Goal: Information Seeking & Learning: Learn about a topic

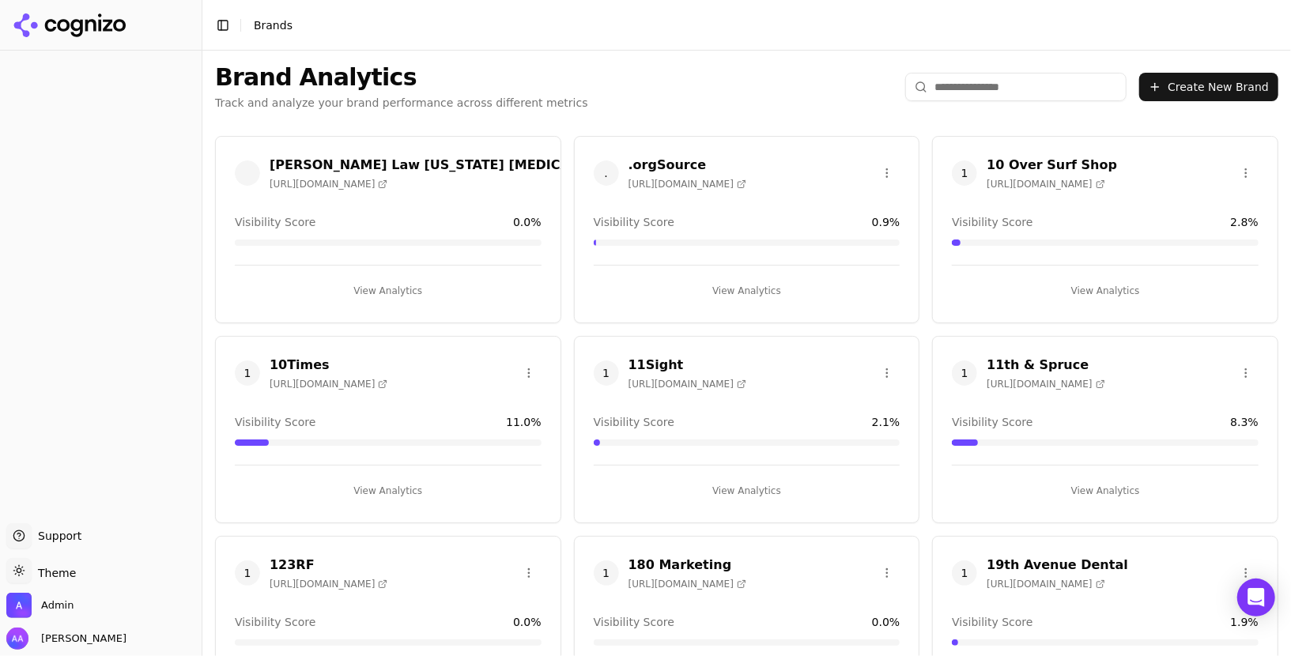
click at [989, 79] on input "search" at bounding box center [1015, 87] width 221 height 28
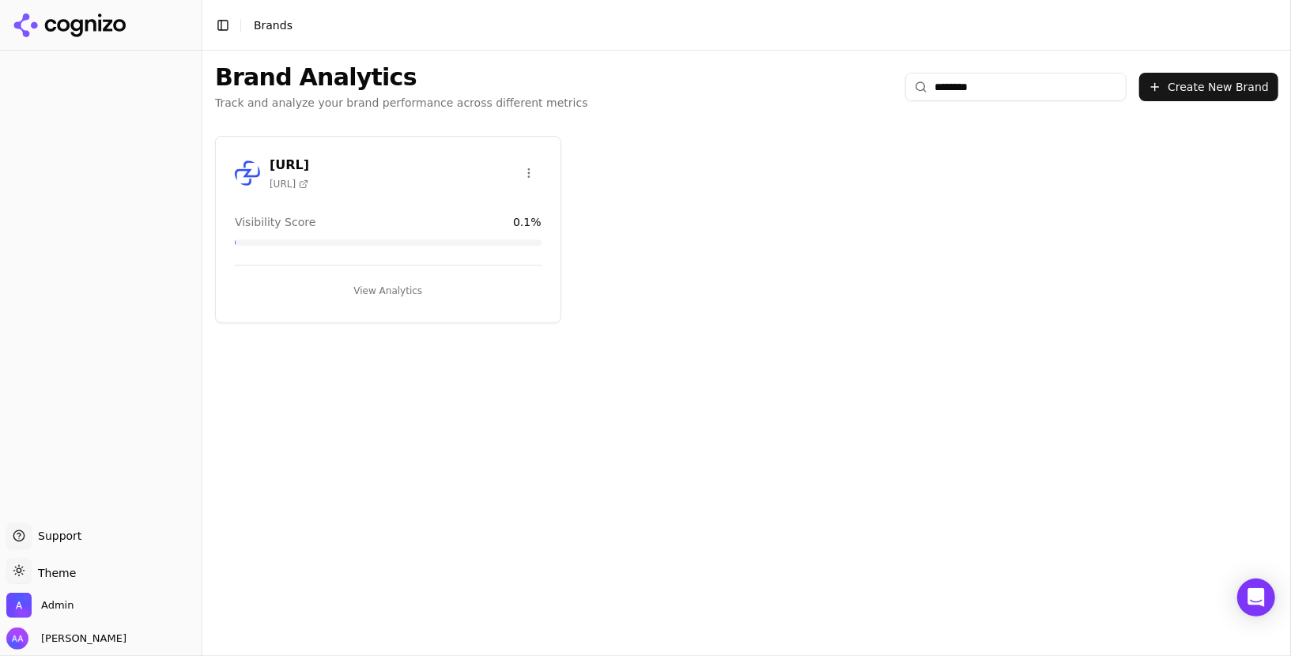
type input "********"
click at [527, 172] on html "Support Support Toggle theme Theme Admin Alp Aysan Toggle Sidebar Brands Brand …" at bounding box center [645, 328] width 1291 height 656
click at [494, 214] on div "Delete Brand" at bounding box center [490, 204] width 93 height 25
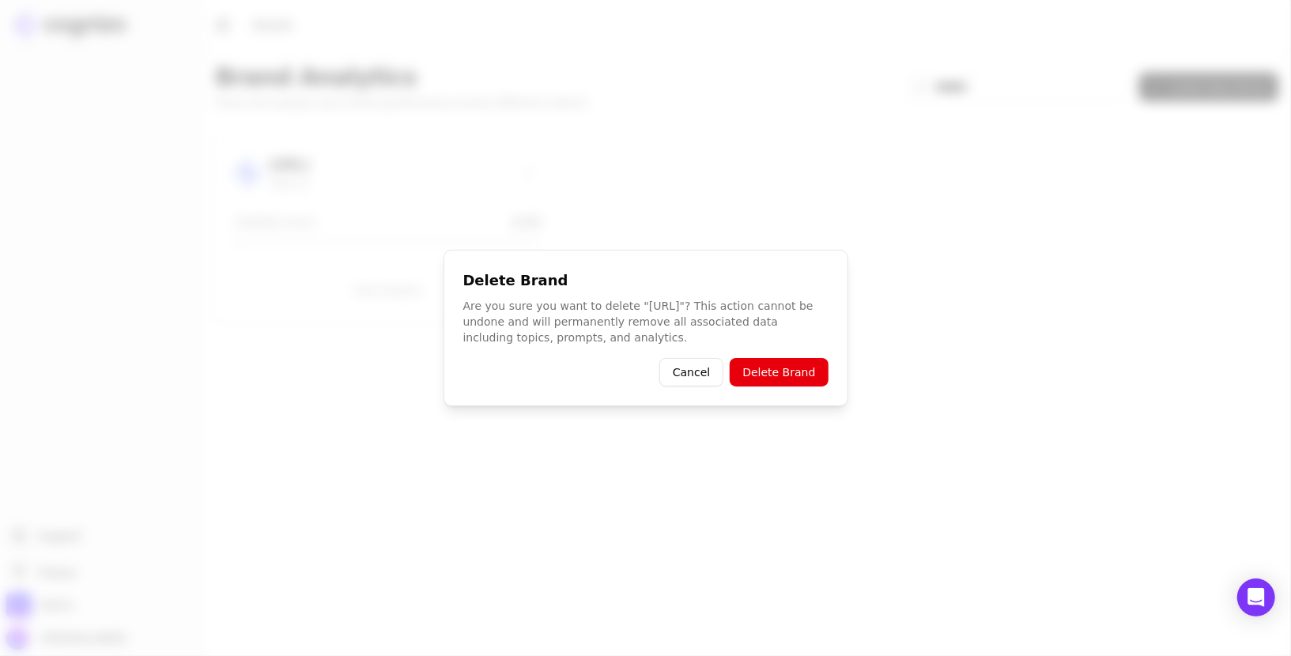
click at [788, 380] on button "Delete Brand" at bounding box center [779, 372] width 98 height 28
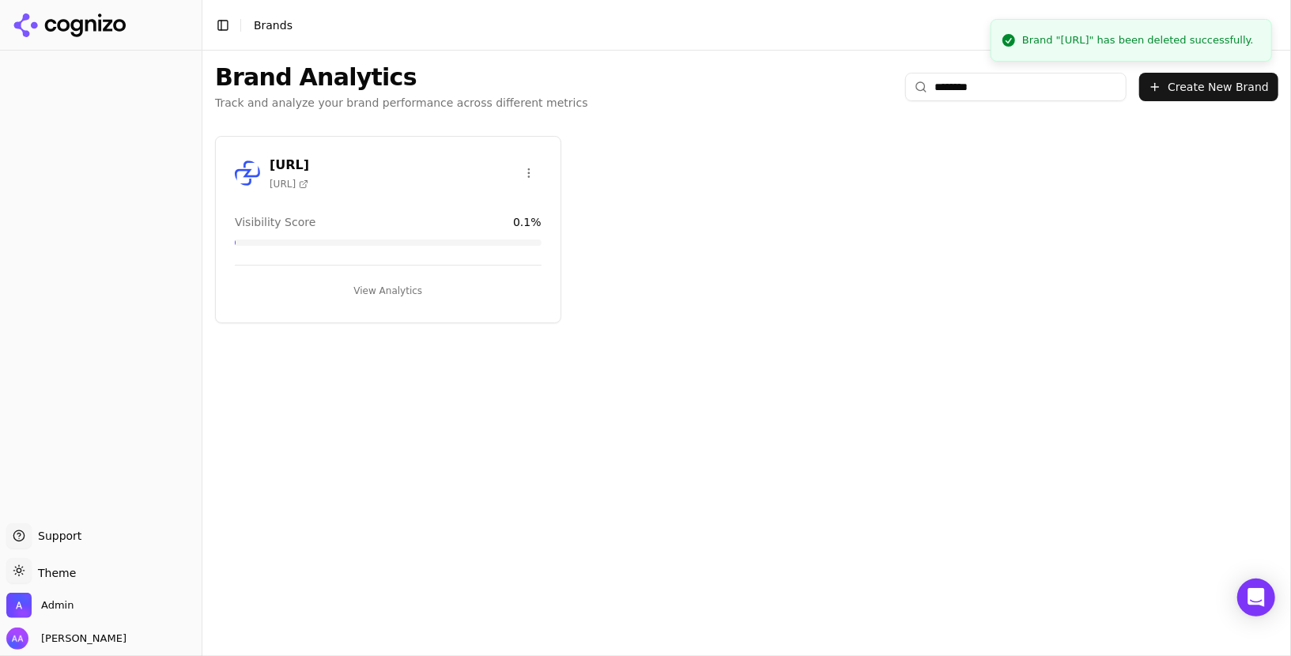
click at [994, 89] on input "********" at bounding box center [1015, 87] width 221 height 28
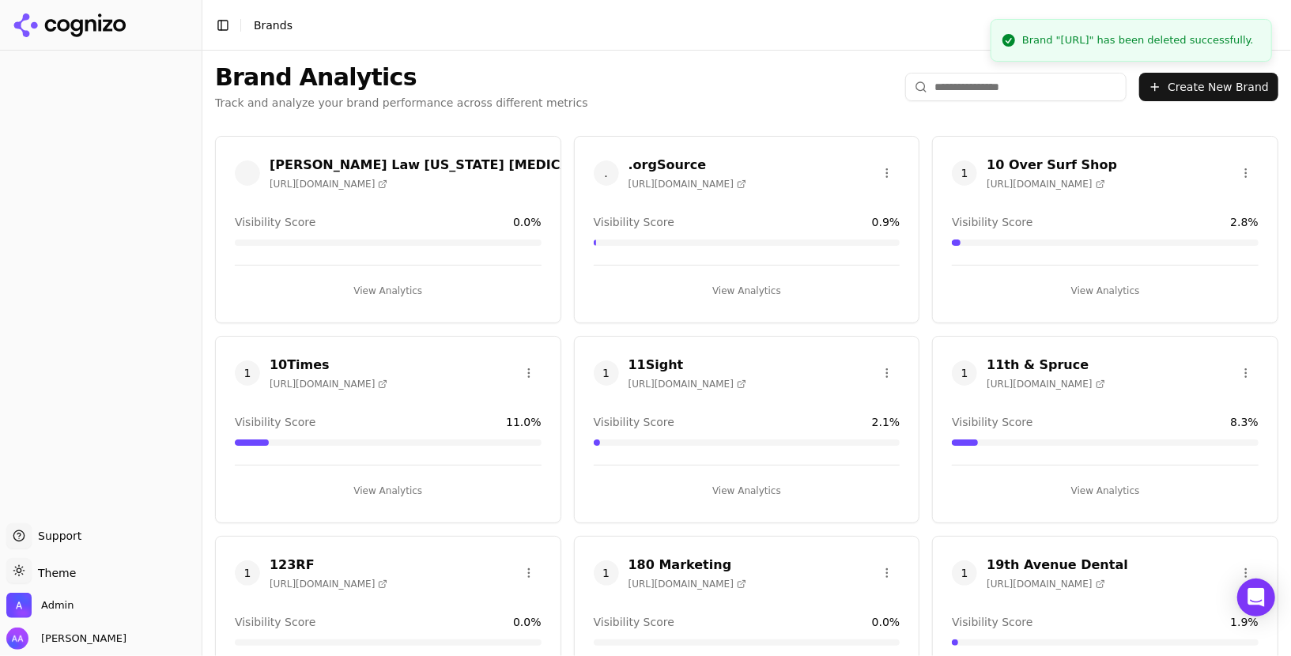
click at [1117, 85] on input "search" at bounding box center [1015, 87] width 221 height 28
click at [642, 59] on div "Brand Analytics Track and analyze your brand performance across different metri…" at bounding box center [746, 87] width 1089 height 73
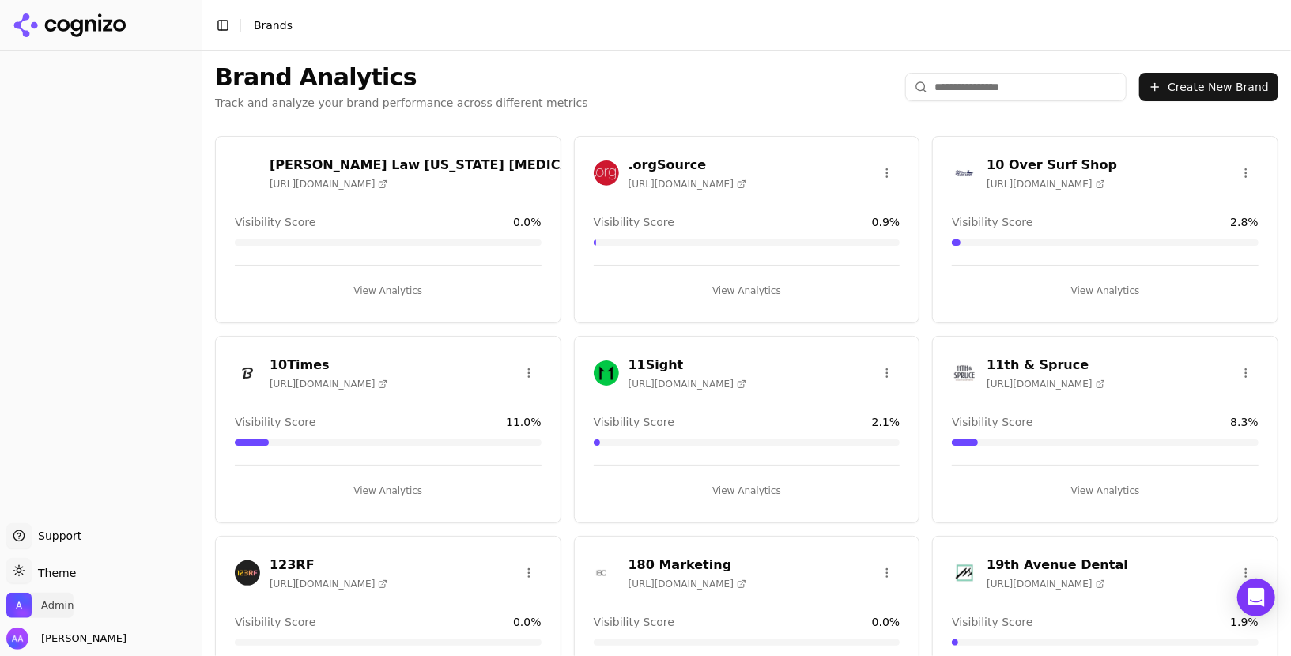
click at [62, 595] on span "Admin" at bounding box center [39, 605] width 67 height 25
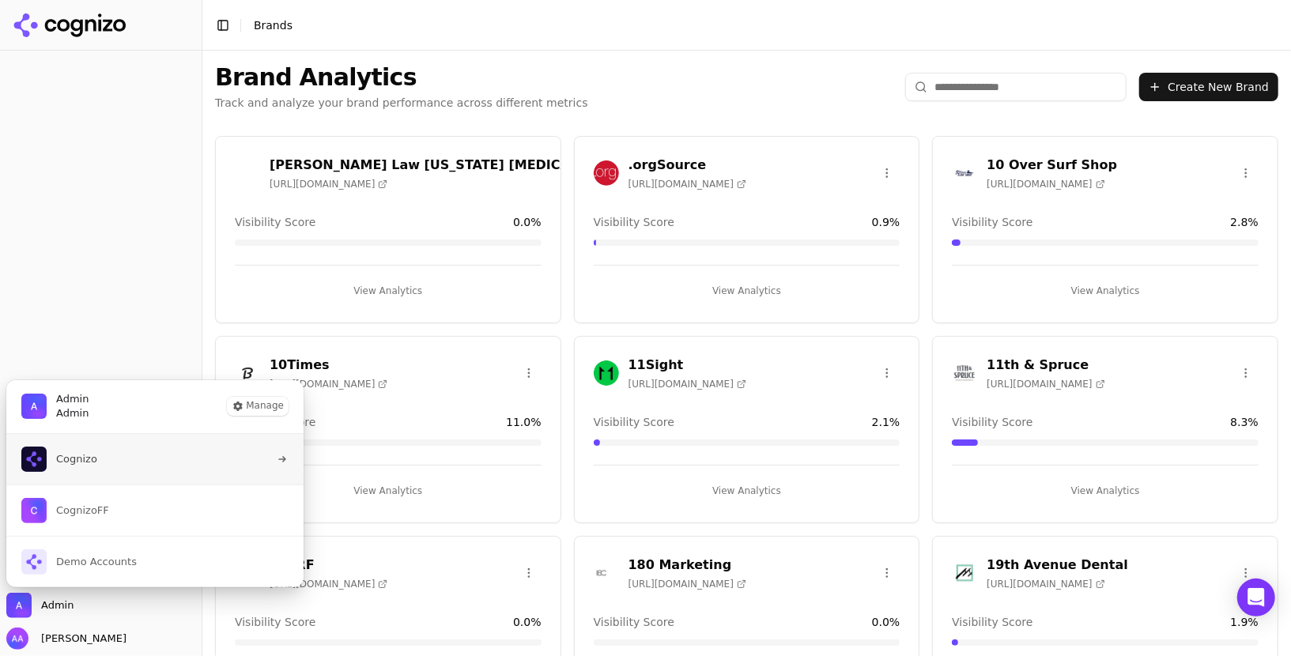
click at [96, 459] on span "Cognizo" at bounding box center [76, 459] width 41 height 14
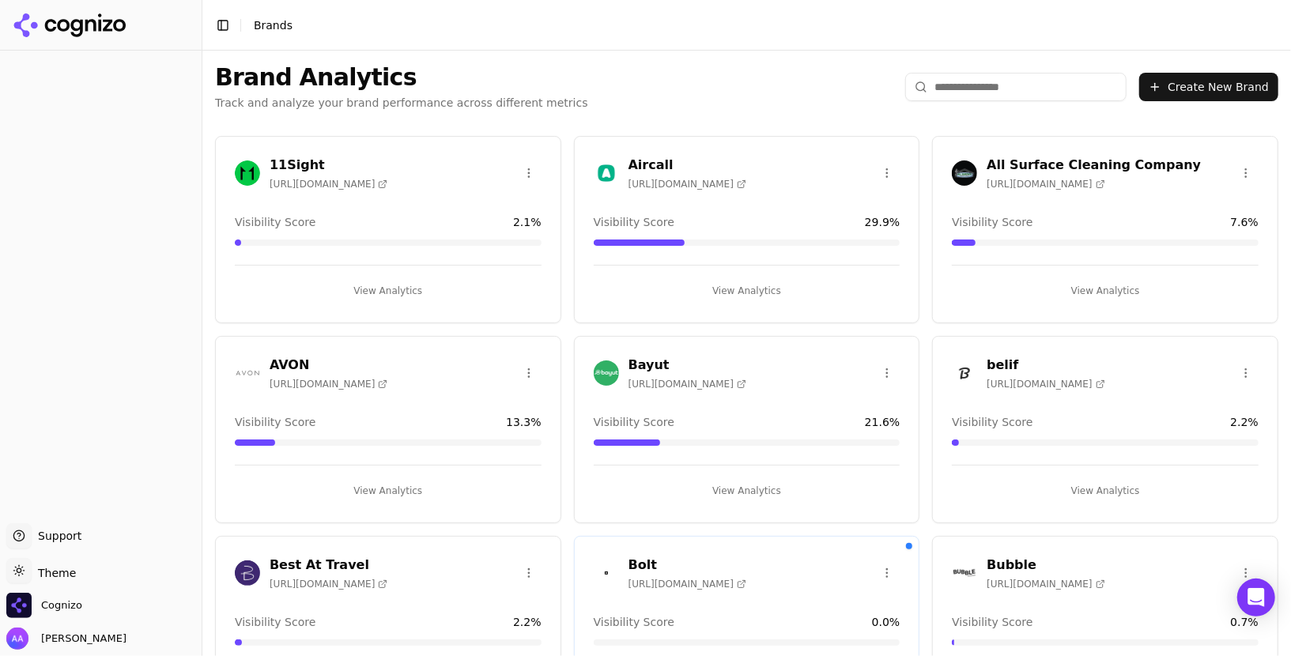
click at [993, 79] on input "search" at bounding box center [1015, 87] width 221 height 28
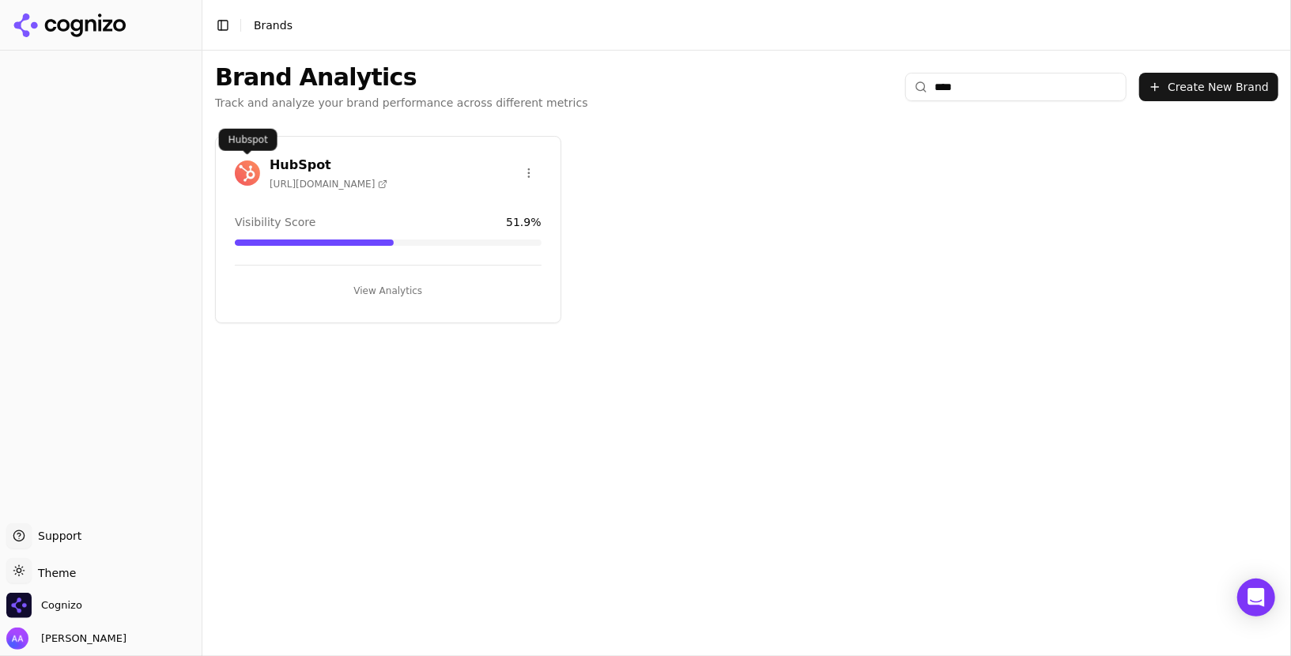
type input "****"
click at [245, 173] on img at bounding box center [247, 173] width 25 height 25
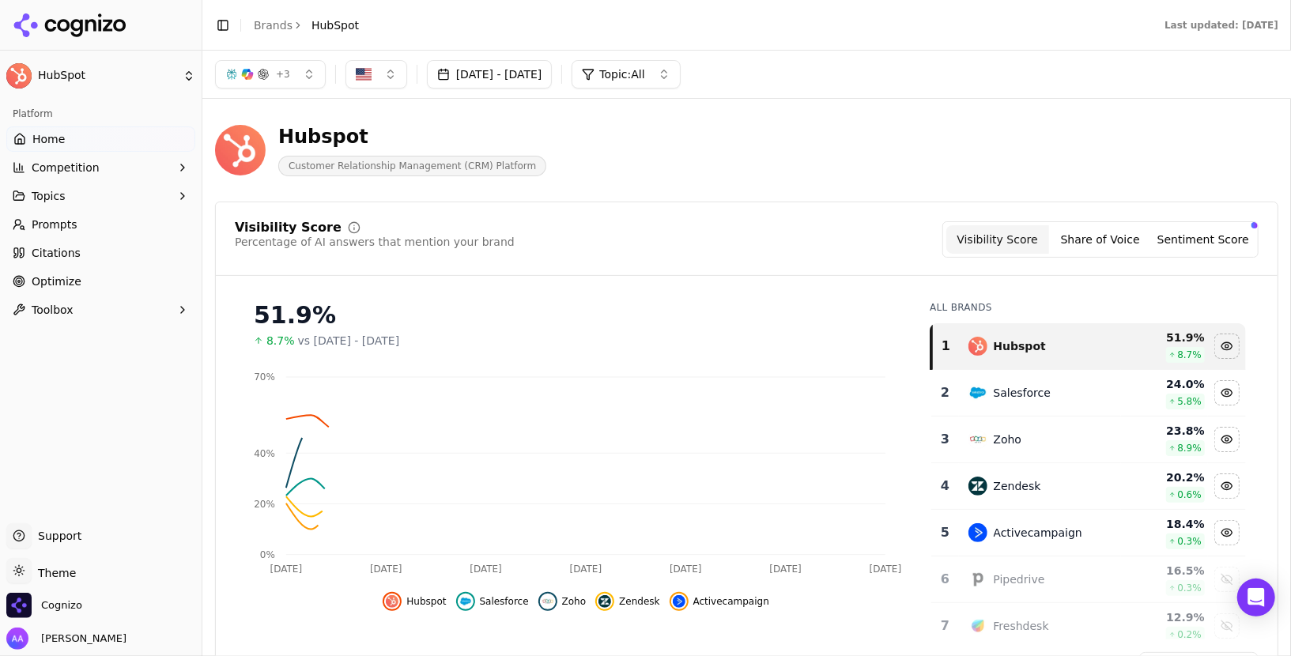
click at [1223, 232] on button "Sentiment Score" at bounding box center [1203, 239] width 103 height 28
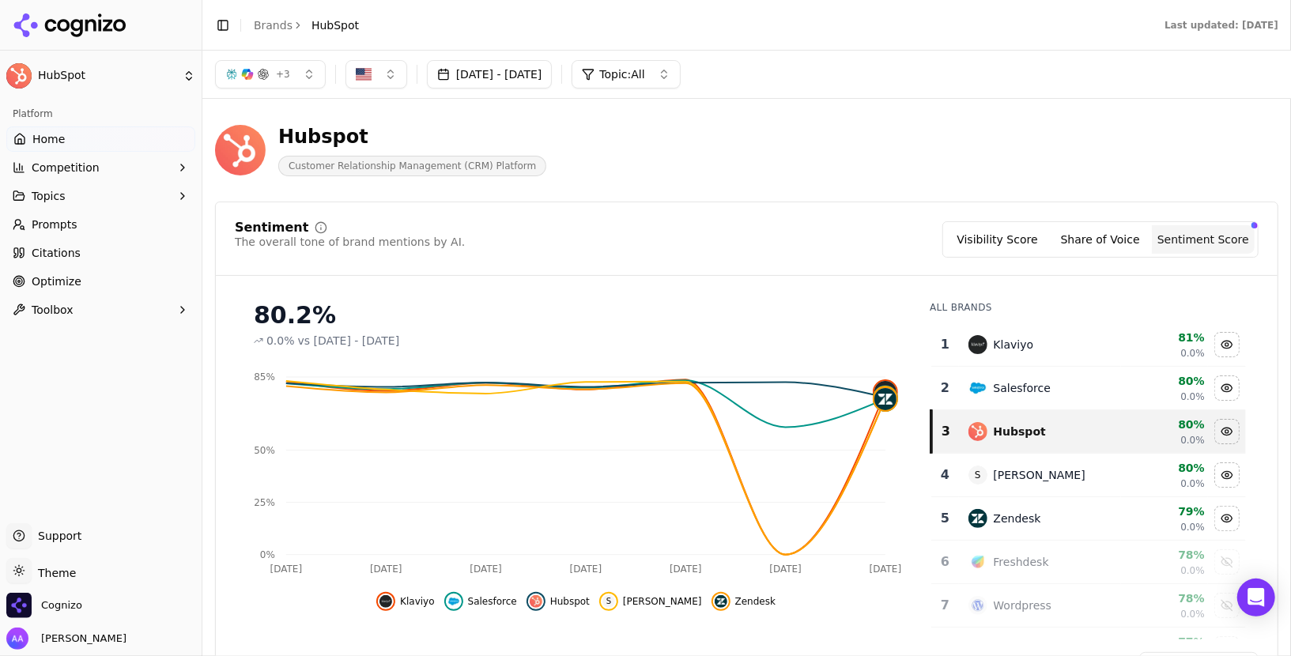
click at [98, 28] on icon at bounding box center [70, 25] width 115 height 24
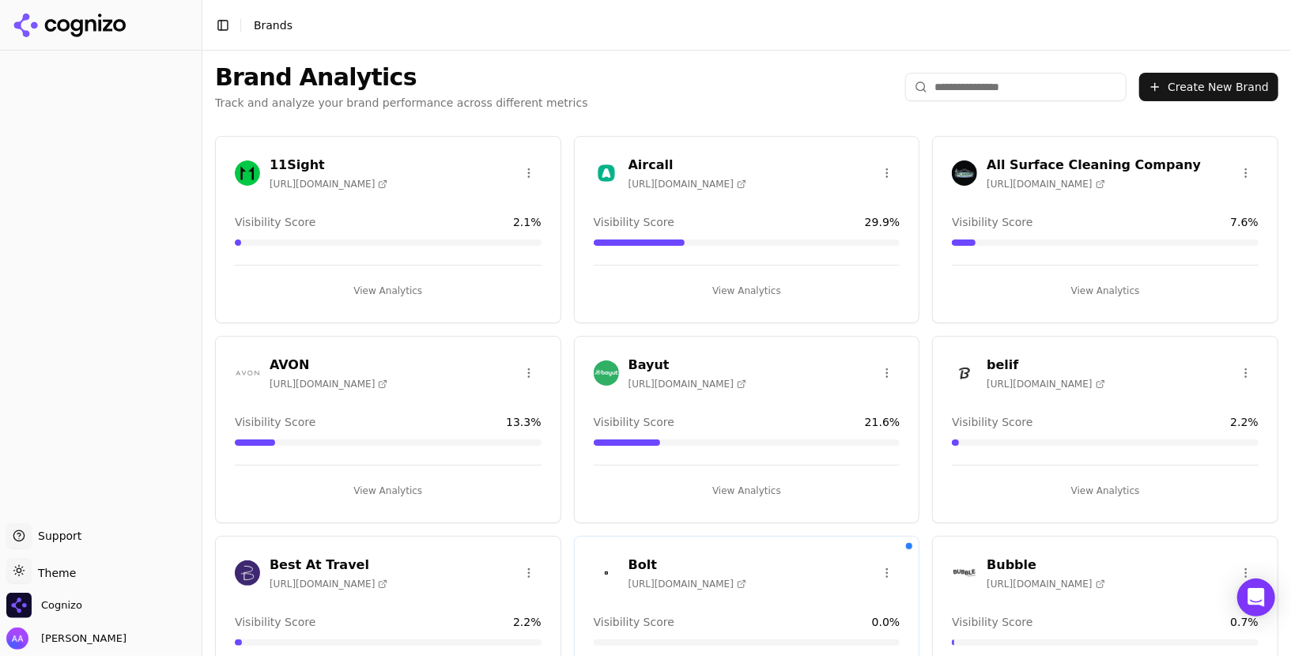
click at [962, 78] on input "search" at bounding box center [1015, 87] width 221 height 28
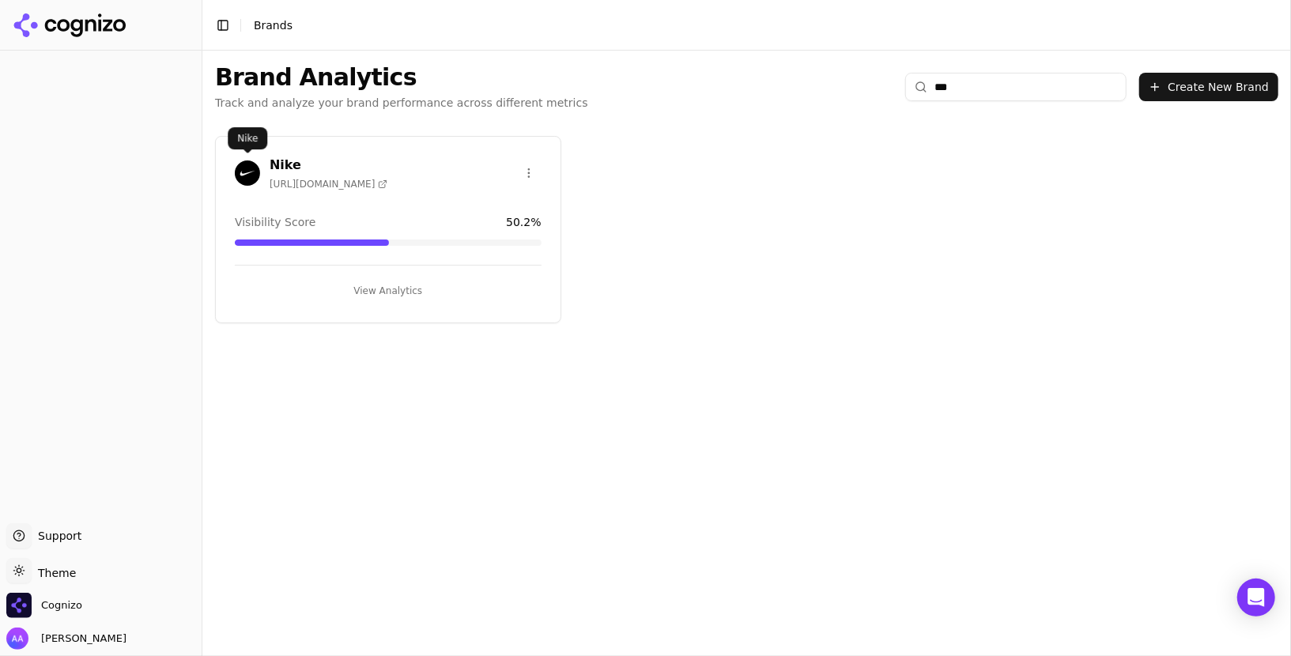
type input "***"
click at [246, 172] on img at bounding box center [247, 173] width 25 height 25
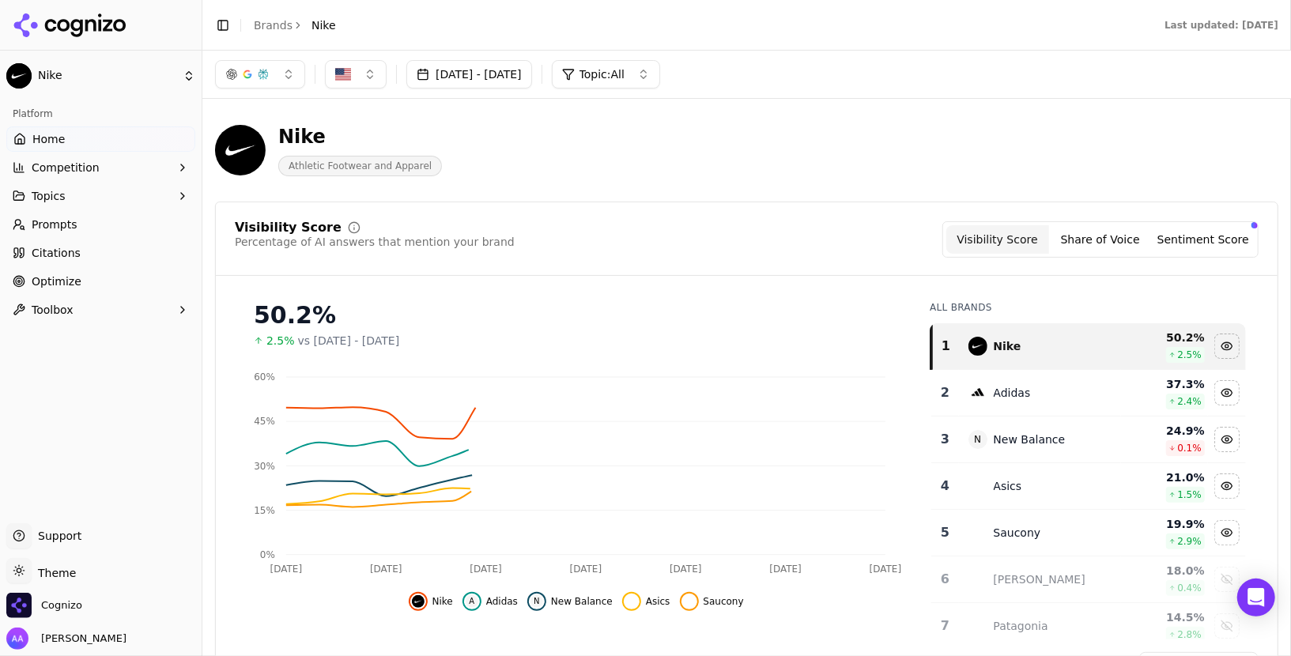
click at [1226, 238] on button "Sentiment Score" at bounding box center [1203, 239] width 103 height 28
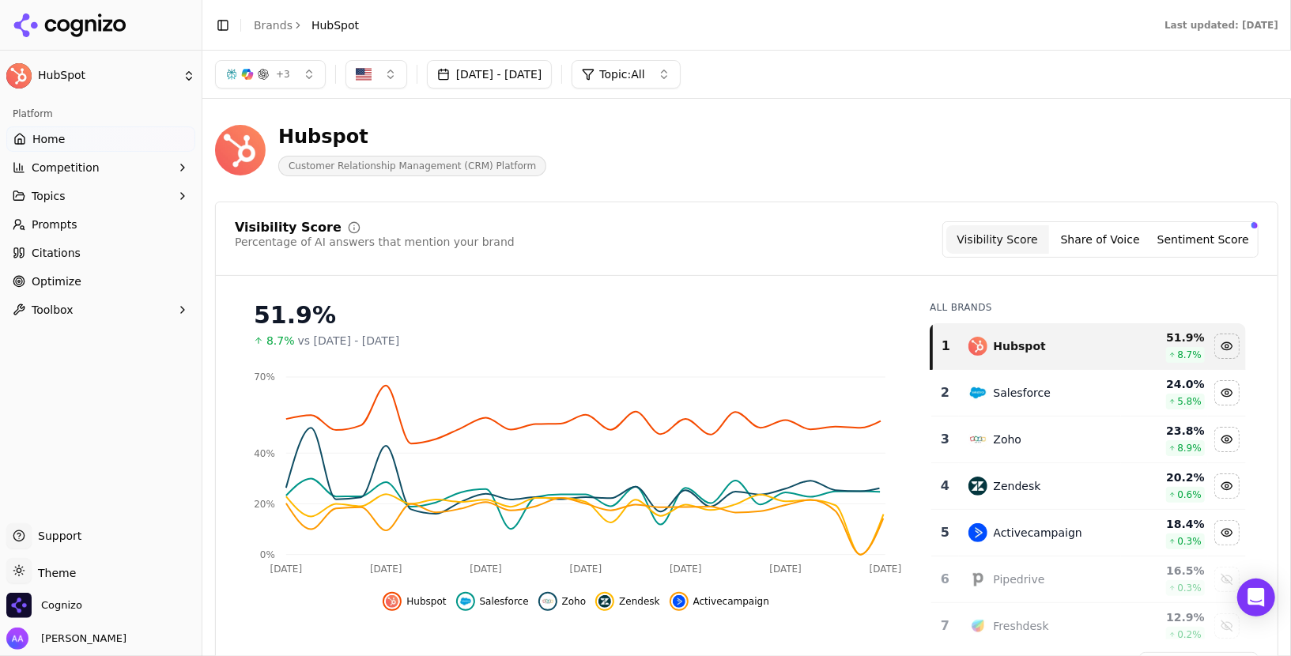
click at [1187, 232] on button "Sentiment Score" at bounding box center [1203, 239] width 103 height 28
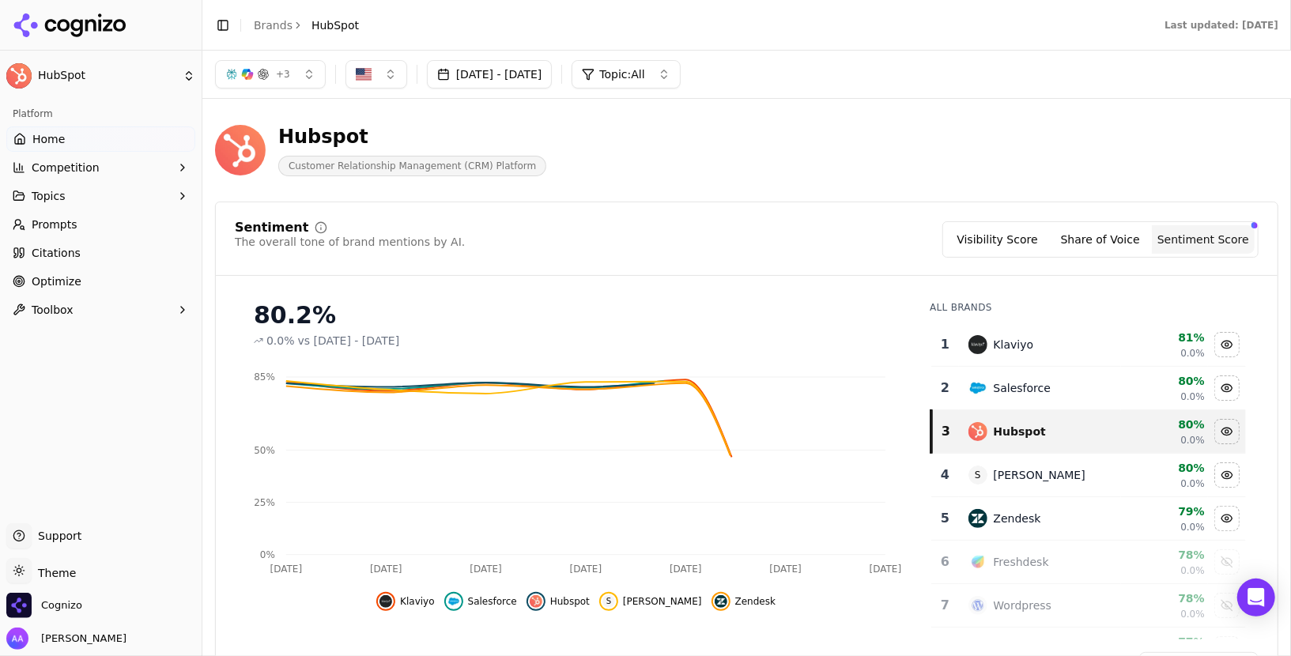
click at [84, 222] on link "Prompts" at bounding box center [100, 224] width 189 height 25
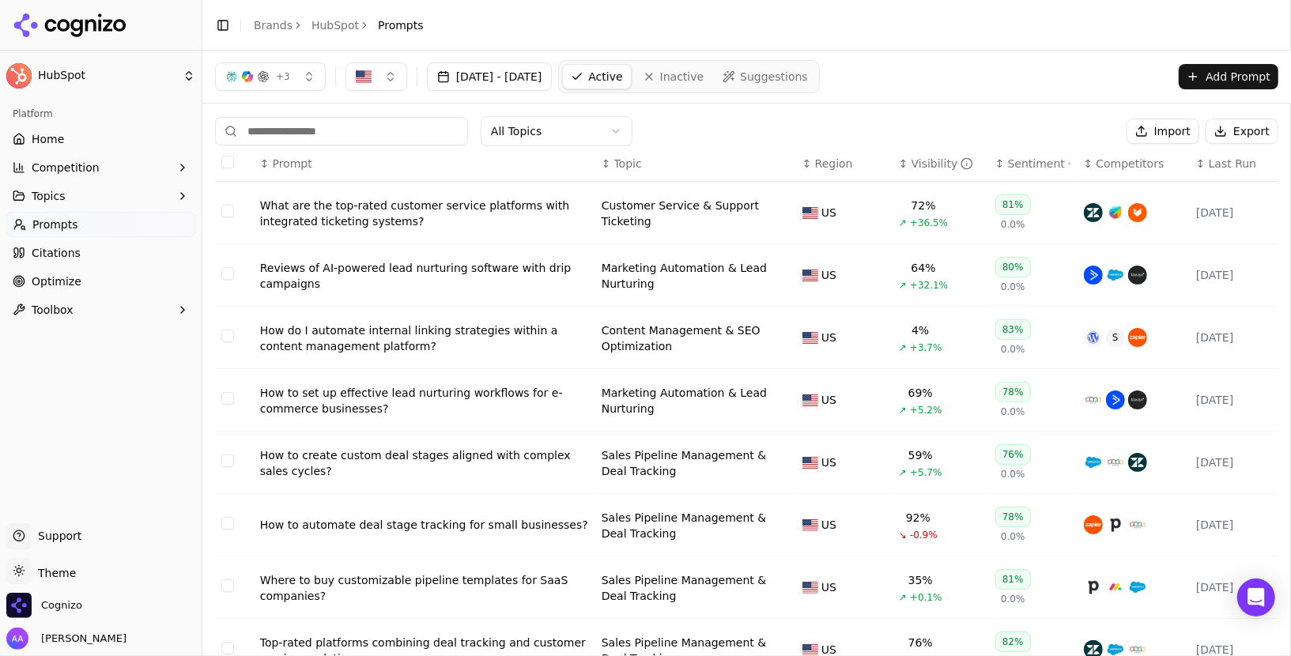
click at [451, 201] on div "What are the top-rated customer service platforms with integrated ticketing sys…" at bounding box center [424, 214] width 329 height 32
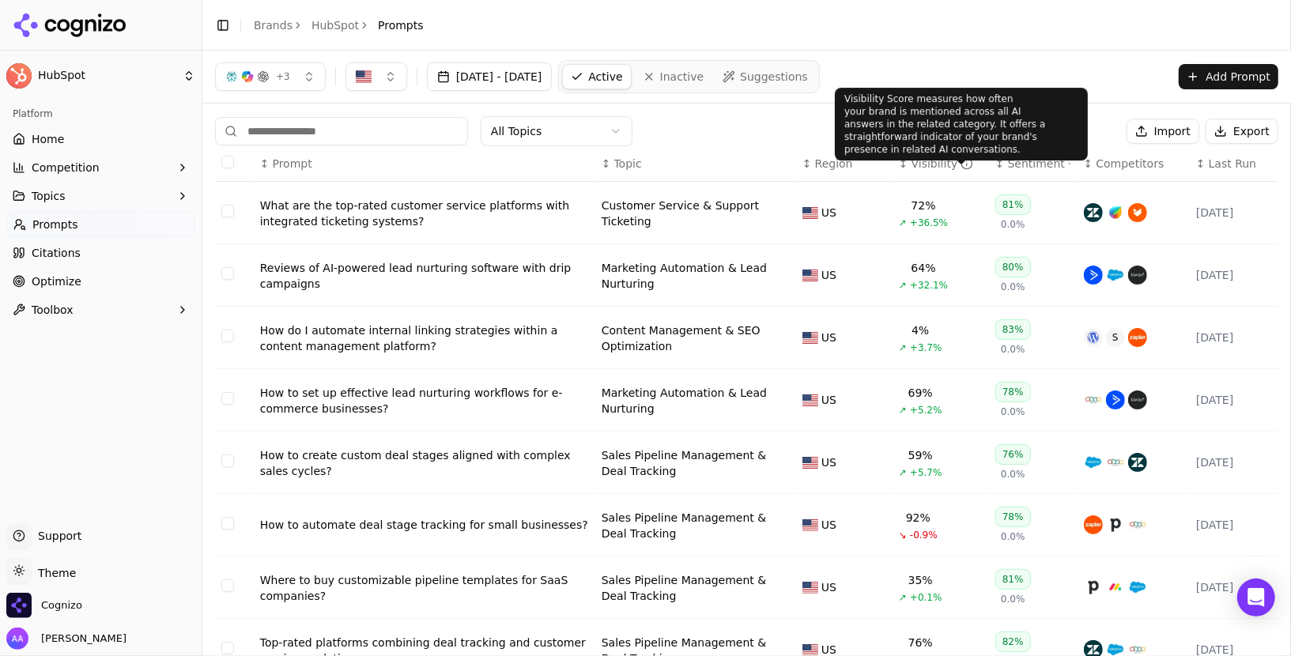
click at [1034, 157] on div "Sentiment" at bounding box center [1039, 164] width 63 height 16
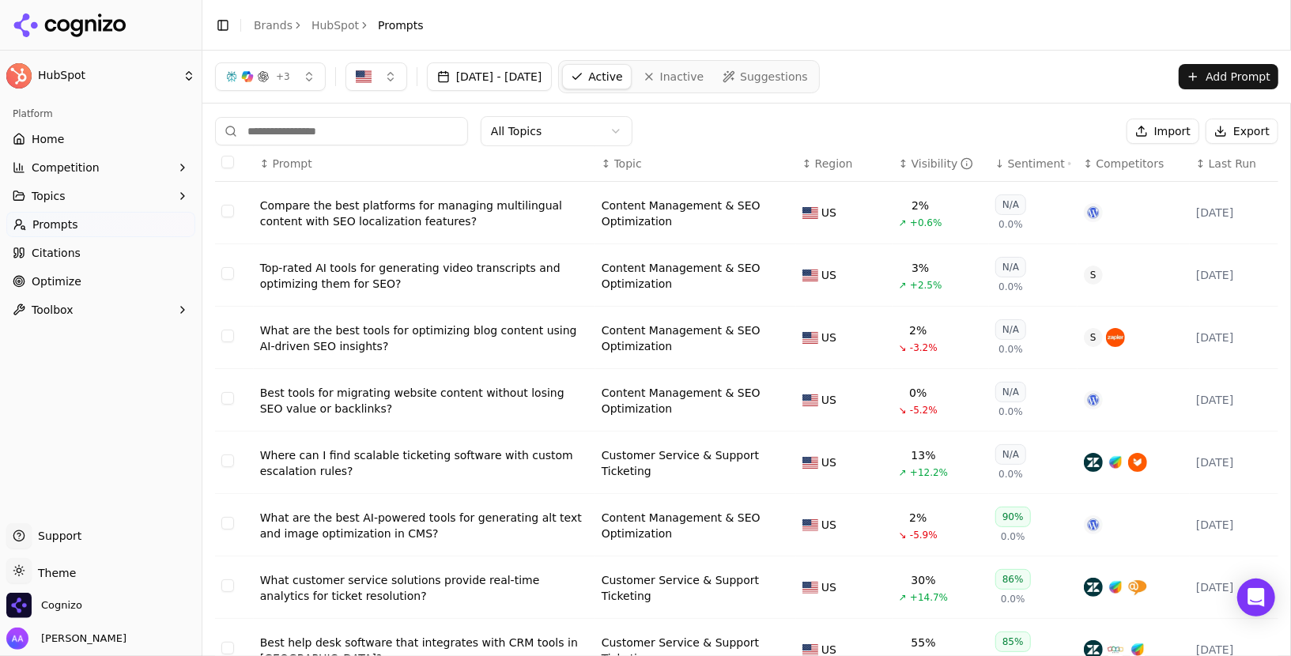
click at [1034, 157] on div "Sentiment" at bounding box center [1039, 164] width 63 height 16
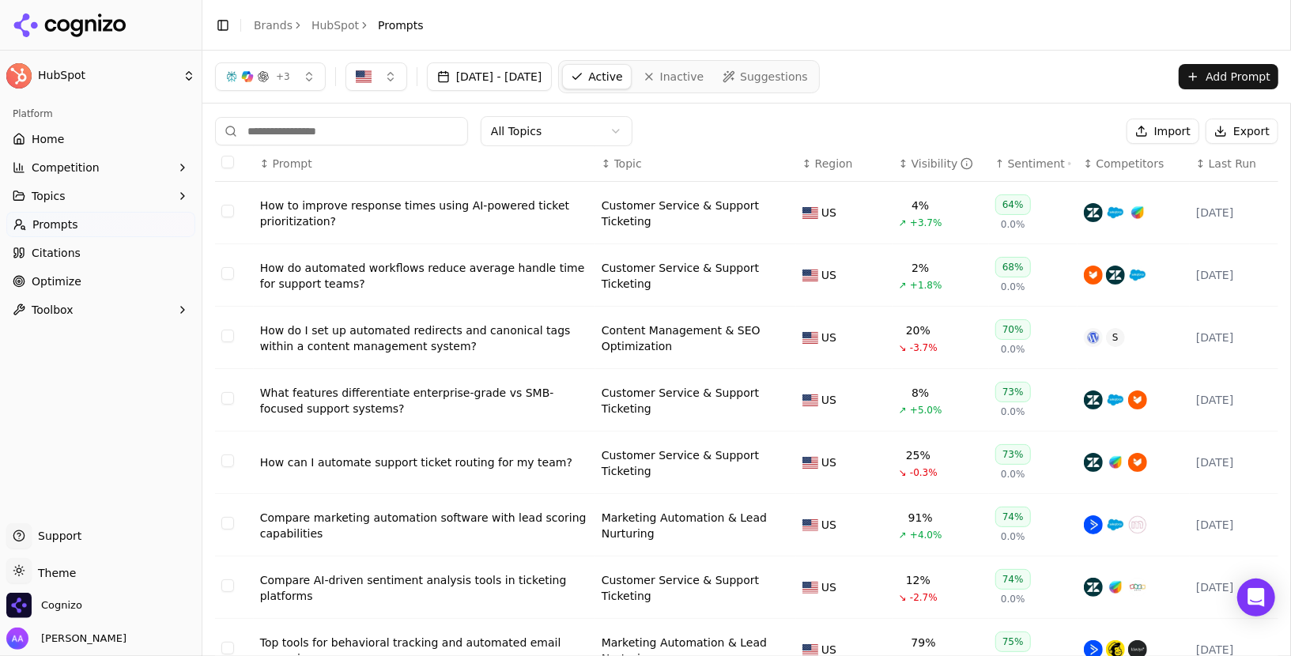
click at [1034, 157] on div "Sentiment" at bounding box center [1039, 164] width 63 height 16
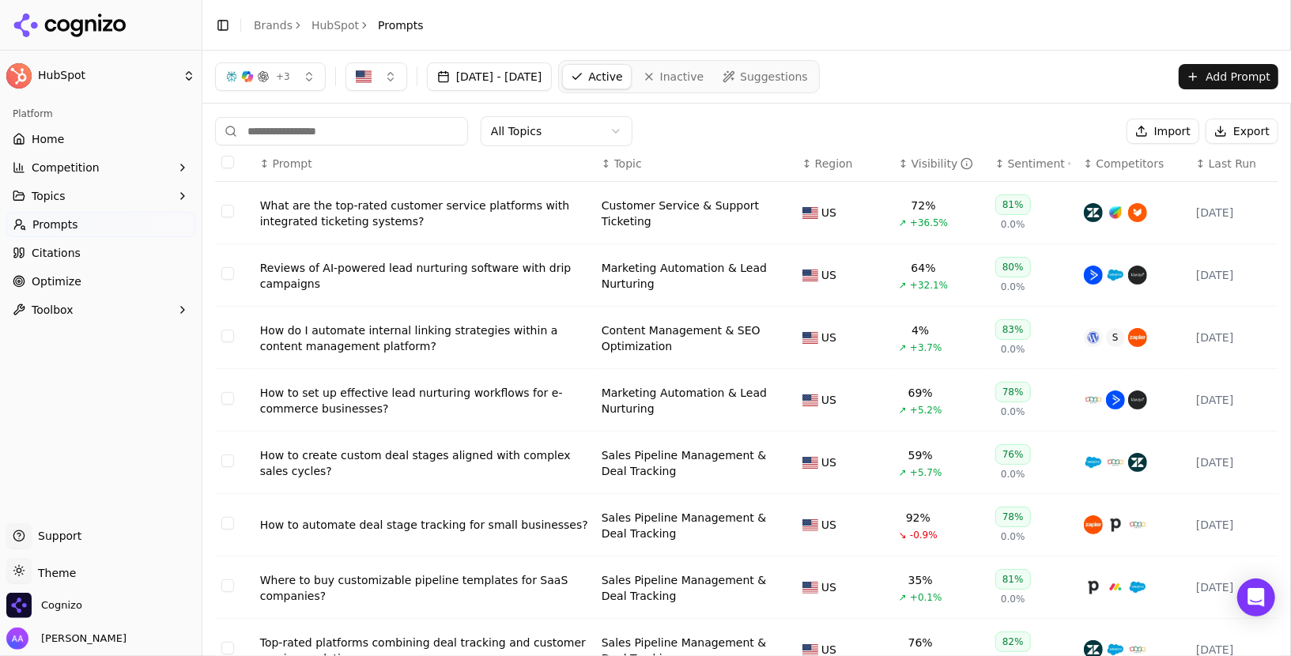
click at [1026, 159] on div "Sentiment" at bounding box center [1039, 164] width 63 height 16
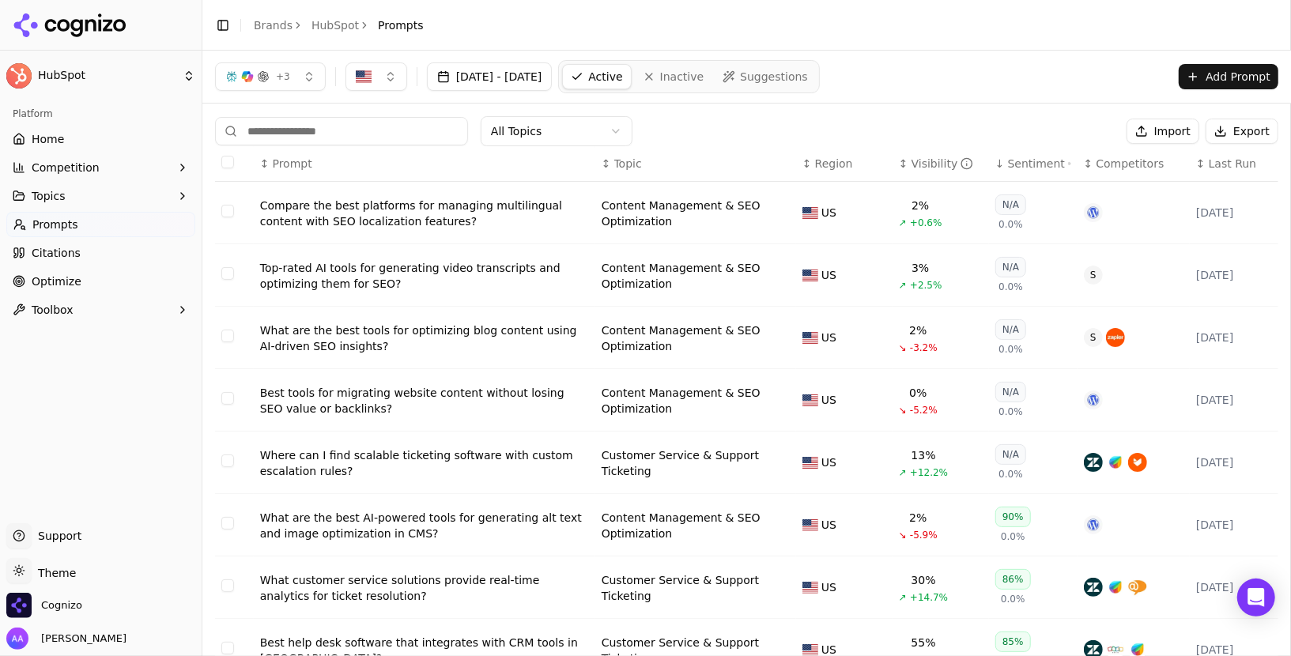
click at [1012, 162] on div "Sentiment" at bounding box center [1039, 164] width 63 height 16
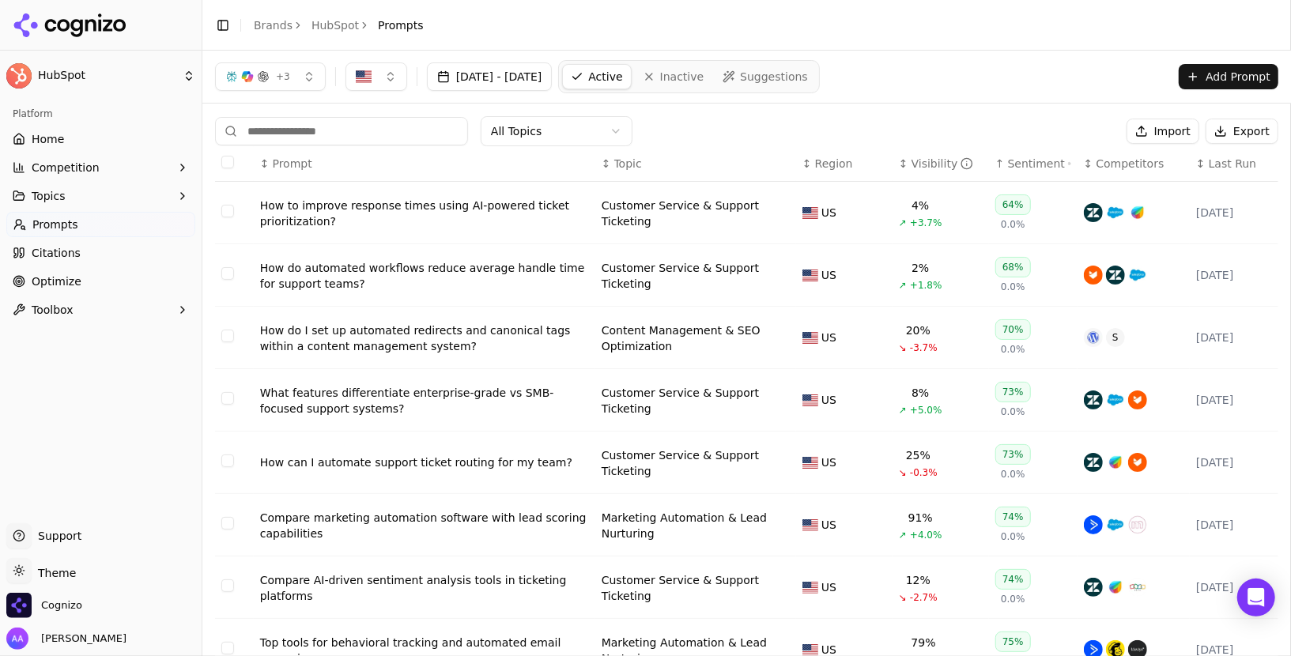
click at [465, 204] on div "How to improve response times using AI-powered ticket prioritization?" at bounding box center [424, 214] width 329 height 32
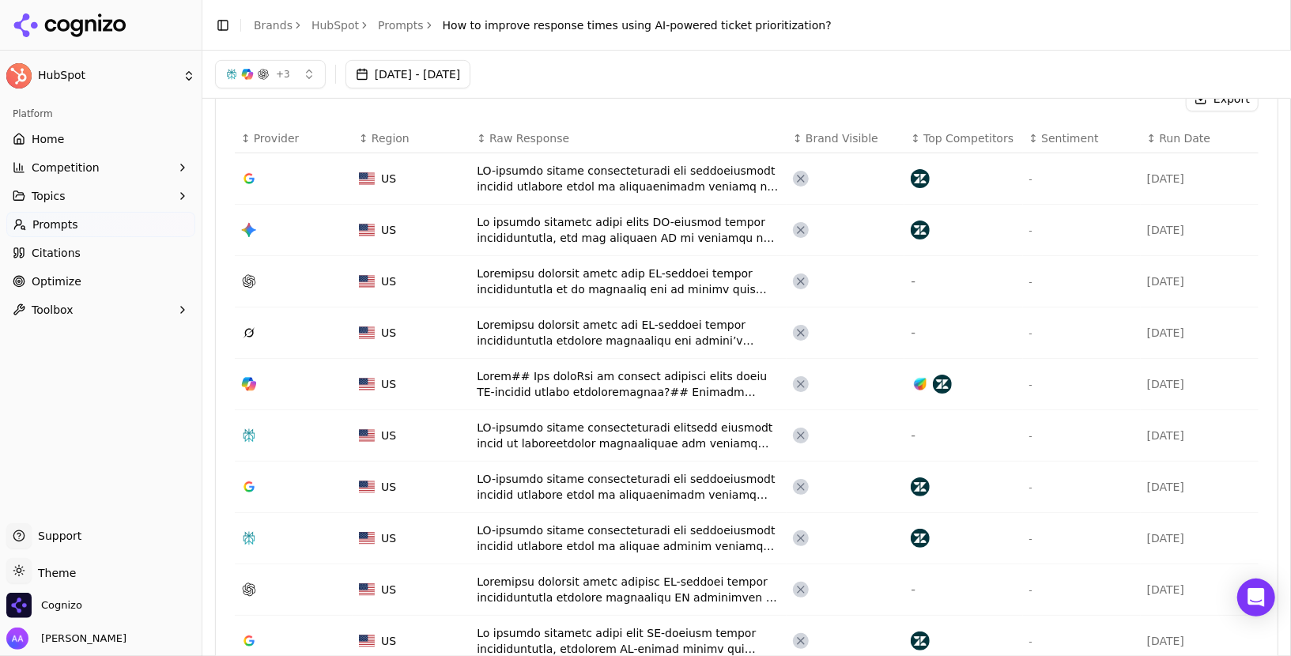
scroll to position [520, 0]
click at [1070, 138] on span "Sentiment" at bounding box center [1069, 140] width 57 height 16
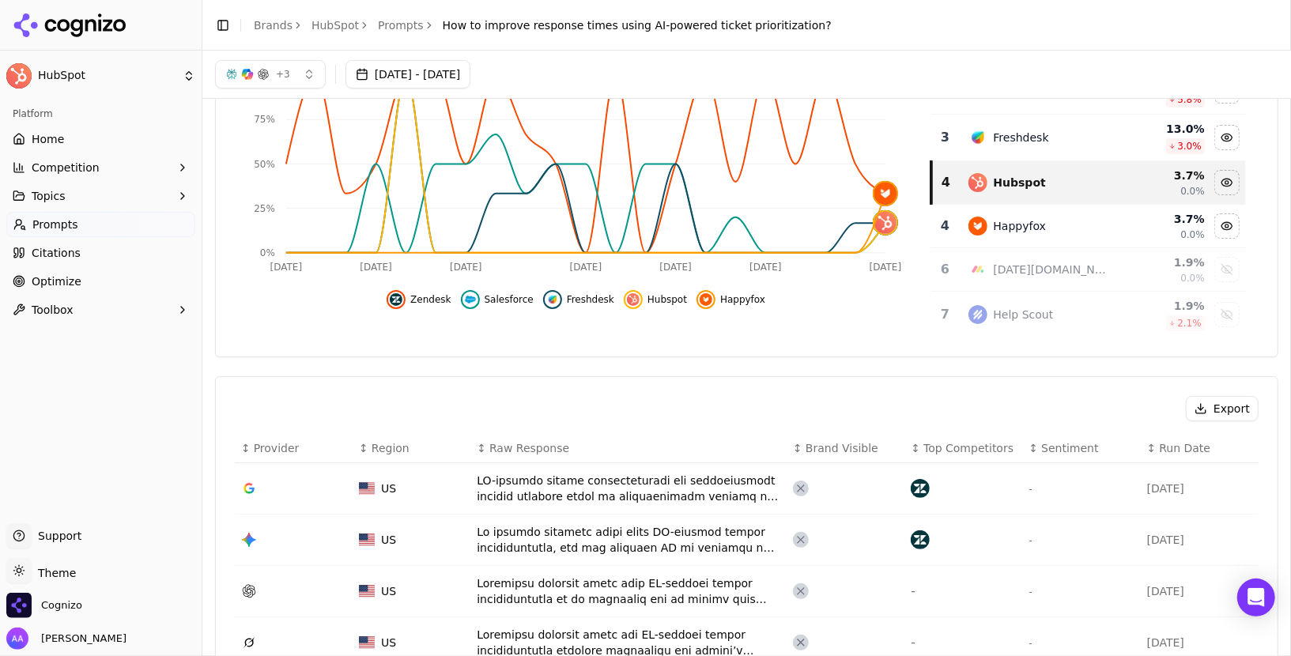
scroll to position [0, 0]
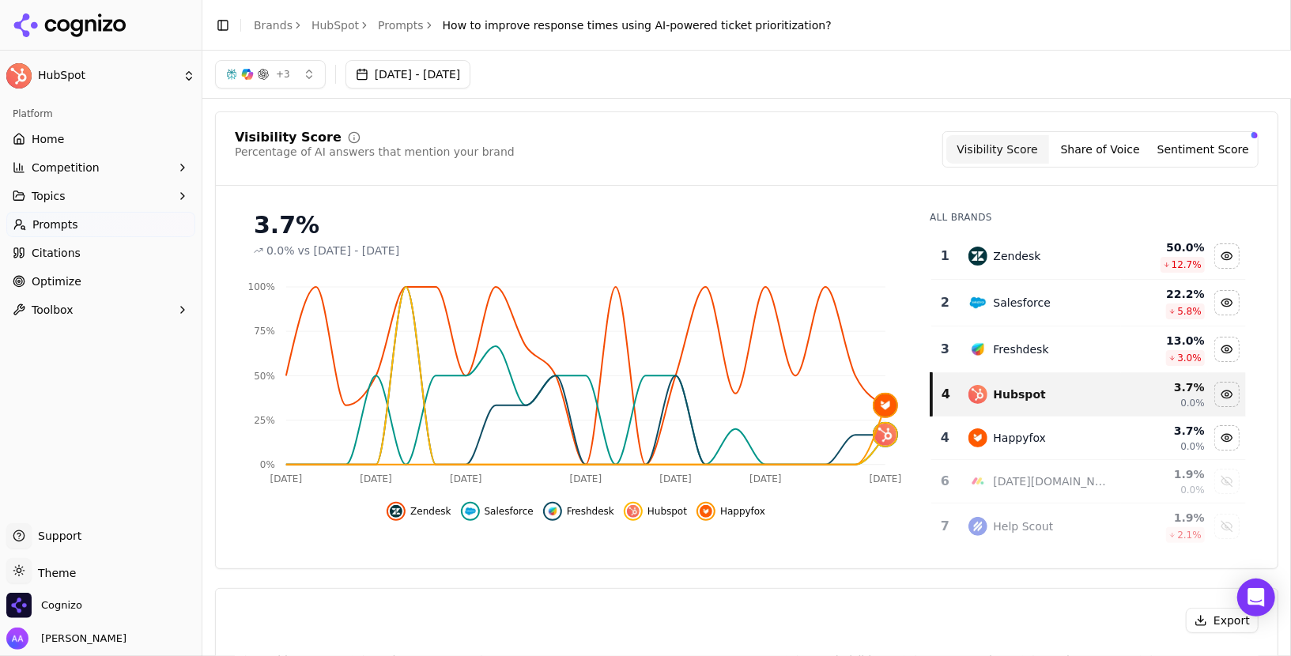
click at [389, 21] on link "Prompts" at bounding box center [401, 25] width 46 height 16
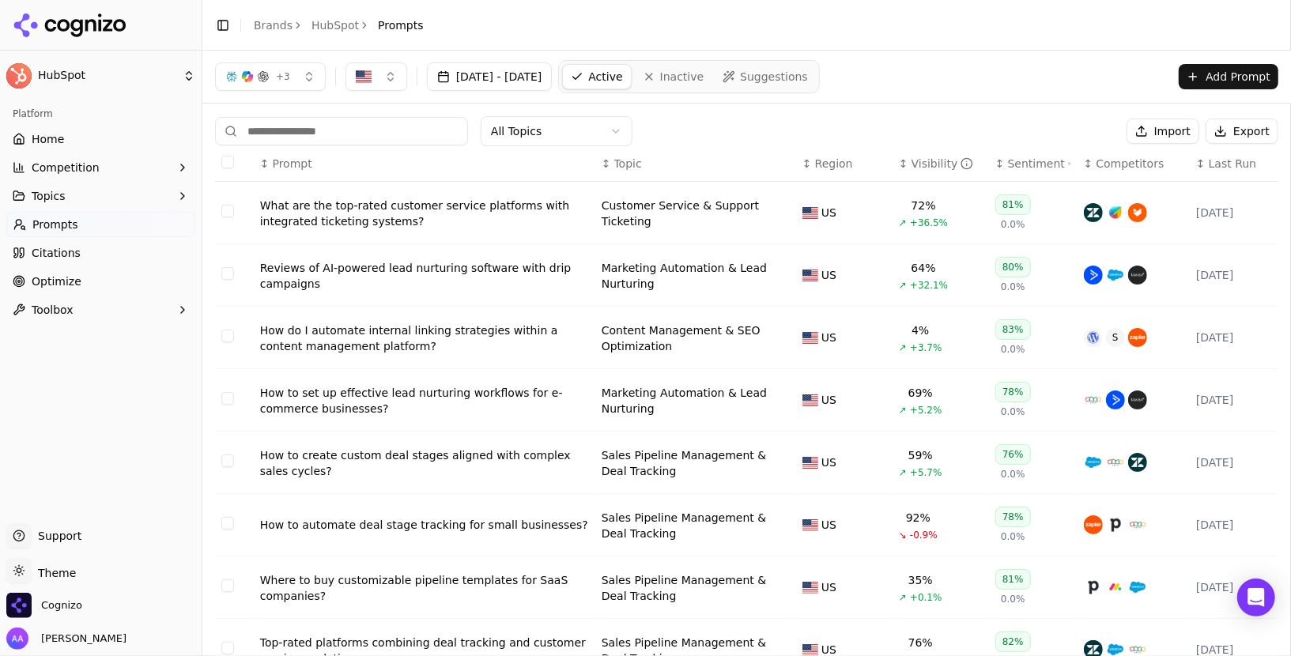
click at [1019, 156] on div "Sentiment" at bounding box center [1039, 164] width 63 height 16
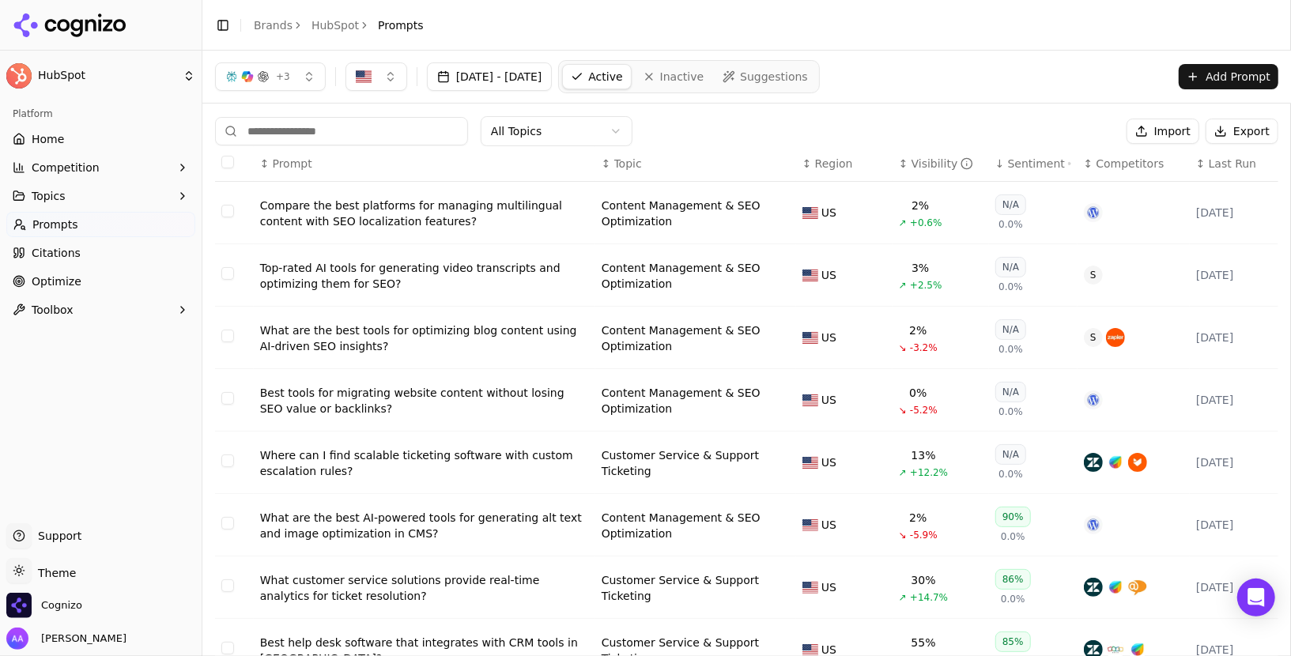
click at [383, 520] on div "What are the best AI-powered tools for generating alt text and image optimizati…" at bounding box center [424, 526] width 329 height 32
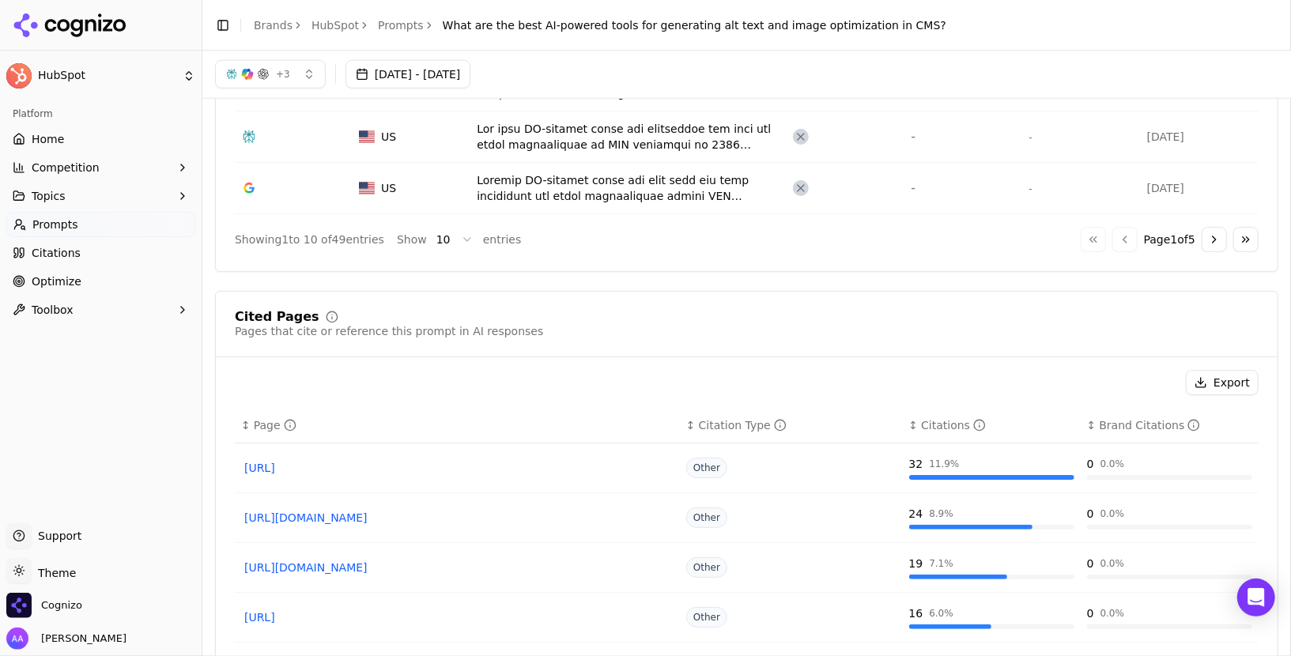
click at [1215, 239] on button "Go to next page" at bounding box center [1214, 239] width 25 height 25
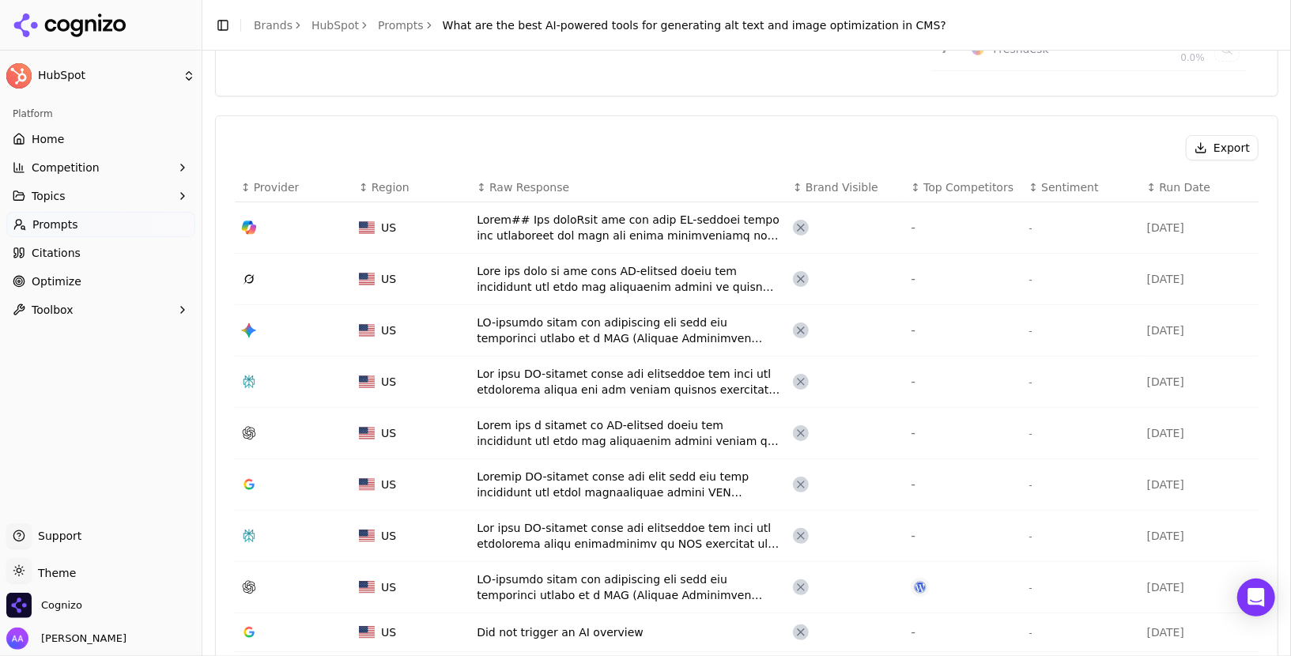
scroll to position [723, 0]
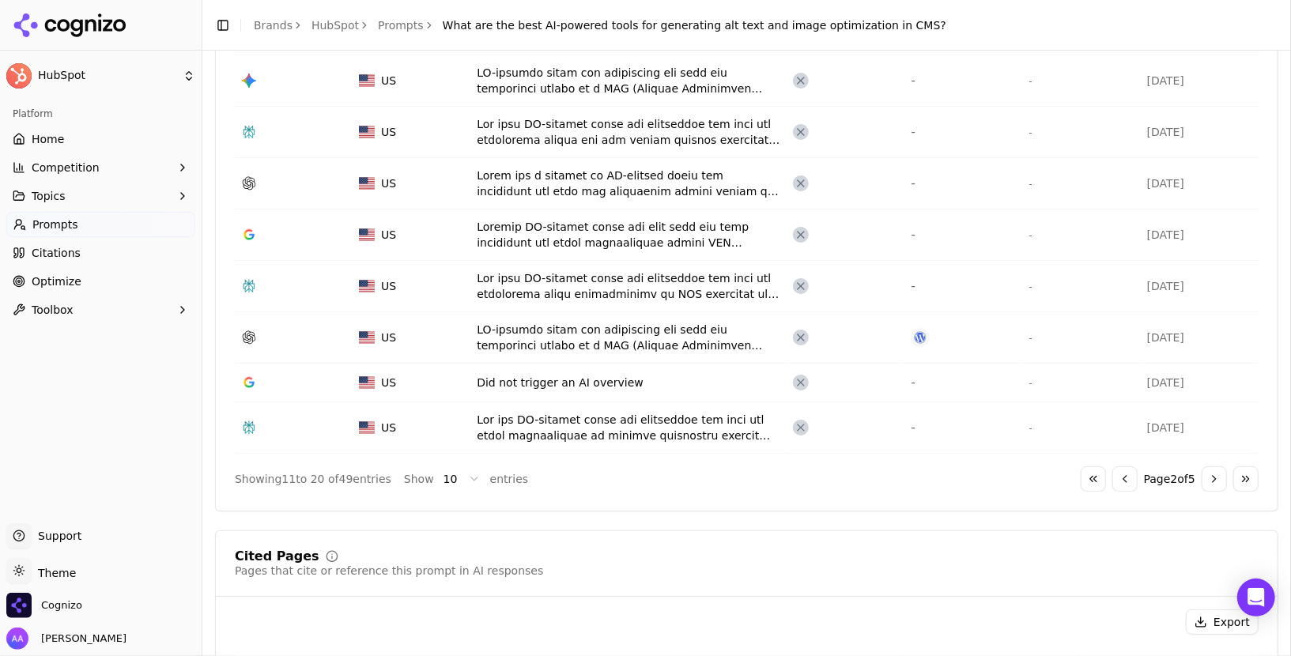
click at [1213, 470] on button "Go to next page" at bounding box center [1214, 479] width 25 height 25
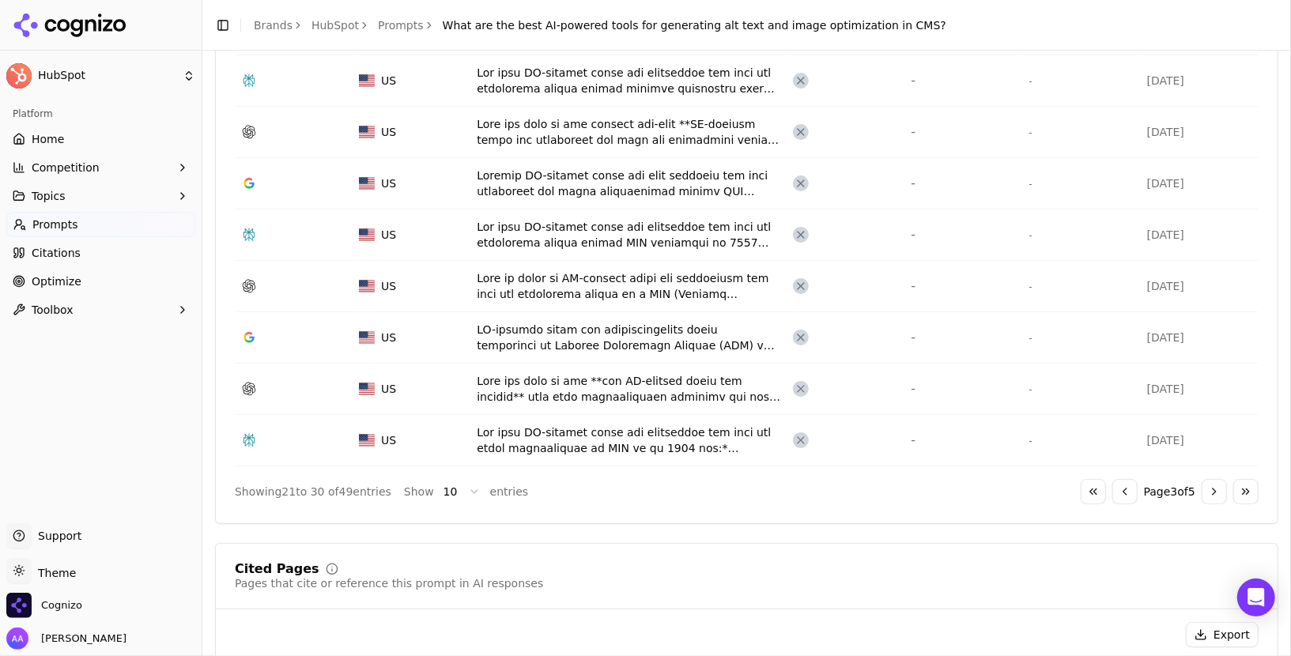
click at [1089, 485] on button "Go to first page" at bounding box center [1093, 491] width 25 height 25
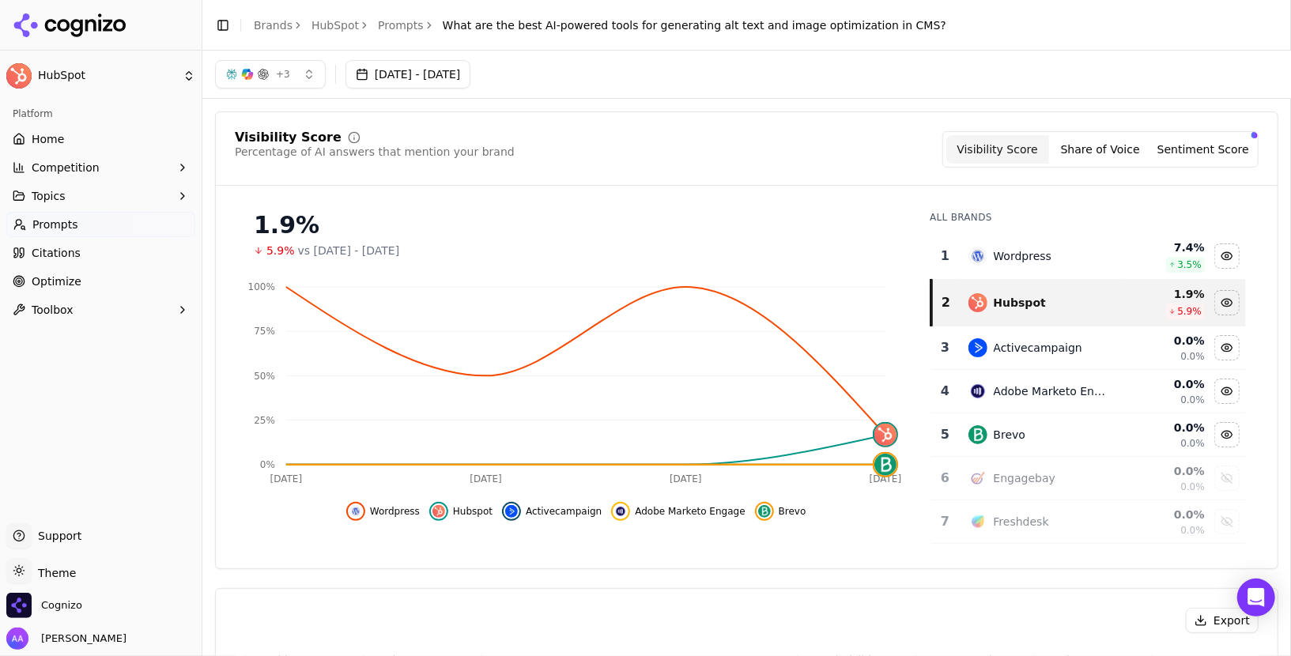
click at [63, 200] on span "Topics" at bounding box center [49, 196] width 34 height 16
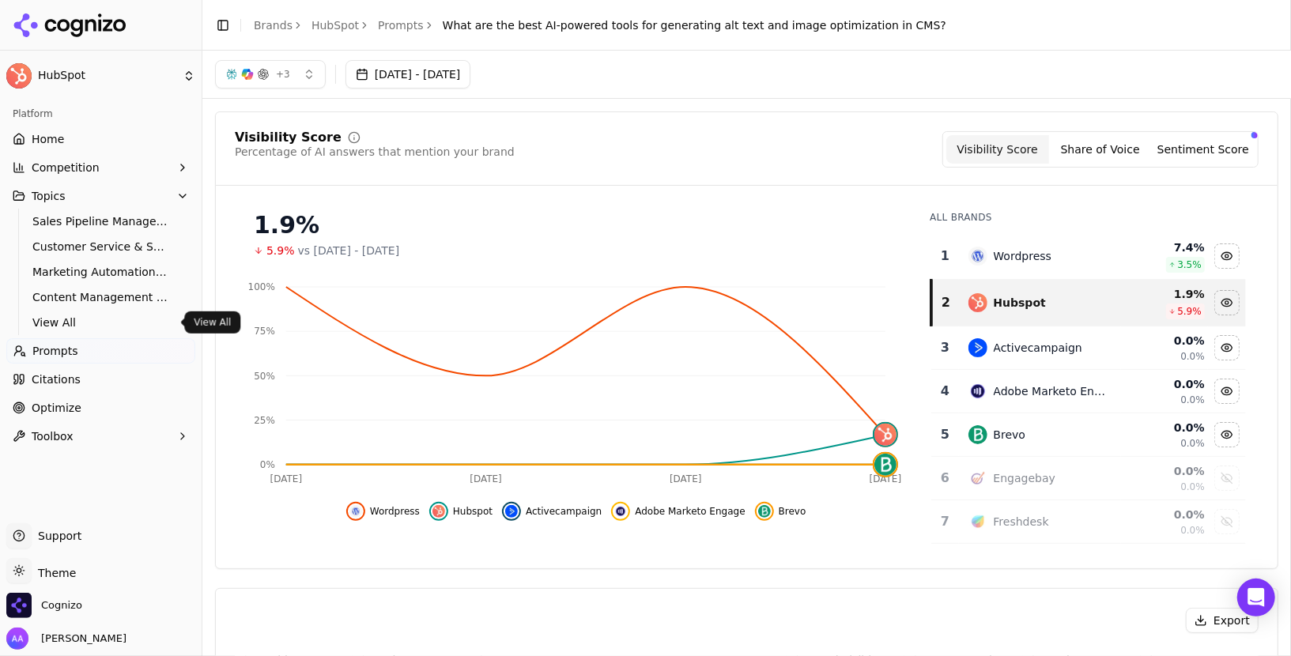
click at [95, 353] on link "Prompts" at bounding box center [100, 350] width 189 height 25
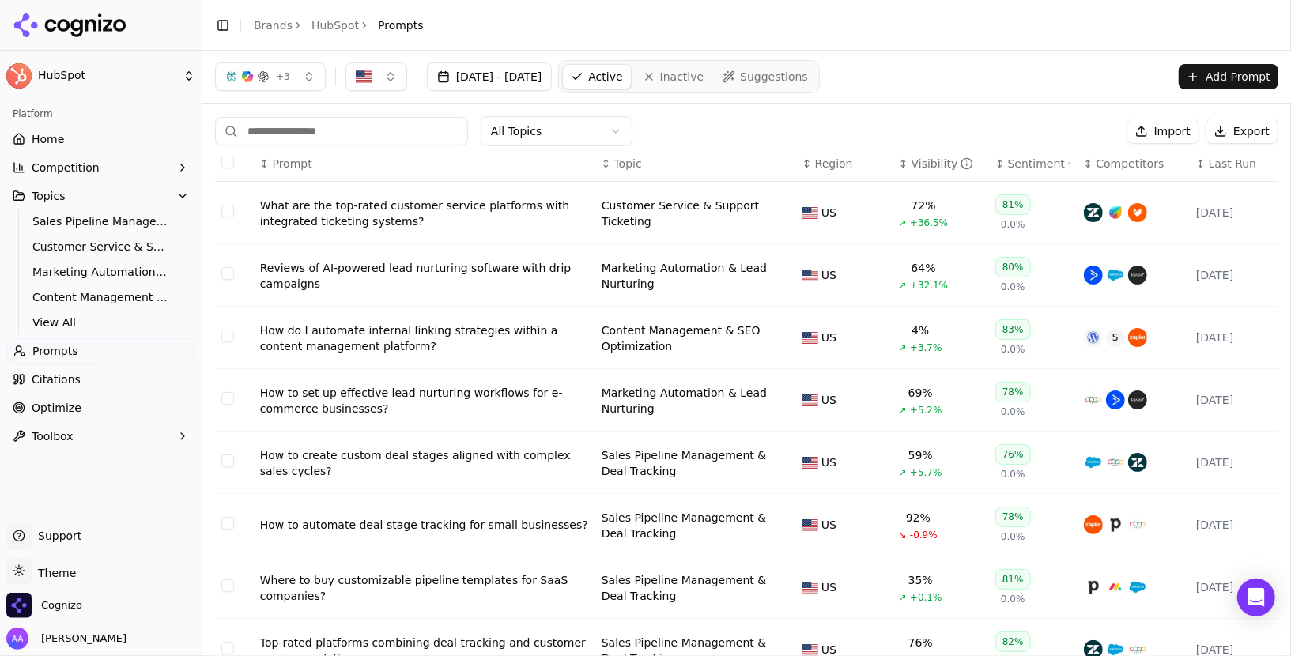
click at [453, 274] on div "Reviews of AI-powered lead nurturing software with drip campaigns" at bounding box center [424, 276] width 329 height 32
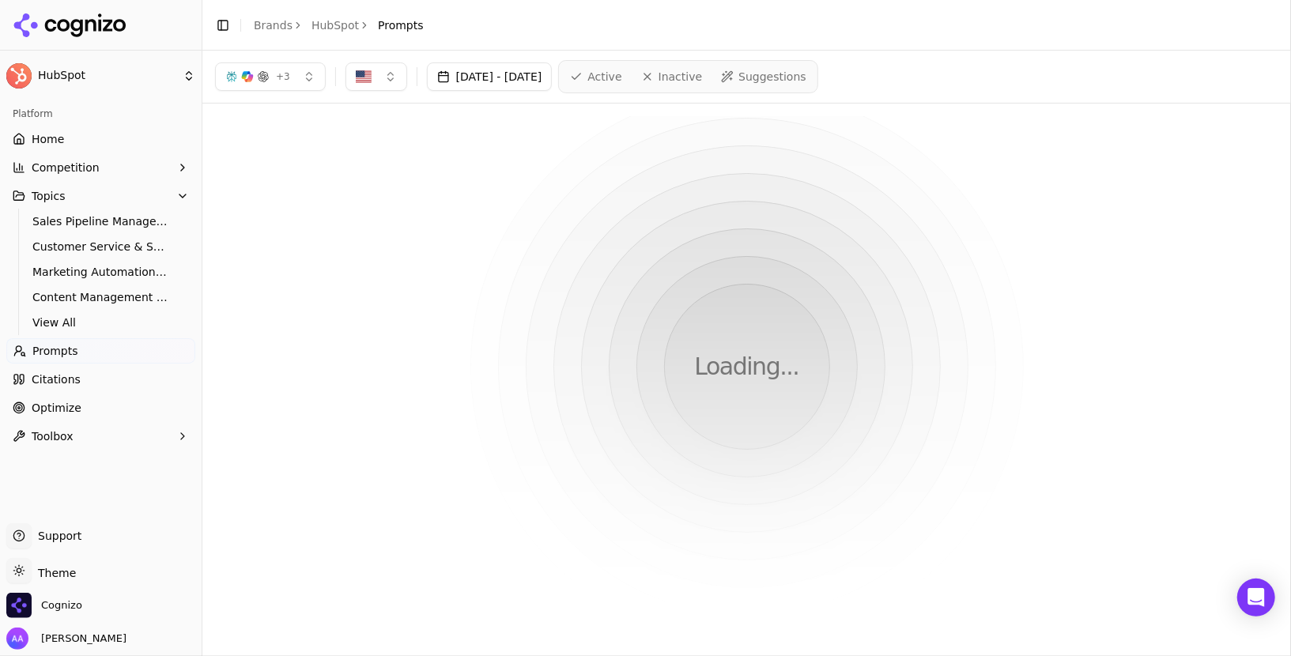
click at [278, 25] on link "Brands" at bounding box center [273, 25] width 39 height 13
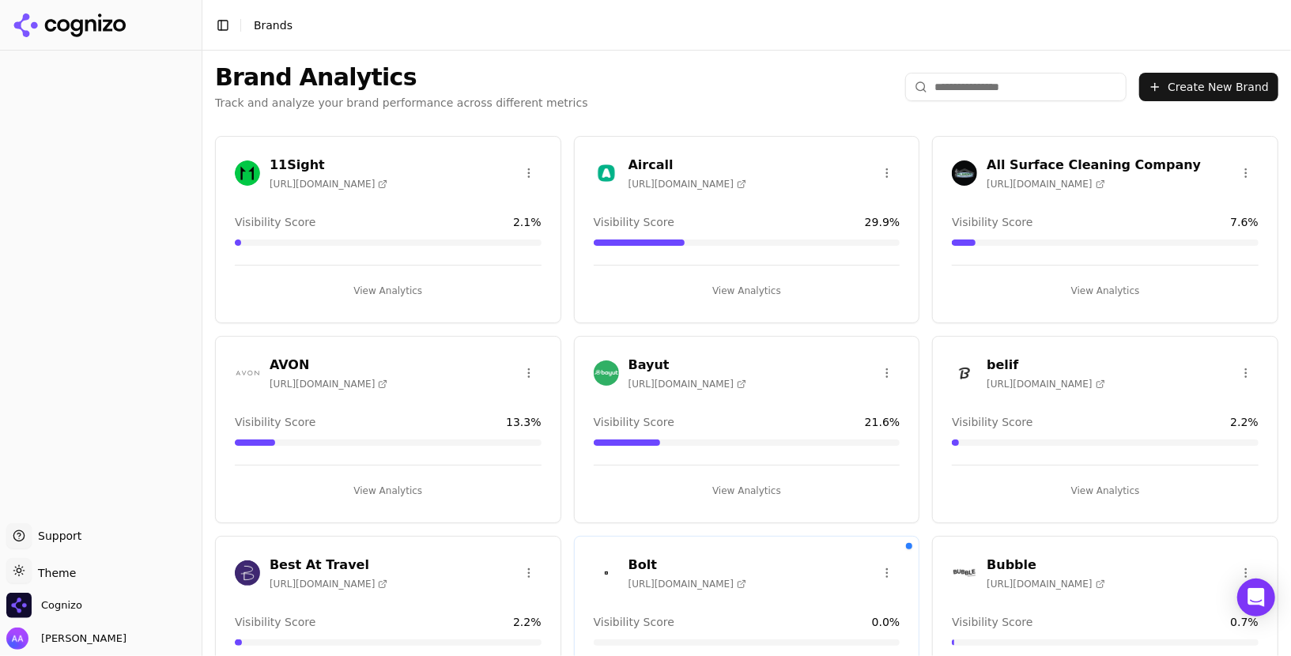
click at [1011, 93] on input "search" at bounding box center [1015, 87] width 221 height 28
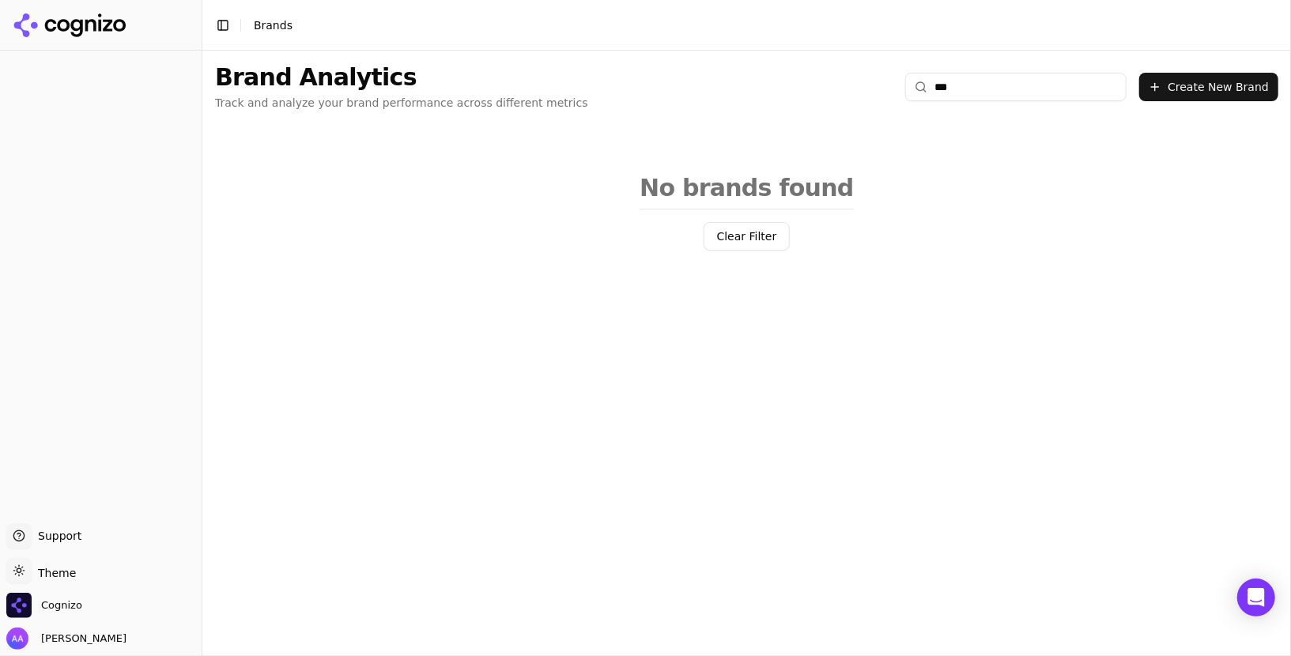
type input "****"
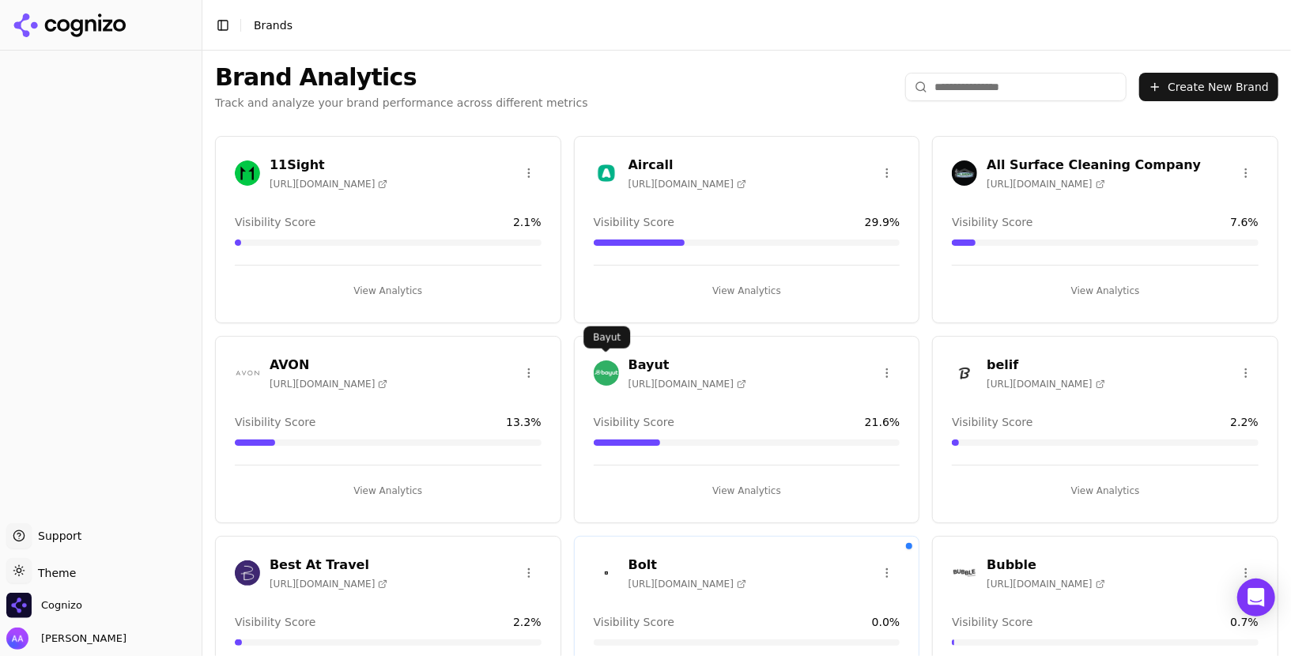
click at [612, 375] on img at bounding box center [606, 373] width 25 height 25
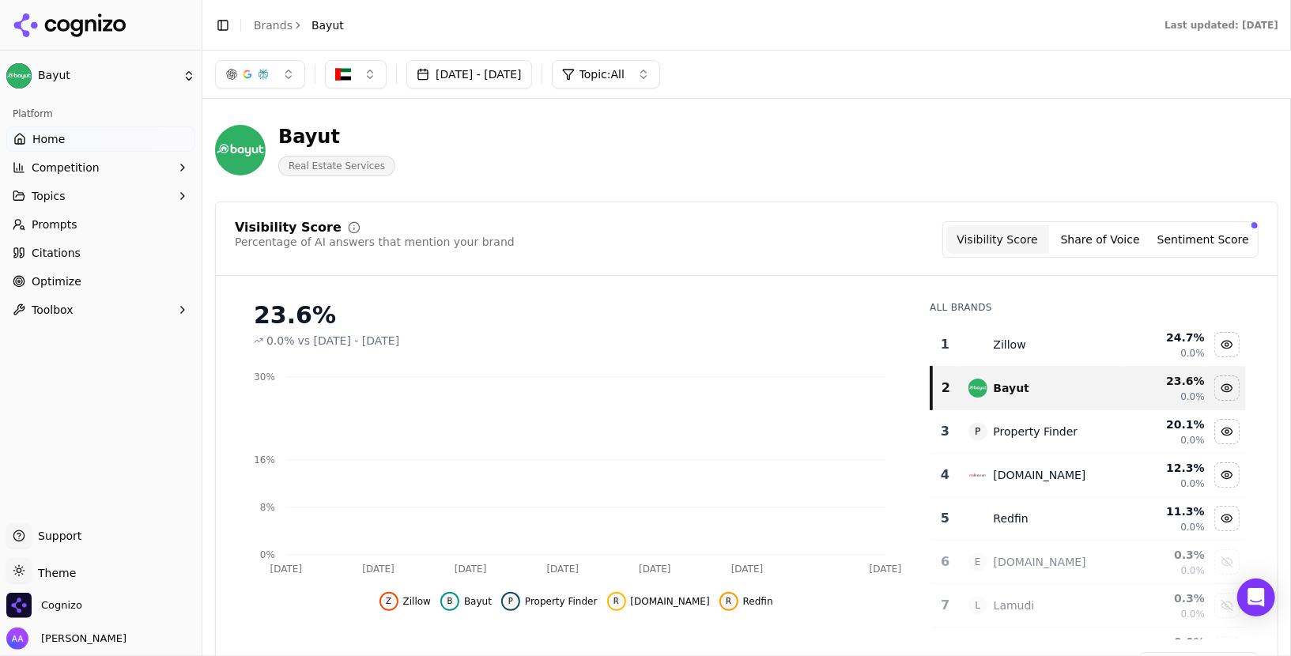
click at [93, 229] on link "Prompts" at bounding box center [100, 224] width 189 height 25
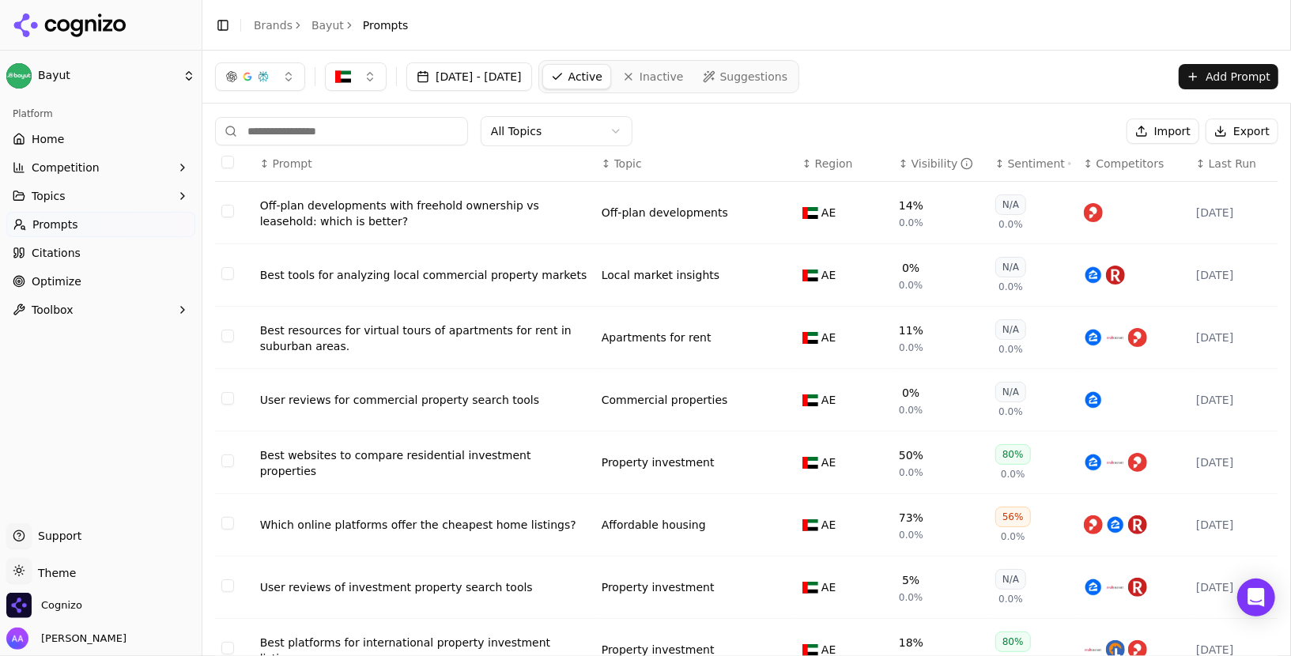
click at [414, 524] on div "Which online platforms offer the cheapest home listings?" at bounding box center [424, 525] width 329 height 16
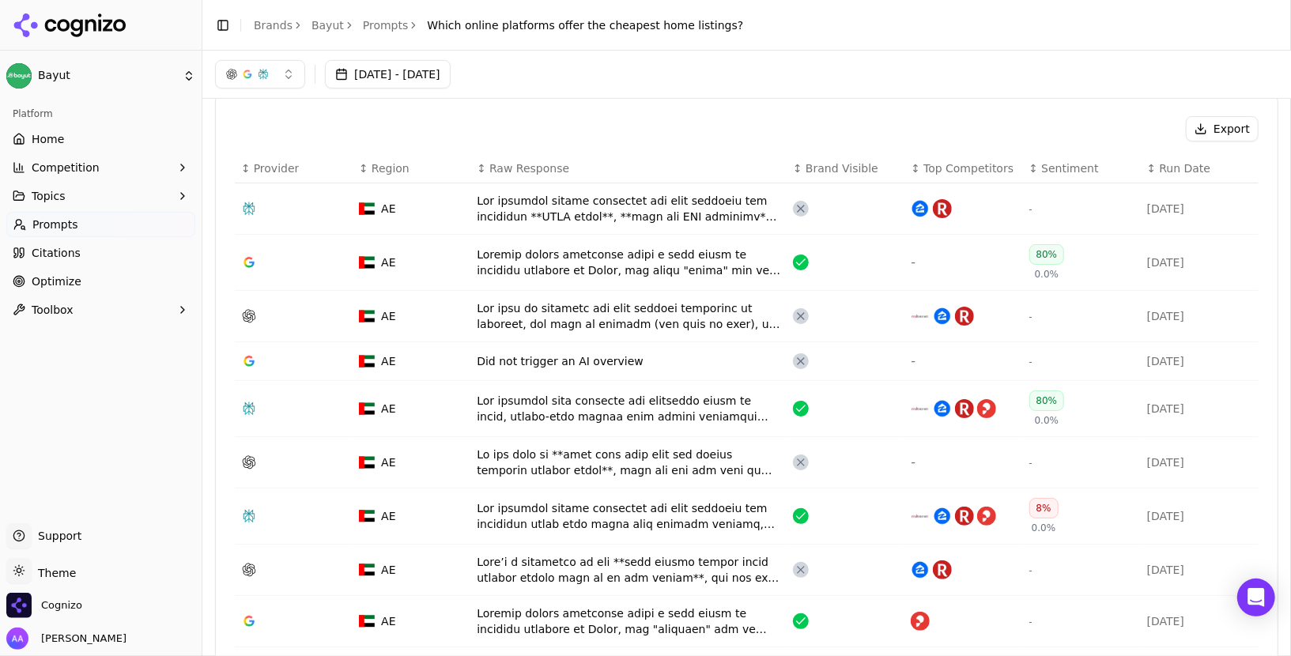
scroll to position [490, 0]
click at [100, 143] on link "Home" at bounding box center [100, 139] width 189 height 25
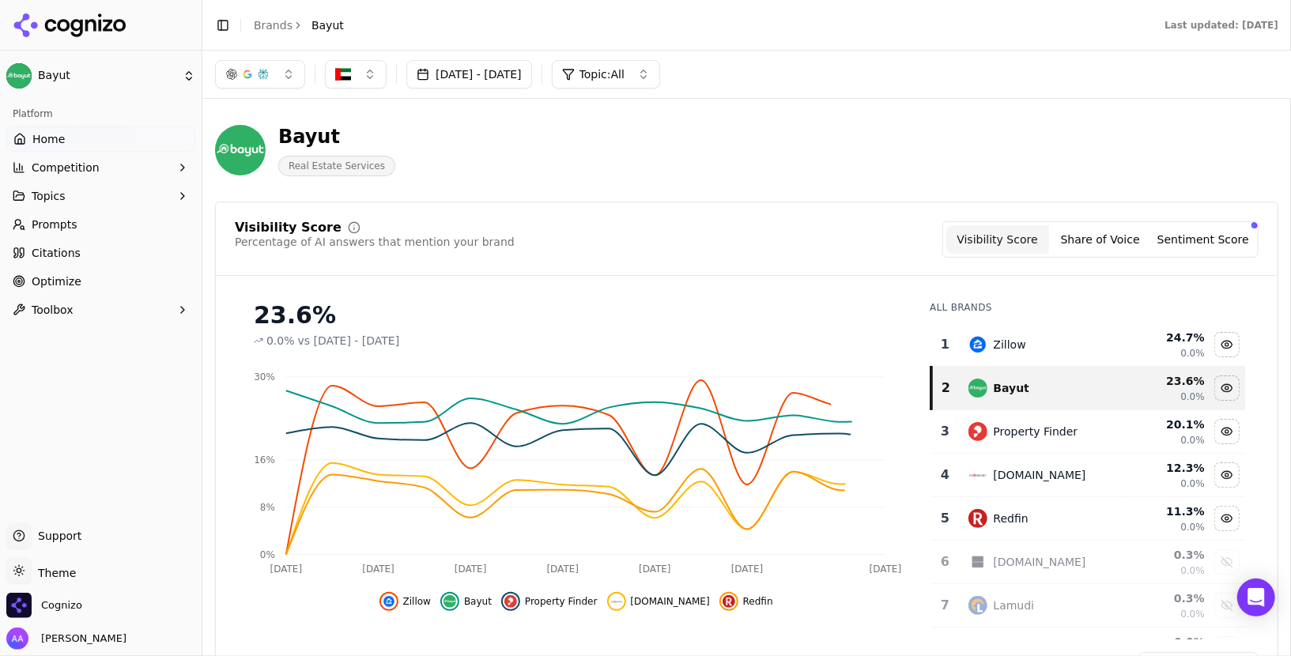
click at [270, 33] on div "Toggle Sidebar Brands Bayut" at bounding box center [279, 25] width 154 height 22
click at [273, 23] on link "Brands" at bounding box center [273, 25] width 39 height 13
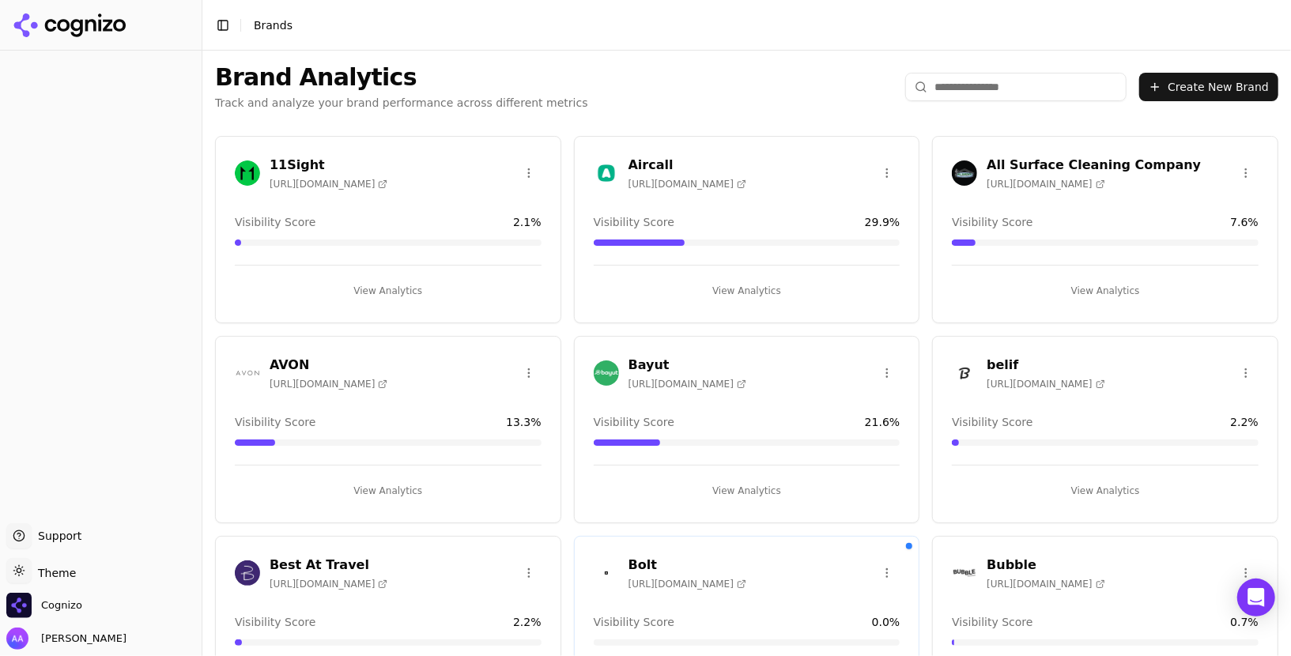
click at [88, 593] on div "Cognizo" at bounding box center [100, 609] width 189 height 32
click at [66, 603] on span "Cognizo" at bounding box center [61, 606] width 41 height 14
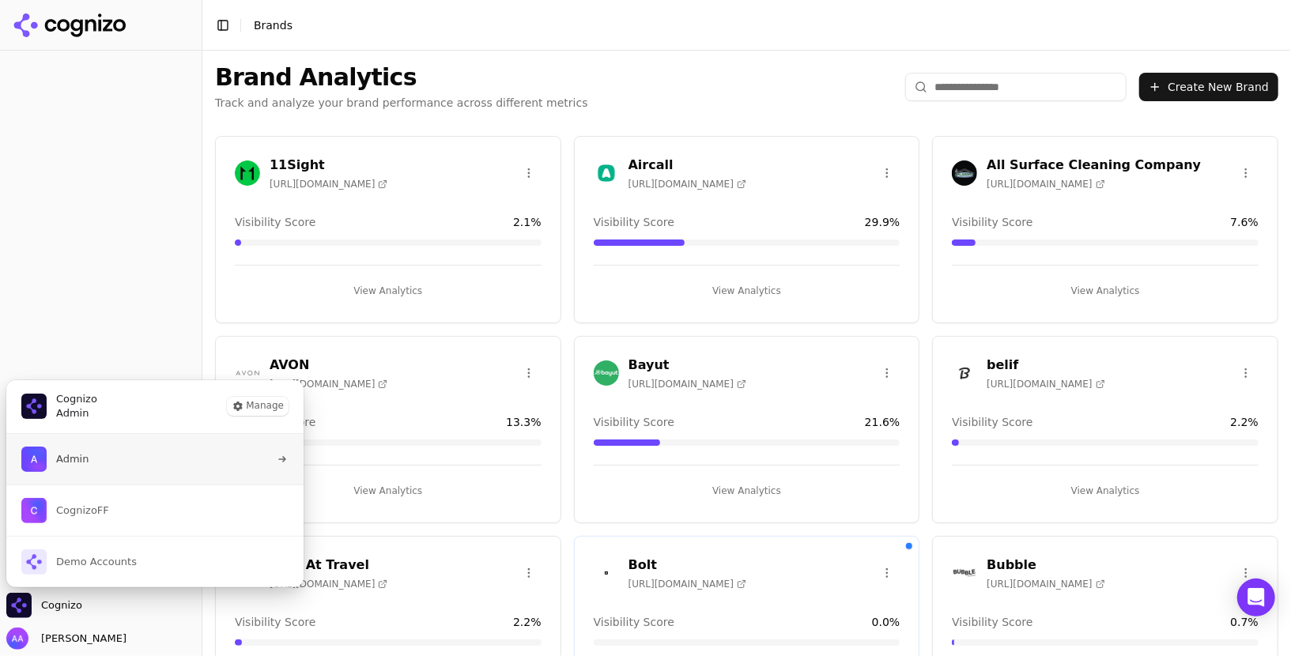
click at [126, 465] on button "Admin" at bounding box center [155, 459] width 299 height 51
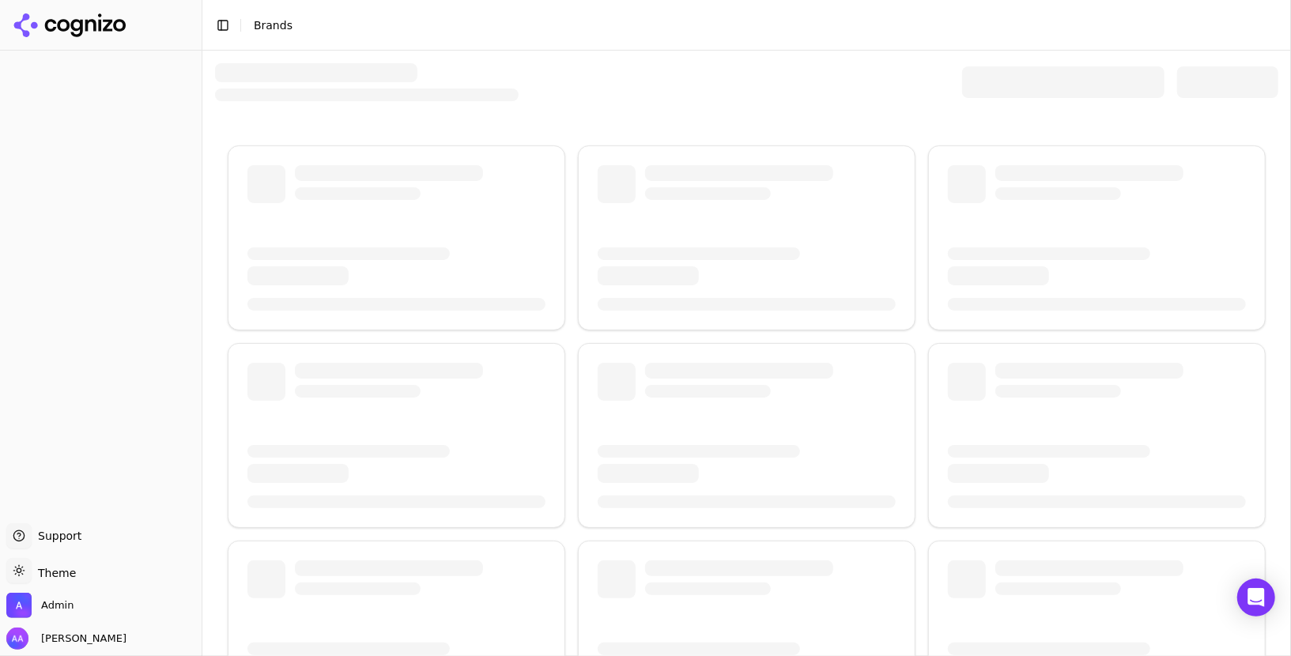
click at [1008, 71] on div at bounding box center [1063, 82] width 202 height 32
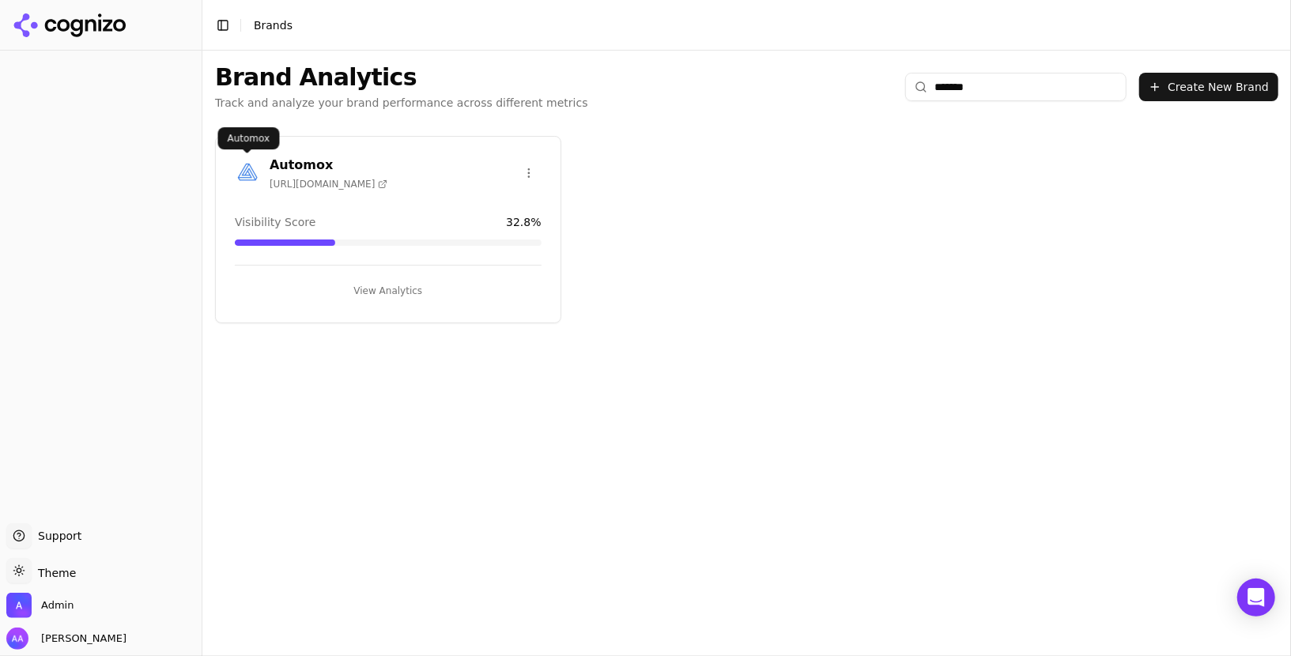
type input "*******"
click at [251, 178] on img at bounding box center [247, 173] width 25 height 25
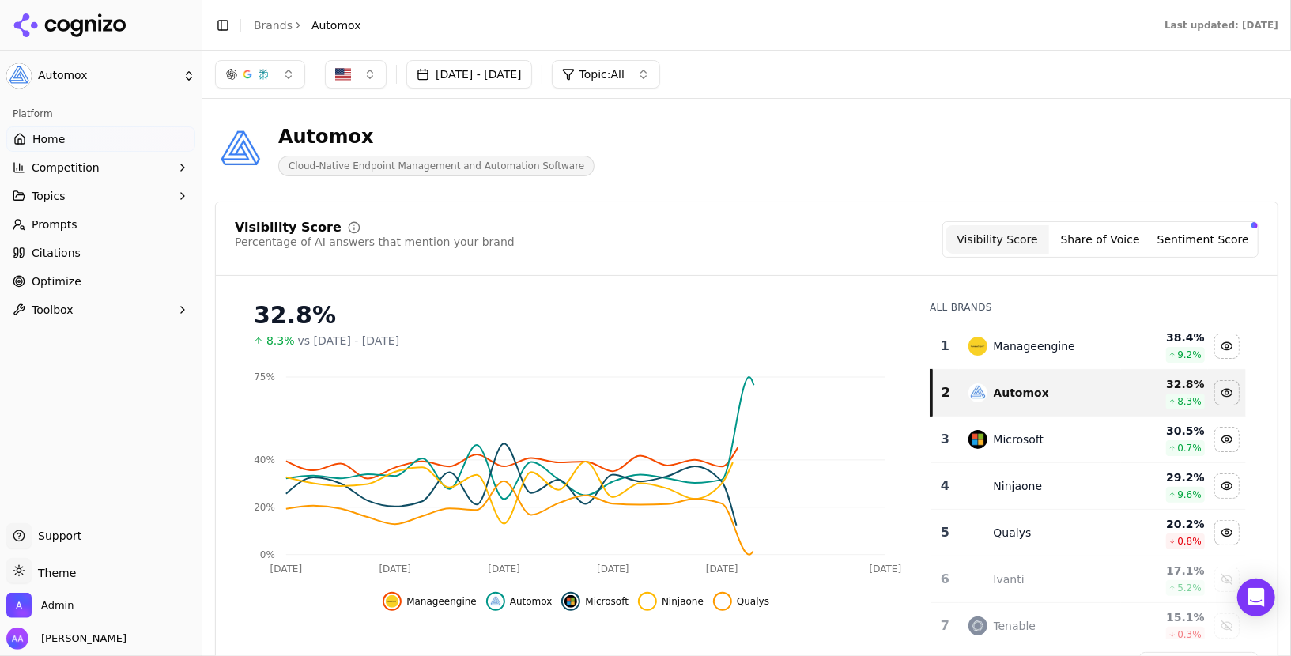
click at [63, 214] on link "Prompts" at bounding box center [100, 224] width 189 height 25
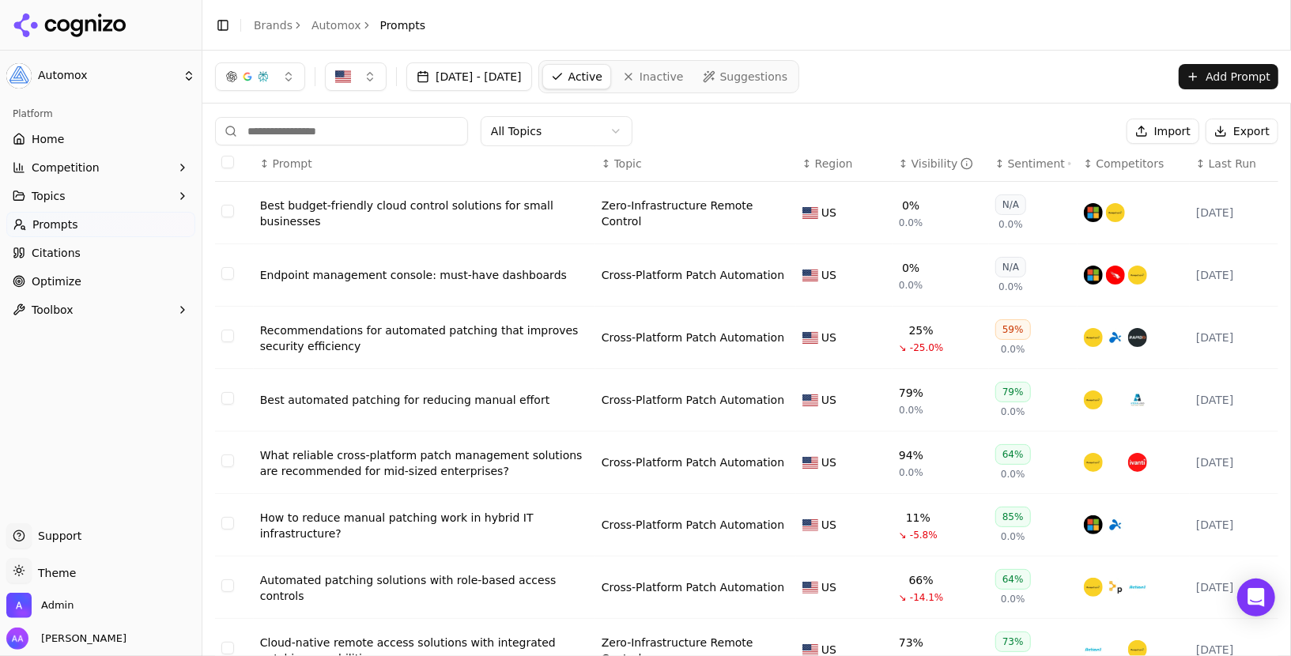
click at [1040, 162] on div "Sentiment" at bounding box center [1039, 164] width 63 height 16
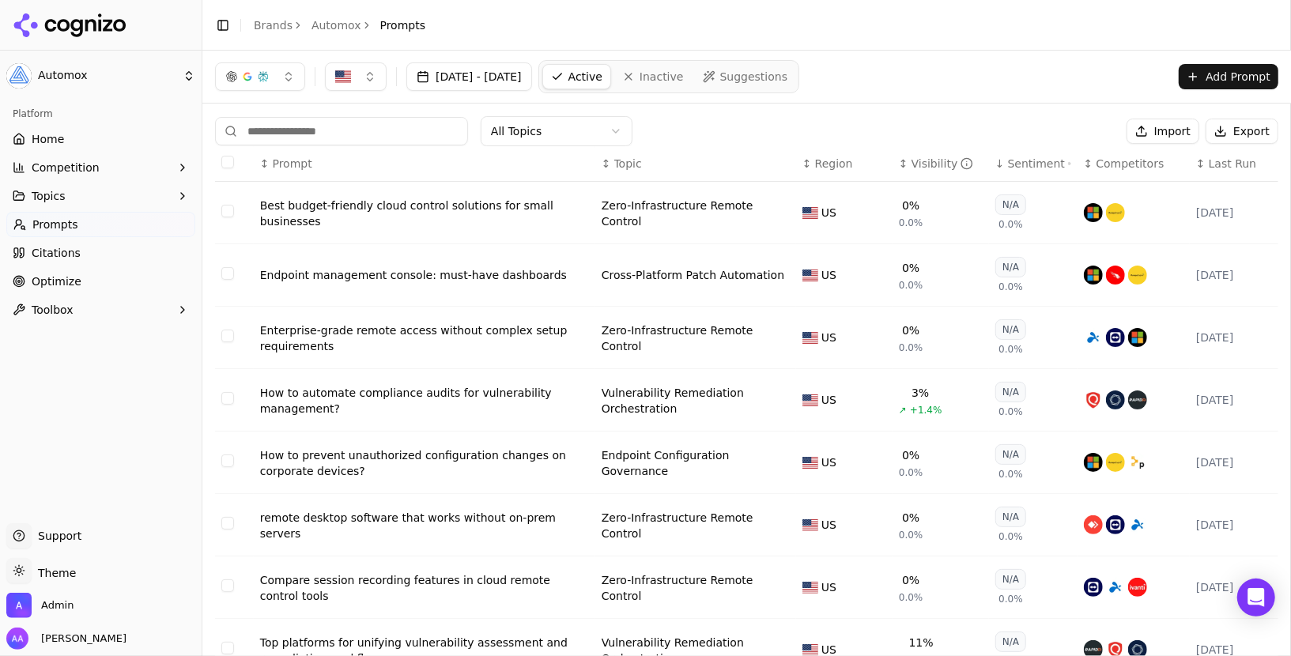
click at [1040, 162] on div "Sentiment" at bounding box center [1039, 164] width 63 height 16
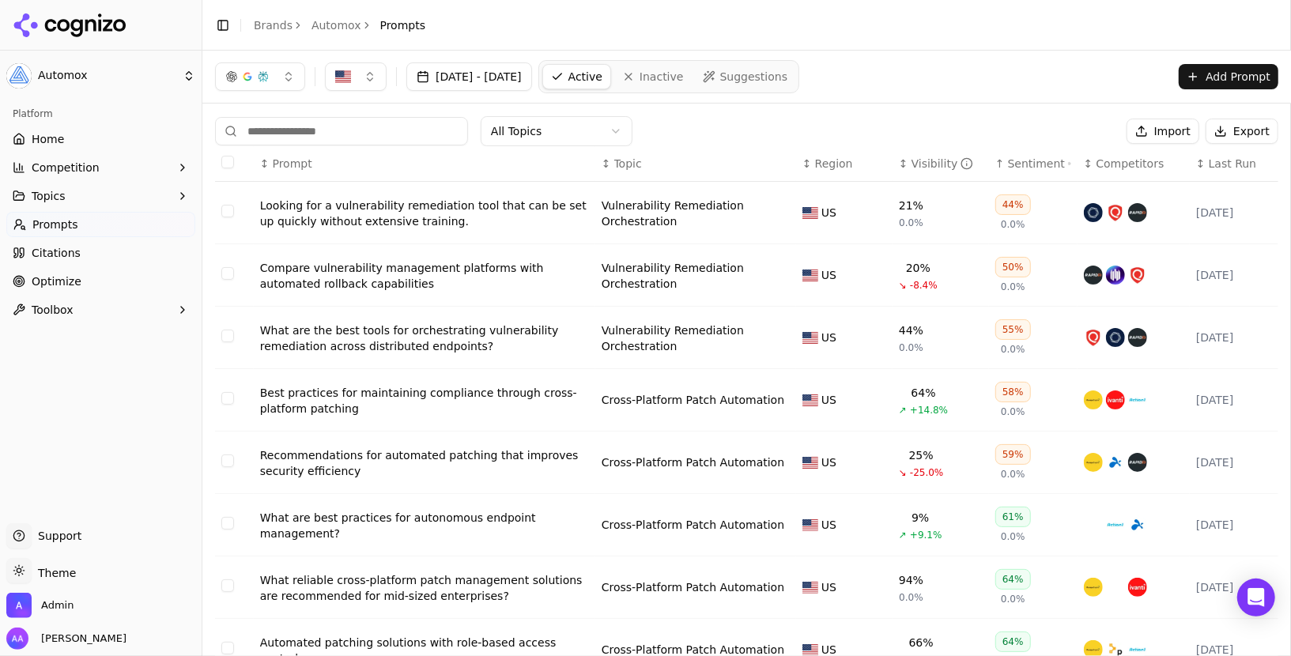
click at [1040, 162] on div "Sentiment" at bounding box center [1039, 164] width 63 height 16
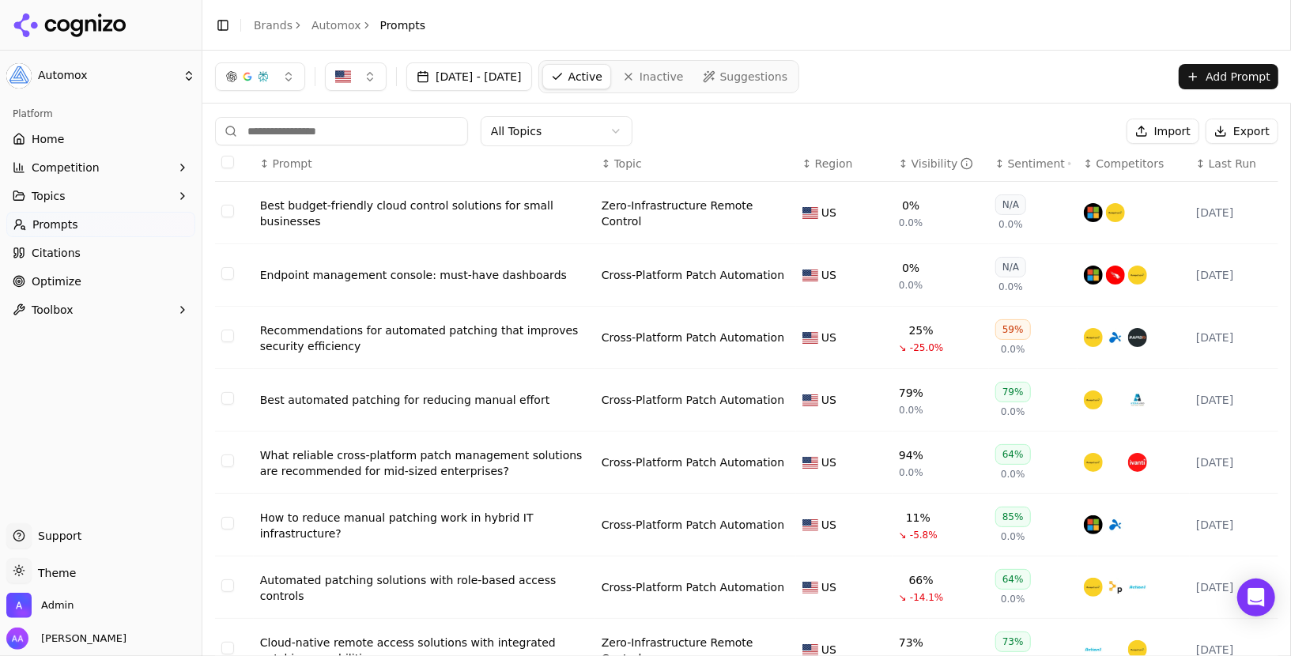
click at [422, 333] on div "Recommendations for automated patching that improves security efficiency" at bounding box center [424, 339] width 329 height 32
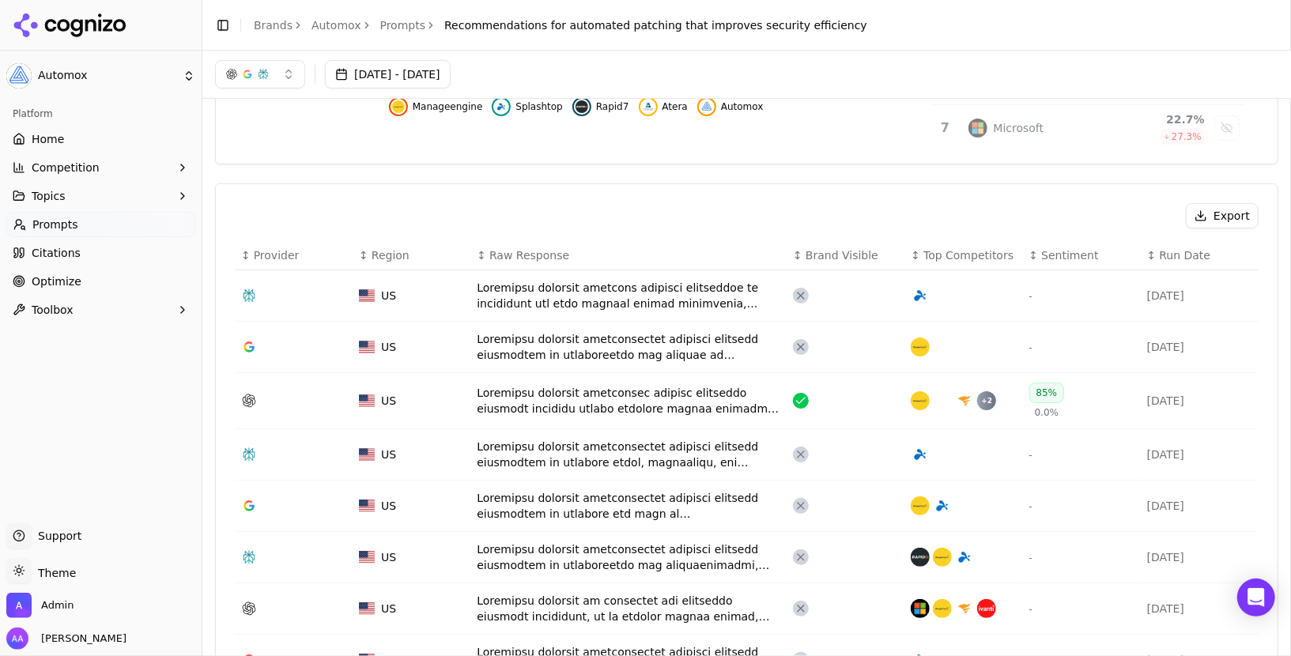
scroll to position [320, 0]
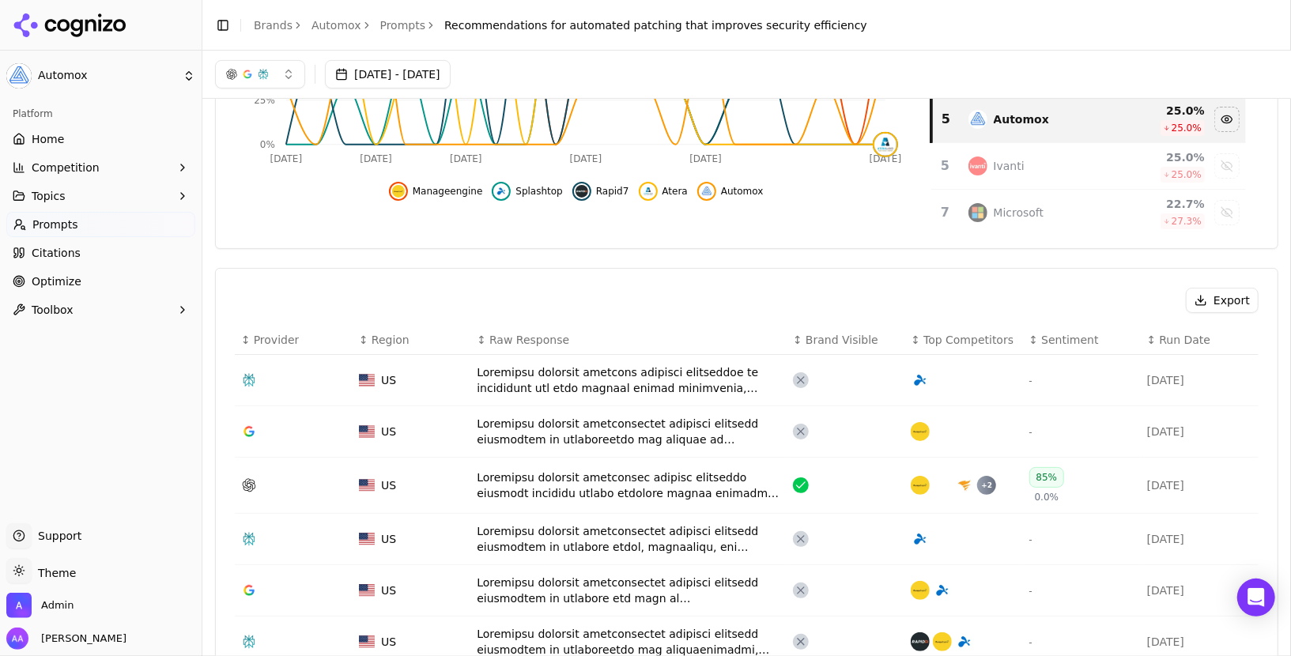
click at [1064, 326] on th "↕ Sentiment" at bounding box center [1082, 340] width 118 height 29
click at [1064, 332] on span "Sentiment" at bounding box center [1069, 340] width 57 height 16
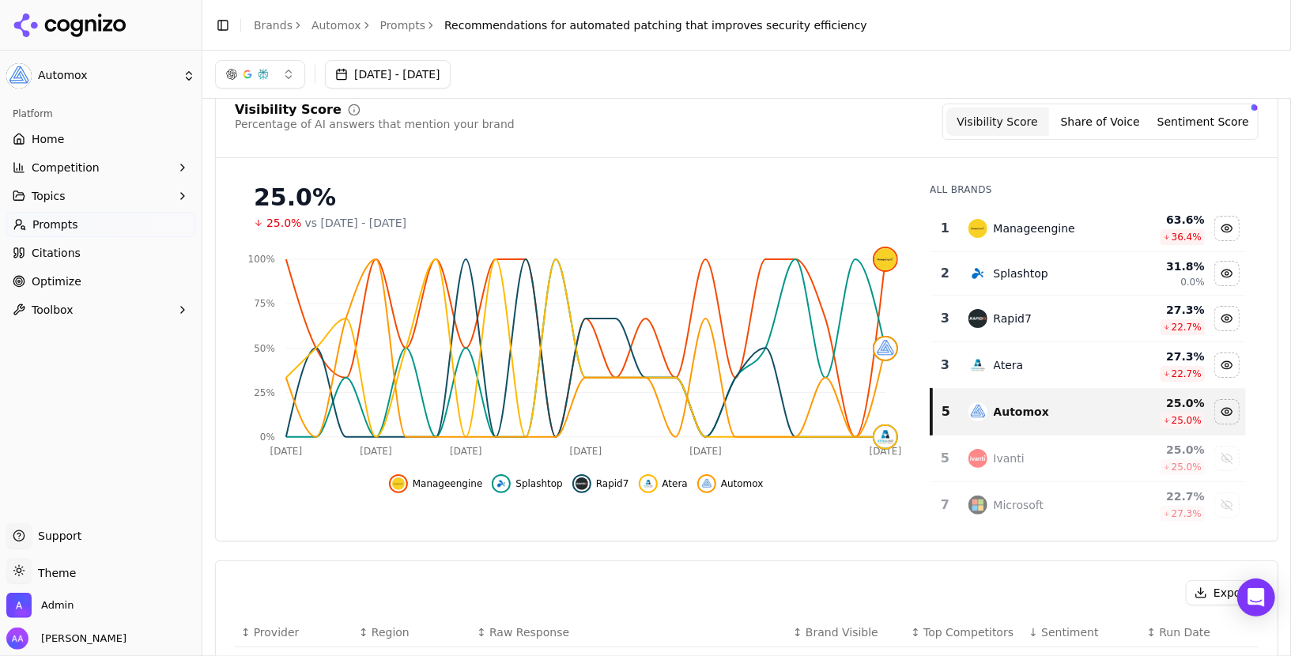
scroll to position [0, 0]
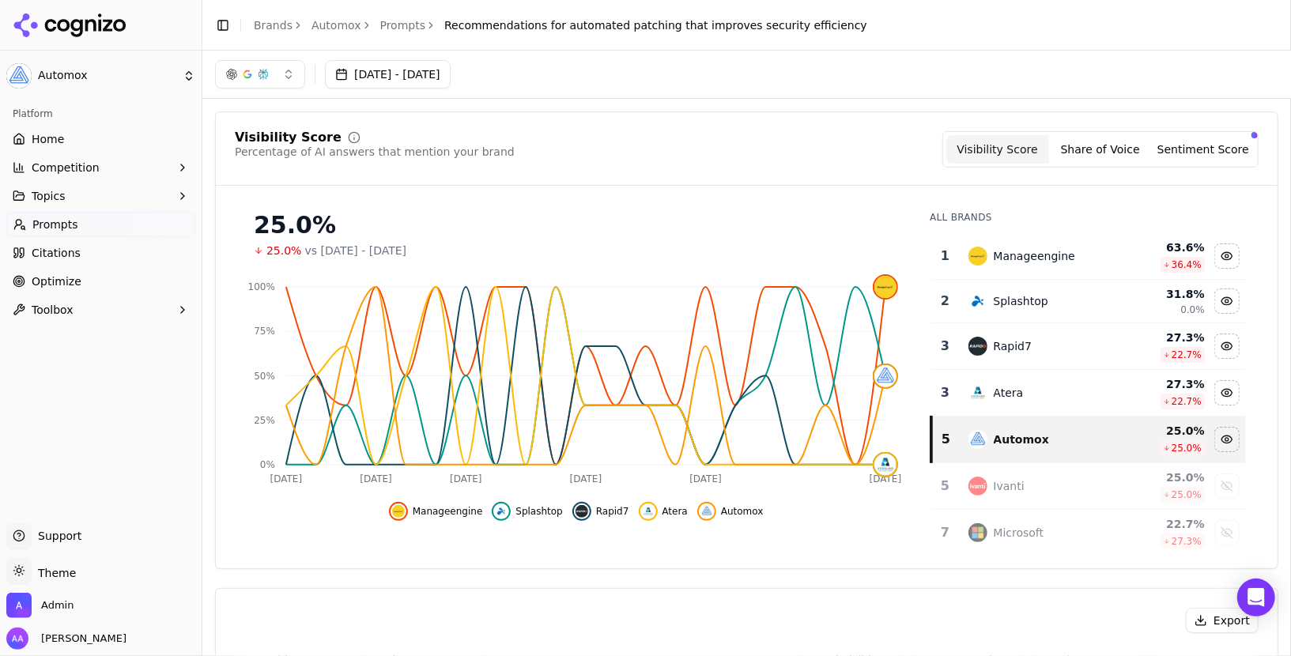
click at [87, 221] on link "Prompts" at bounding box center [100, 224] width 189 height 25
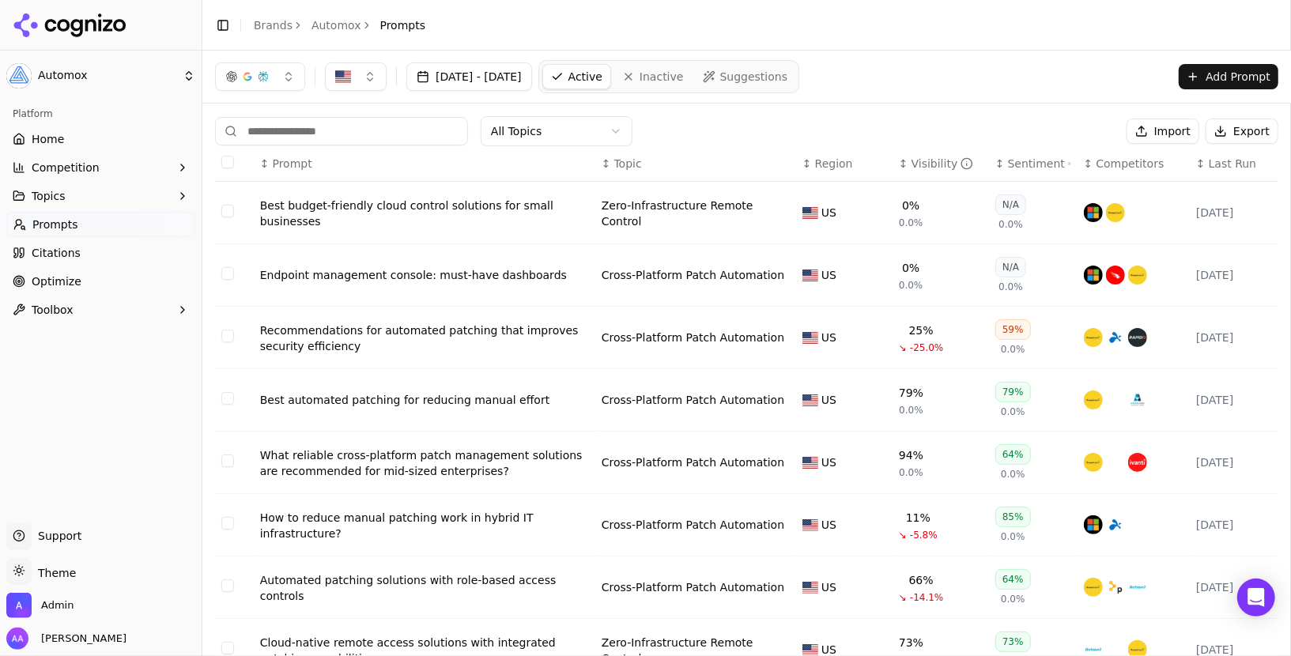
click at [522, 327] on div "Recommendations for automated patching that improves security efficiency" at bounding box center [424, 339] width 329 height 32
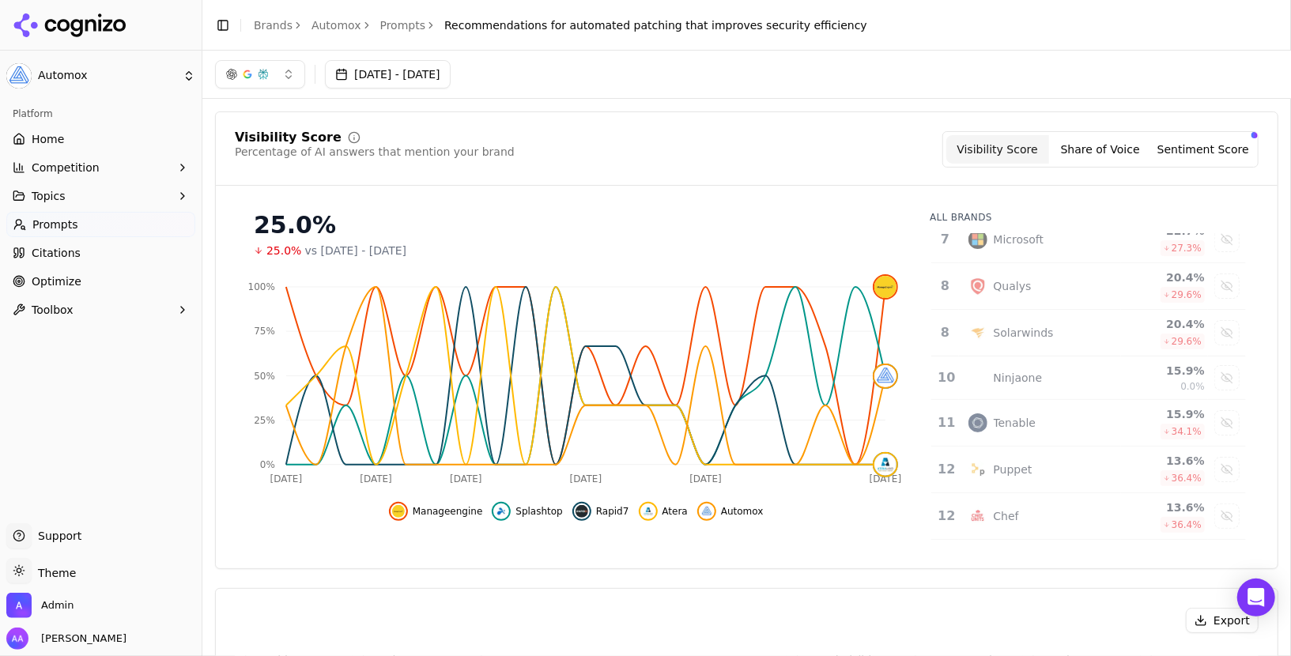
click at [1230, 153] on button "Sentiment Score" at bounding box center [1203, 149] width 103 height 28
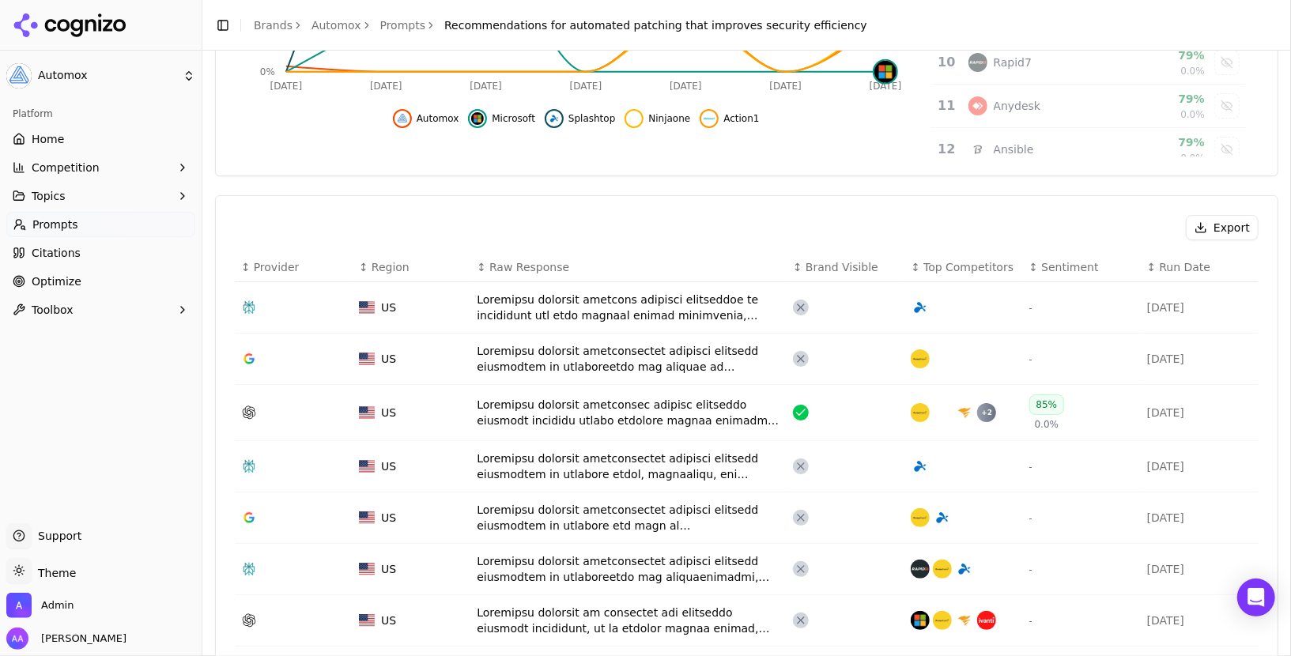
scroll to position [433, 0]
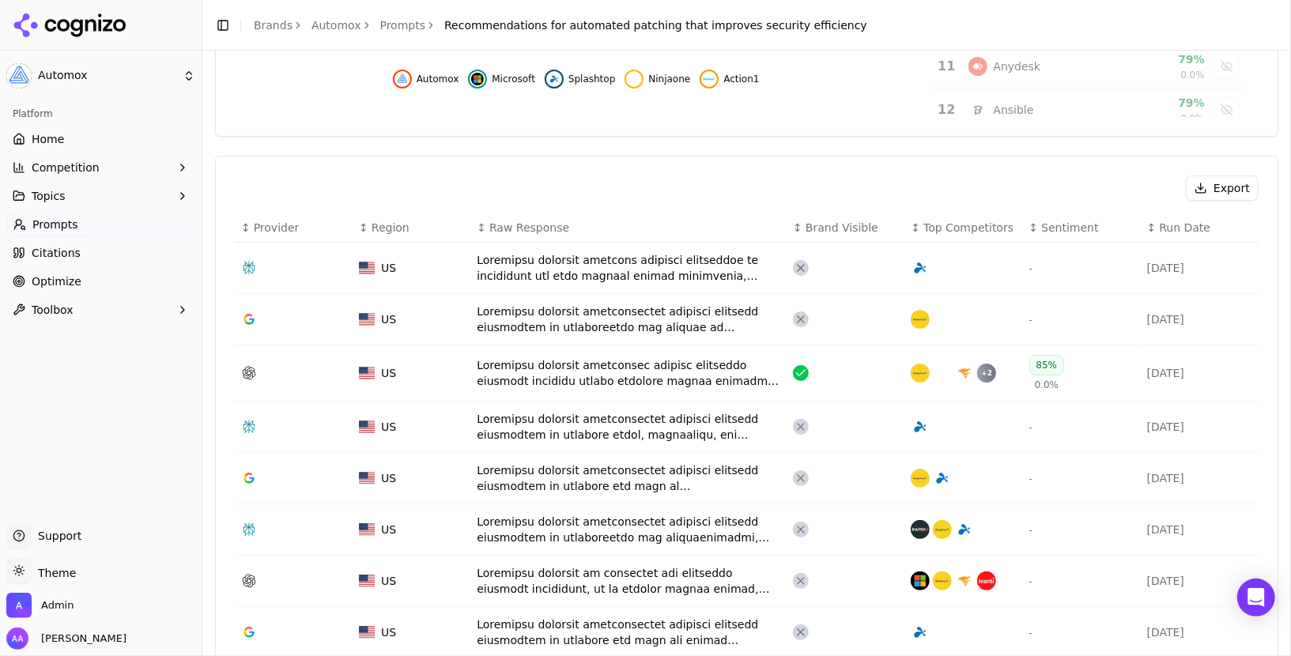
click at [1072, 214] on th "↕ Sentiment" at bounding box center [1082, 228] width 118 height 29
click at [1072, 220] on span "Sentiment" at bounding box center [1069, 228] width 57 height 16
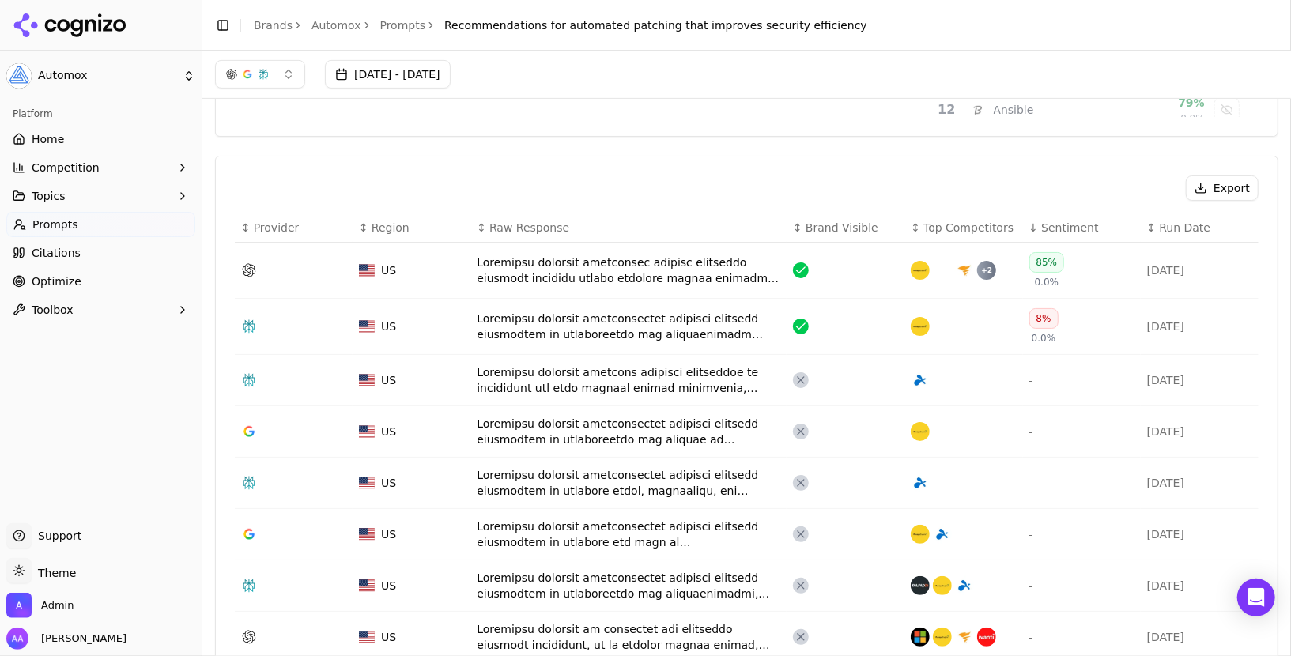
scroll to position [0, 0]
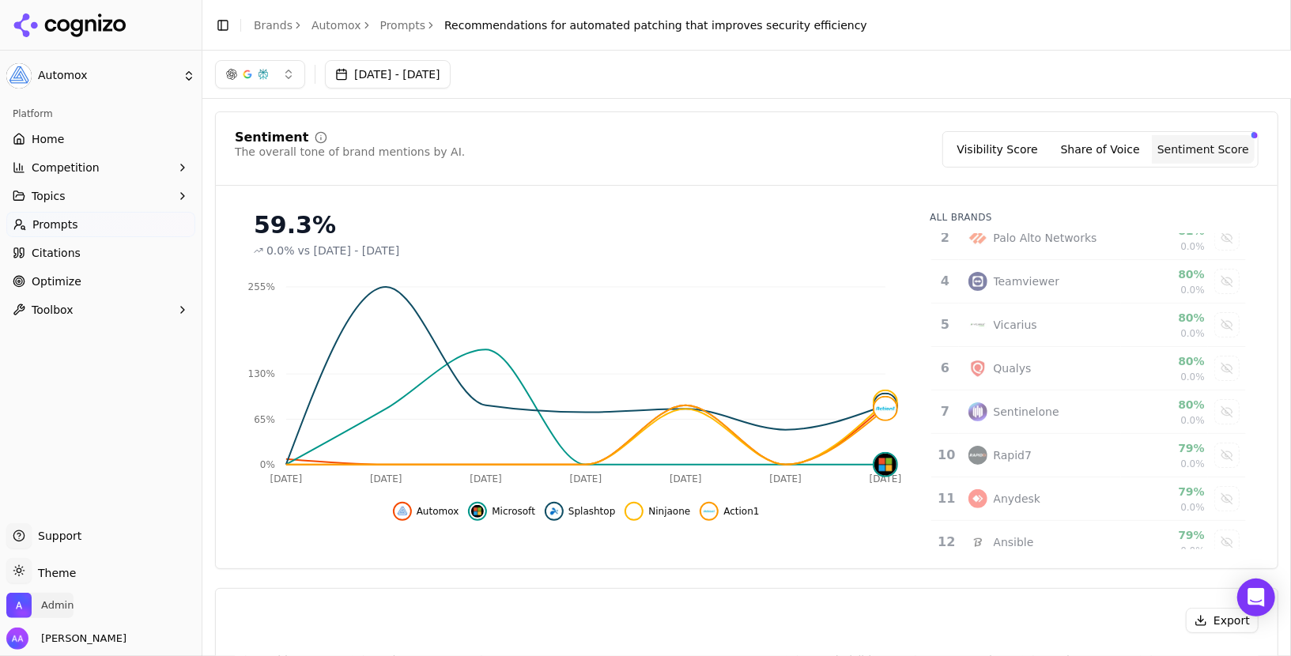
click at [63, 603] on span "Admin" at bounding box center [57, 606] width 32 height 14
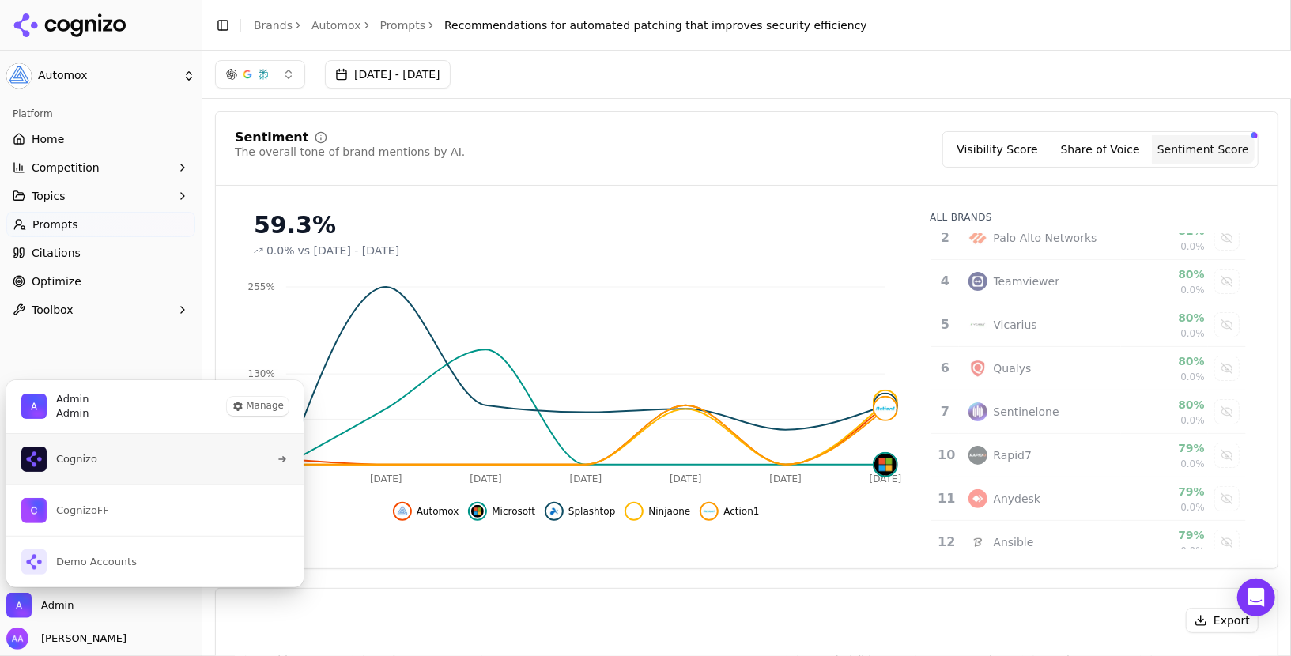
click at [146, 473] on button "Cognizo" at bounding box center [155, 459] width 299 height 51
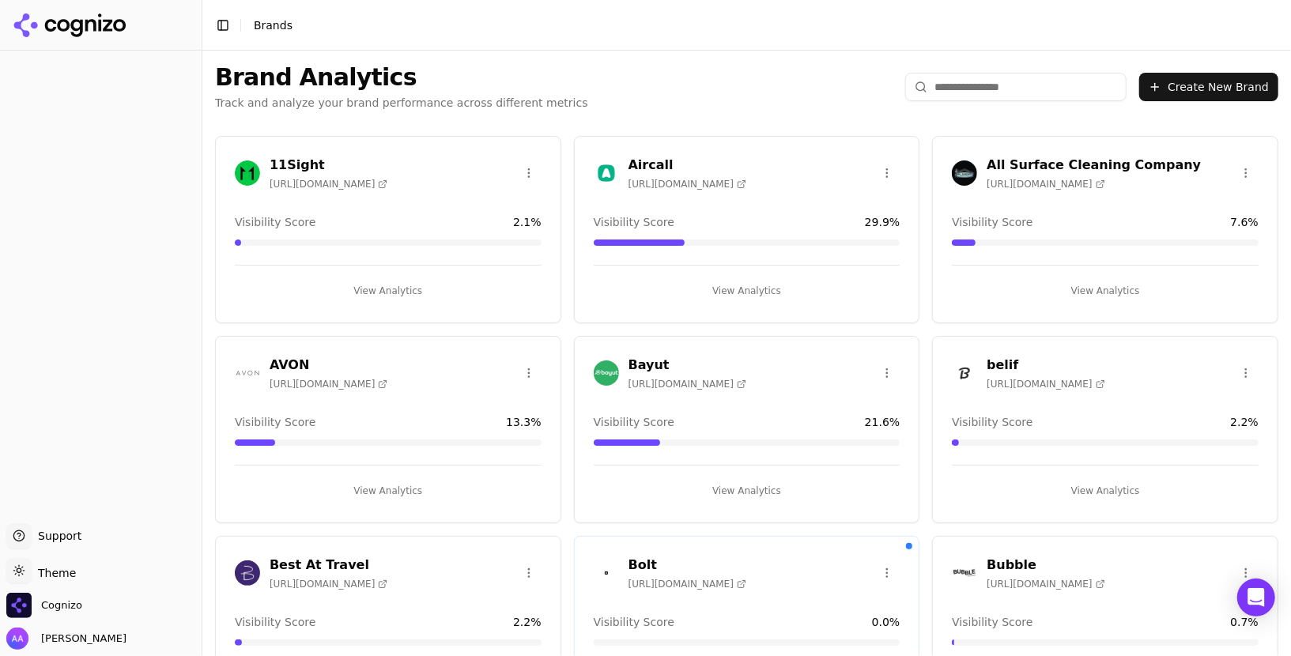
click at [1022, 93] on input "search" at bounding box center [1015, 87] width 221 height 28
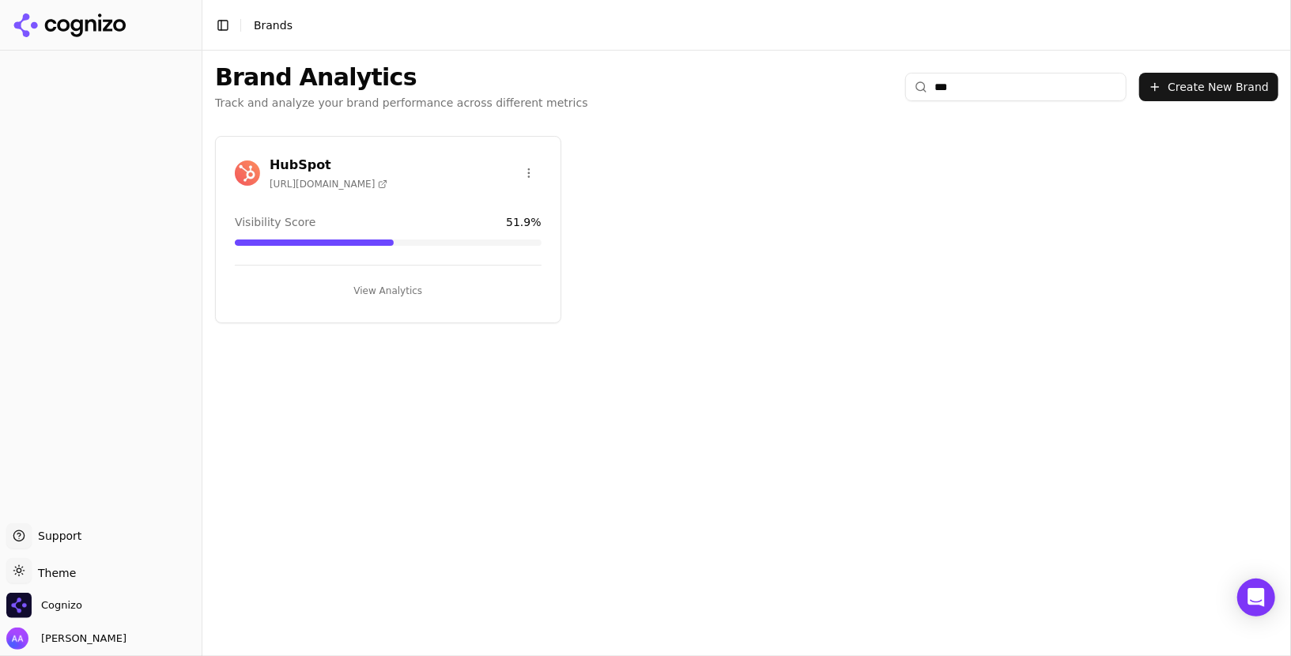
type input "***"
click at [251, 157] on div "HubSpot https://www.hubspot.com" at bounding box center [311, 173] width 153 height 35
click at [251, 170] on img at bounding box center [247, 173] width 25 height 25
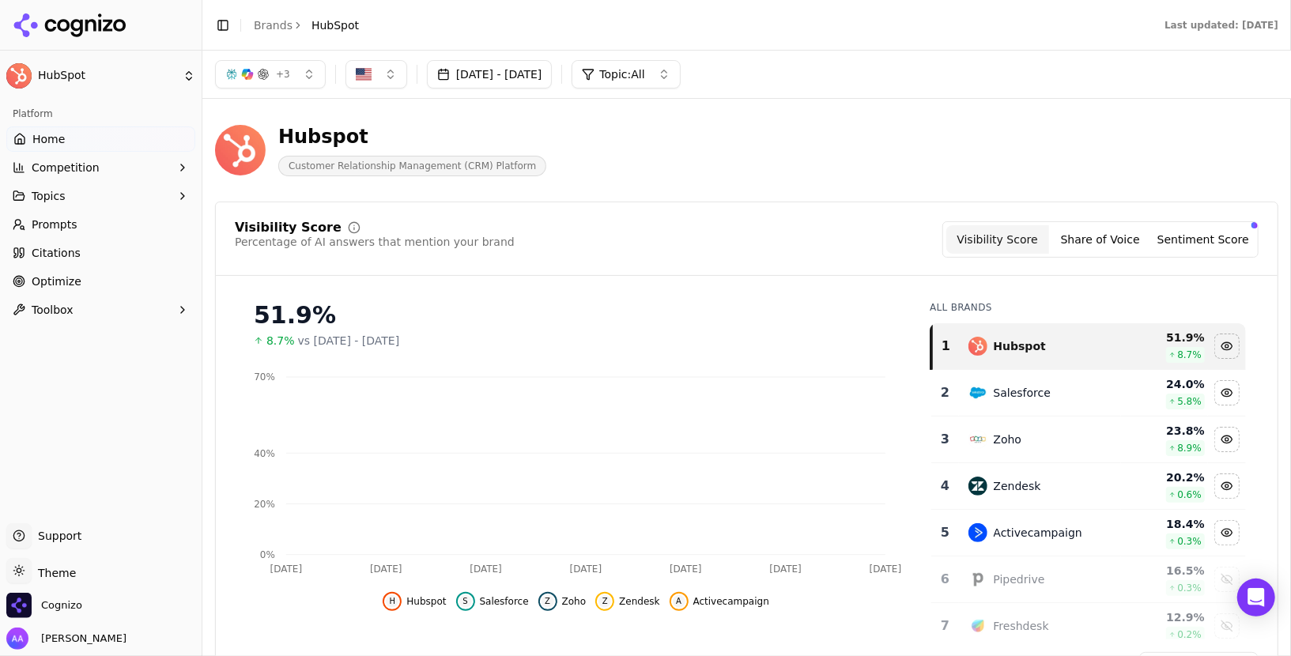
click at [86, 222] on link "Prompts" at bounding box center [100, 224] width 189 height 25
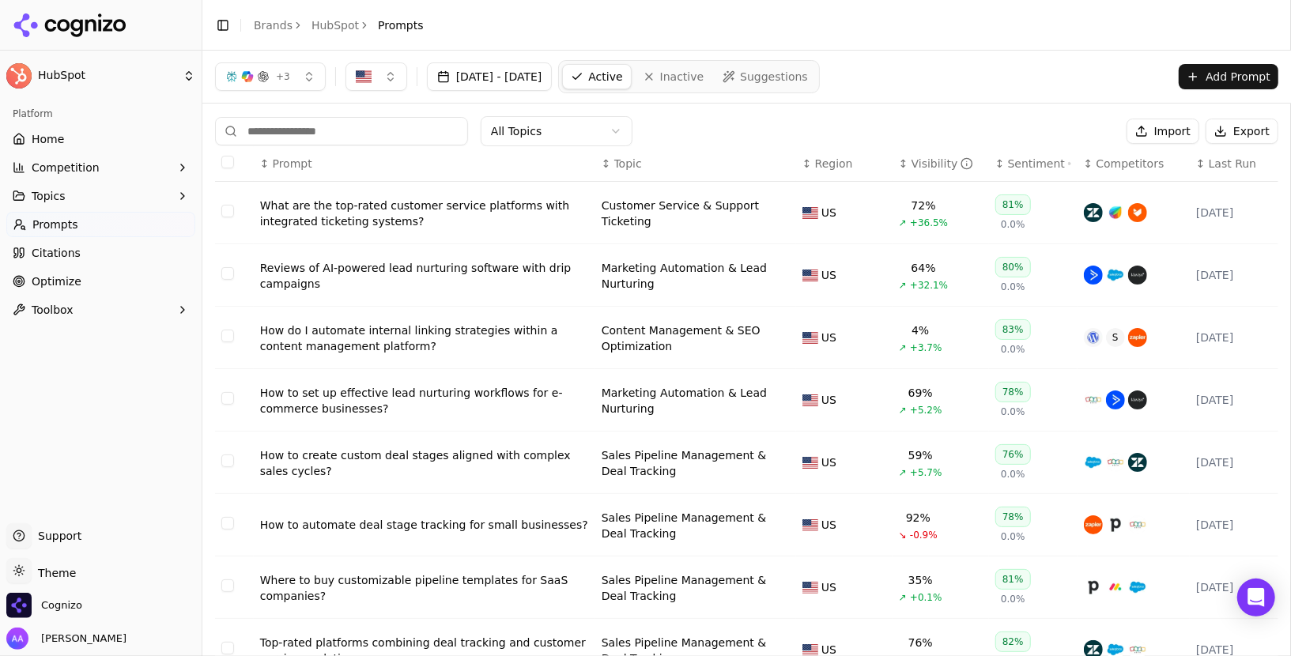
click at [1037, 143] on div "All Topics Import Export" at bounding box center [747, 131] width 1064 height 30
click at [1030, 157] on div "Sentiment" at bounding box center [1039, 164] width 63 height 16
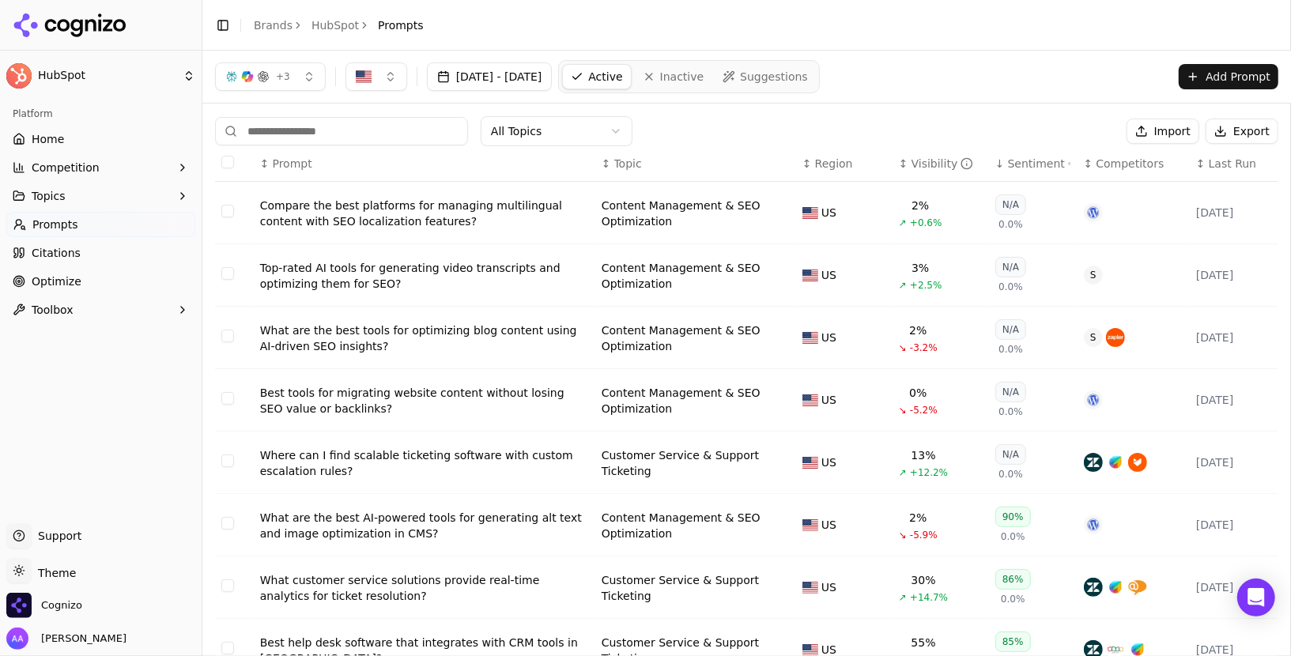
click at [1030, 157] on div "Sentiment" at bounding box center [1039, 164] width 63 height 16
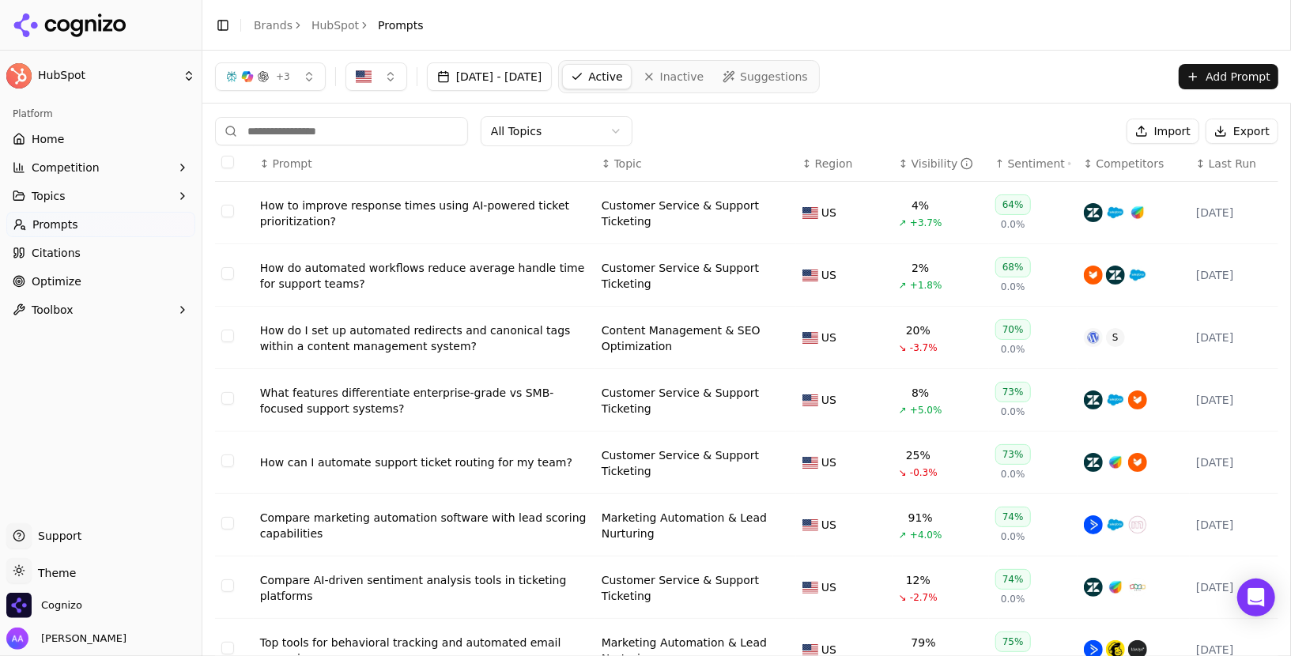
click at [1030, 157] on div "Sentiment" at bounding box center [1039, 164] width 63 height 16
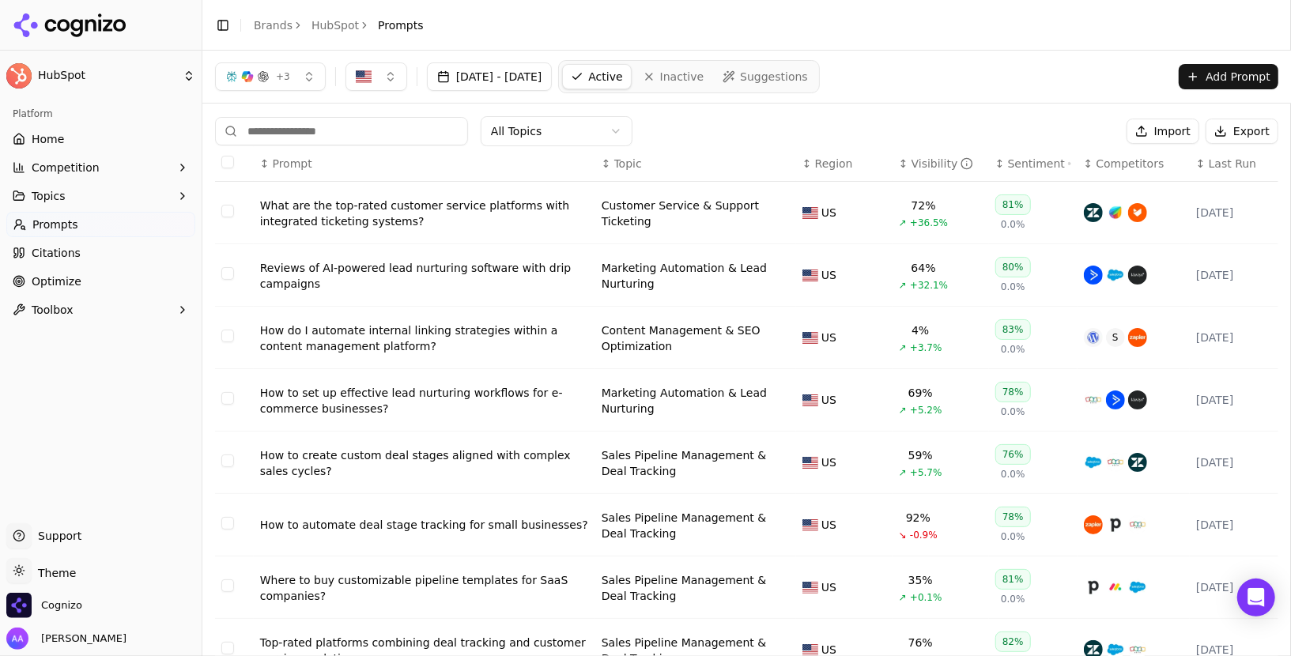
click at [1030, 157] on div "Sentiment" at bounding box center [1039, 164] width 63 height 16
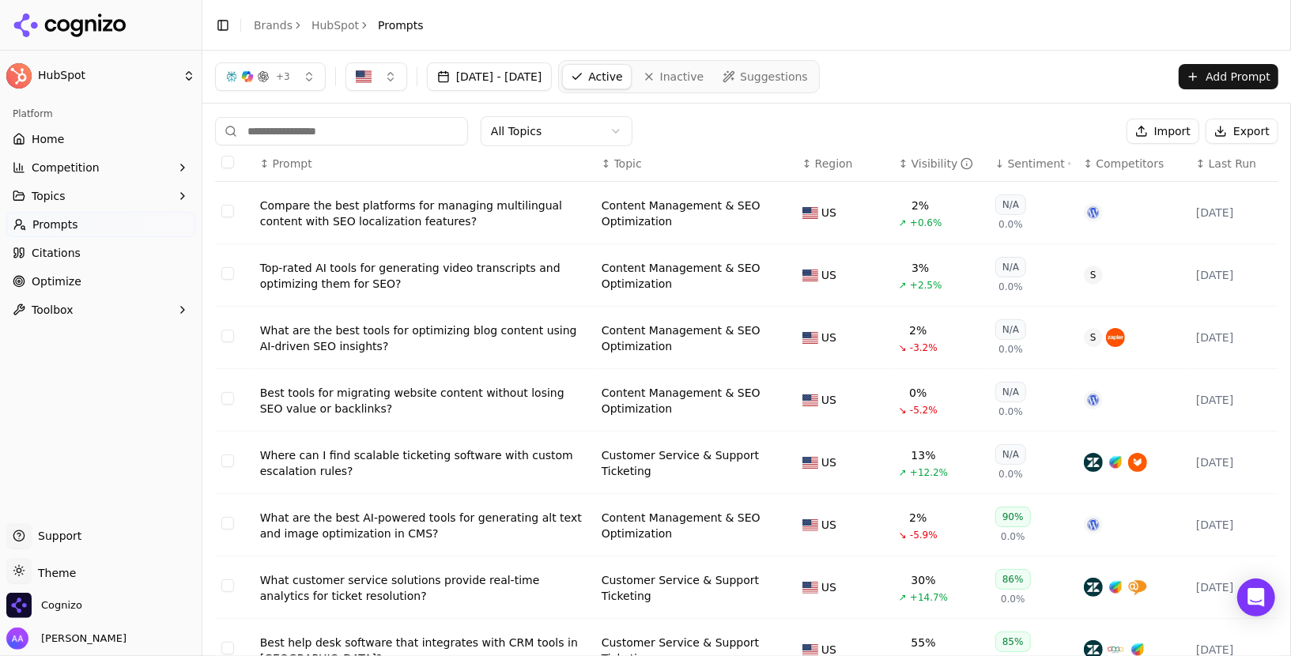
scroll to position [13, 0]
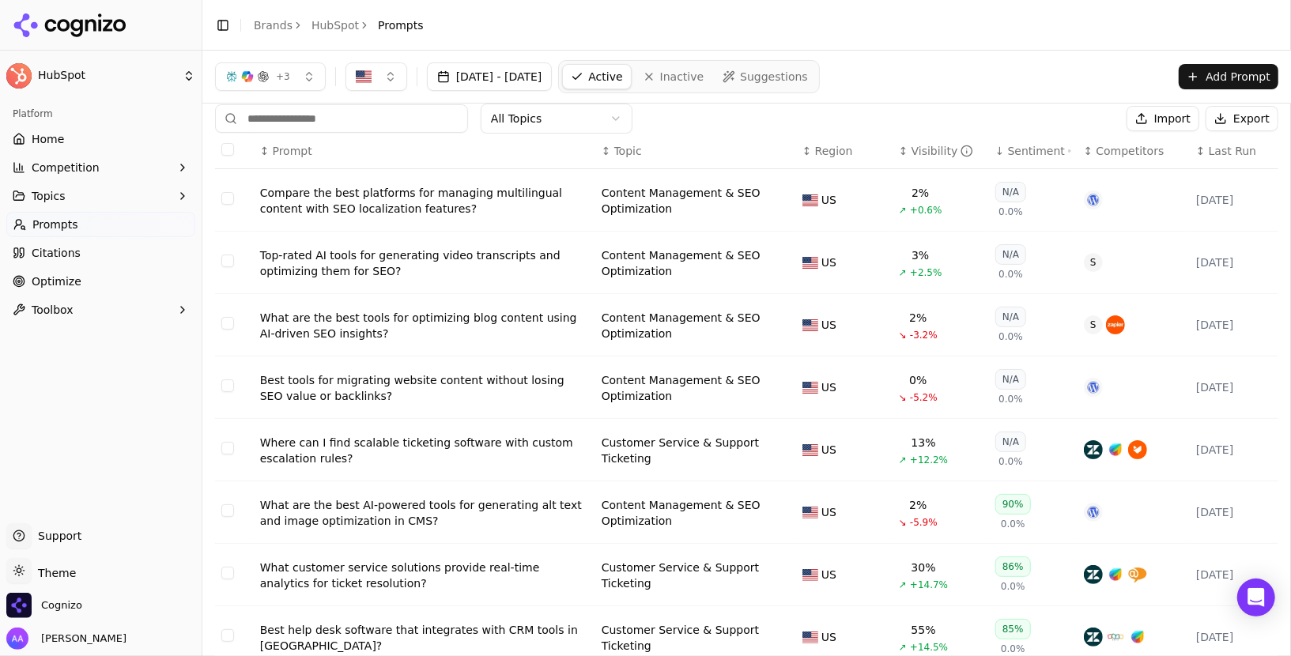
click at [1024, 149] on div "Sentiment" at bounding box center [1039, 151] width 63 height 16
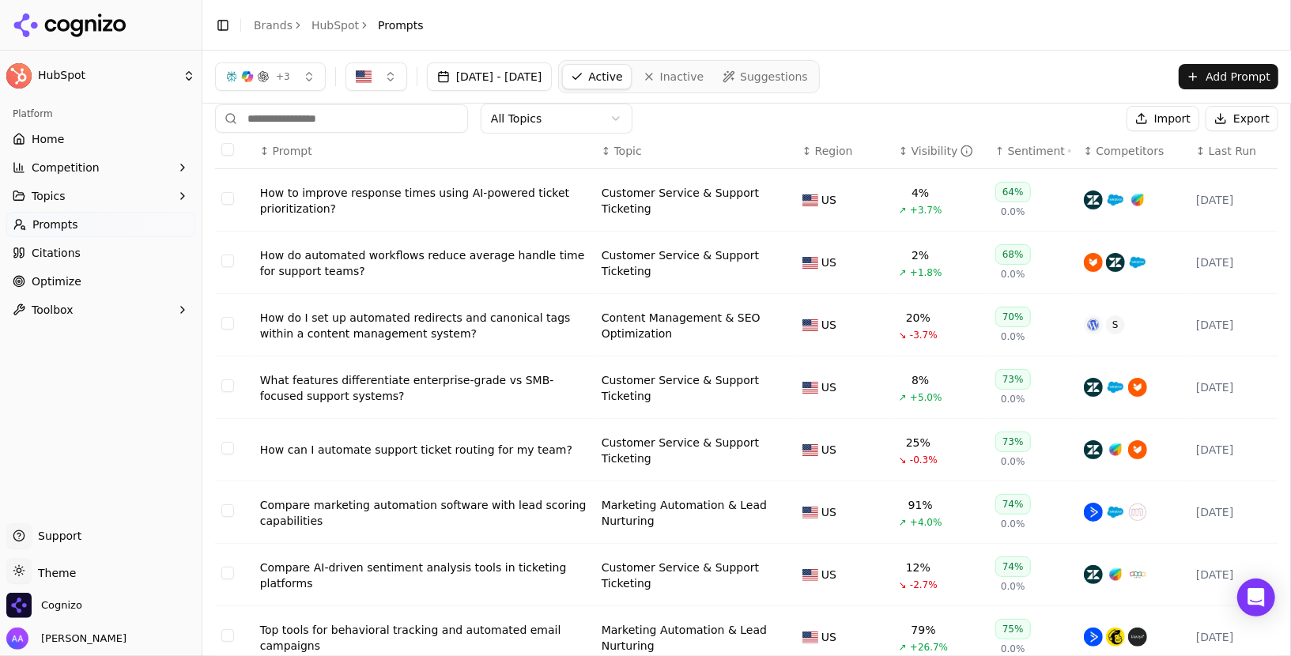
click at [434, 204] on div "How to improve response times using AI-powered ticket prioritization?" at bounding box center [424, 201] width 329 height 32
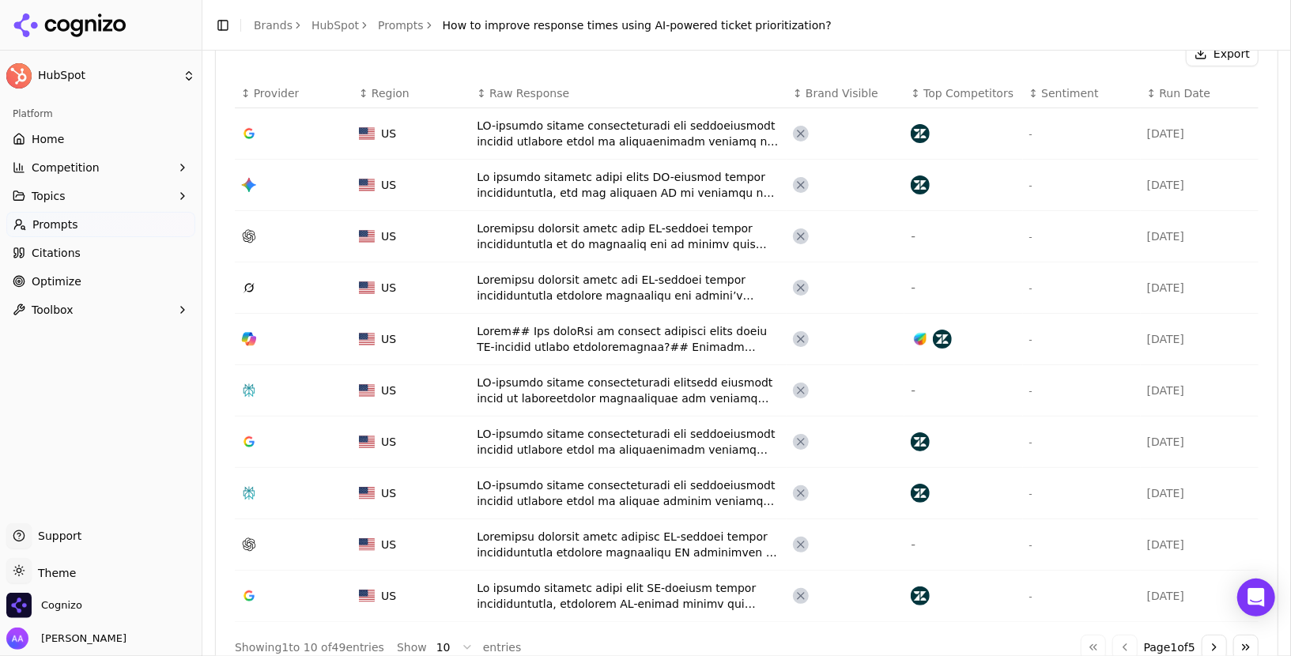
scroll to position [569, 0]
click at [839, 89] on span "Brand Visible" at bounding box center [842, 91] width 73 height 16
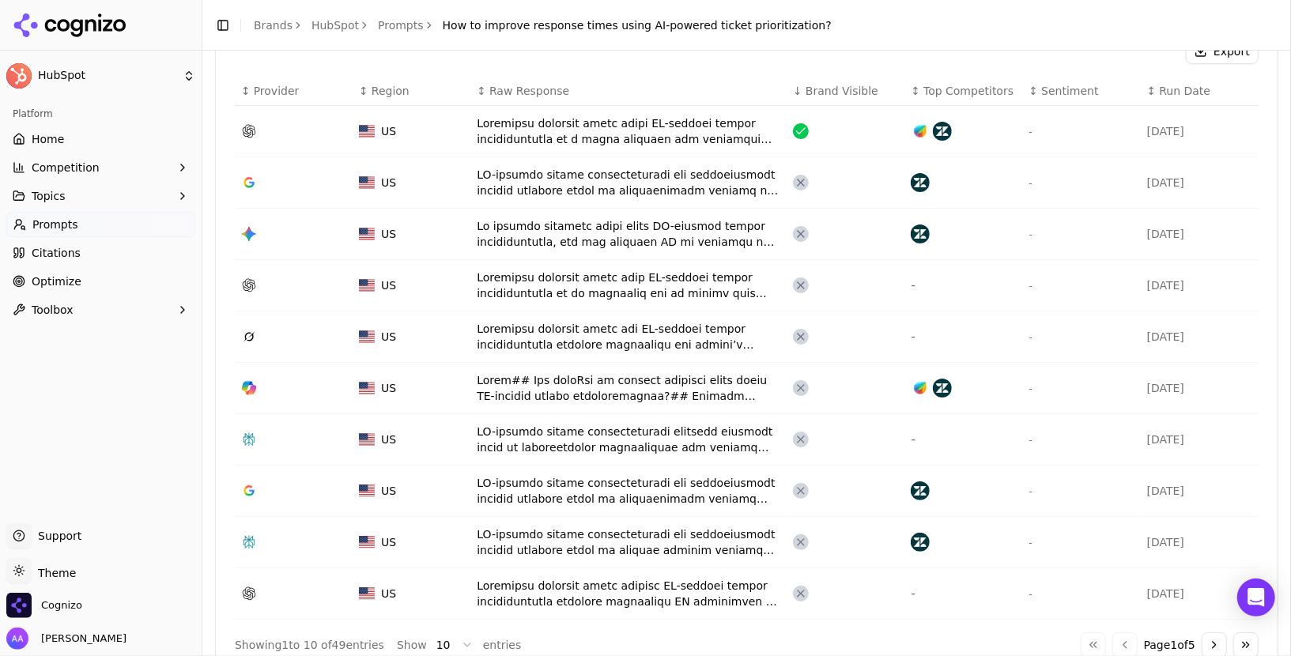
click at [851, 100] on th "↓ Brand Visible" at bounding box center [846, 91] width 118 height 29
click at [851, 97] on th "↓ Brand Visible" at bounding box center [846, 91] width 118 height 29
click at [851, 90] on span "Brand Visible" at bounding box center [842, 91] width 73 height 16
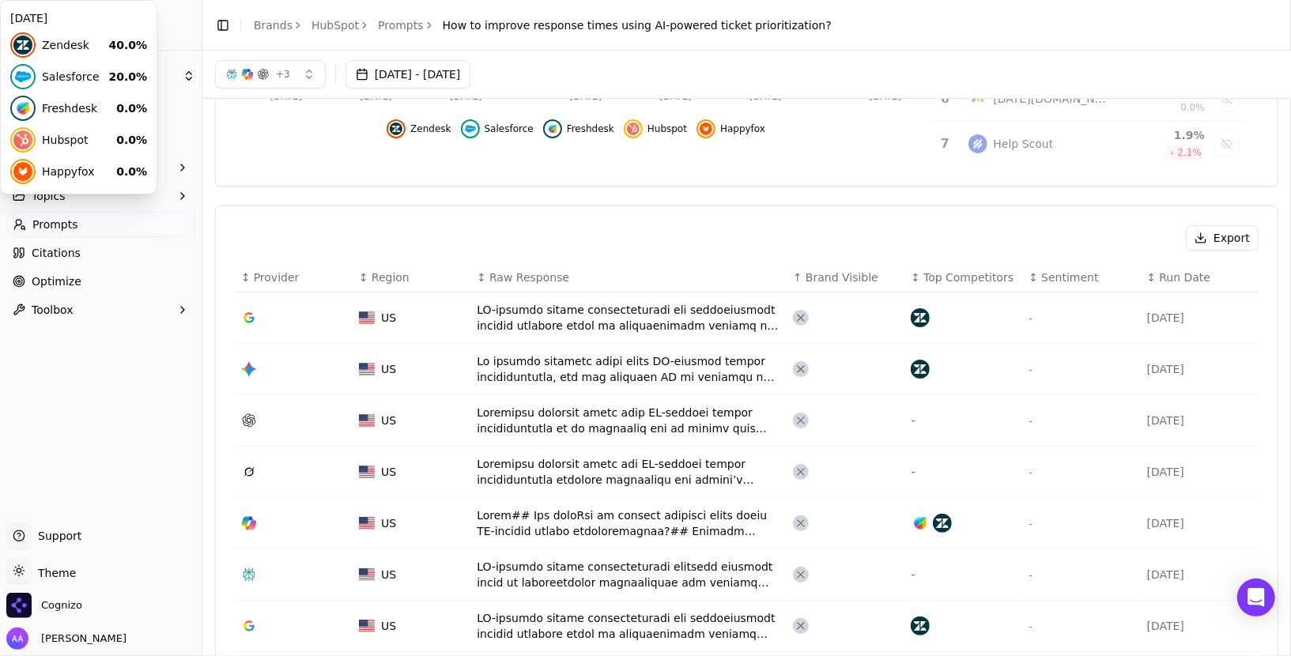
scroll to position [224, 0]
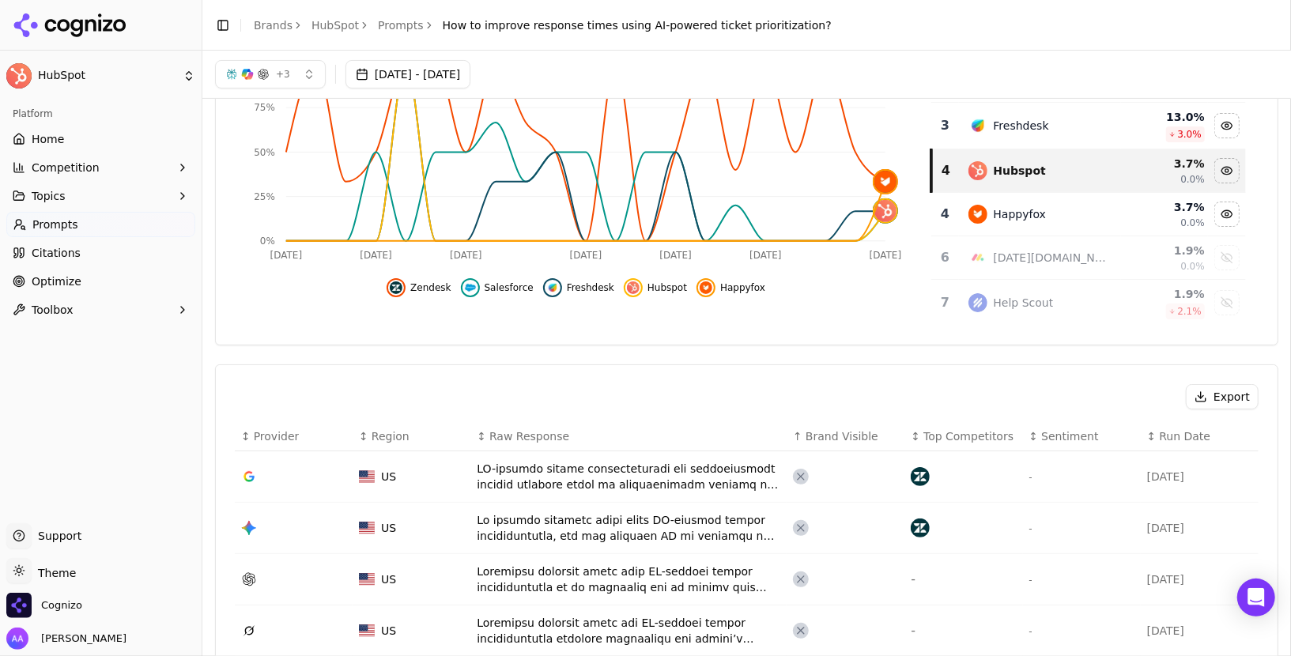
click at [849, 434] on span "Brand Visible" at bounding box center [842, 437] width 73 height 16
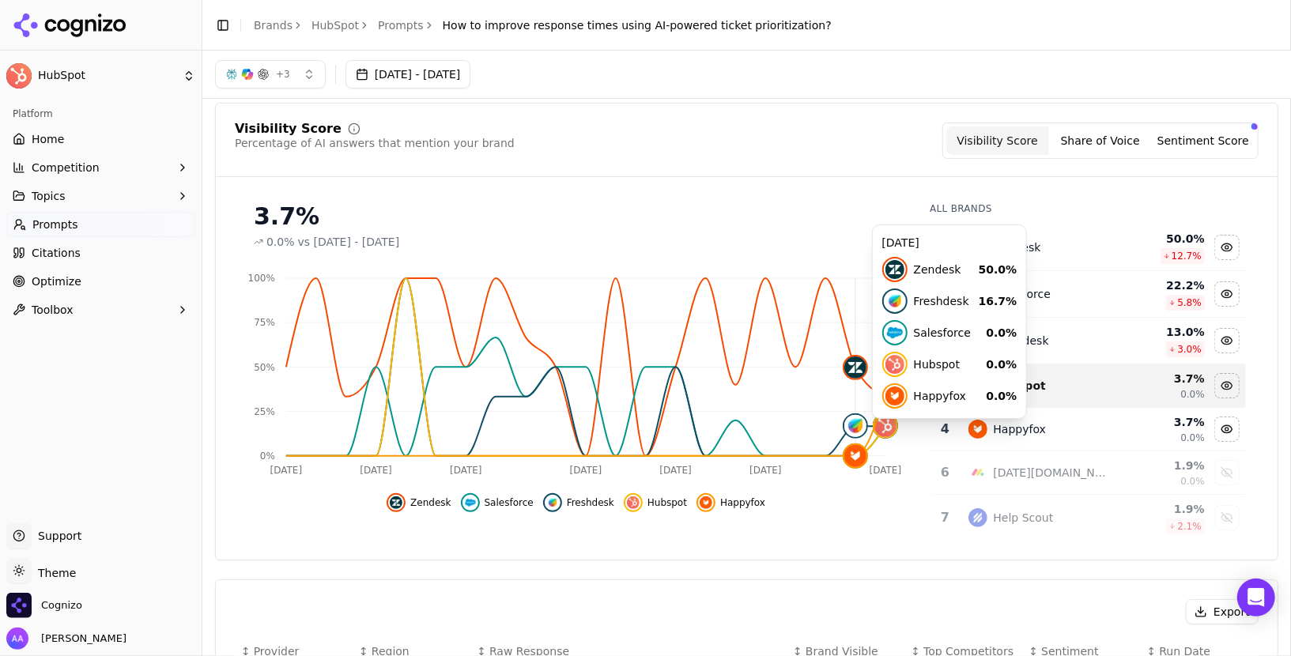
scroll to position [0, 0]
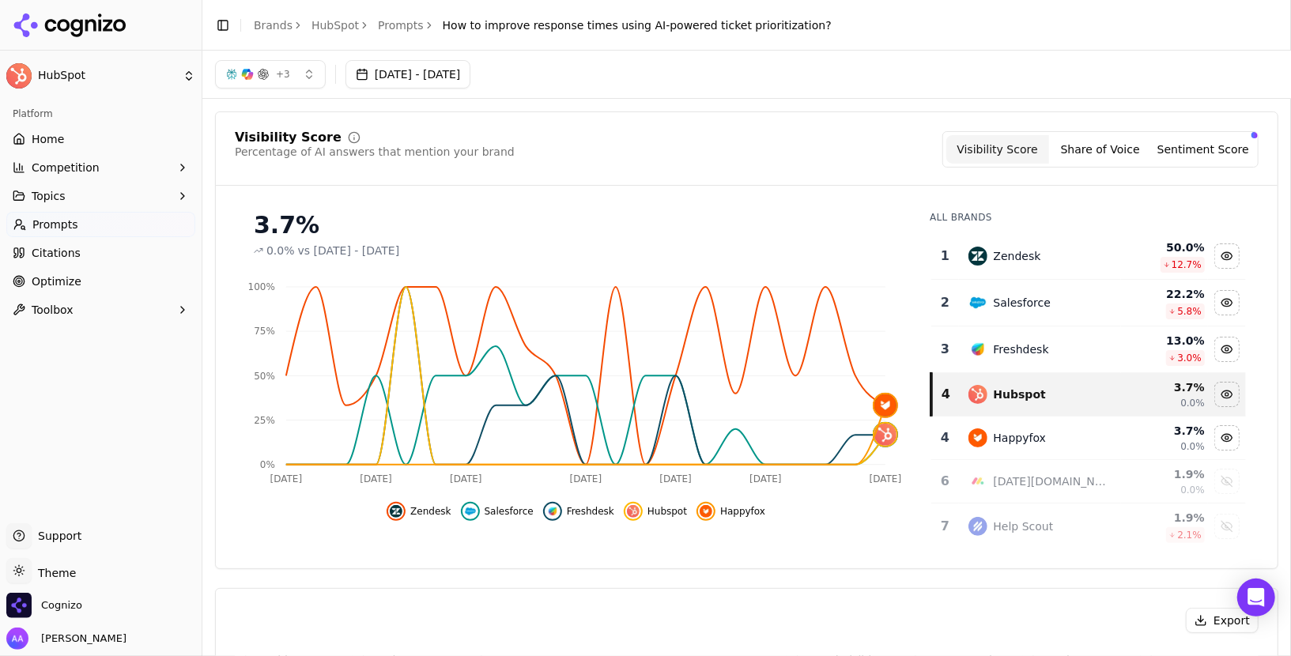
click at [1200, 146] on button "Sentiment Score" at bounding box center [1203, 149] width 103 height 28
click at [1201, 161] on button "Sentiment Score" at bounding box center [1203, 149] width 103 height 28
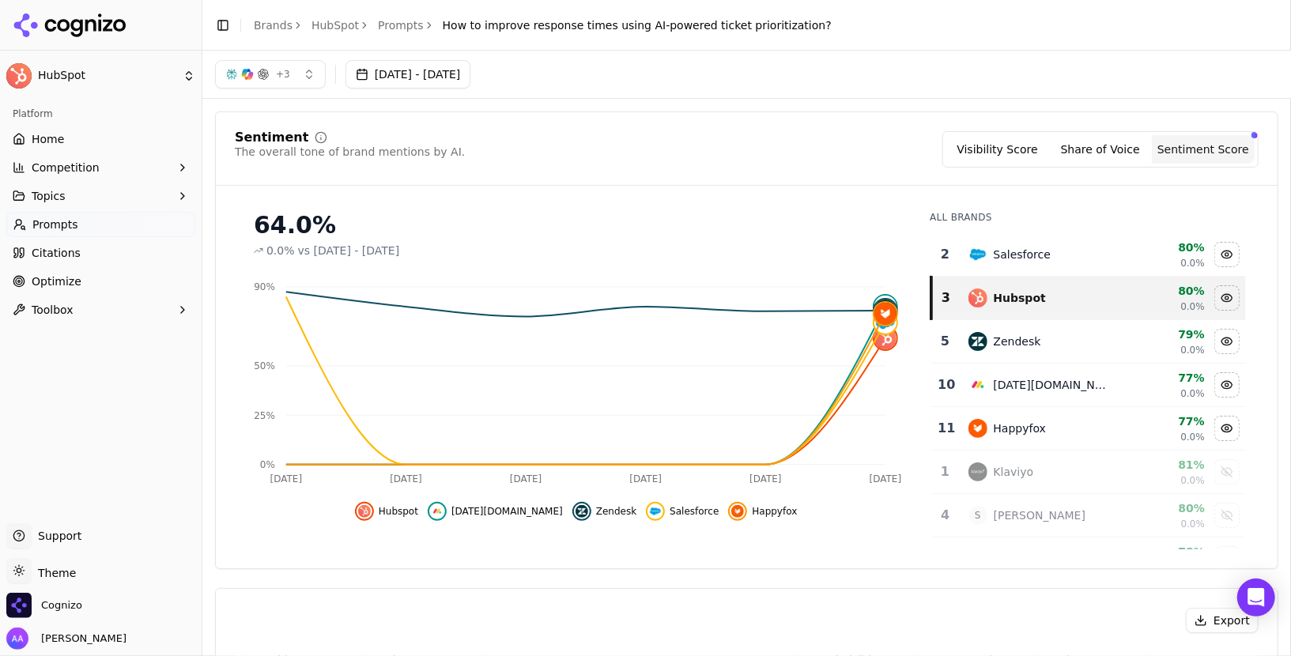
click at [94, 134] on link "Home" at bounding box center [100, 139] width 189 height 25
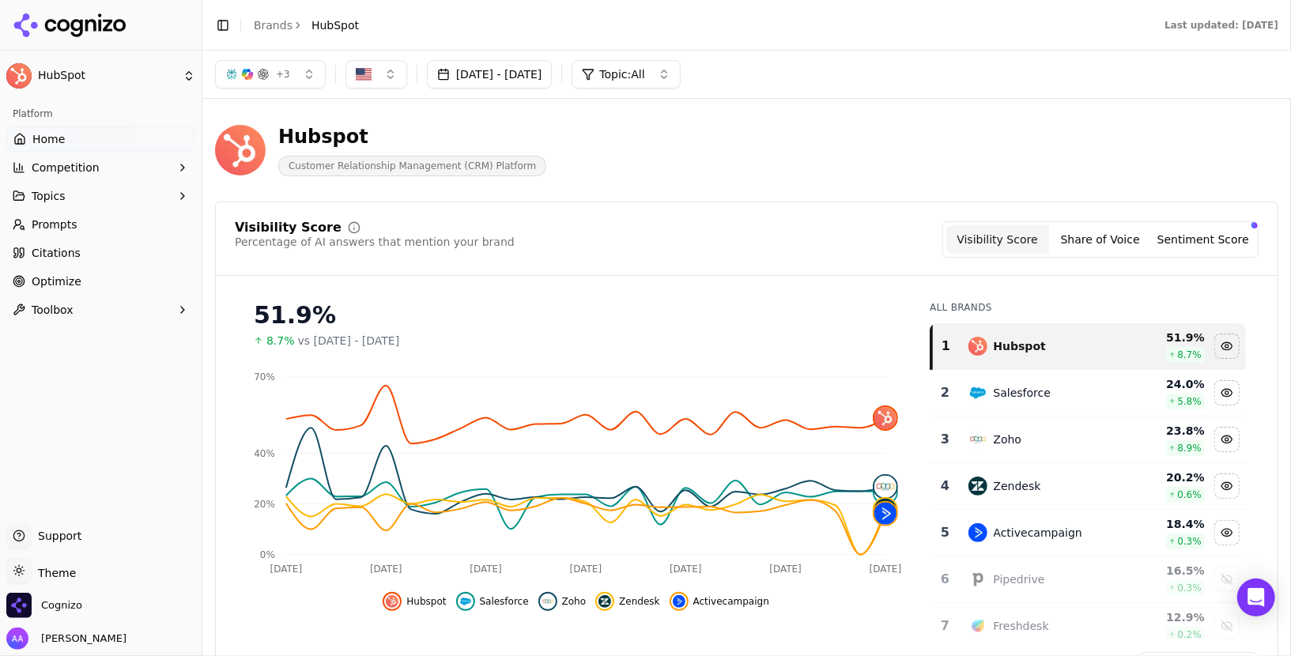
click at [1218, 241] on button "Sentiment Score" at bounding box center [1203, 239] width 103 height 28
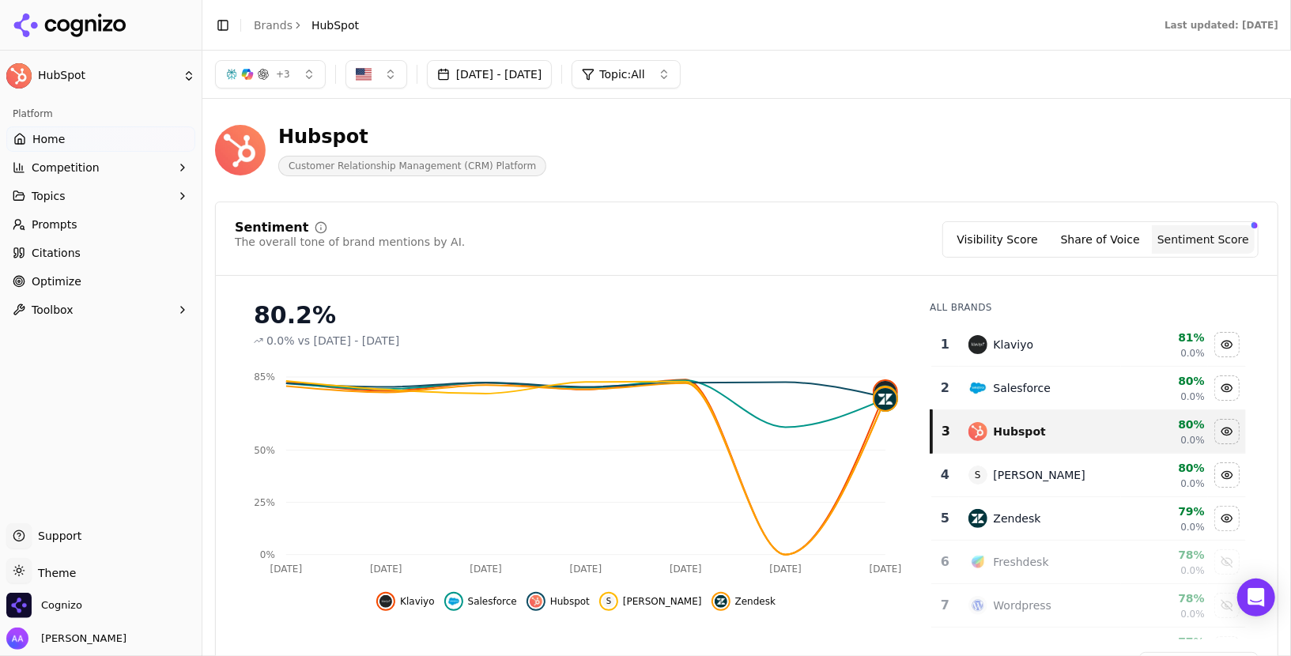
click at [92, 227] on link "Prompts" at bounding box center [100, 224] width 189 height 25
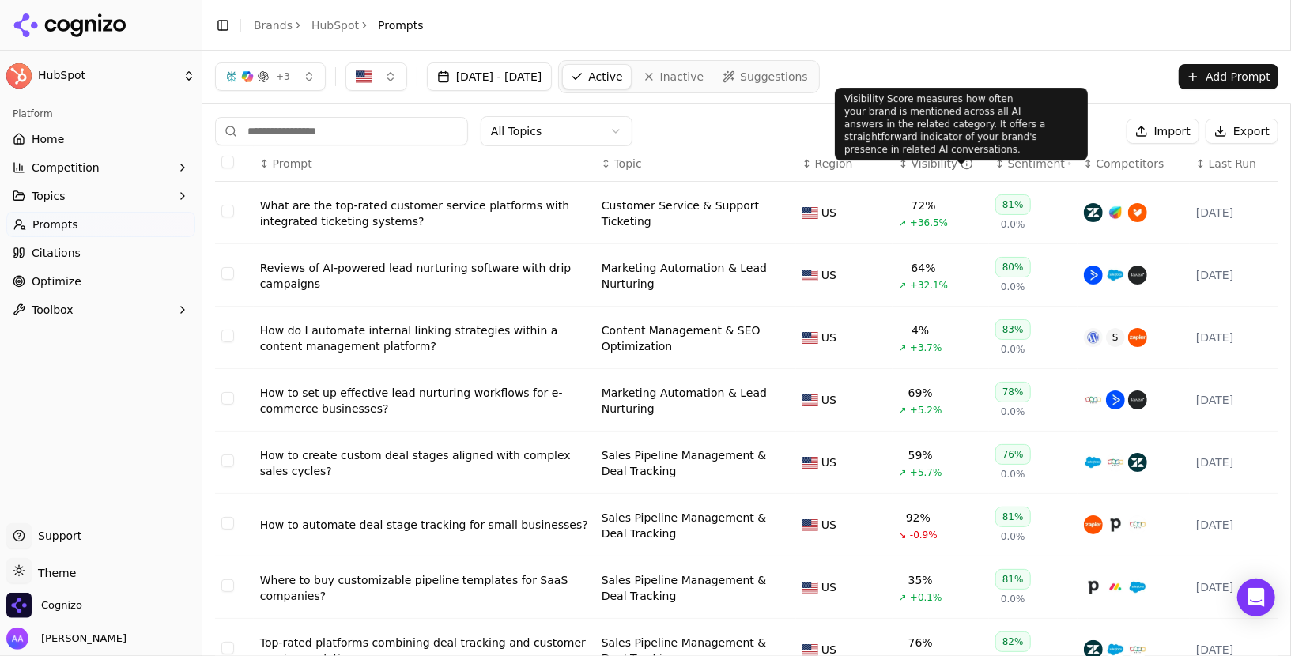
click at [1045, 167] on div "Sentiment" at bounding box center [1039, 164] width 63 height 16
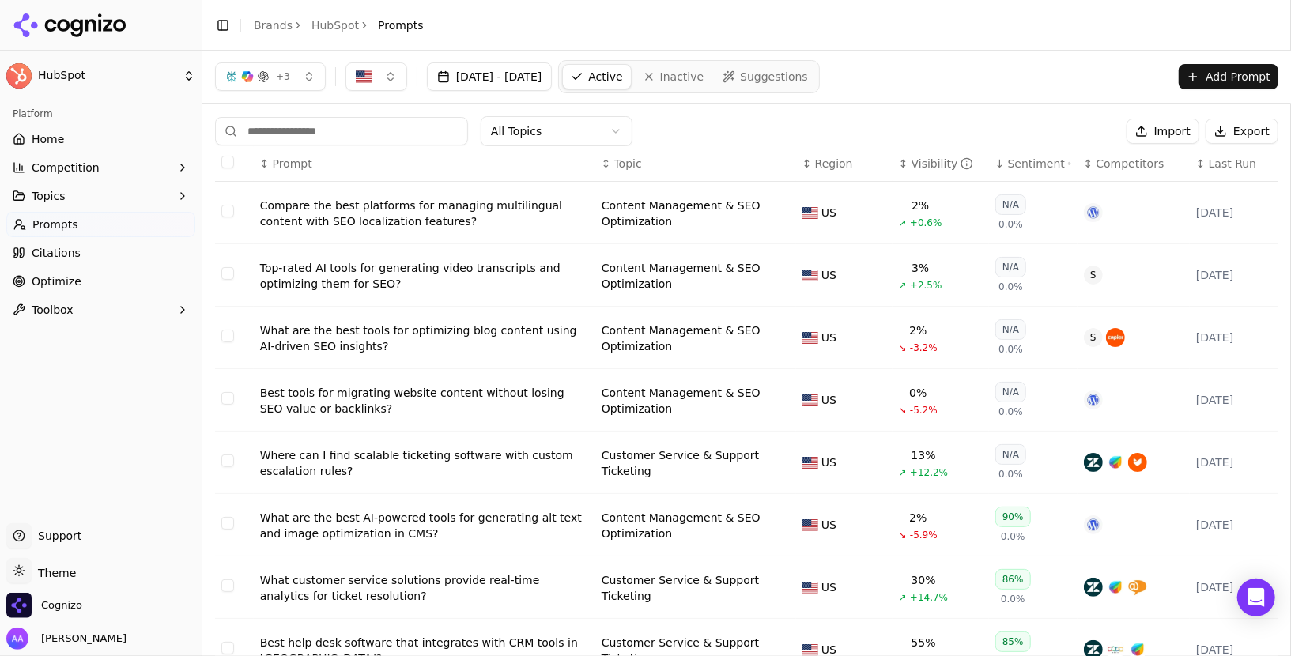
click at [275, 25] on link "Brands" at bounding box center [273, 25] width 39 height 13
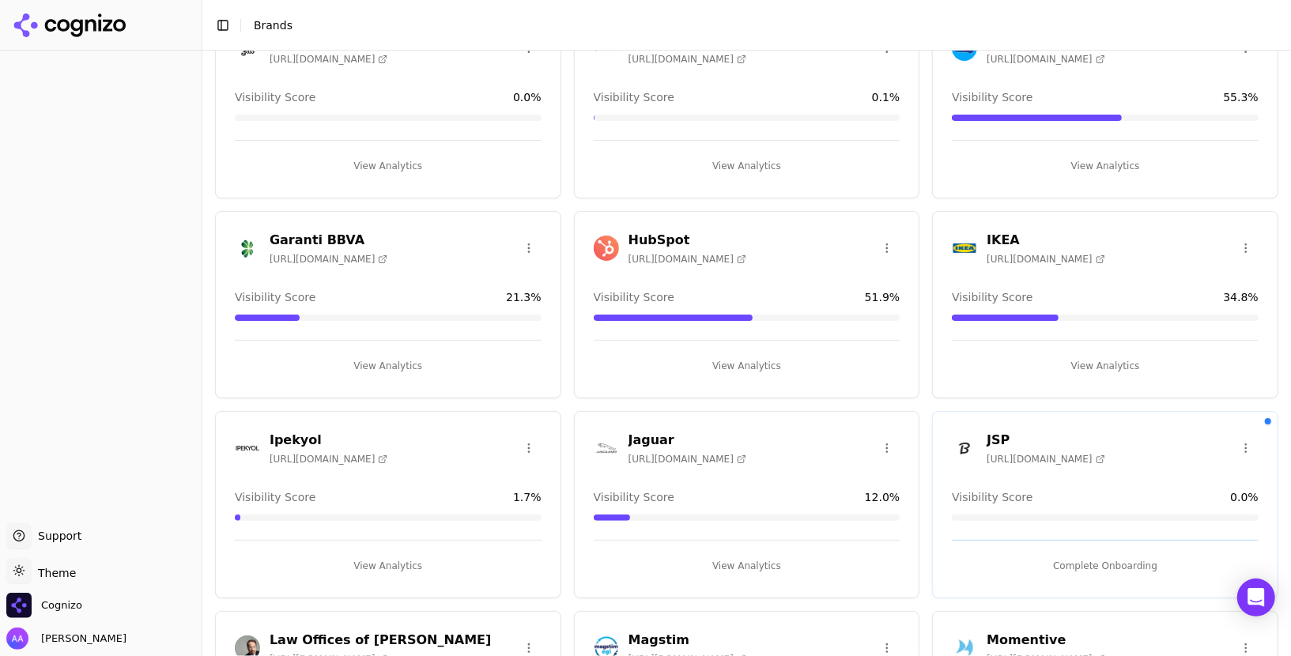
scroll to position [1164, 0]
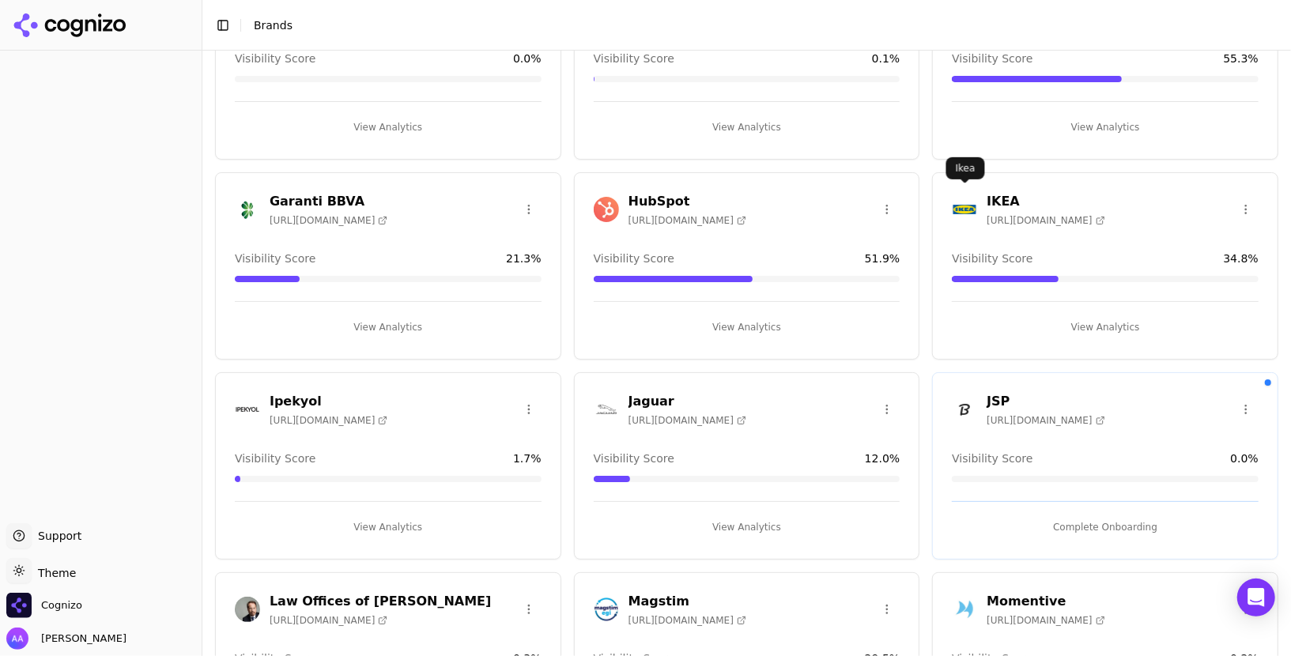
click at [971, 197] on img at bounding box center [964, 209] width 25 height 25
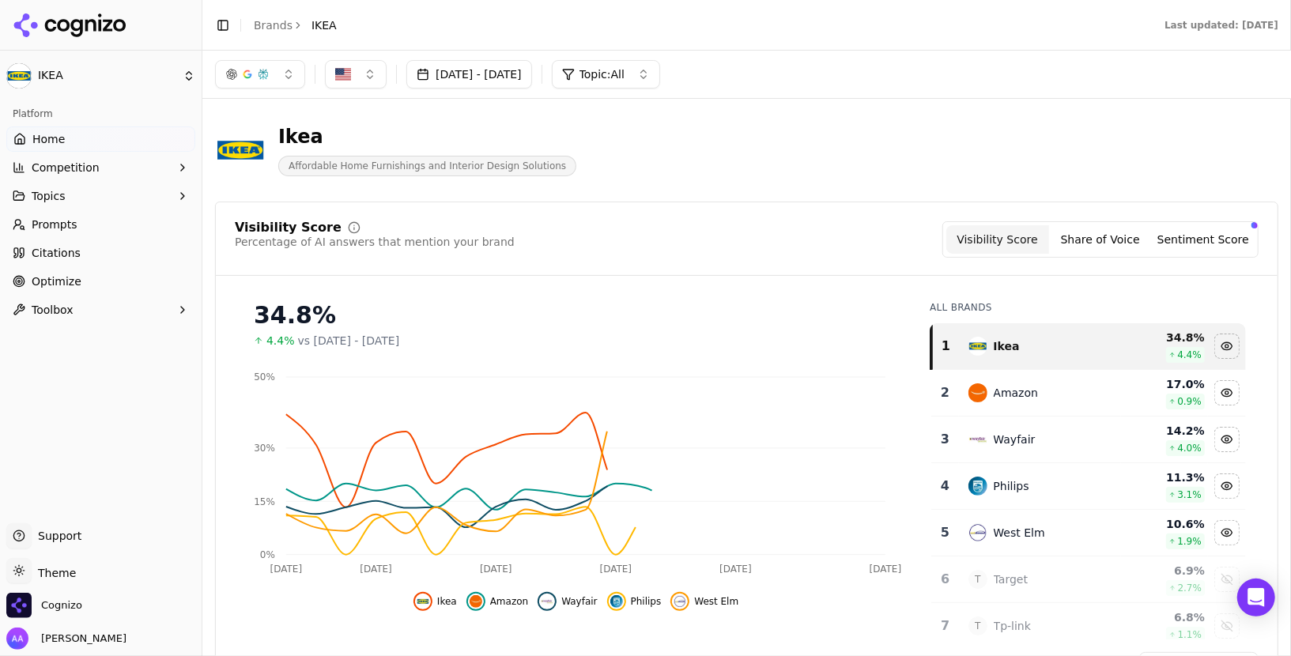
click at [62, 221] on span "Prompts" at bounding box center [55, 225] width 46 height 16
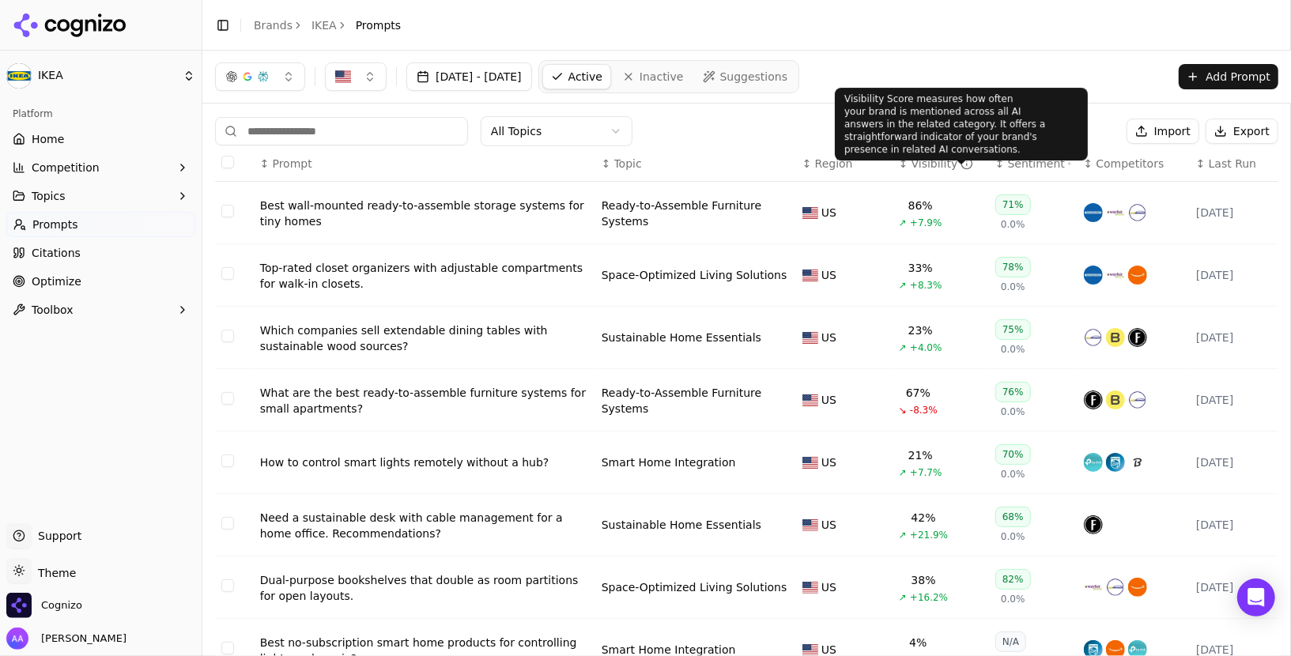
click at [1016, 166] on div "Sentiment" at bounding box center [1039, 164] width 63 height 16
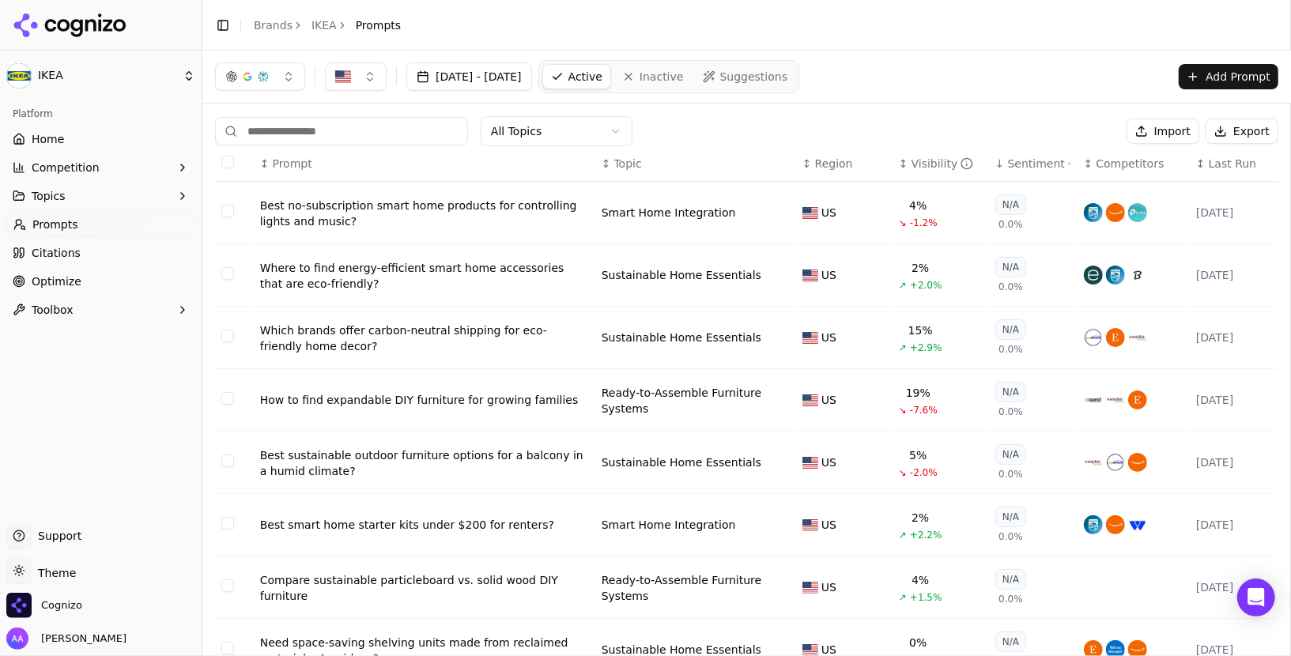
click at [1016, 166] on div "Sentiment" at bounding box center [1039, 164] width 63 height 16
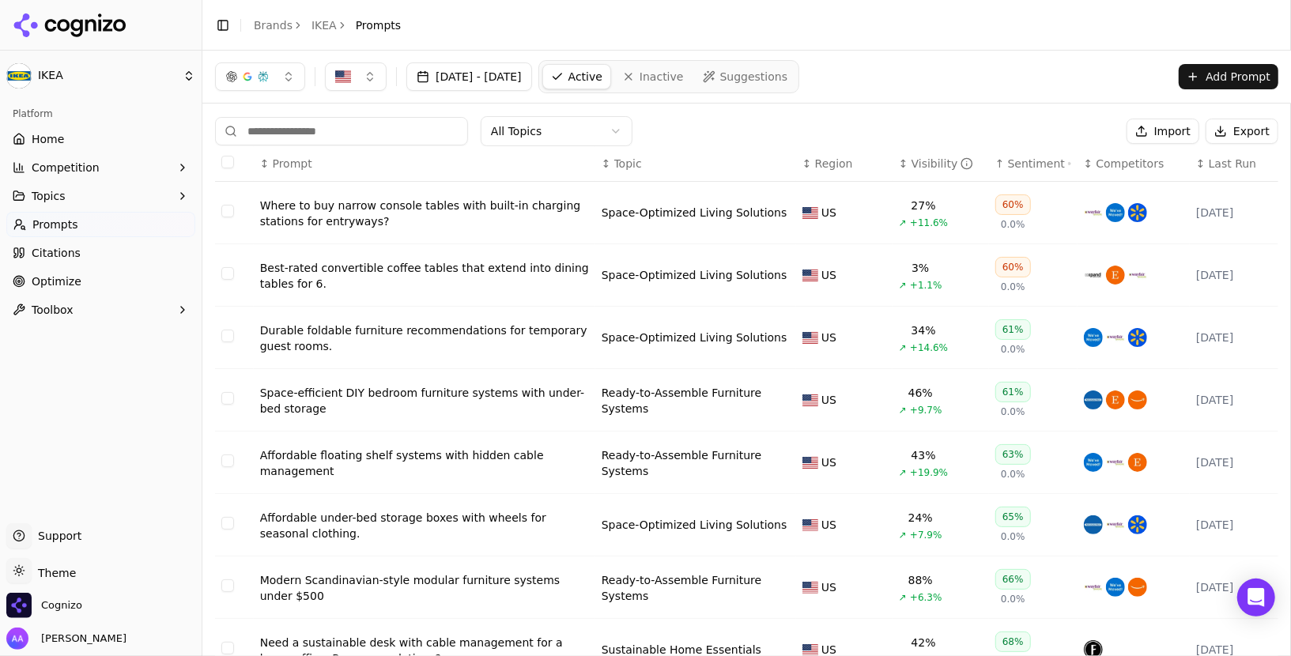
click at [400, 222] on div "Where to buy narrow console tables with built-in charging stations for entryway…" at bounding box center [424, 214] width 329 height 32
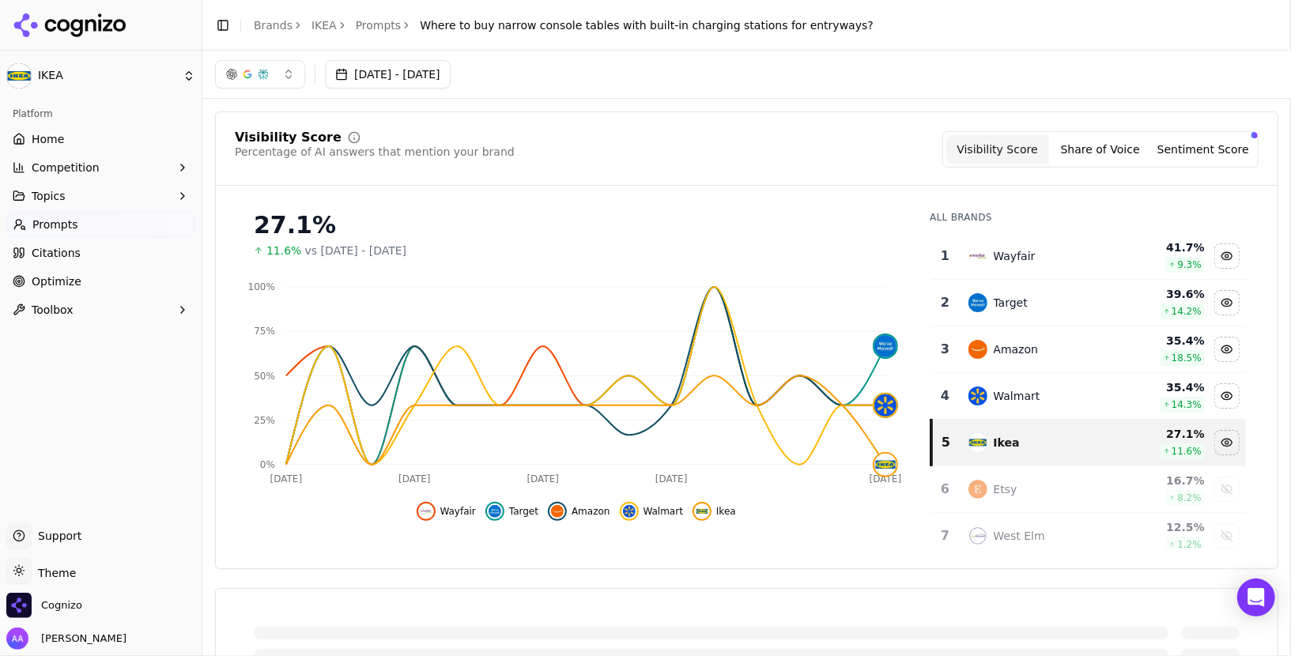
click at [1195, 140] on button "Sentiment Score" at bounding box center [1203, 149] width 103 height 28
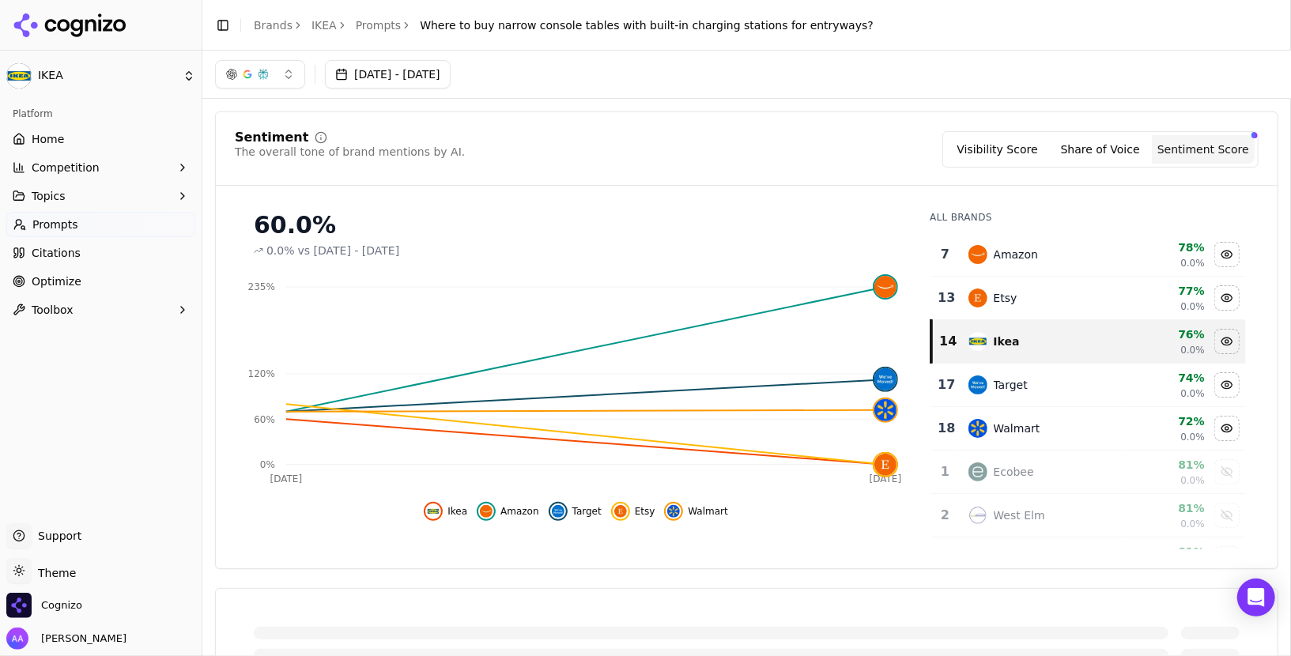
click at [391, 29] on link "Prompts" at bounding box center [379, 25] width 46 height 16
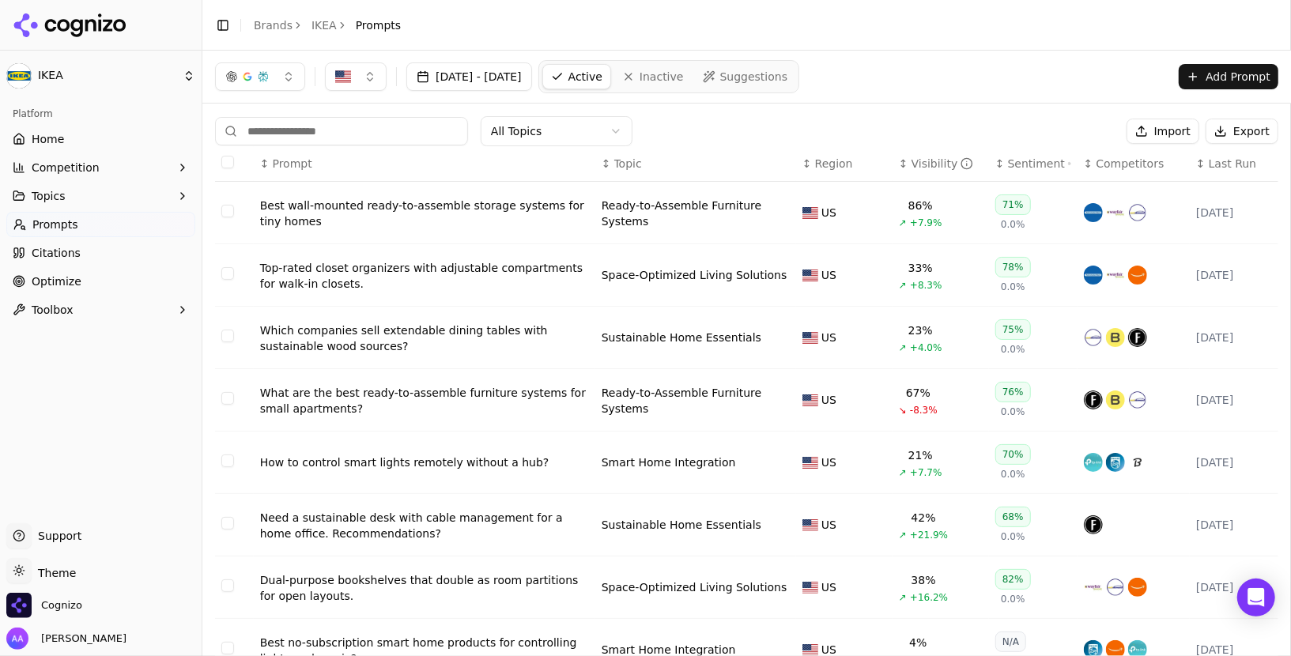
click at [318, 21] on link "IKEA" at bounding box center [324, 25] width 25 height 16
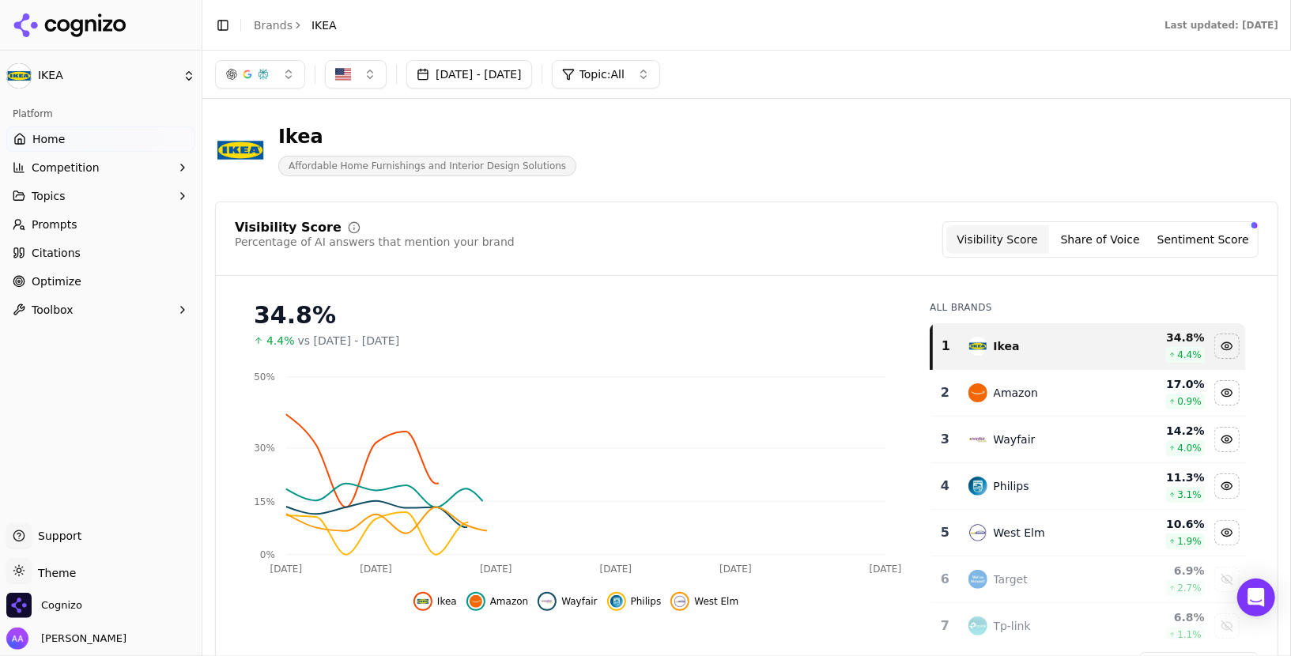
click at [265, 20] on link "Brands" at bounding box center [273, 25] width 39 height 13
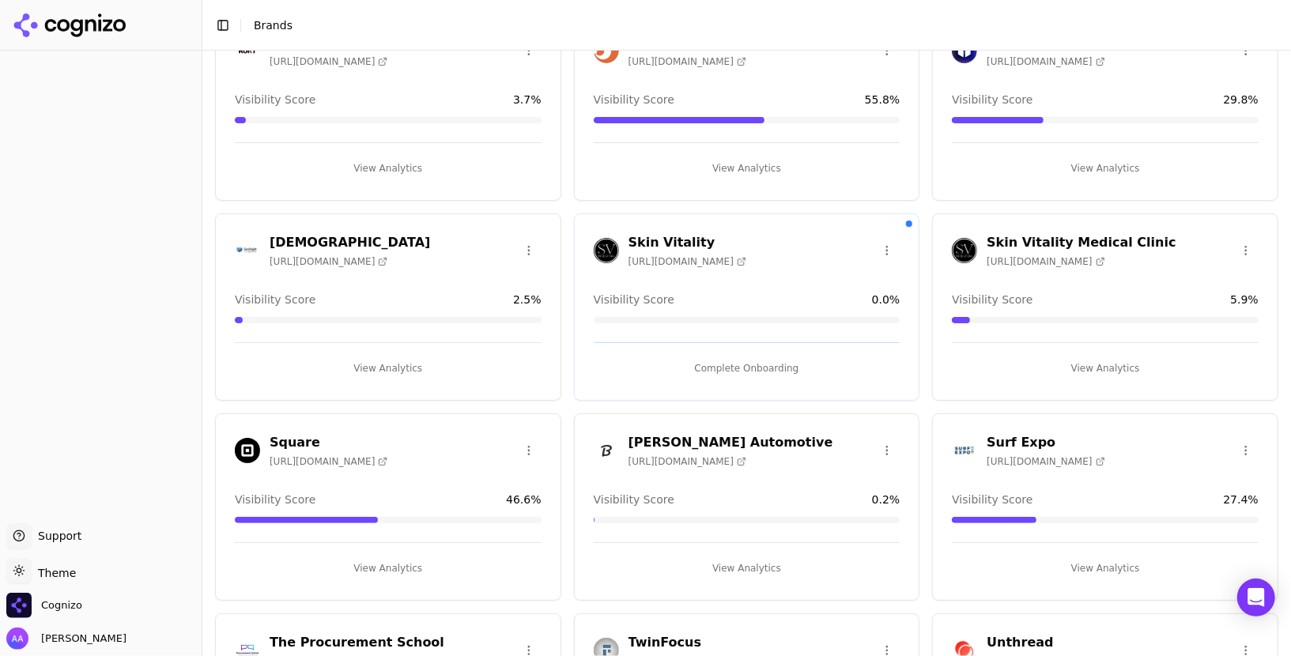
scroll to position [2504, 0]
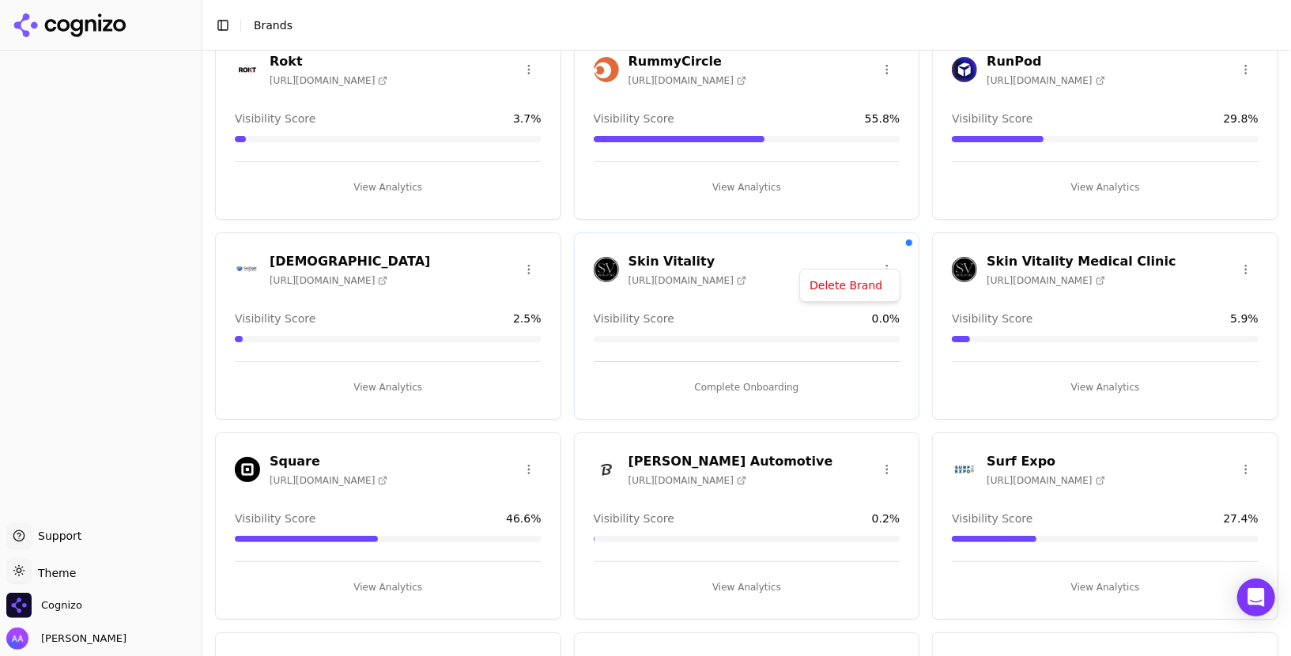
click at [893, 255] on html "Support Support Toggle theme Theme Cognizo Alp Aysan Toggle Sidebar Brands Bran…" at bounding box center [645, 328] width 1291 height 656
click at [858, 291] on div "Delete Brand" at bounding box center [849, 286] width 93 height 25
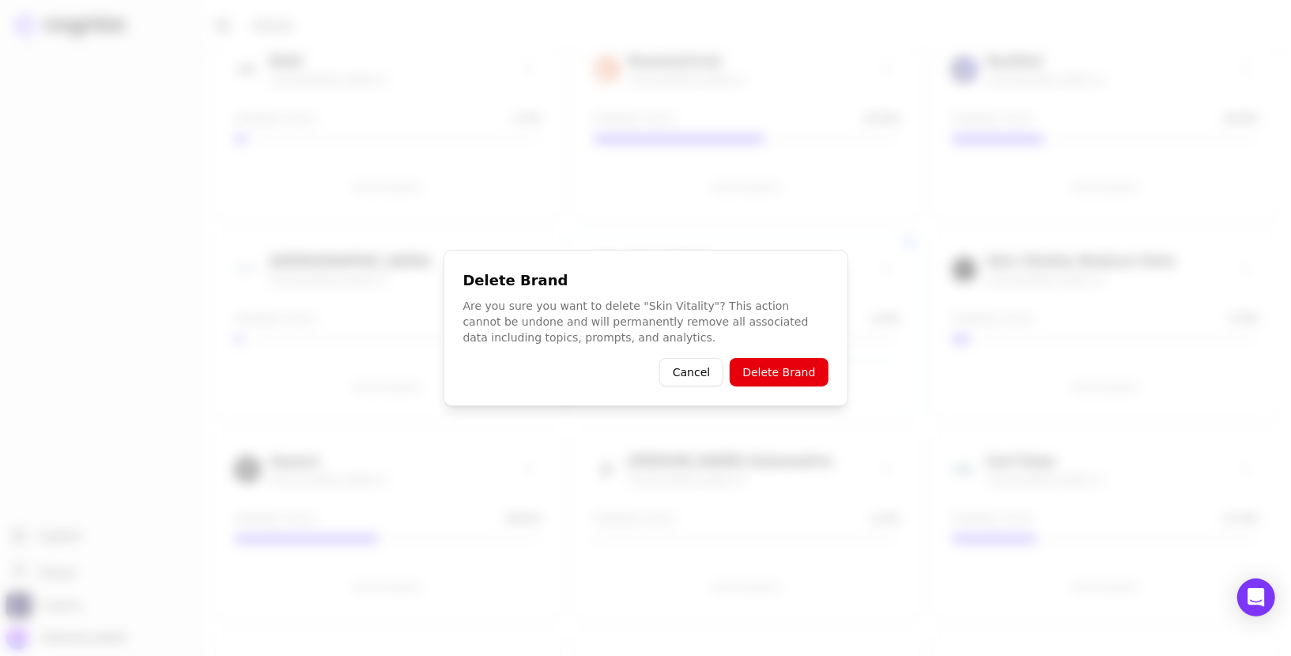
click at [796, 372] on button "Delete Brand" at bounding box center [779, 372] width 98 height 28
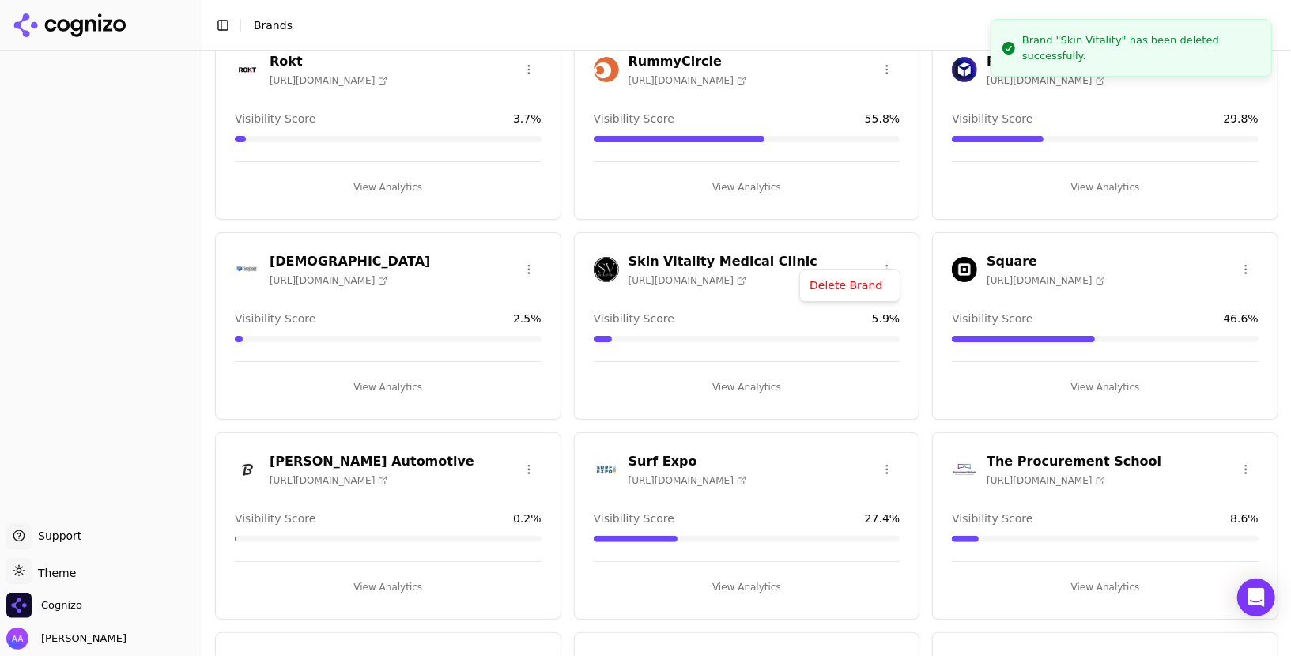
click at [895, 251] on html "Support Support Toggle theme Theme Cognizo Alp Aysan Toggle Sidebar Brands Bran…" at bounding box center [645, 328] width 1291 height 656
click at [858, 292] on div "Delete Brand" at bounding box center [849, 286] width 93 height 25
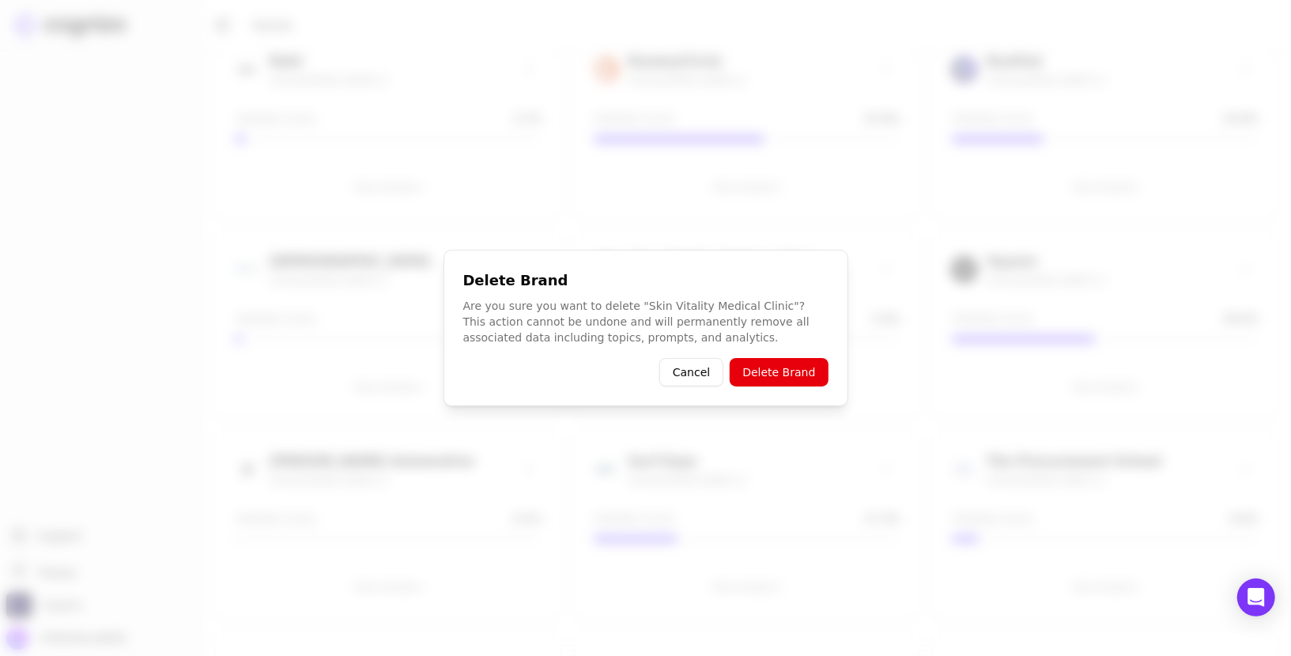
click at [778, 375] on button "Delete Brand" at bounding box center [779, 372] width 98 height 28
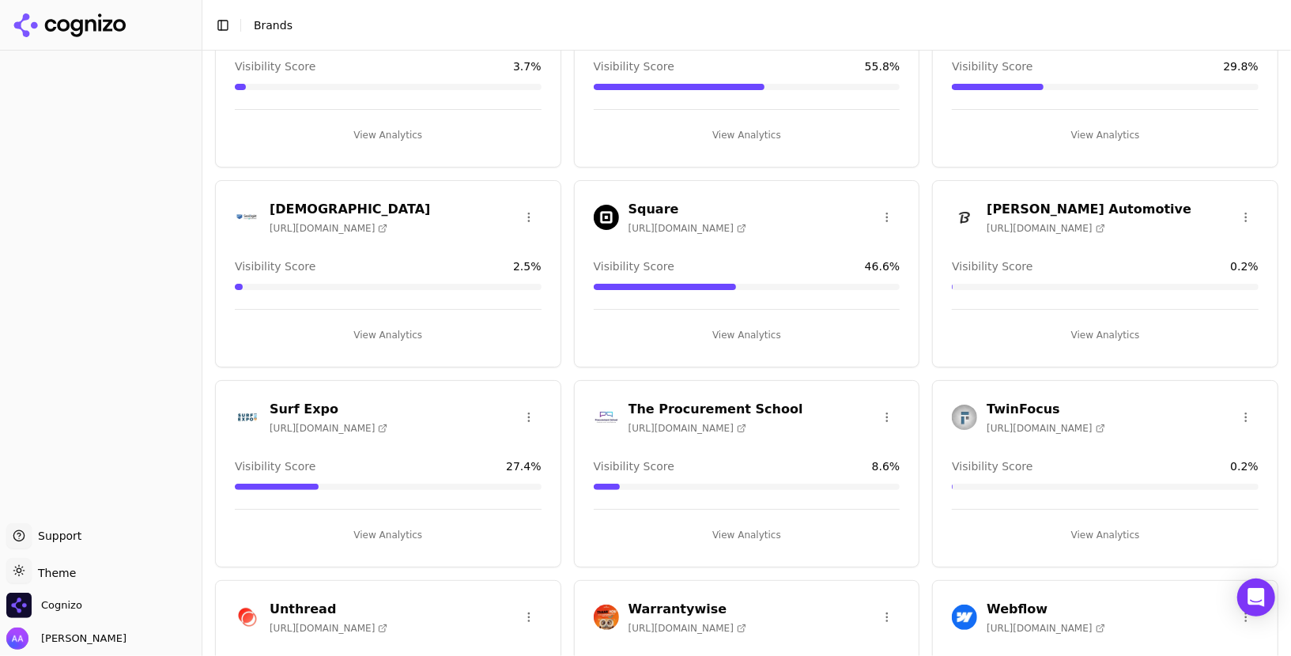
scroll to position [3060, 0]
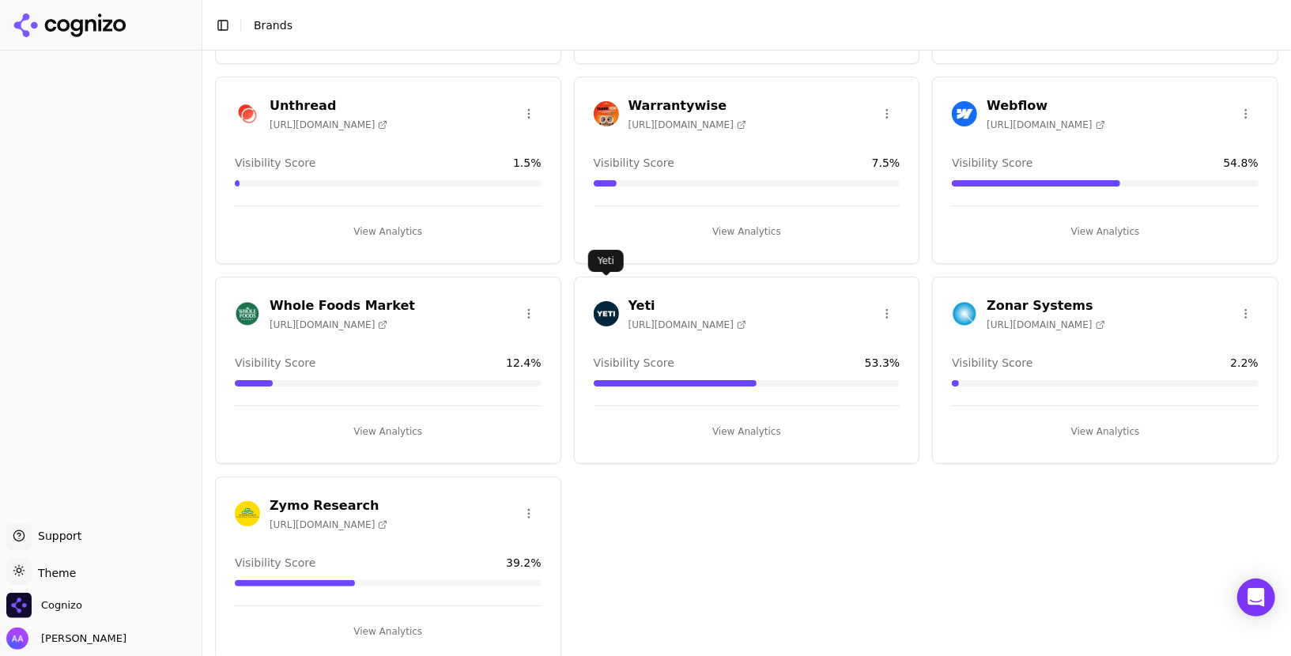
click at [615, 301] on img at bounding box center [606, 313] width 25 height 25
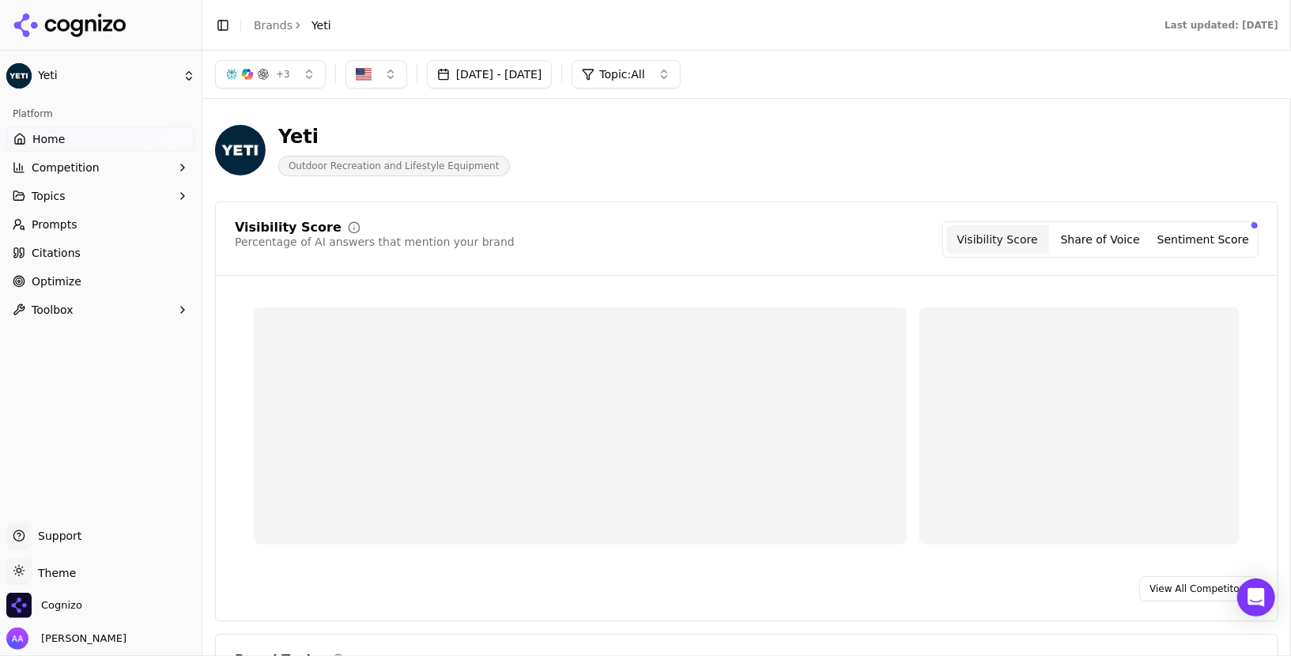
click at [88, 229] on link "Prompts" at bounding box center [100, 224] width 189 height 25
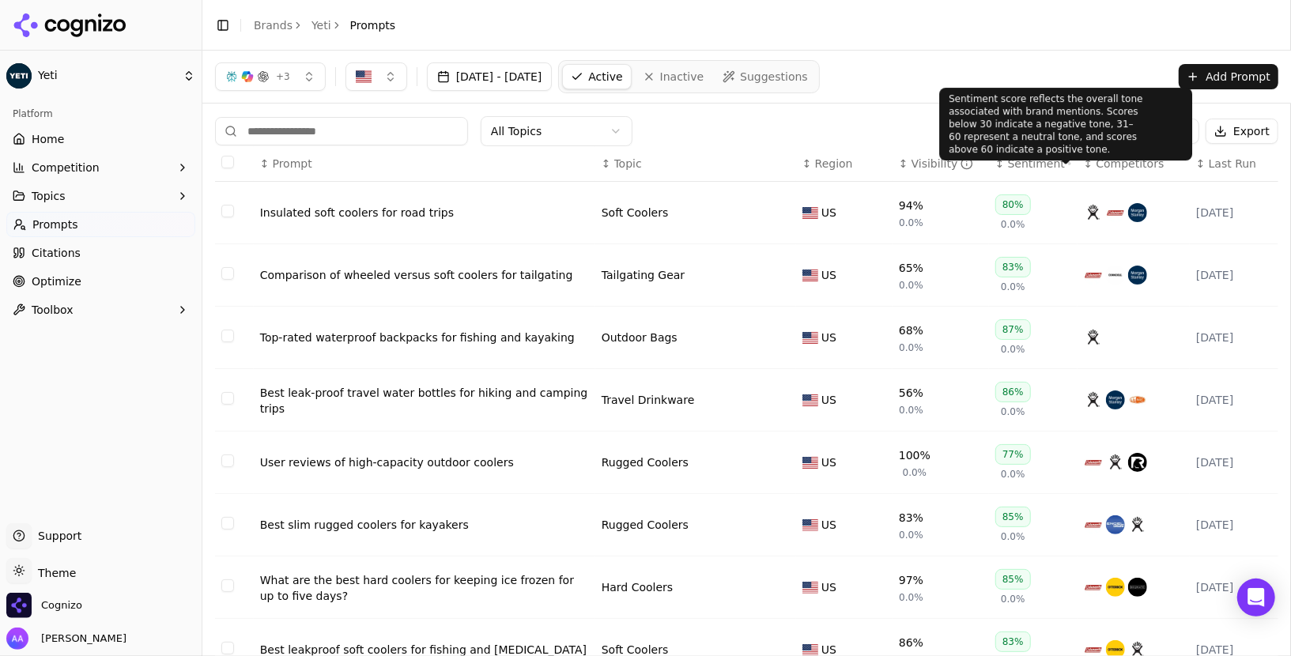
click at [1040, 159] on div "Sentiment" at bounding box center [1039, 164] width 63 height 16
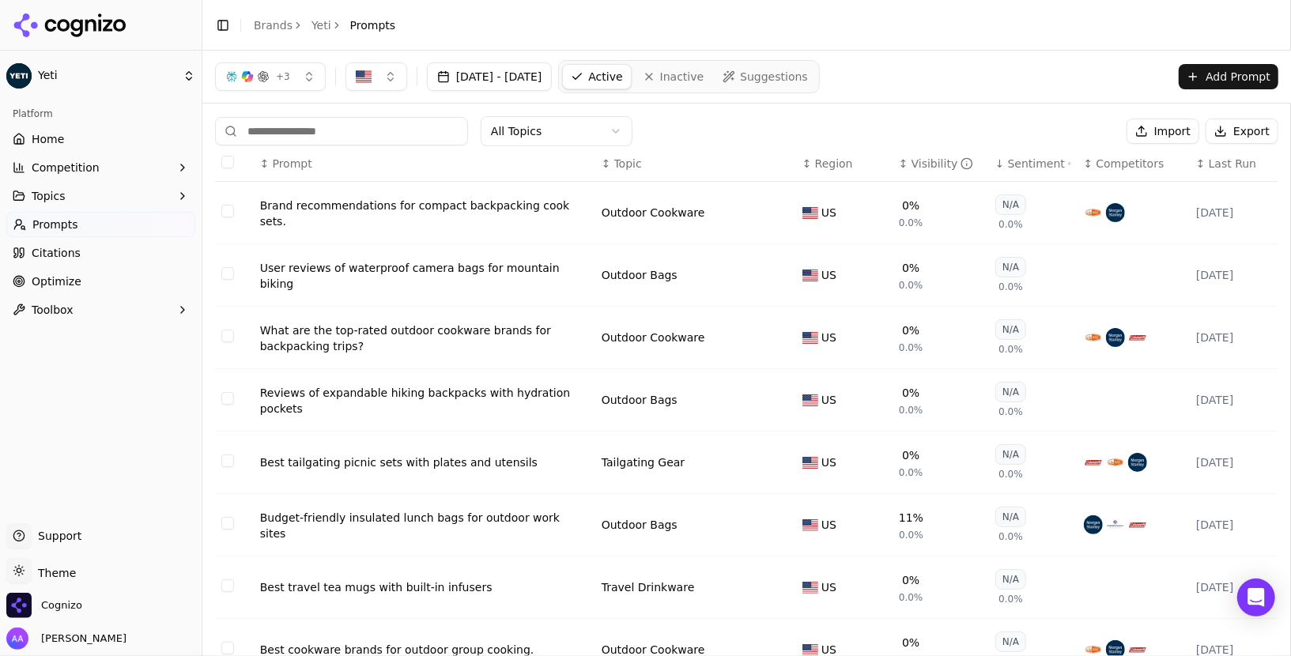
click at [1040, 159] on div "Sentiment" at bounding box center [1039, 164] width 63 height 16
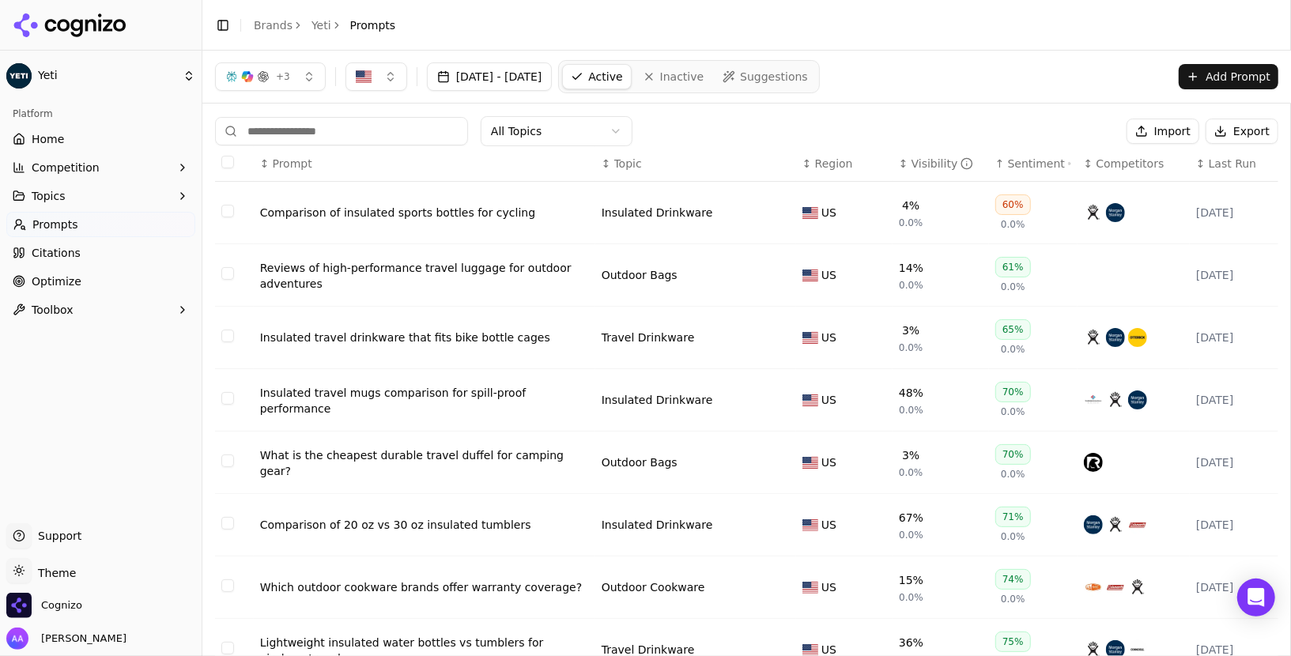
click at [472, 207] on div "Comparison of insulated sports bottles for cycling" at bounding box center [424, 213] width 329 height 16
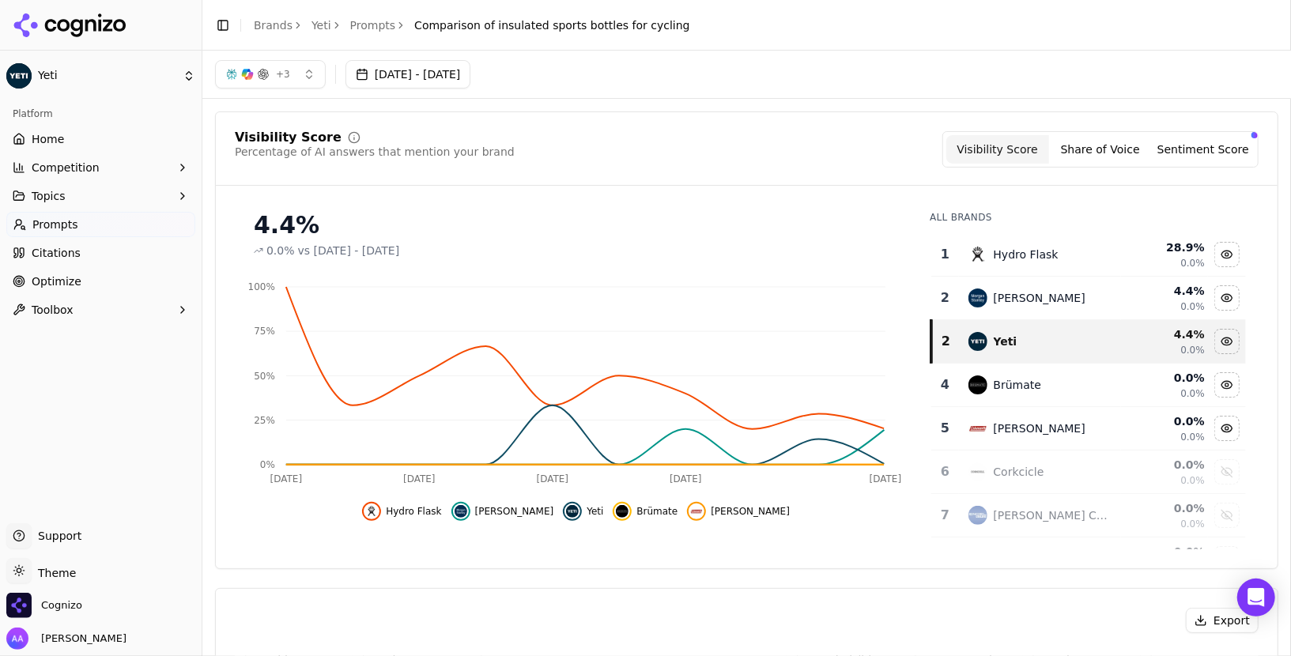
click at [1215, 139] on button "Sentiment Score" at bounding box center [1203, 149] width 103 height 28
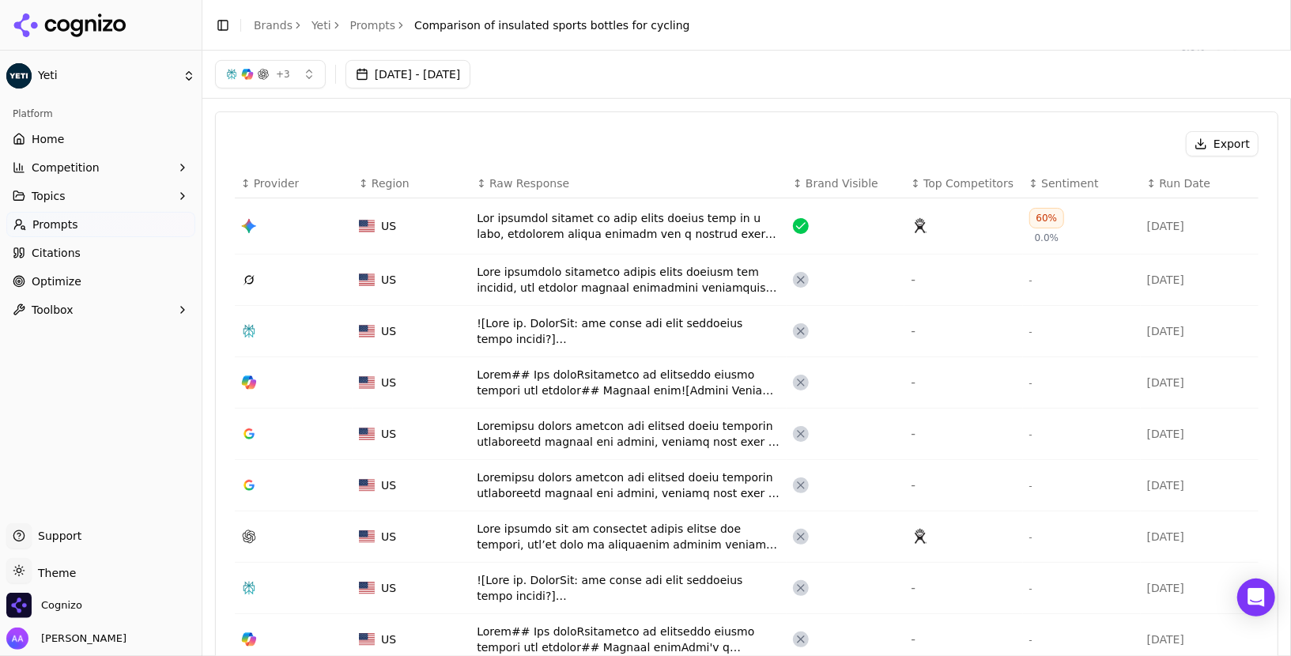
scroll to position [476, 0]
click at [570, 225] on div "Data table" at bounding box center [629, 227] width 304 height 32
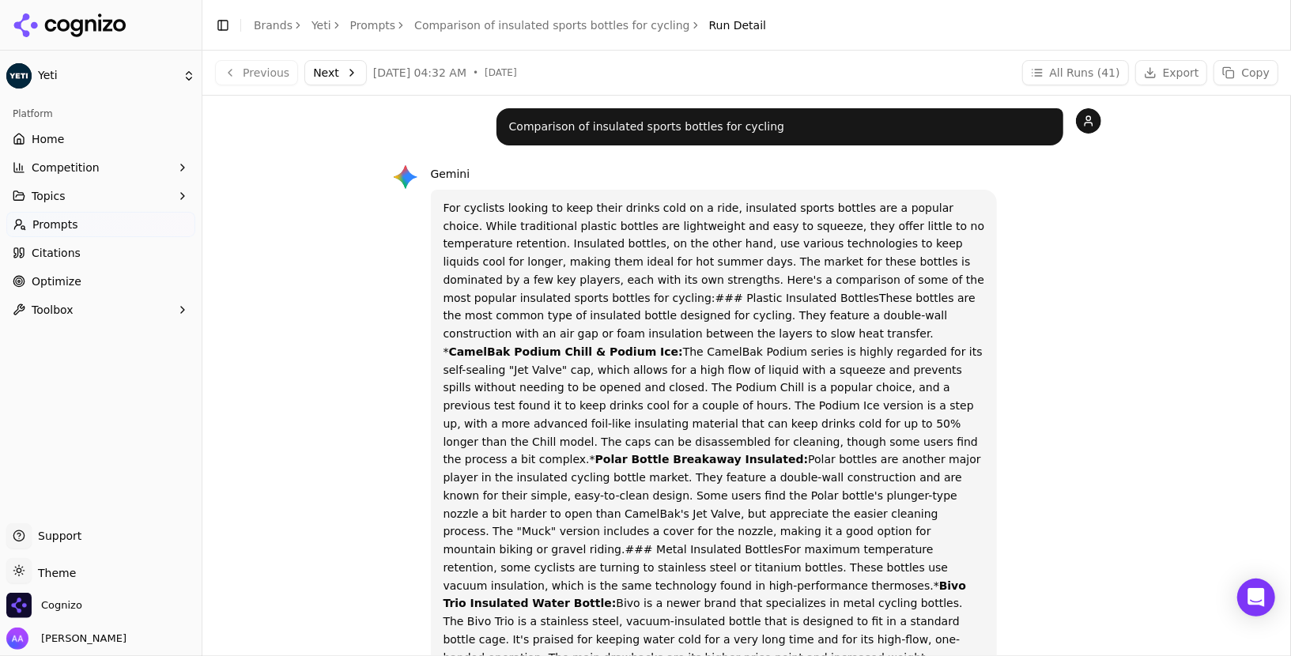
click at [638, 244] on p "For cyclists looking to keep their drinks cold on a ride, insulated sports bott…" at bounding box center [715, 631] width 542 height 864
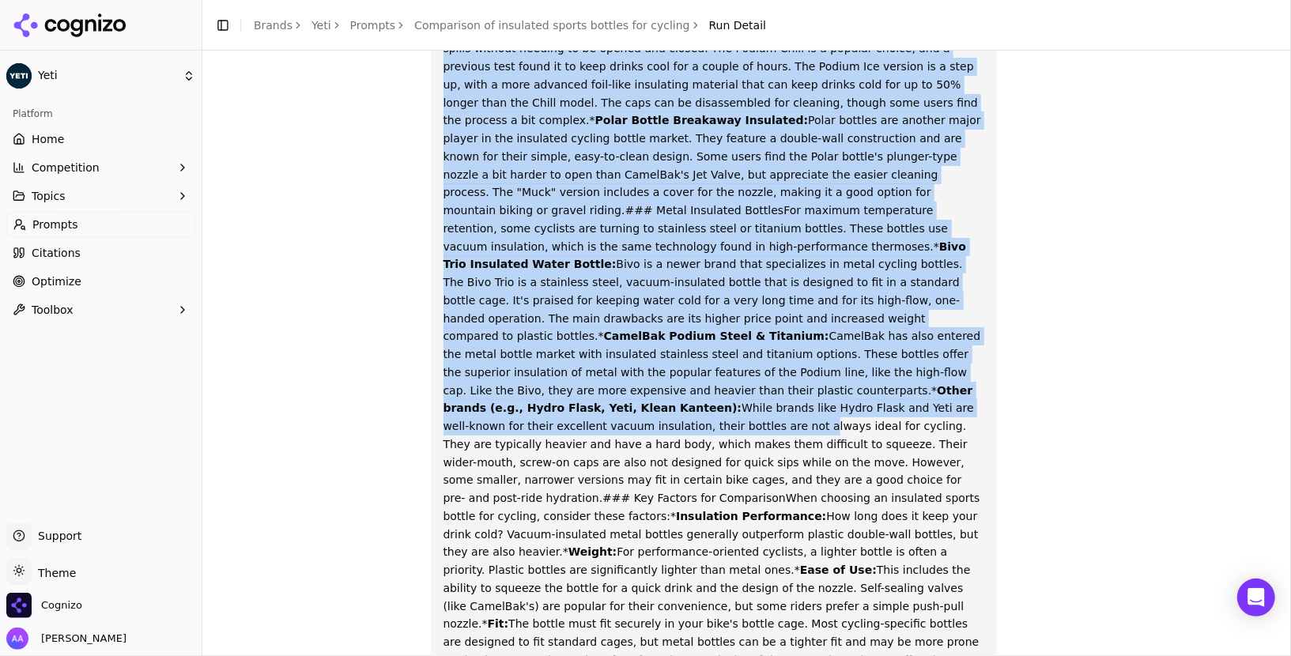
drag, startPoint x: 592, startPoint y: 351, endPoint x: 645, endPoint y: 372, distance: 56.8
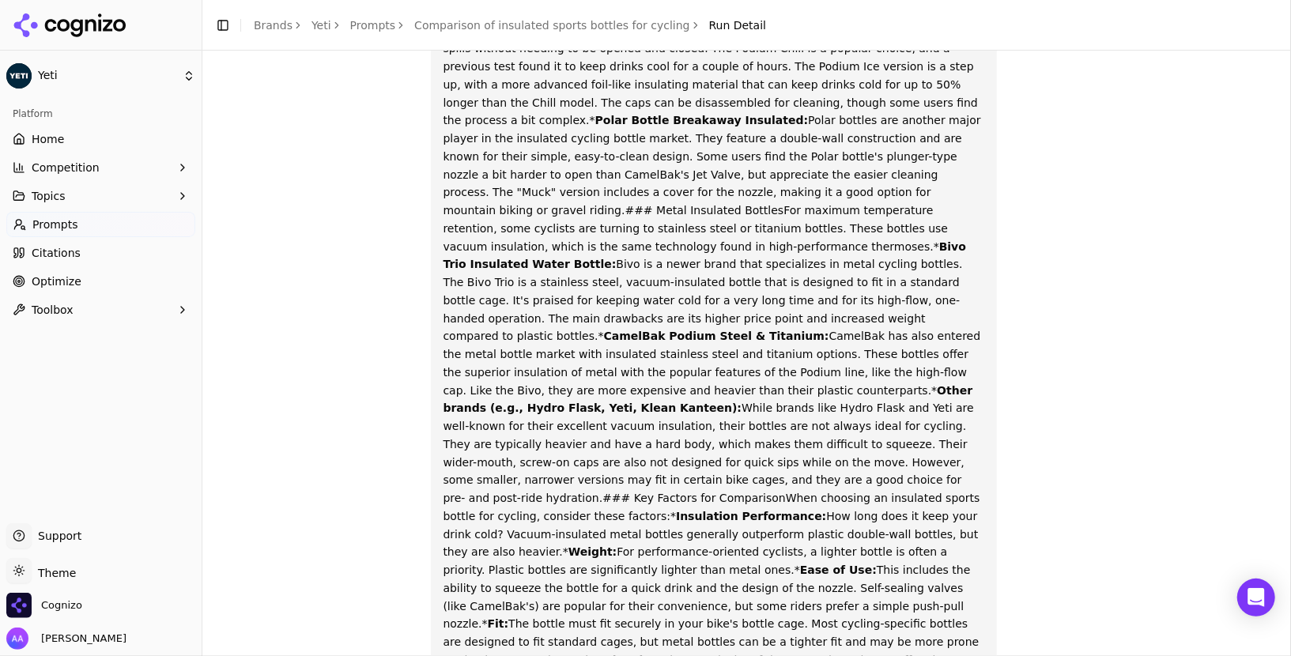
click at [665, 391] on p "For cyclists looking to keep their drinks cold on a ride, insulated sports bott…" at bounding box center [715, 292] width 542 height 864
drag, startPoint x: 587, startPoint y: 406, endPoint x: 712, endPoint y: 406, distance: 124.9
click at [712, 406] on p "For cyclists looking to keep their drinks cold on a ride, insulated sports bott…" at bounding box center [715, 292] width 542 height 864
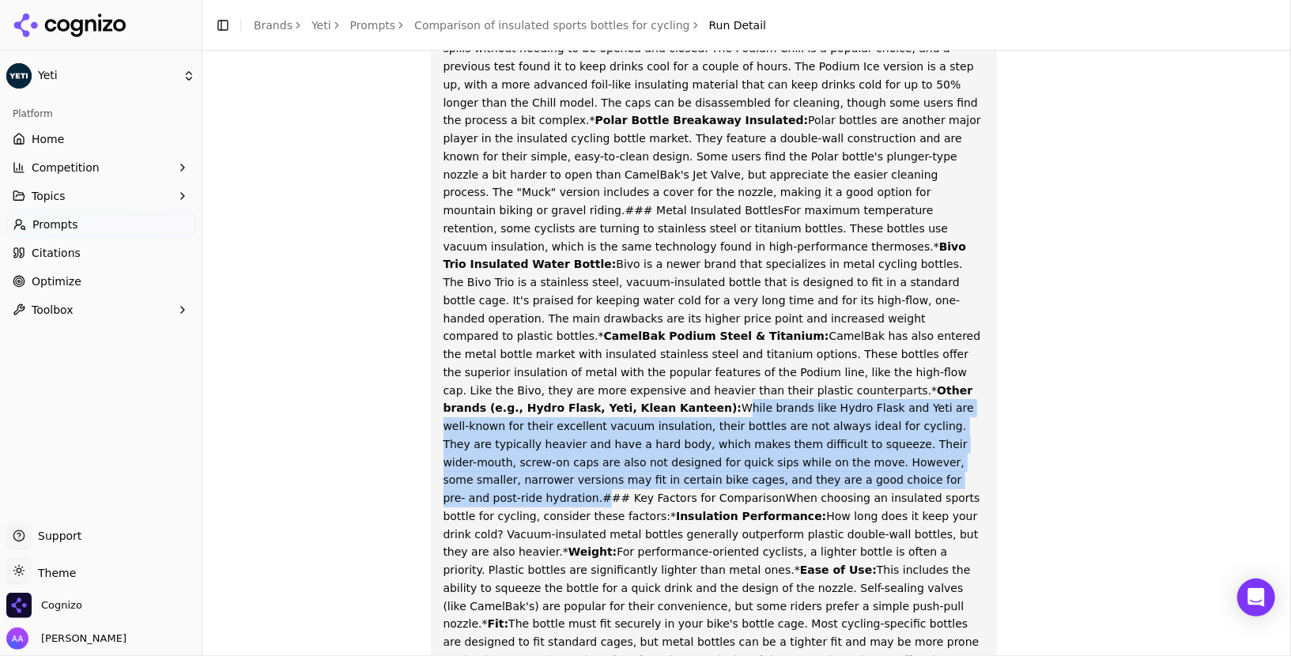
drag, startPoint x: 727, startPoint y: 428, endPoint x: 595, endPoint y: 353, distance: 151.9
click at [595, 353] on p "For cyclists looking to keep their drinks cold on a ride, insulated sports bott…" at bounding box center [715, 292] width 542 height 864
click at [700, 391] on p "For cyclists looking to keep their drinks cold on a ride, insulated sports bott…" at bounding box center [715, 292] width 542 height 864
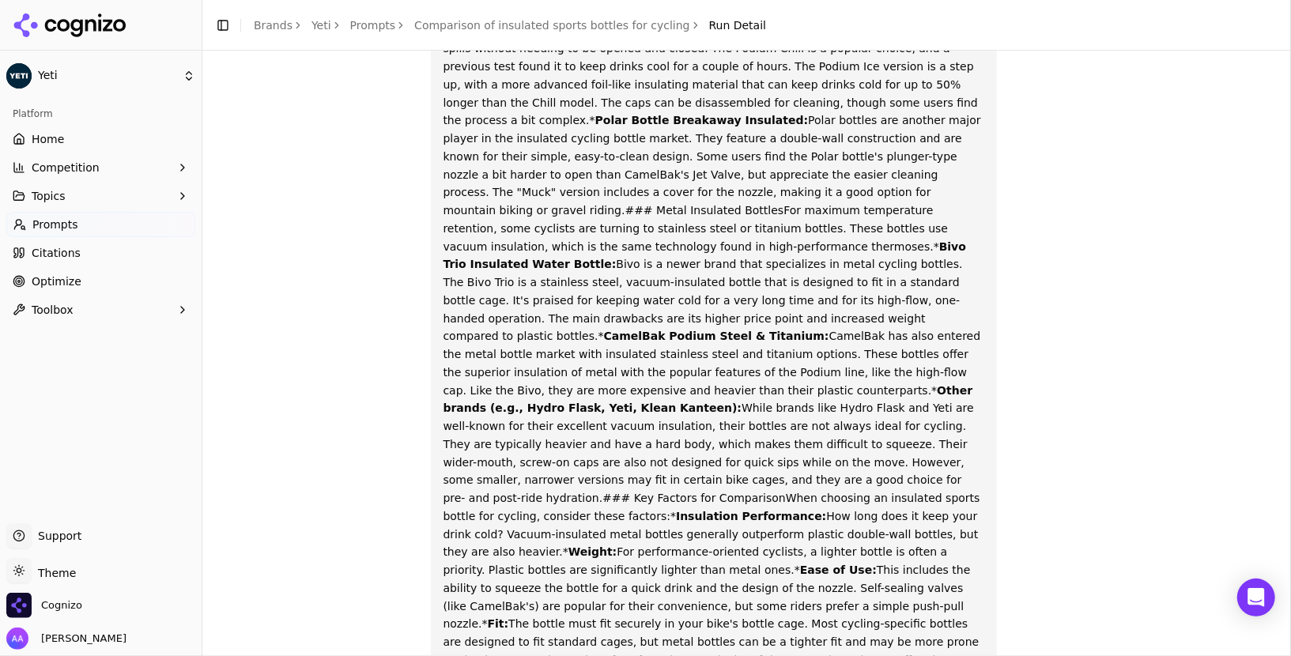
click at [700, 391] on p "For cyclists looking to keep their drinks cold on a ride, insulated sports bott…" at bounding box center [715, 292] width 542 height 864
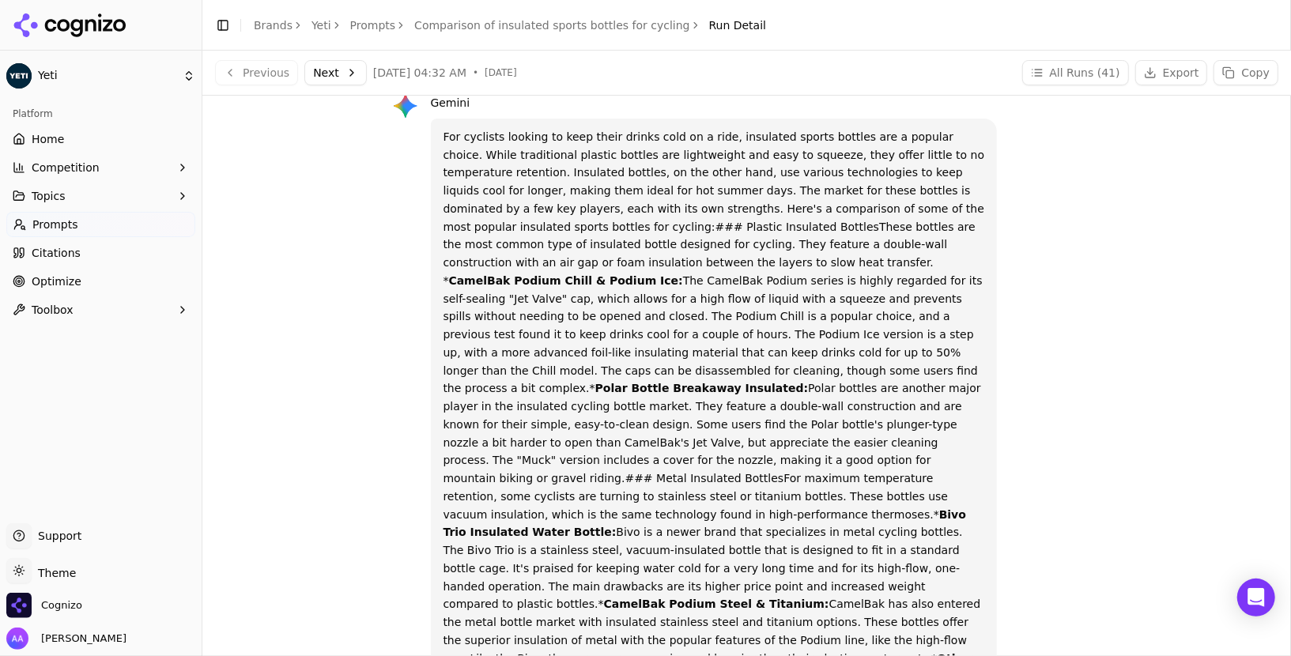
scroll to position [65, 0]
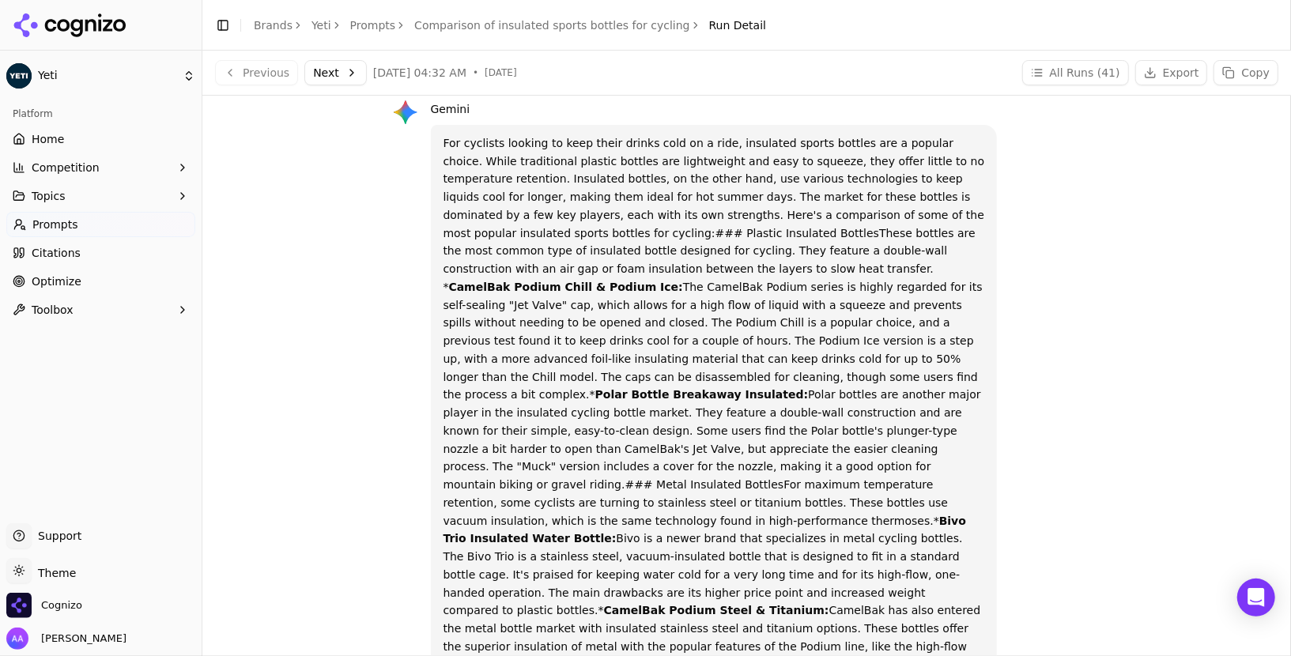
click at [595, 23] on link "Comparison of insulated sports bottles for cycling" at bounding box center [551, 25] width 275 height 16
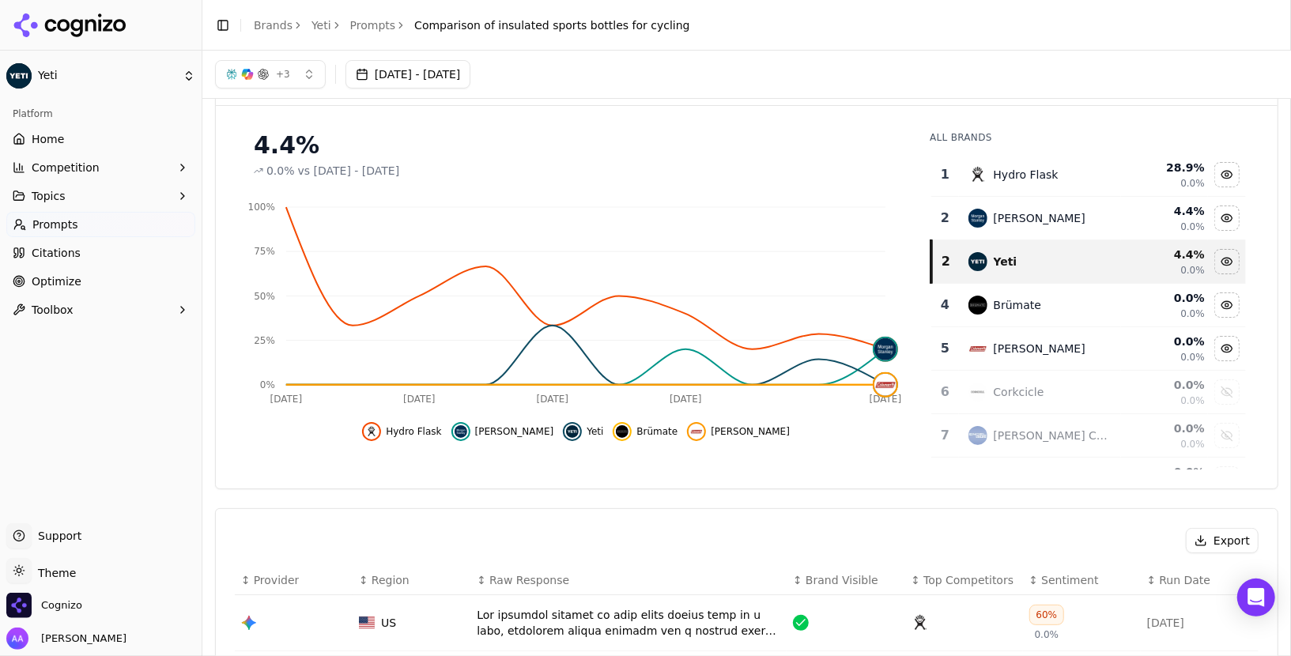
scroll to position [21, 0]
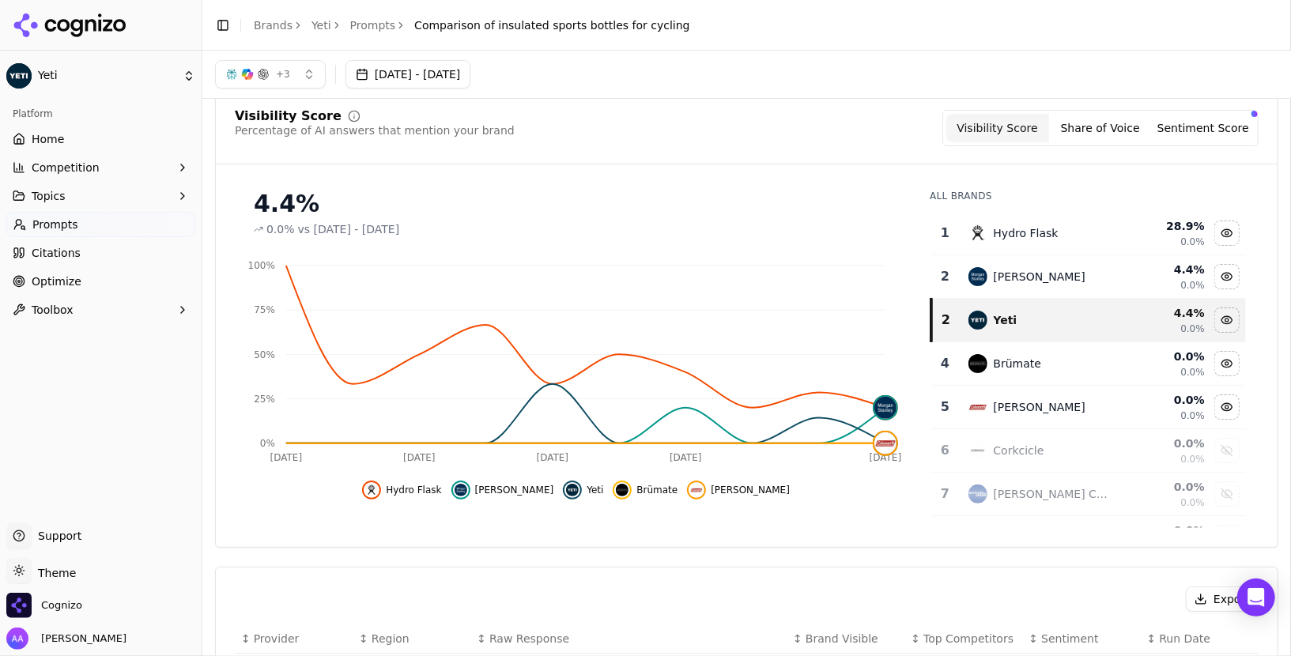
click at [112, 228] on link "Prompts" at bounding box center [100, 224] width 189 height 25
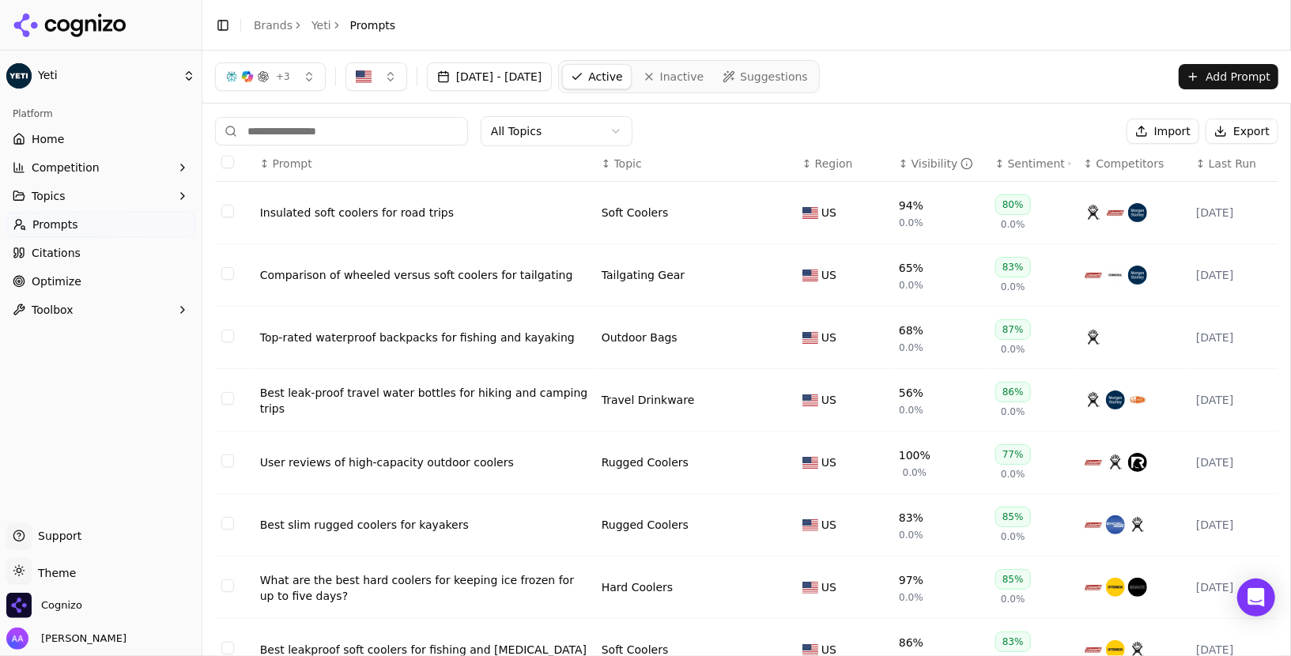
click at [1040, 158] on div "Sentiment" at bounding box center [1039, 164] width 63 height 16
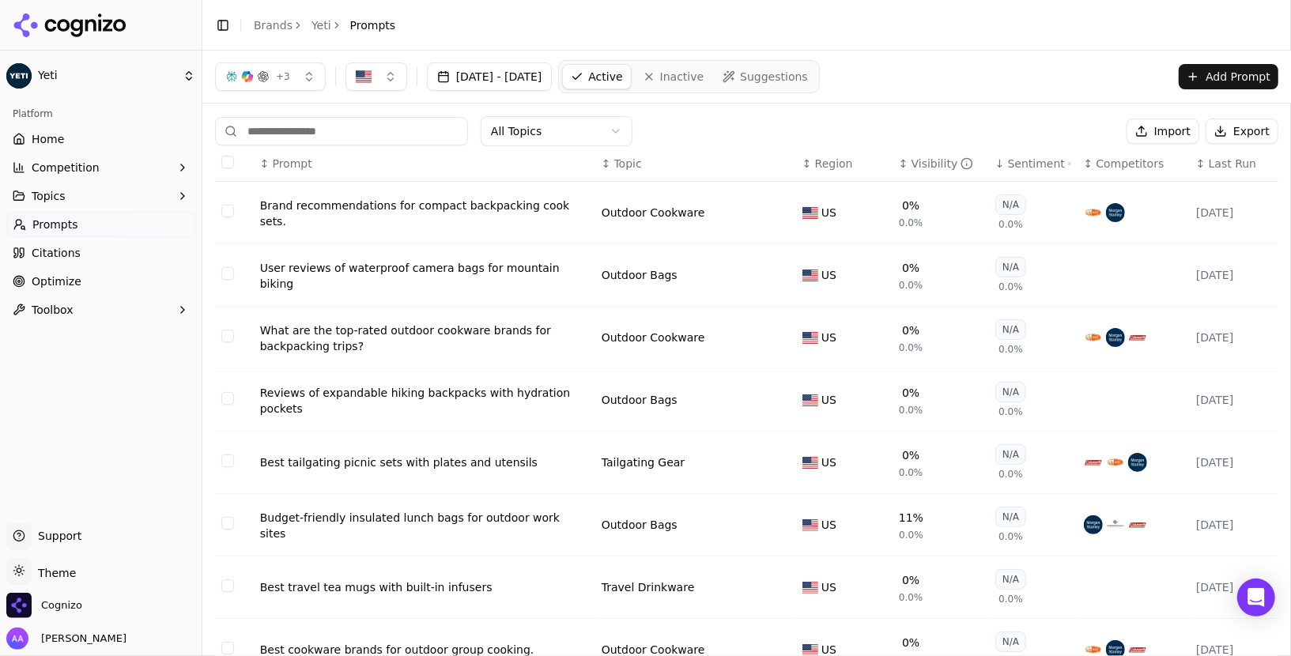
click at [1040, 158] on div "Sentiment" at bounding box center [1039, 164] width 63 height 16
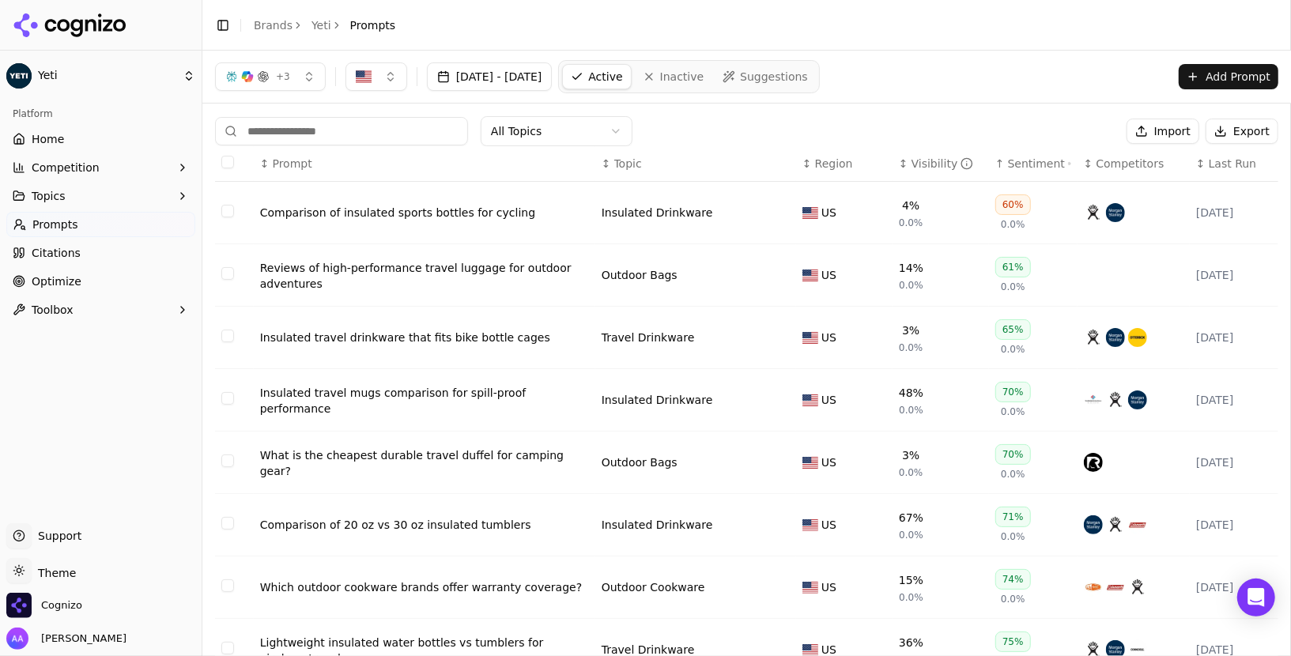
click at [464, 464] on div "What is the cheapest durable travel duffel for camping gear?" at bounding box center [424, 464] width 329 height 32
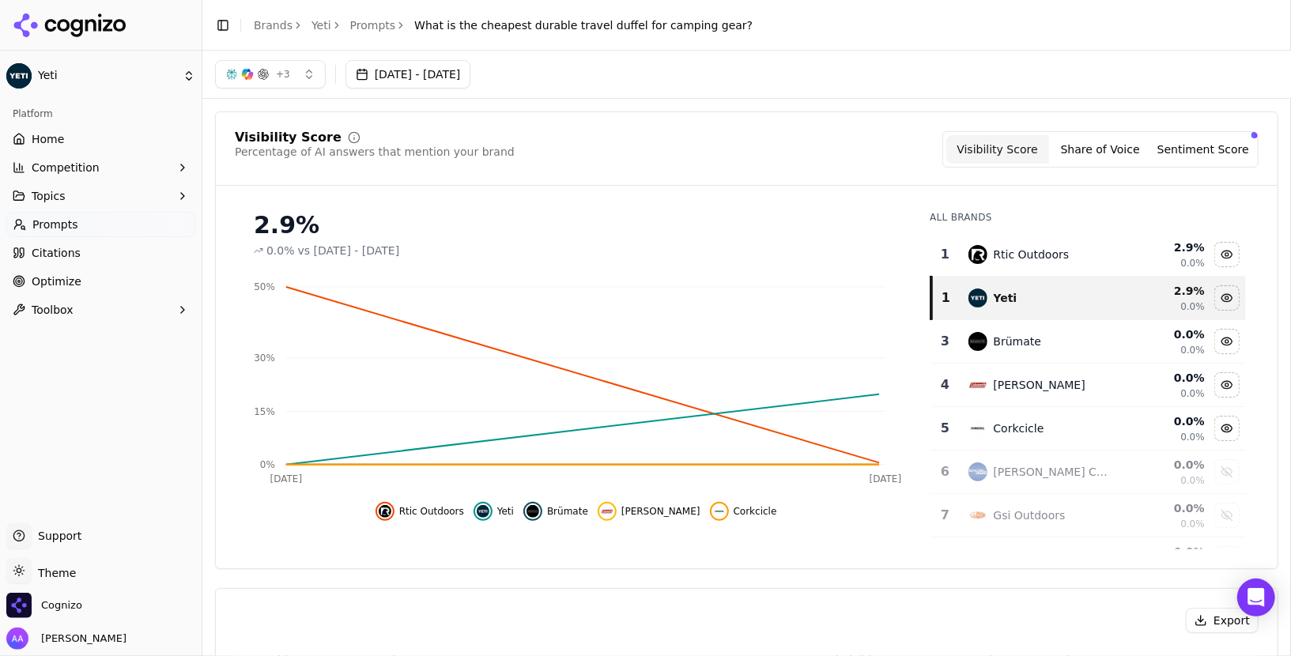
click at [1236, 146] on button "Sentiment Score" at bounding box center [1203, 149] width 103 height 28
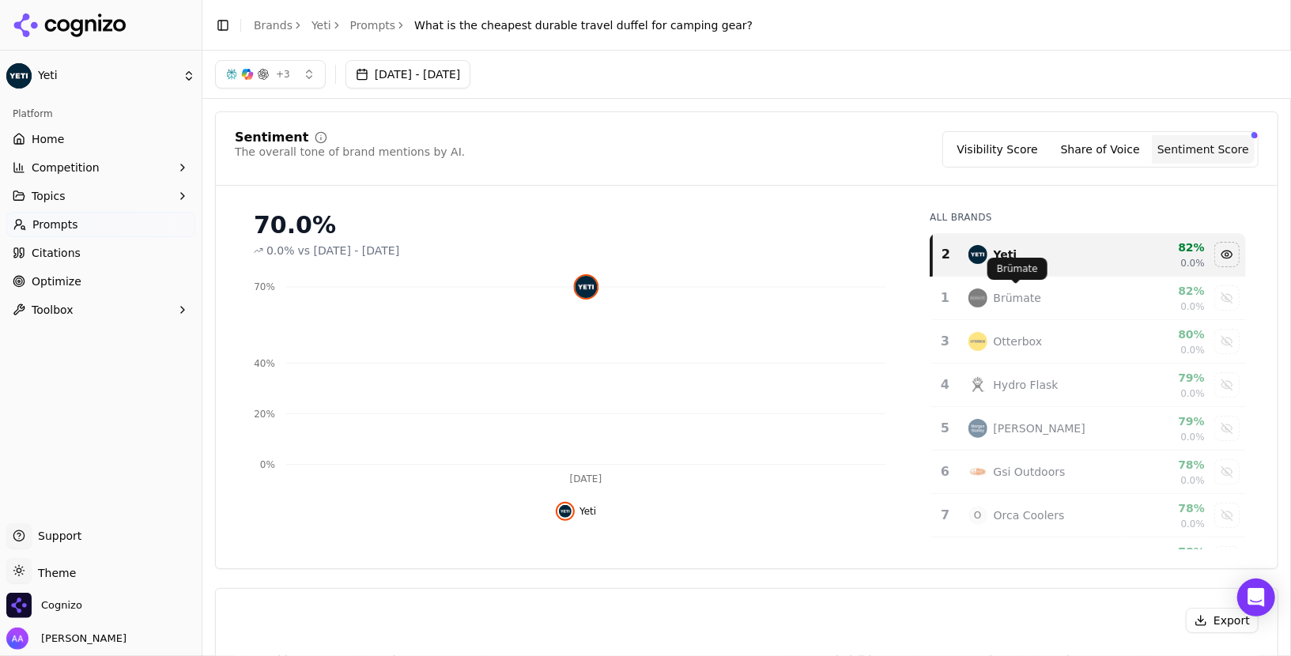
click at [1020, 299] on div "Brümate" at bounding box center [1018, 298] width 48 height 16
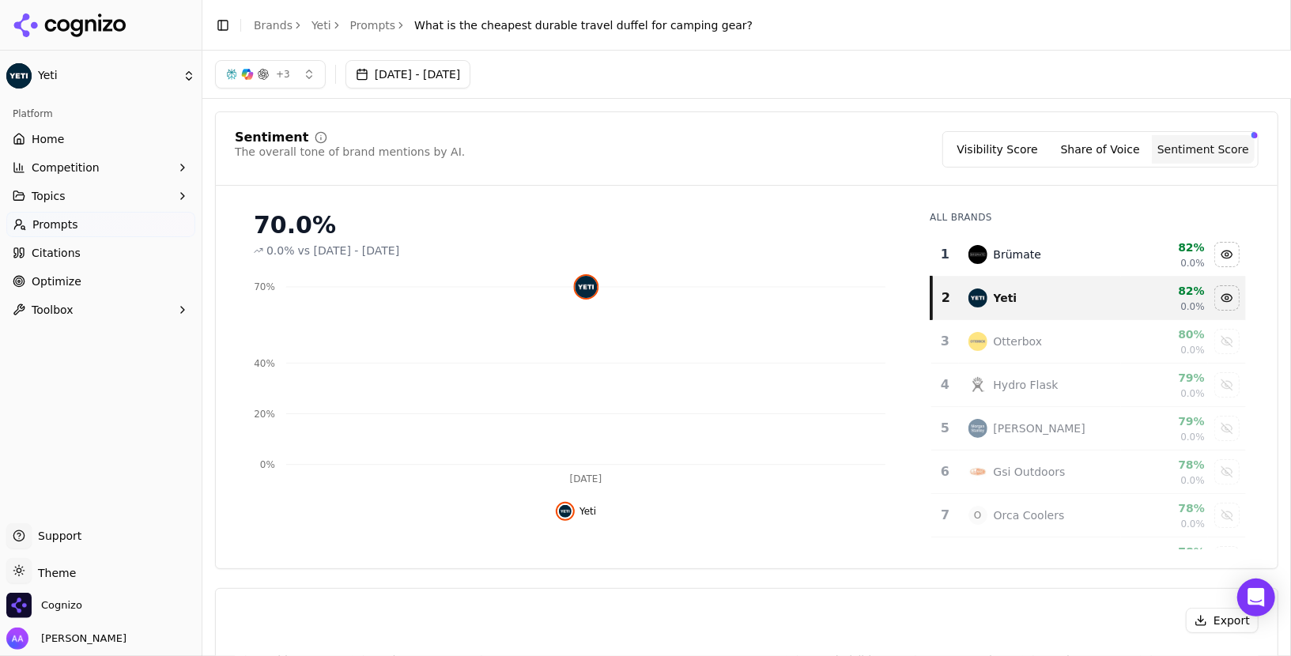
click at [1042, 332] on div "Otterbox" at bounding box center [1041, 341] width 144 height 19
click at [1066, 378] on div "Hydro Flask" at bounding box center [1041, 385] width 144 height 19
click at [1068, 407] on td "[PERSON_NAME]" at bounding box center [1040, 428] width 163 height 43
click at [1074, 467] on div "Gsi Outdoors" at bounding box center [1041, 472] width 144 height 19
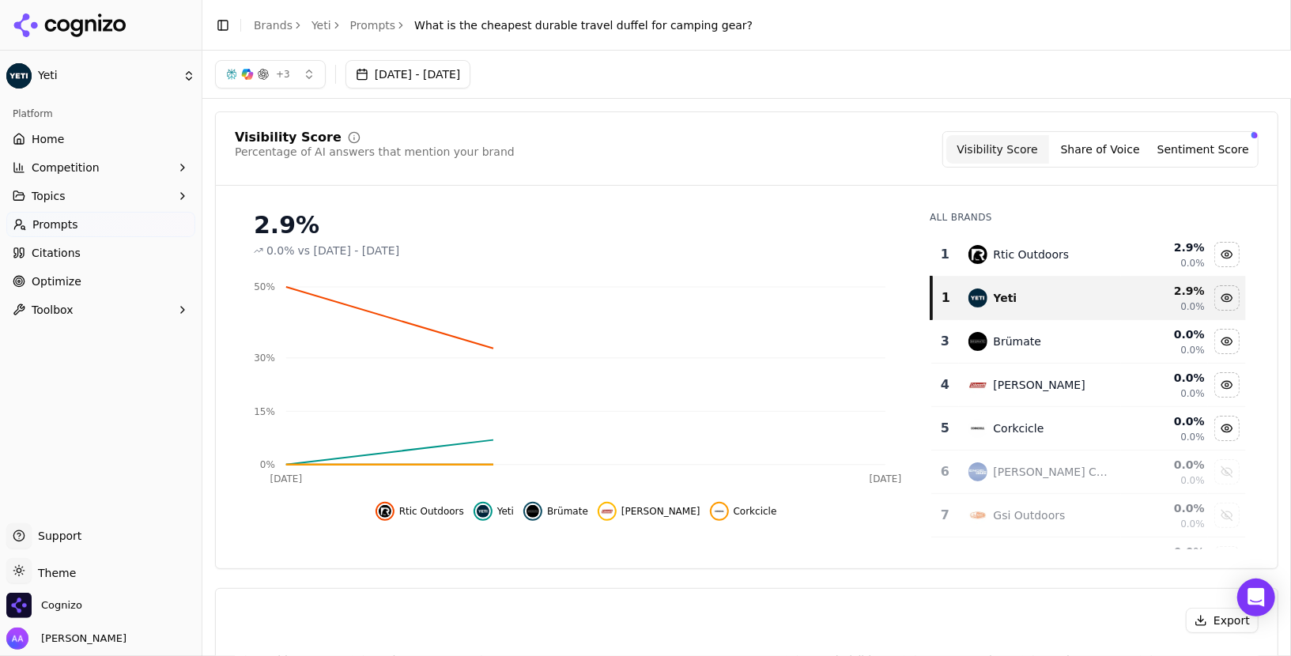
click at [1195, 148] on button "Sentiment Score" at bounding box center [1203, 149] width 103 height 28
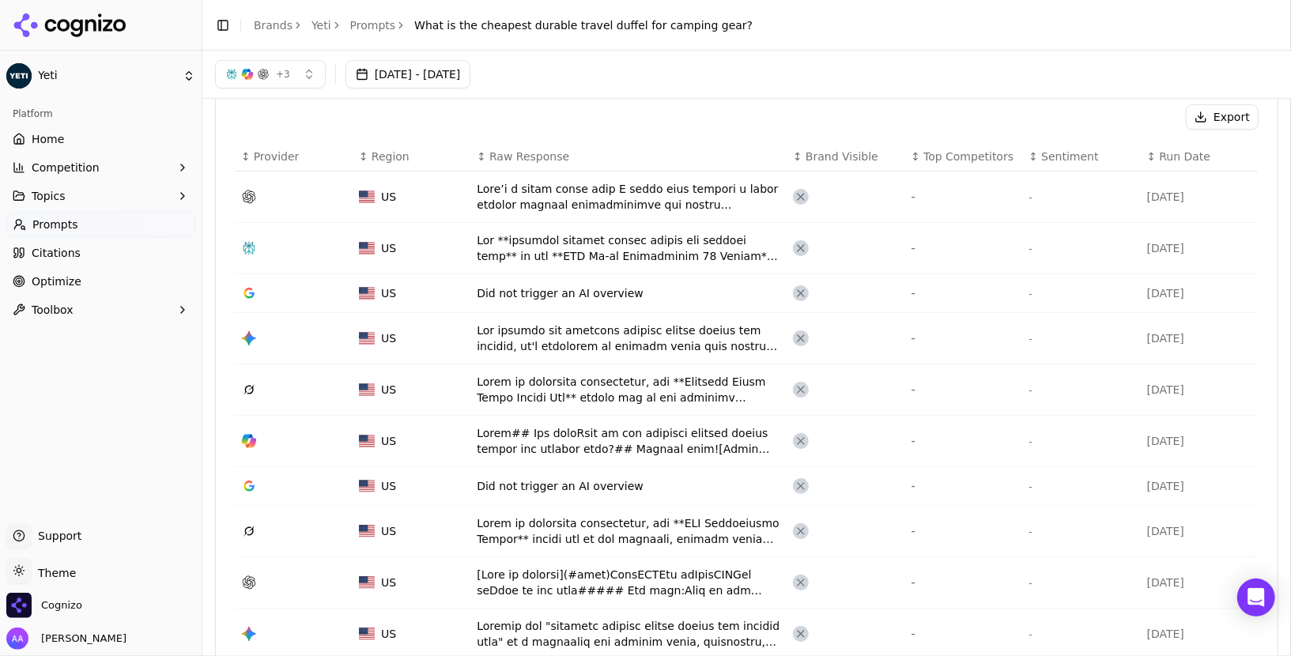
scroll to position [501, 0]
click at [1044, 158] on span "Sentiment" at bounding box center [1069, 159] width 57 height 16
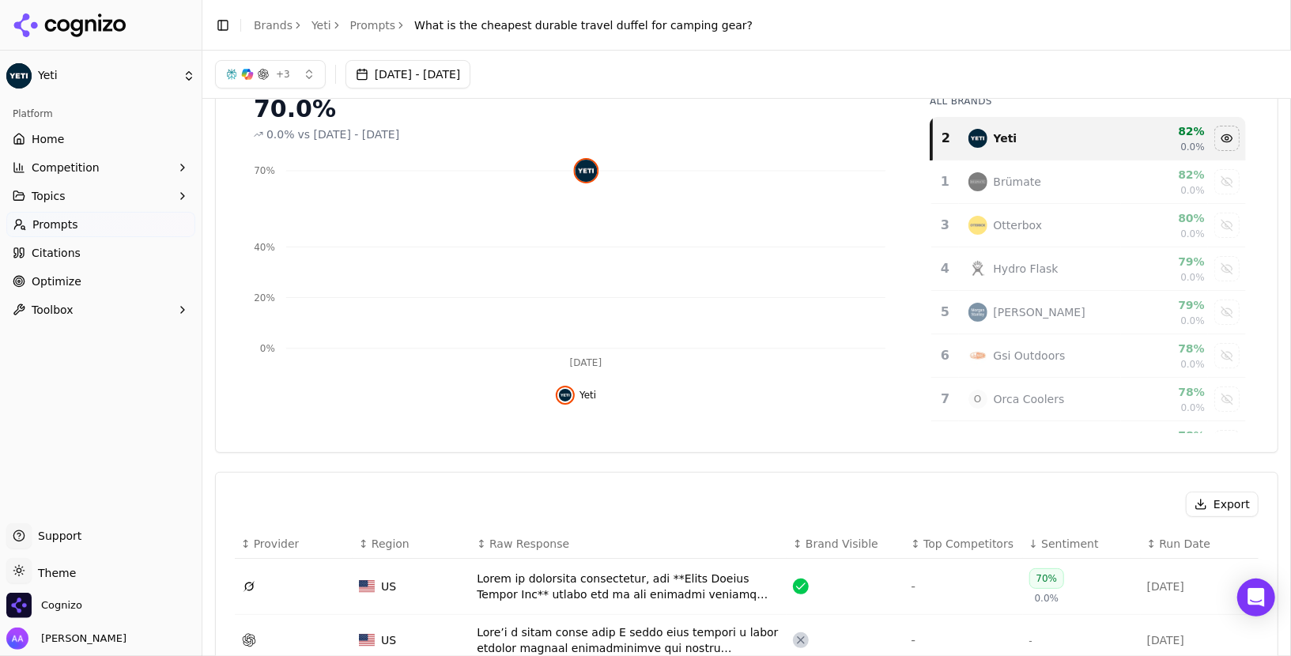
scroll to position [0, 0]
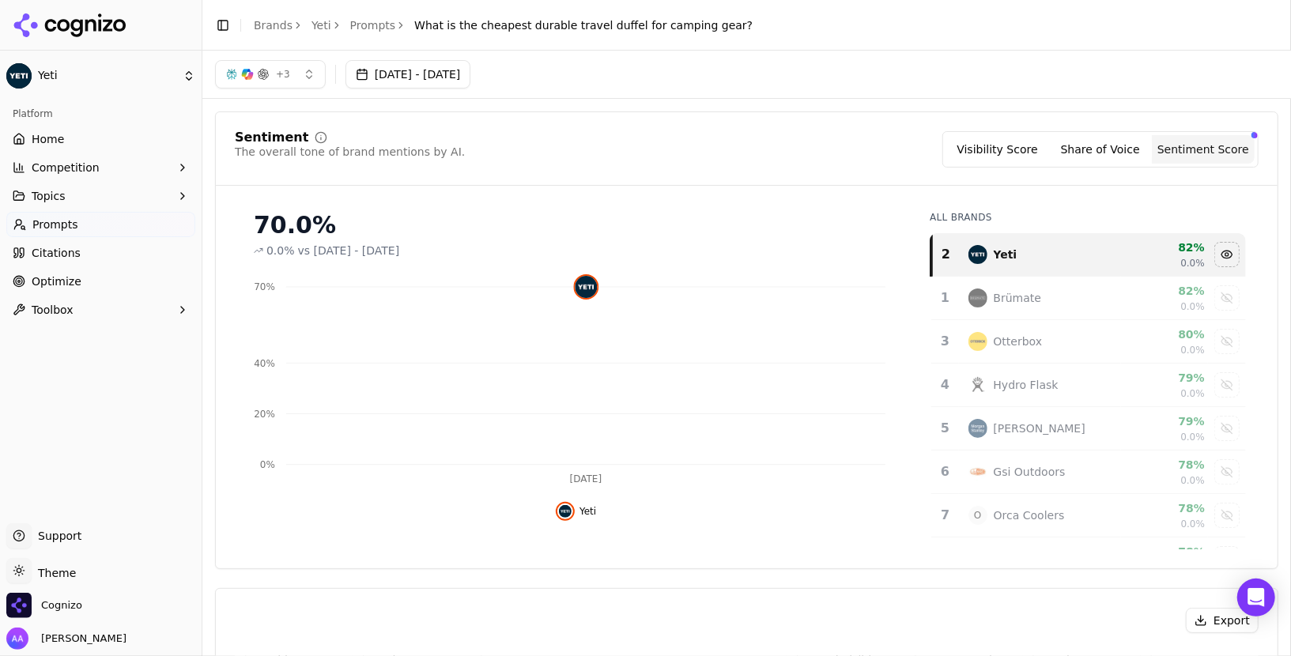
click at [93, 217] on link "Prompts" at bounding box center [100, 224] width 189 height 25
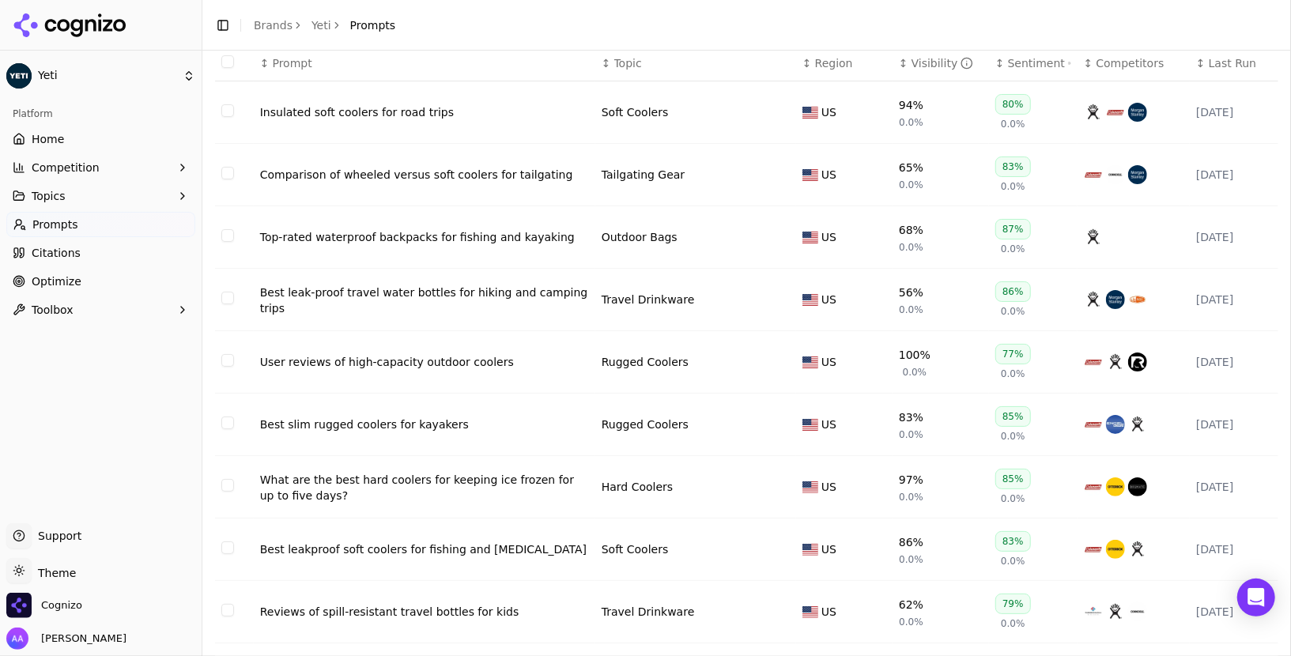
scroll to position [101, 0]
click at [455, 355] on div "User reviews of high-capacity outdoor coolers" at bounding box center [424, 361] width 329 height 16
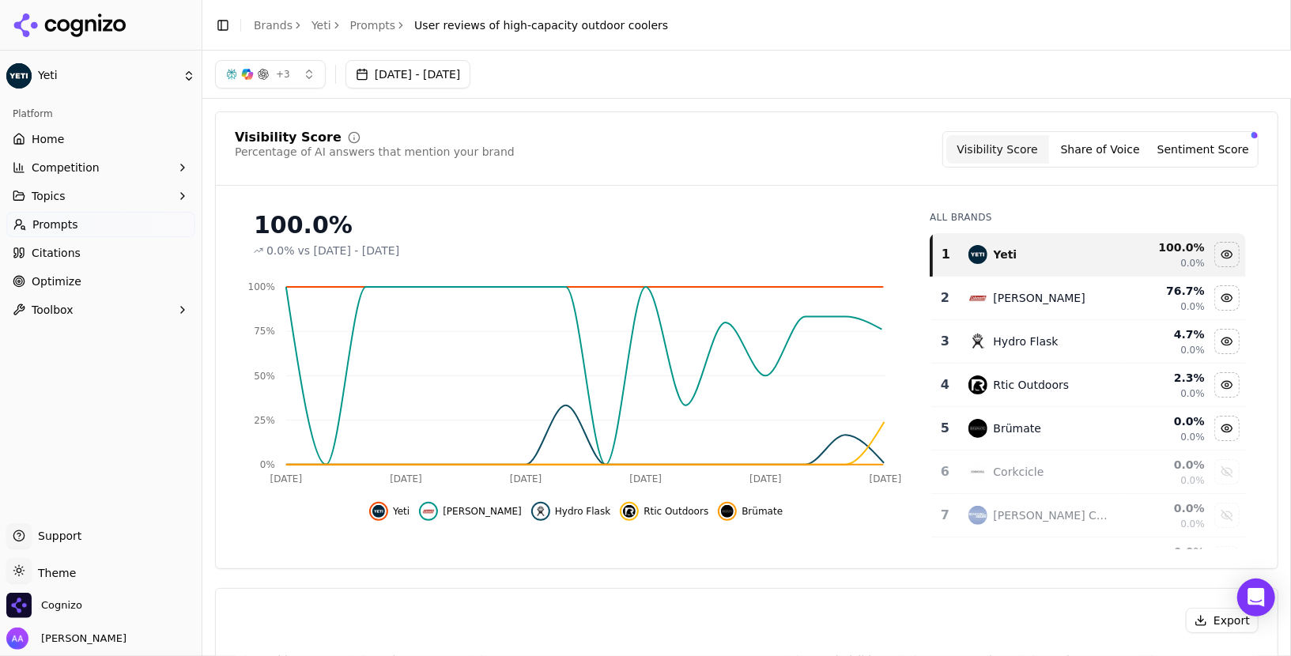
click at [1232, 148] on button "Sentiment Score" at bounding box center [1203, 149] width 103 height 28
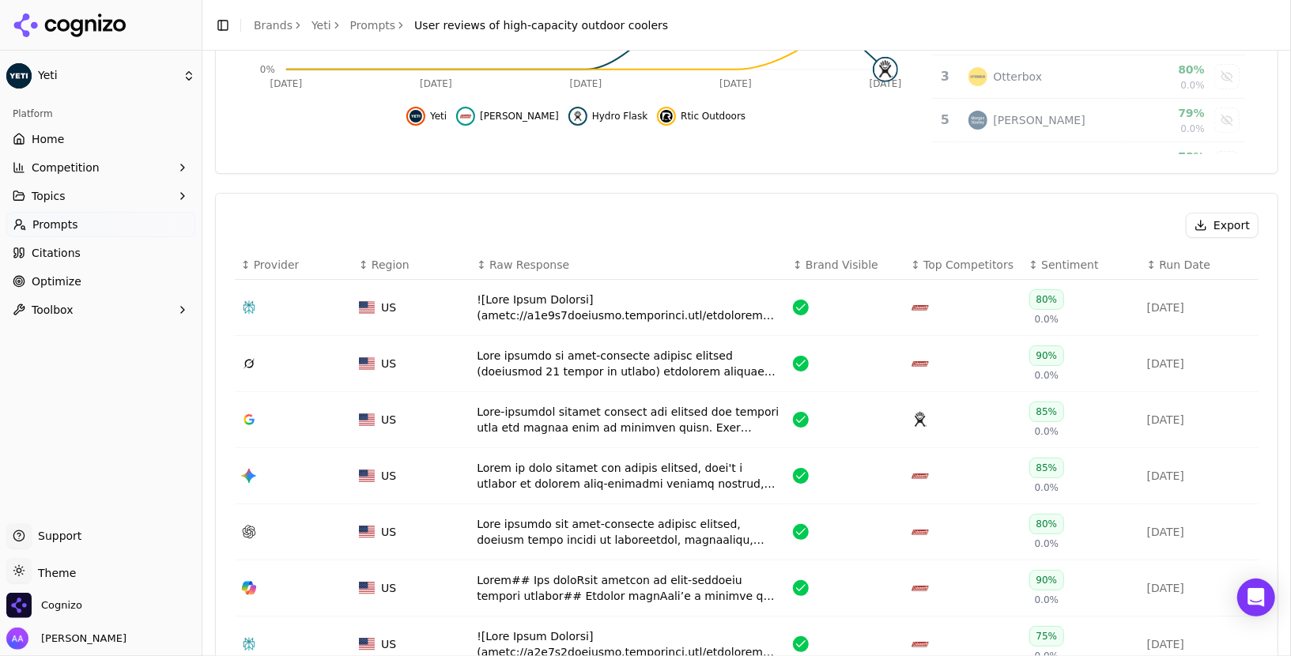
scroll to position [421, 0]
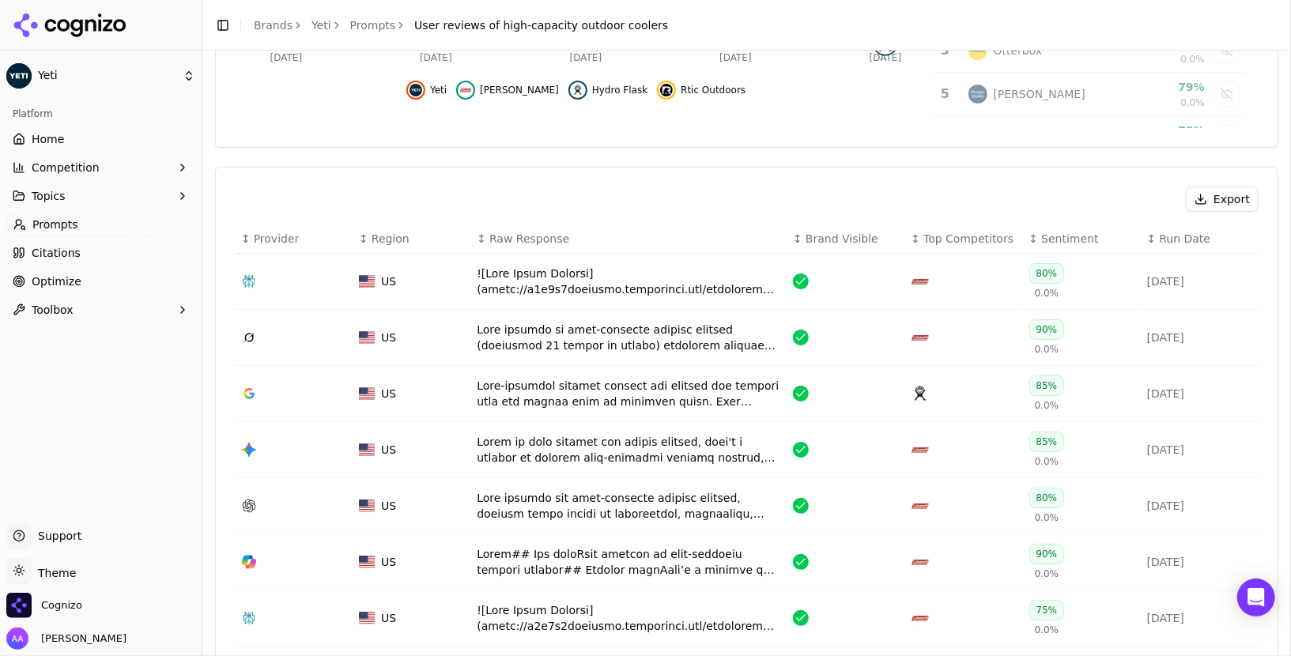
click at [1058, 243] on span "Sentiment" at bounding box center [1069, 239] width 57 height 16
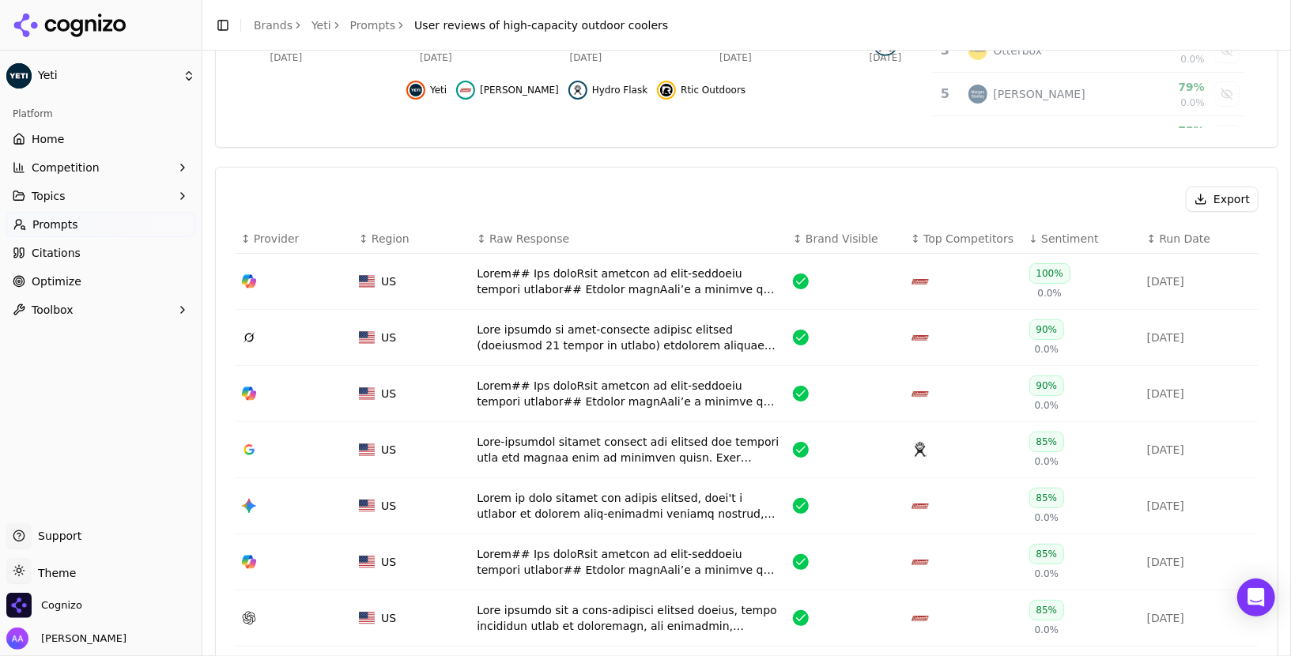
click at [1066, 241] on span "Sentiment" at bounding box center [1069, 239] width 57 height 16
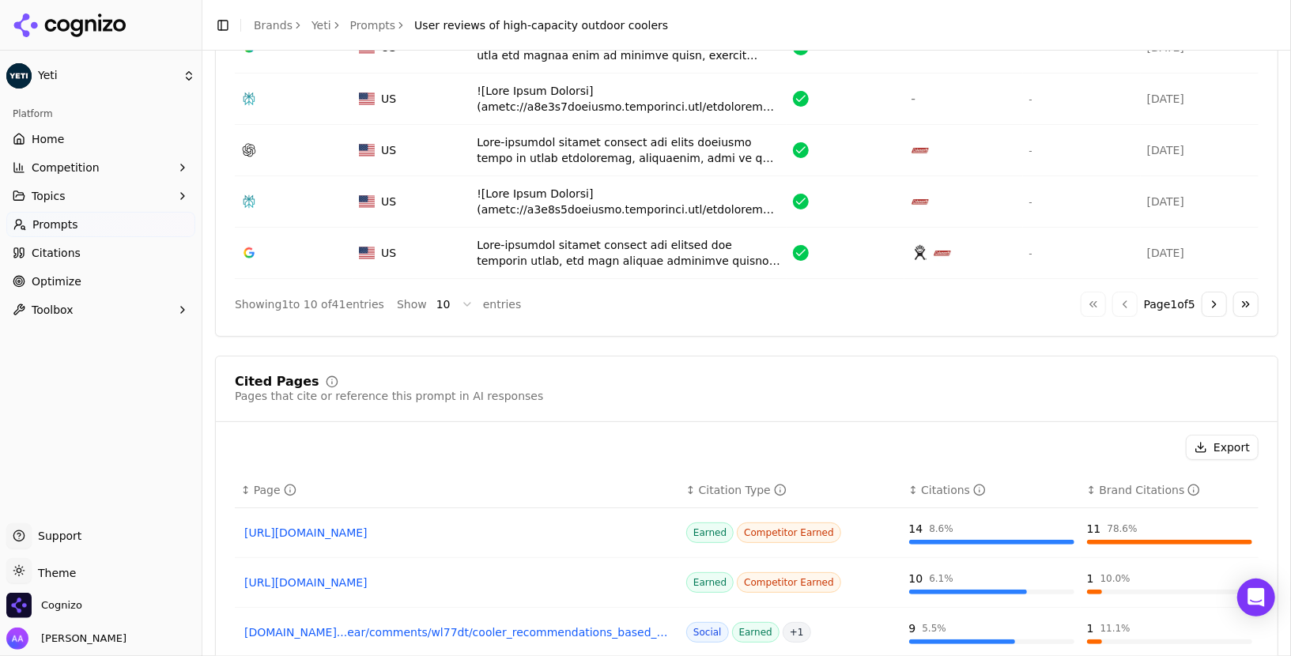
scroll to position [924, 0]
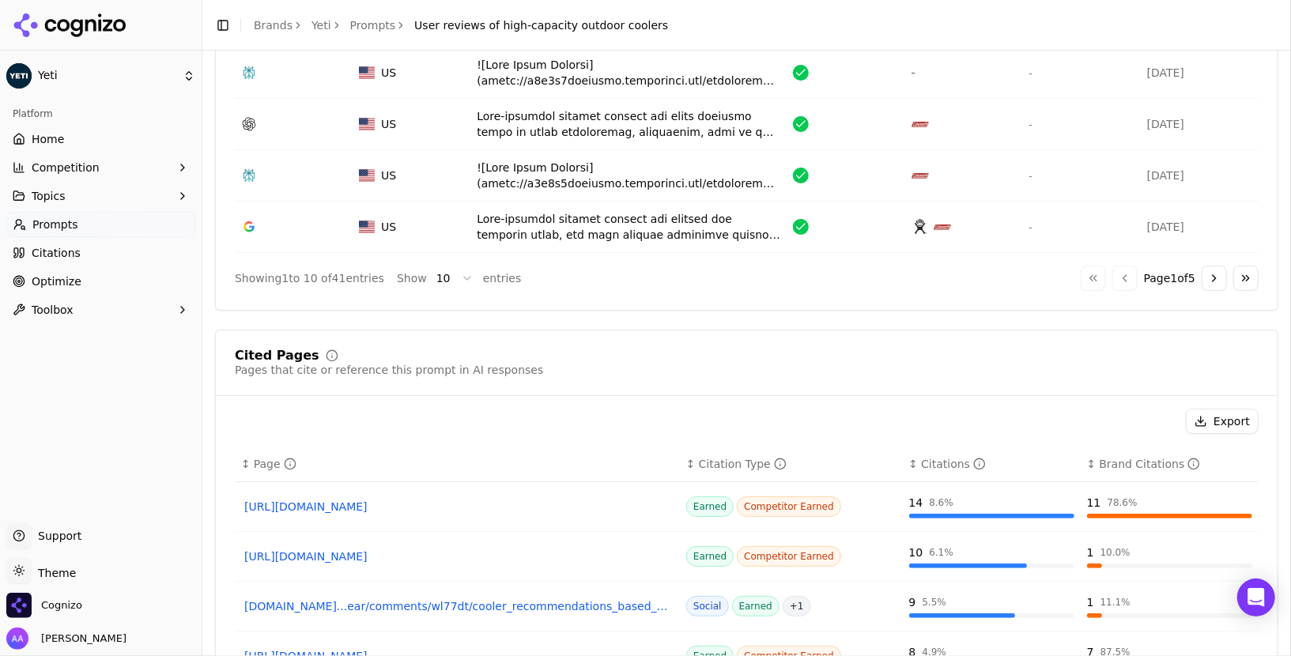
click at [1212, 270] on button "Go to next page" at bounding box center [1214, 278] width 25 height 25
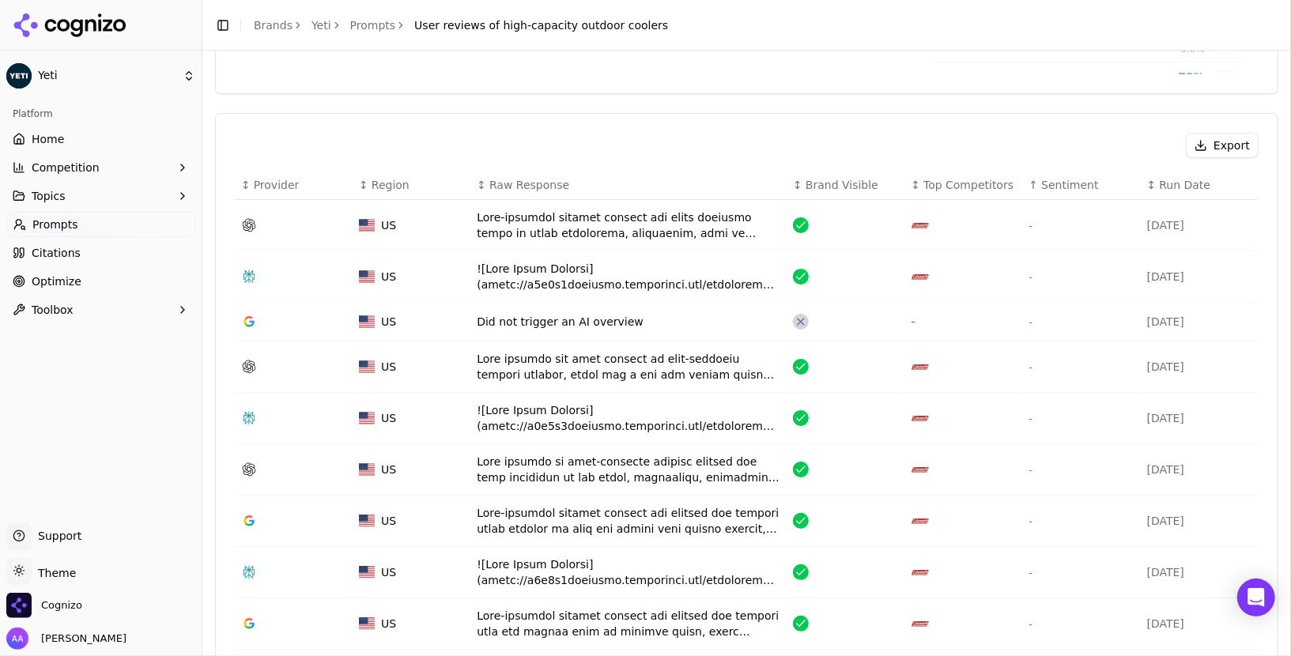
scroll to position [731, 0]
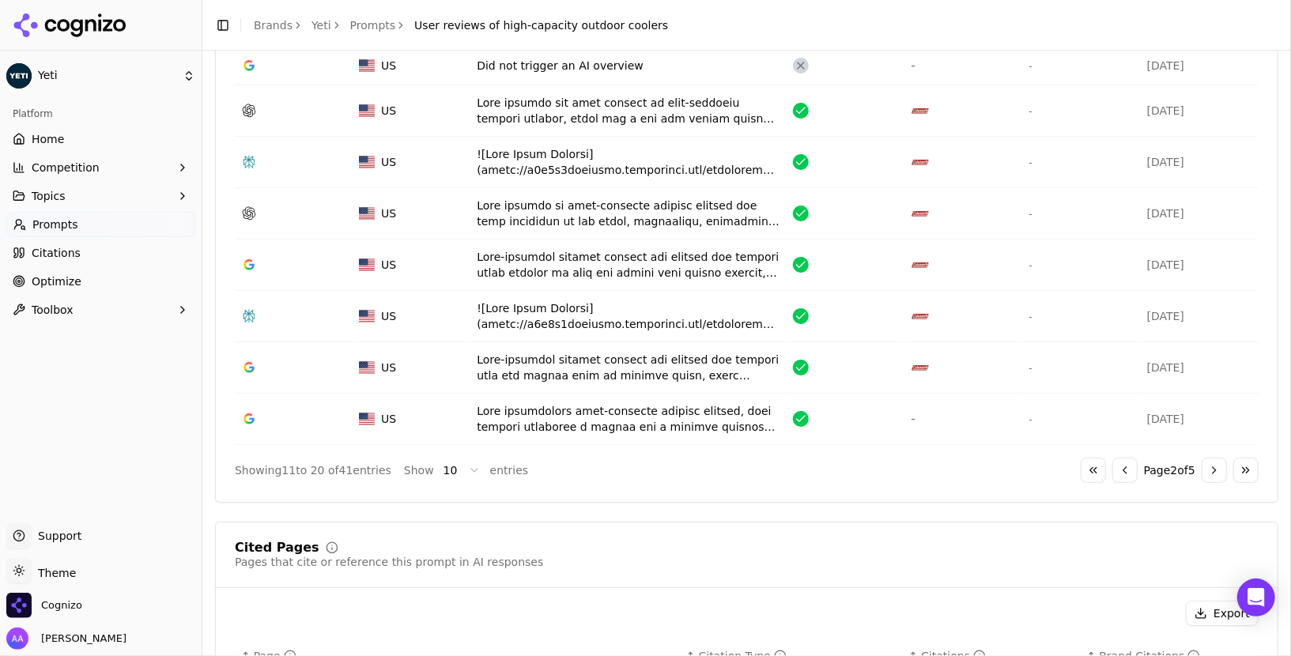
click at [1215, 465] on button "Go to next page" at bounding box center [1214, 470] width 25 height 25
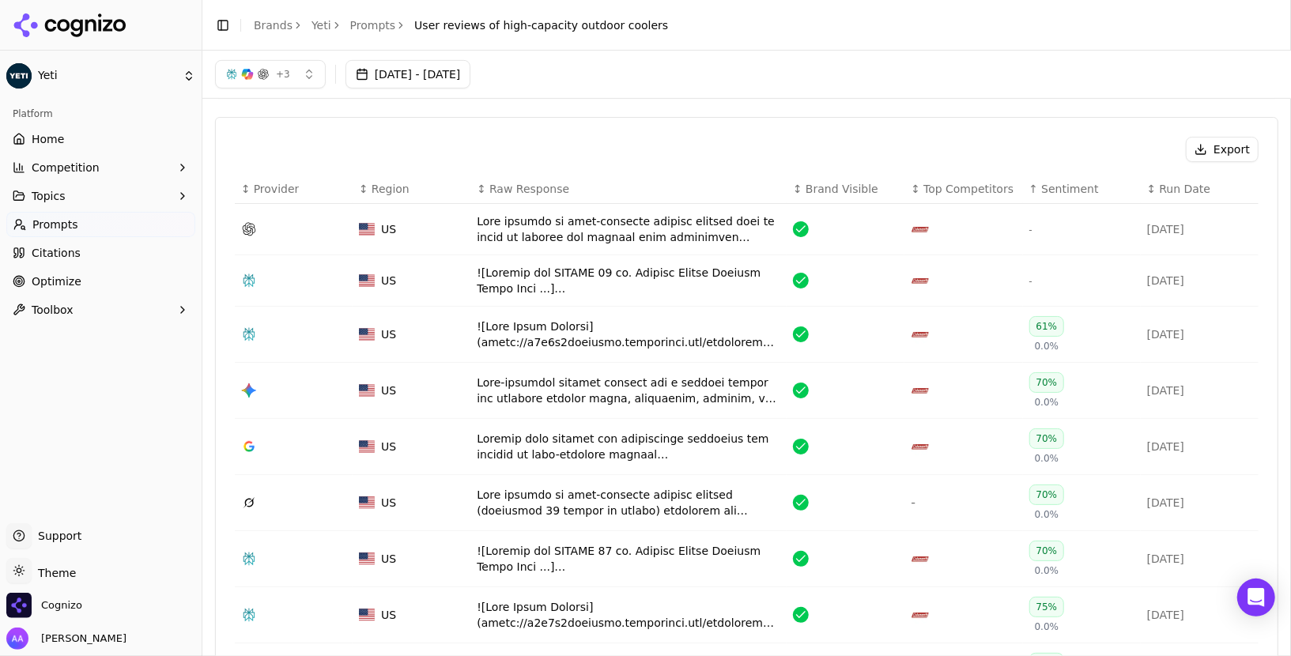
scroll to position [423, 0]
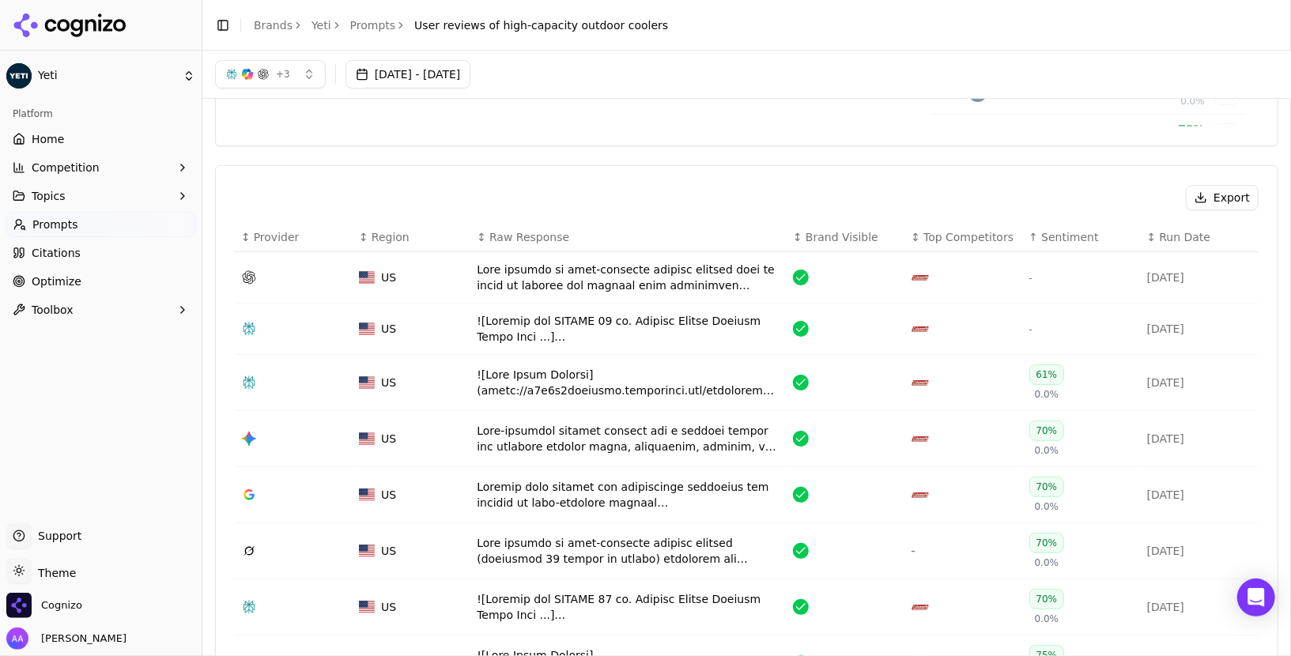
click at [569, 376] on div "Data table" at bounding box center [629, 383] width 304 height 32
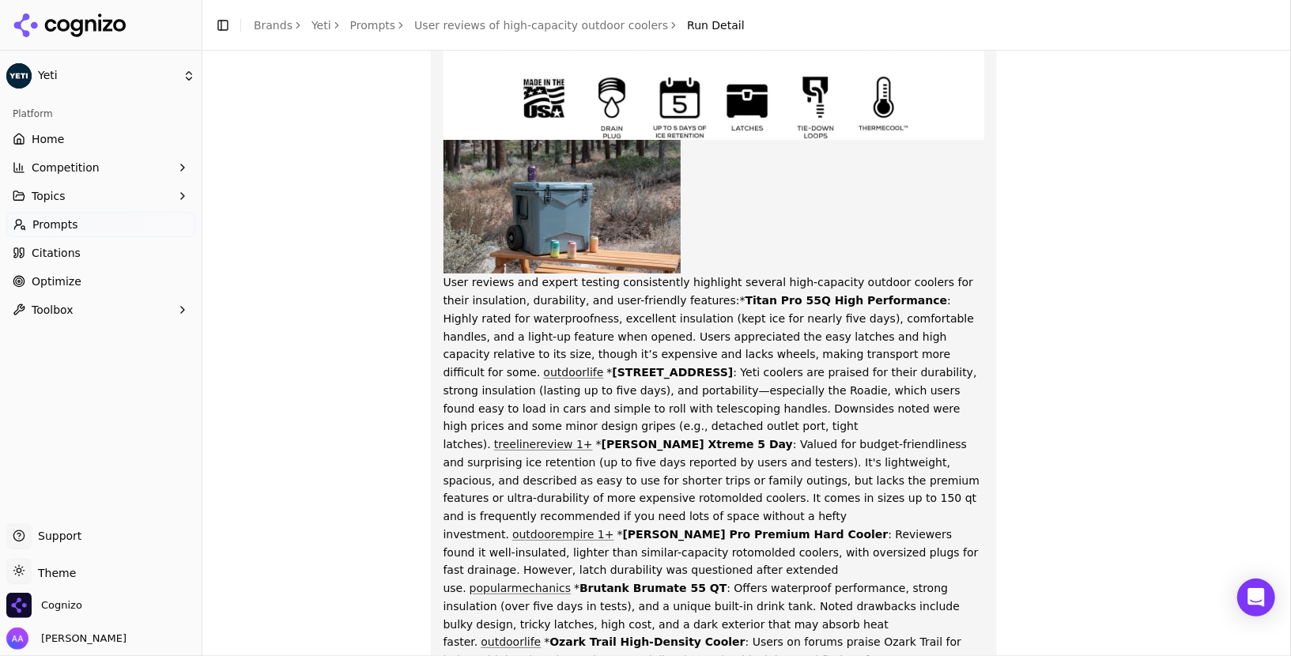
drag, startPoint x: 553, startPoint y: 407, endPoint x: 649, endPoint y: 407, distance: 96.5
click at [706, 407] on p "User reviews and expert testing consistently highlight several high-capacity ou…" at bounding box center [715, 31] width 542 height 1566
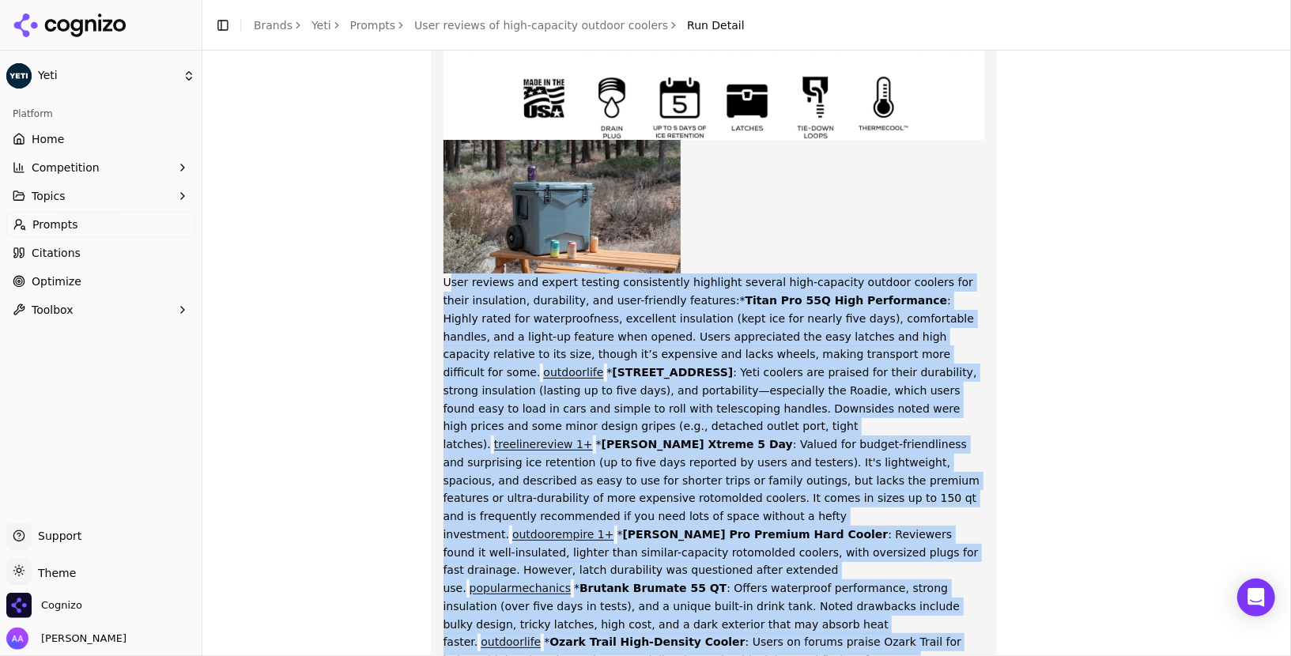
click at [706, 407] on p "User reviews and expert testing consistently highlight several high-capacity ou…" at bounding box center [715, 31] width 542 height 1566
click at [735, 406] on p "User reviews and expert testing consistently highlight several high-capacity ou…" at bounding box center [715, 31] width 542 height 1566
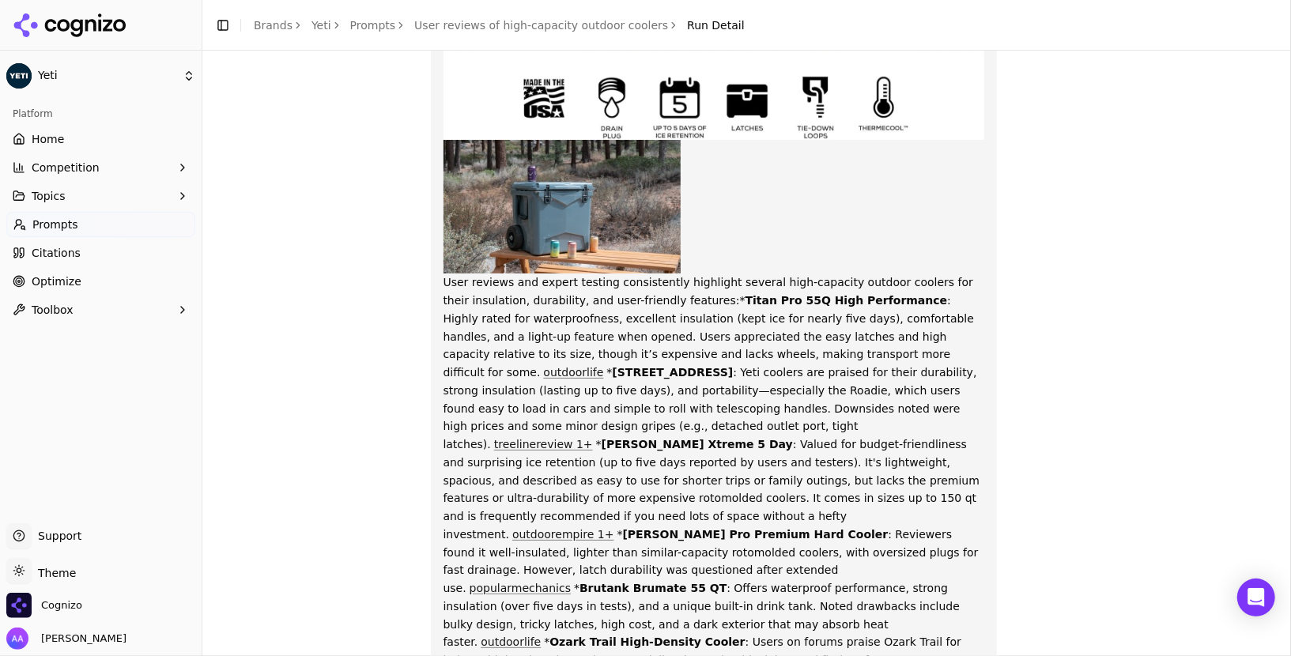
click at [574, 431] on p "User reviews and expert testing consistently highlight several high-capacity ou…" at bounding box center [715, 31] width 542 height 1566
click at [593, 438] on link "treelinereview 1+" at bounding box center [543, 444] width 99 height 13
click at [599, 12] on header "Toggle Sidebar Brands Yeti Prompts User reviews of high-capacity outdoor cooler…" at bounding box center [746, 25] width 1089 height 51
click at [595, 28] on link "User reviews of high-capacity outdoor coolers" at bounding box center [541, 25] width 254 height 16
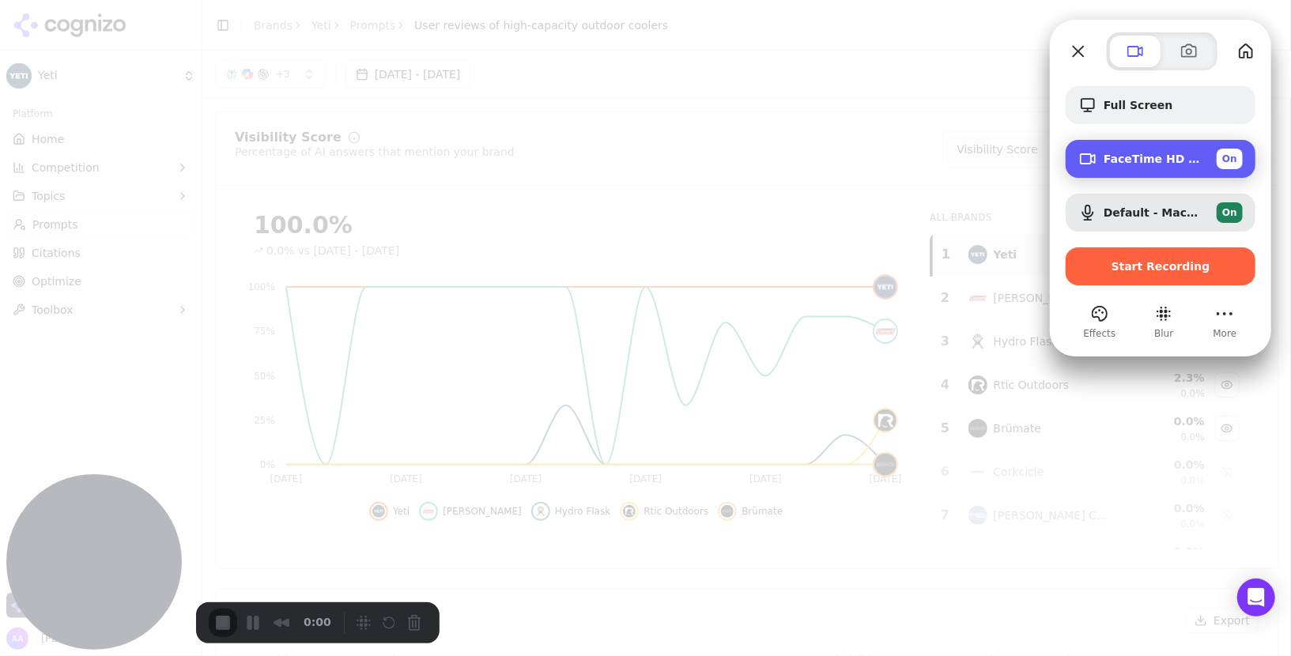
click at [1144, 166] on div "FaceTime HD Camera (5B00:3AA6) On" at bounding box center [1173, 159] width 139 height 21
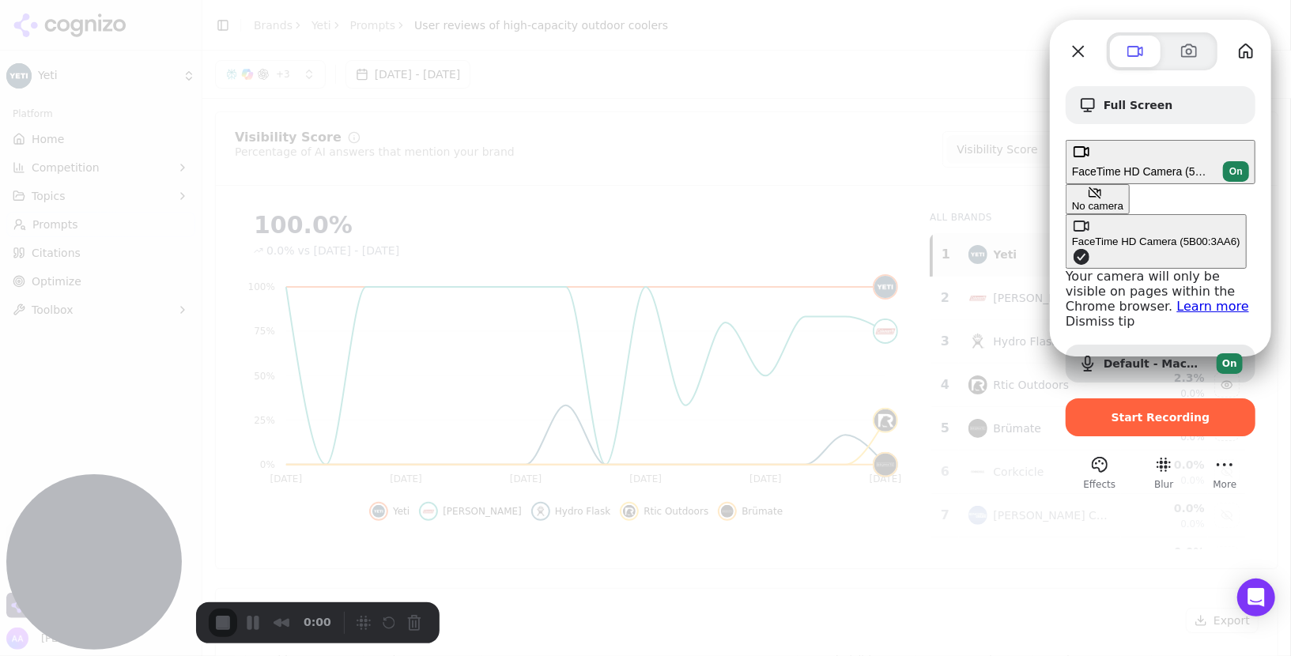
click at [1223, 161] on div "On" at bounding box center [1236, 171] width 26 height 21
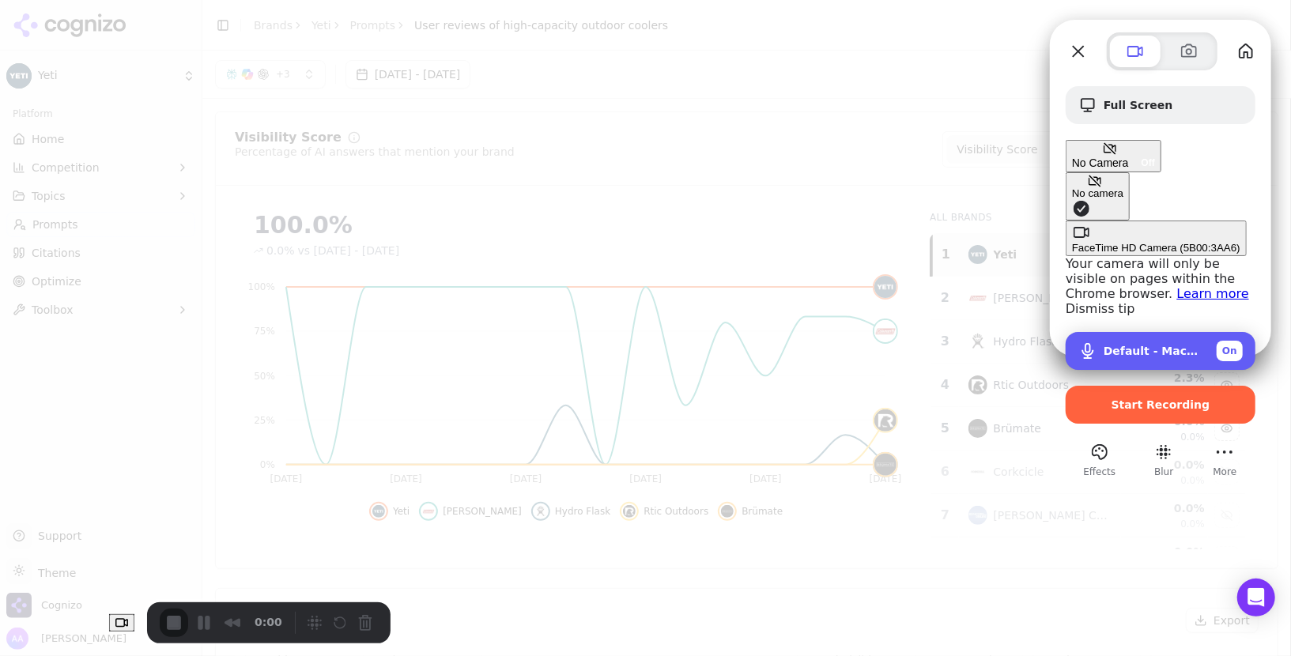
click at [1230, 341] on div "On" at bounding box center [1230, 351] width 26 height 21
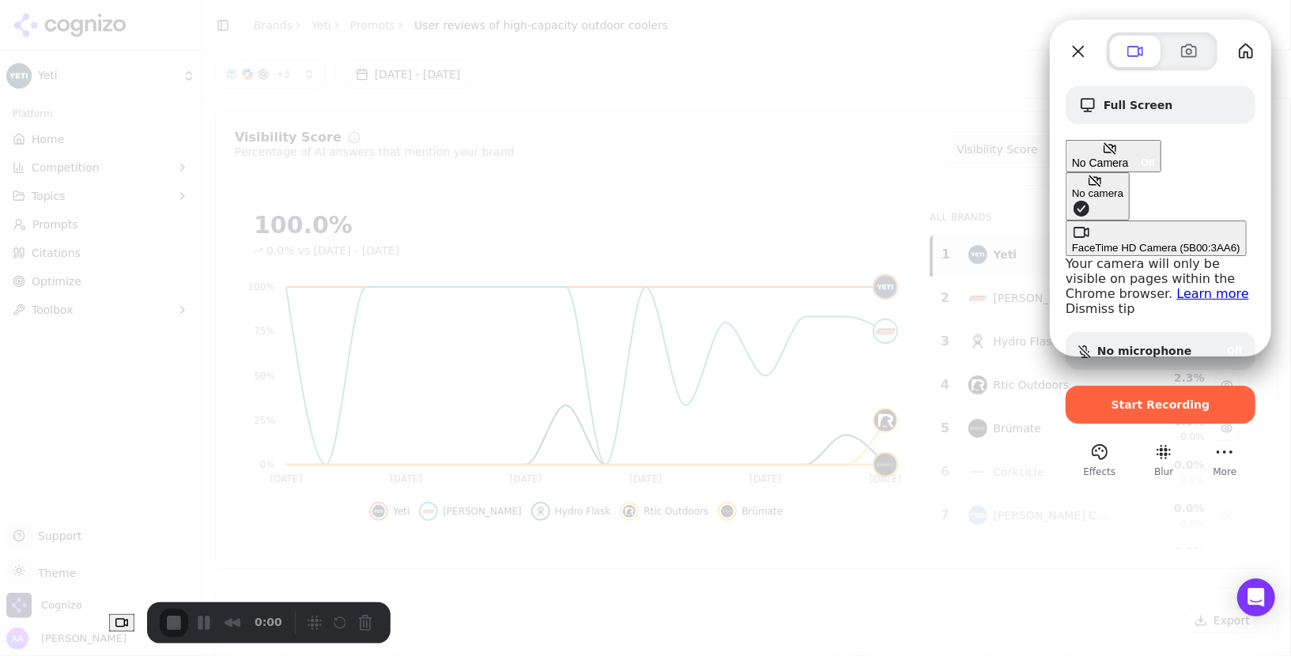
click at [1230, 72] on div "Full Screen No Camera Off No camera FaceTime HD Camera (5B00:3AA6) Your camera …" at bounding box center [1160, 274] width 221 height 409
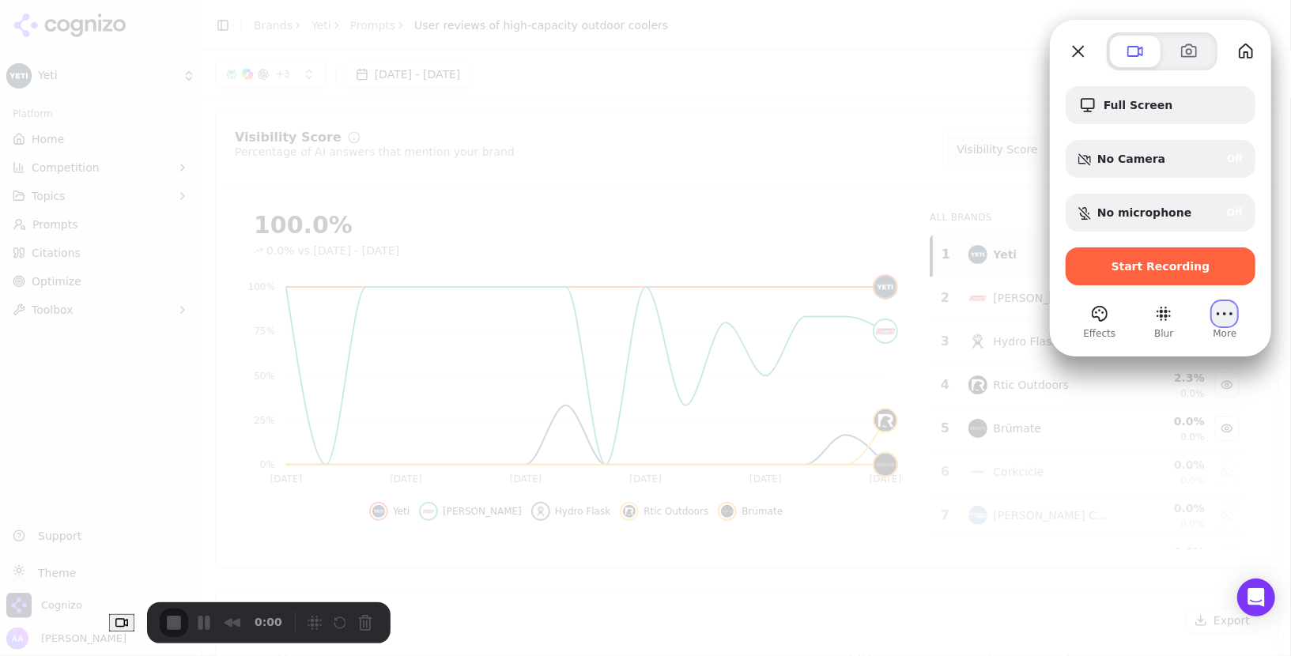
click at [1233, 319] on button "More (10 unread)" at bounding box center [1224, 313] width 25 height 25
click at [1193, 259] on span "Switch to dark" at bounding box center [1163, 266] width 91 height 15
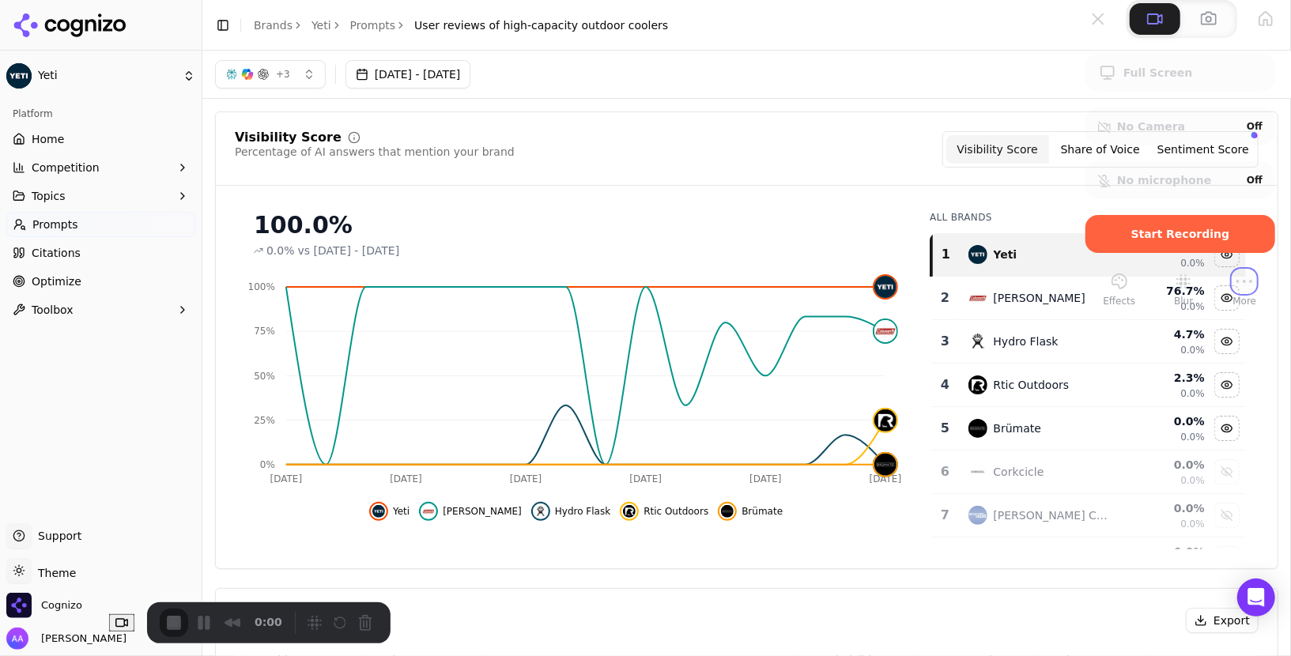
click at [1232, 294] on button "More (10 unread)" at bounding box center [1244, 281] width 25 height 25
click at [1189, 259] on span "Switch to light" at bounding box center [1163, 266] width 91 height 15
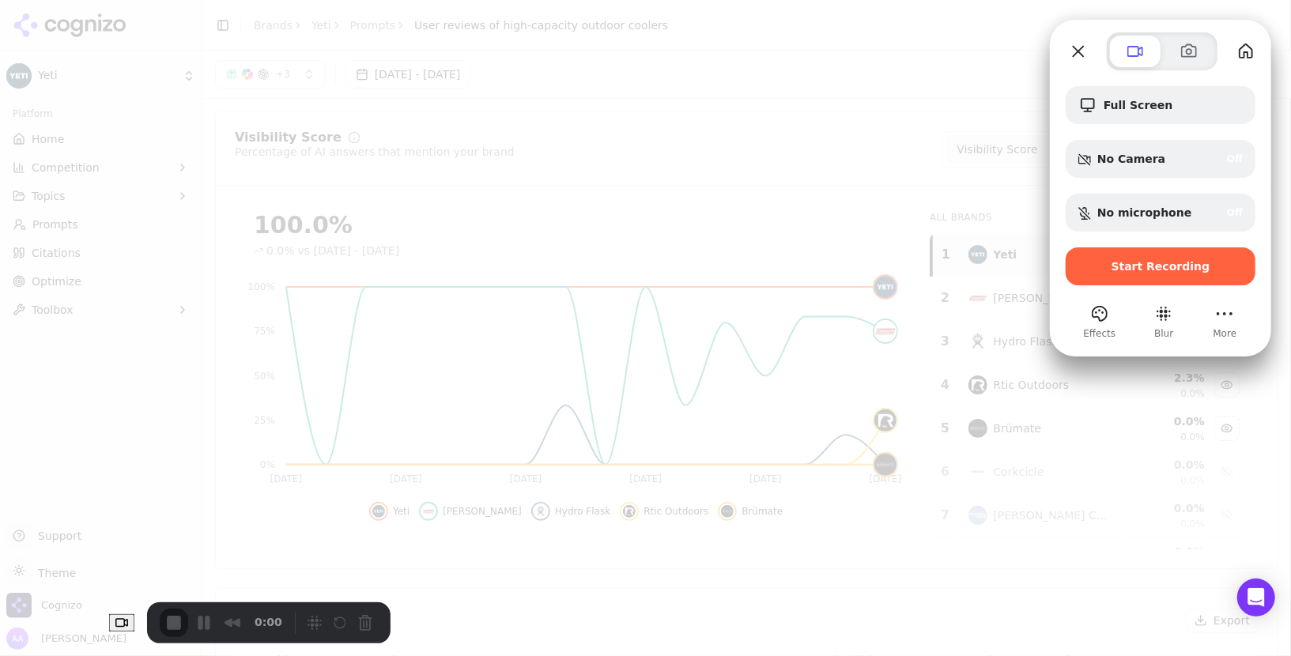
click at [6, 115] on div at bounding box center [645, 328] width 1291 height 656
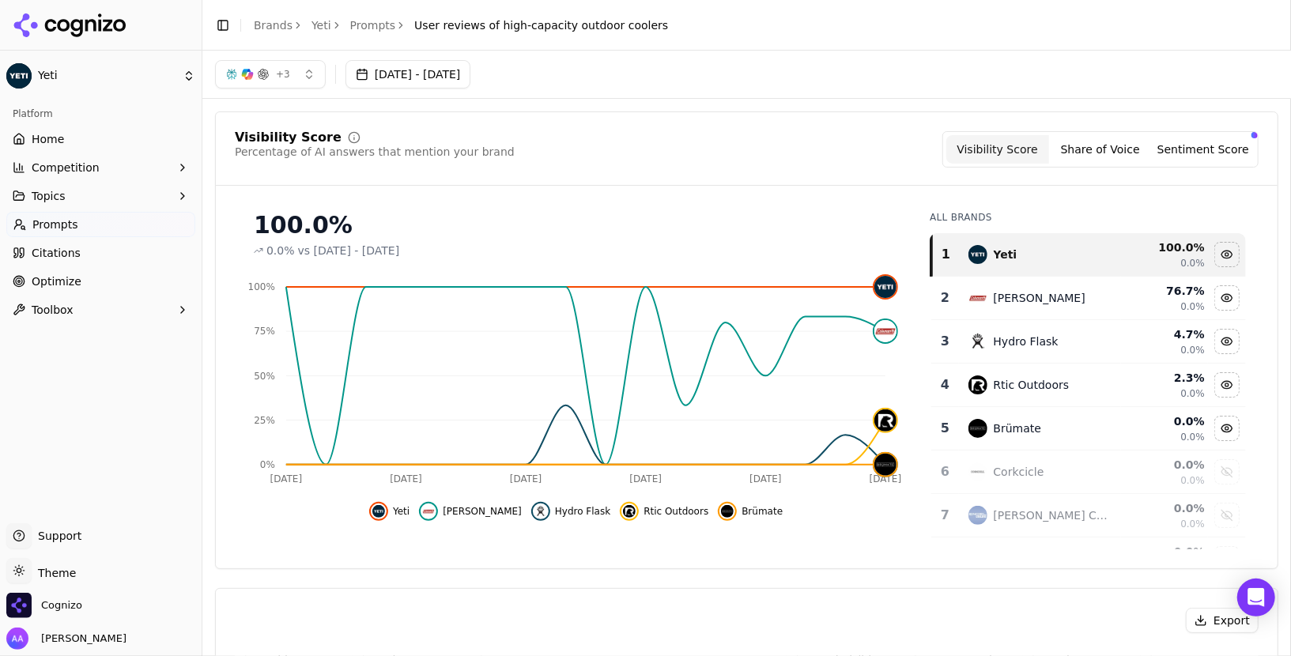
click at [45, 138] on span "Home" at bounding box center [48, 139] width 32 height 16
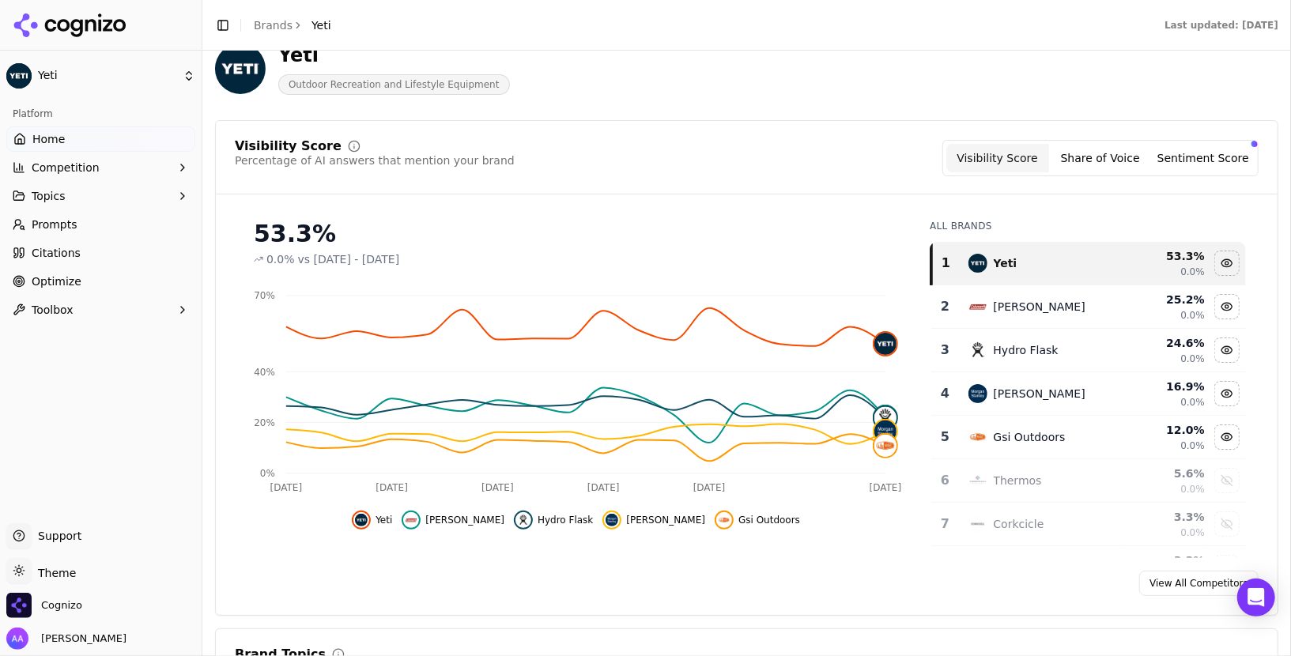
scroll to position [84, 0]
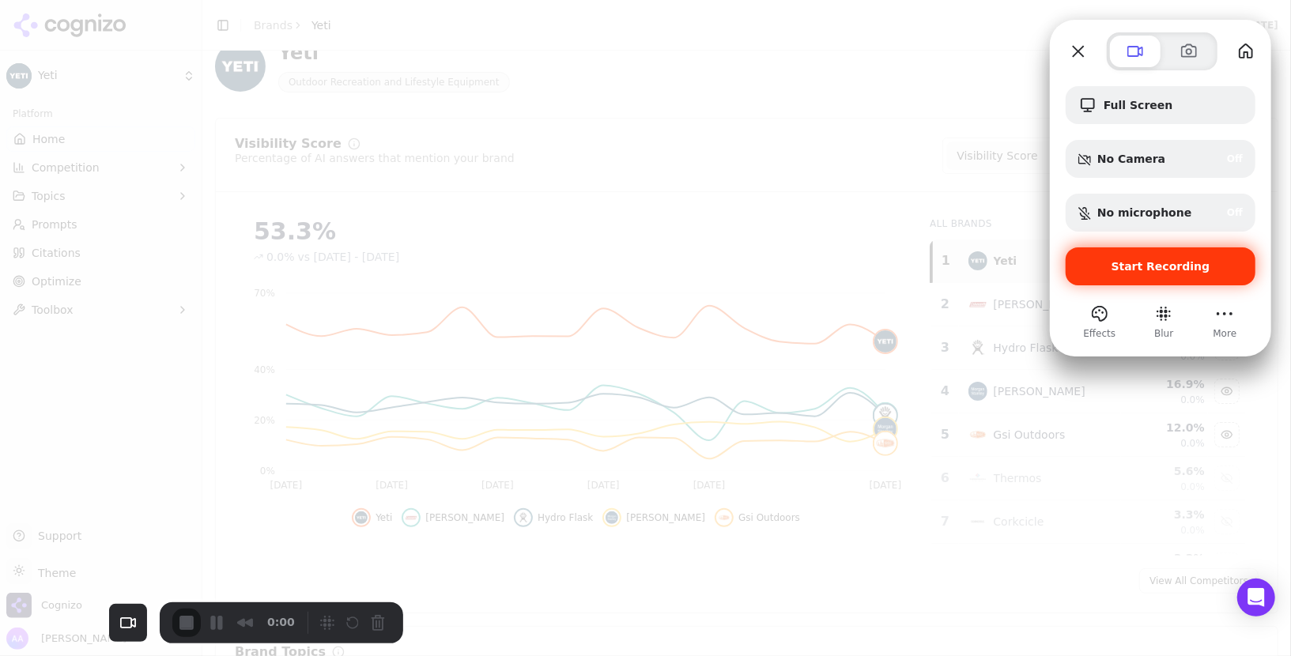
click at [1119, 269] on span "Start Recording" at bounding box center [1161, 266] width 99 height 13
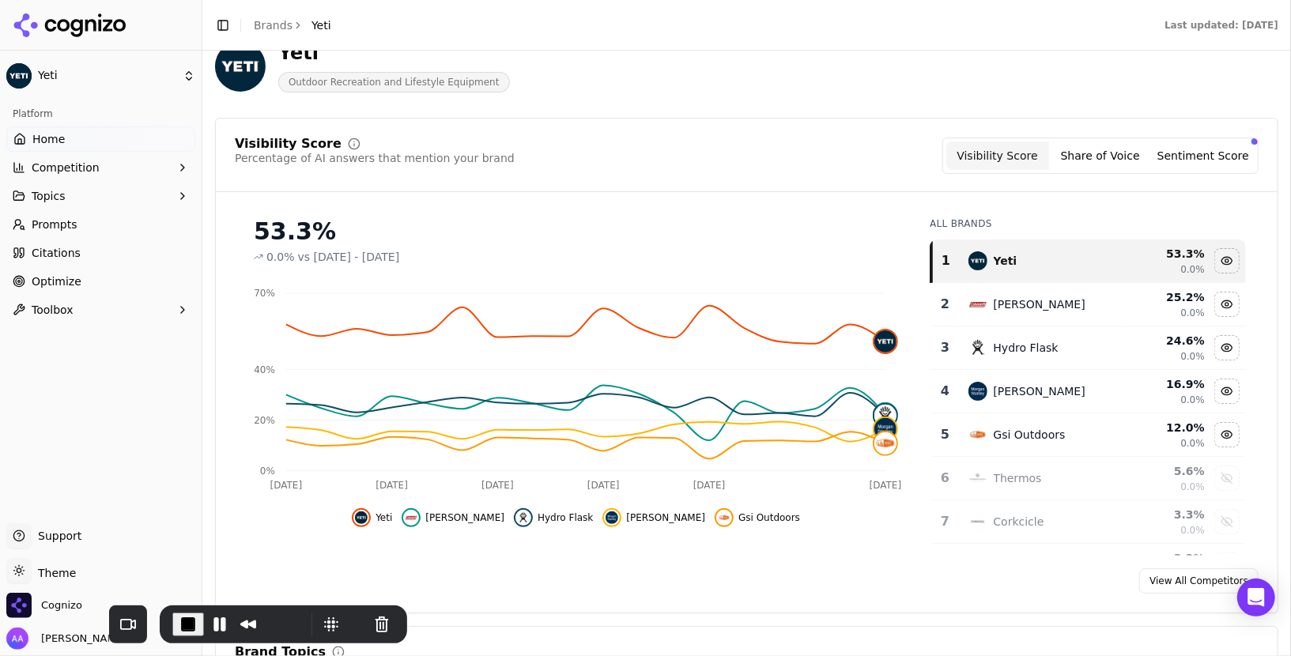
click at [1184, 151] on button "Sentiment Score" at bounding box center [1203, 156] width 103 height 28
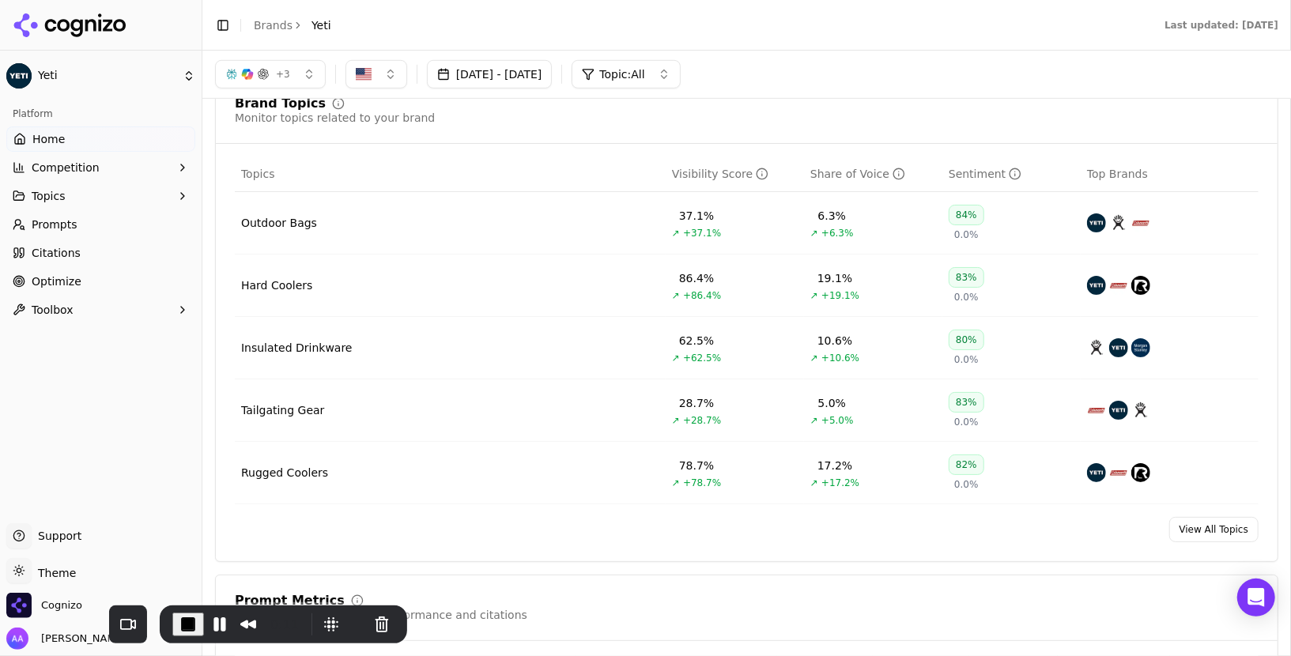
scroll to position [630, 0]
click at [295, 220] on div "Outdoor Bags" at bounding box center [279, 225] width 76 height 16
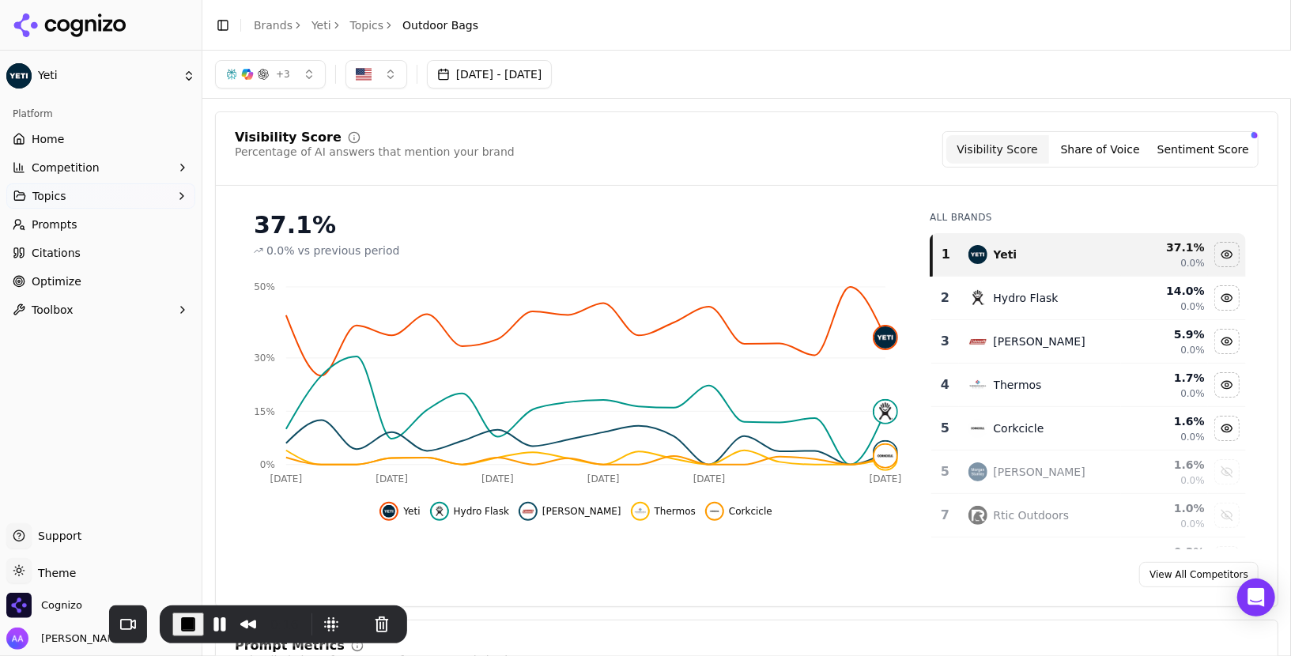
click at [1188, 142] on button "Sentiment Score" at bounding box center [1203, 149] width 103 height 28
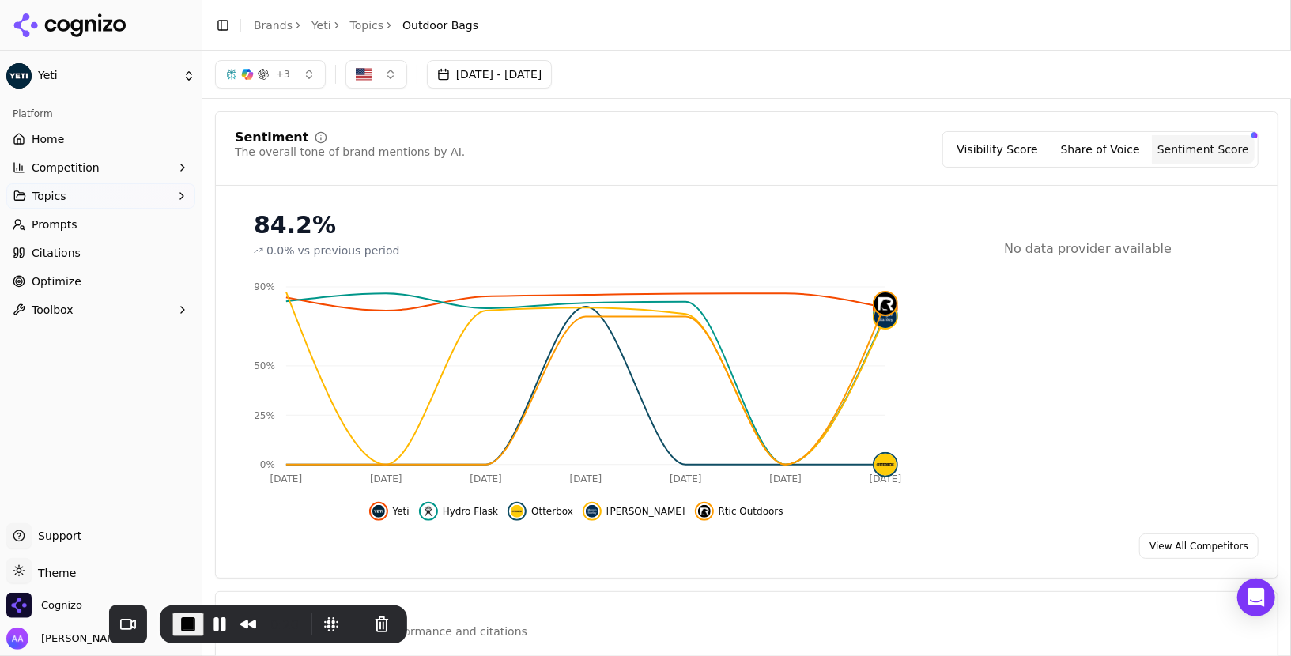
click at [370, 25] on link "Topics" at bounding box center [367, 25] width 34 height 16
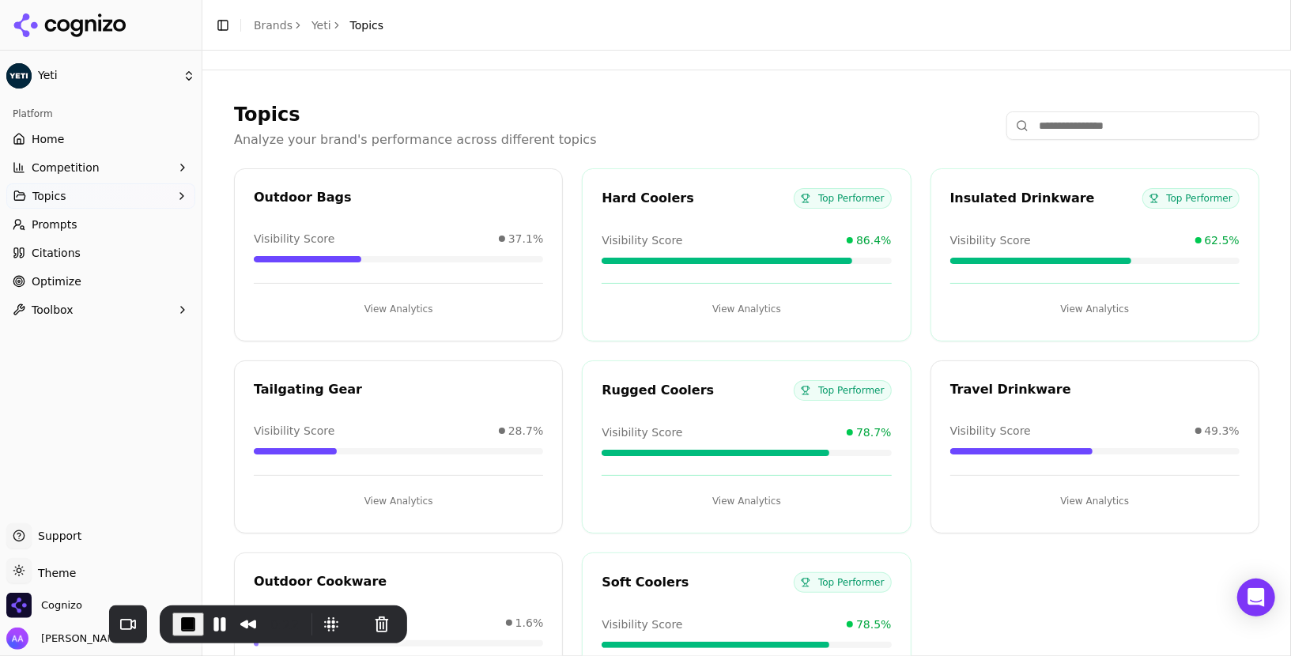
click at [100, 199] on button "Topics" at bounding box center [100, 195] width 189 height 25
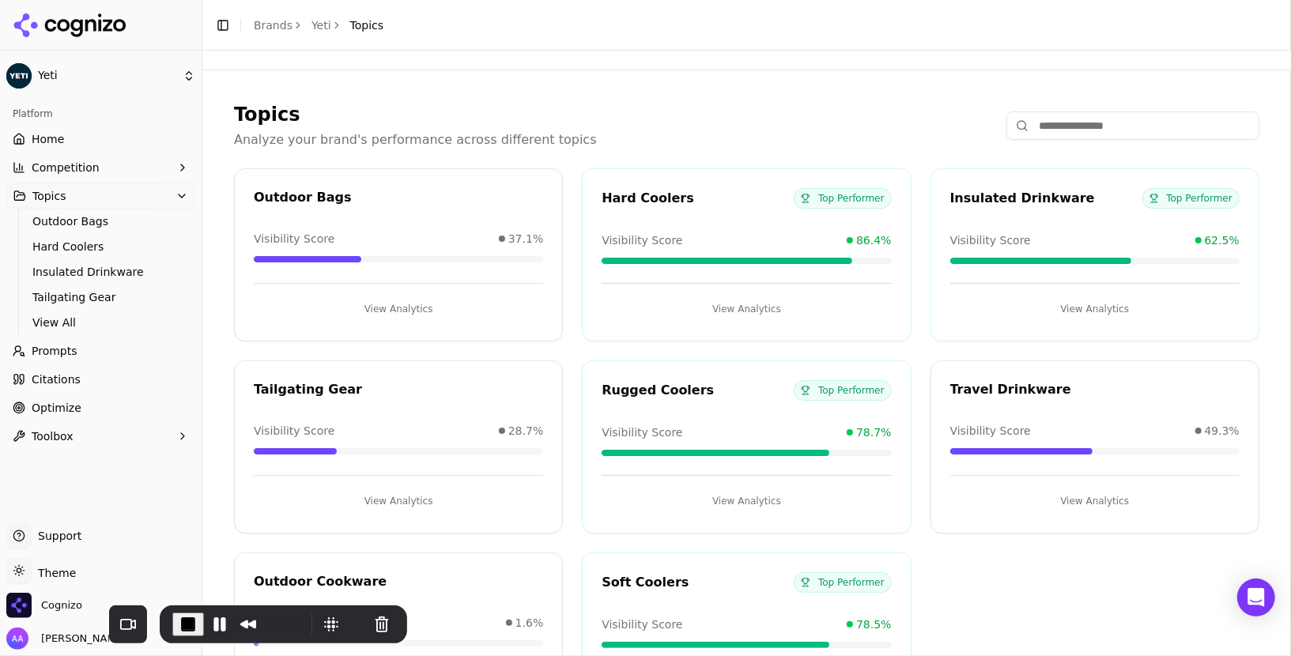
click at [87, 138] on link "Home" at bounding box center [100, 139] width 189 height 25
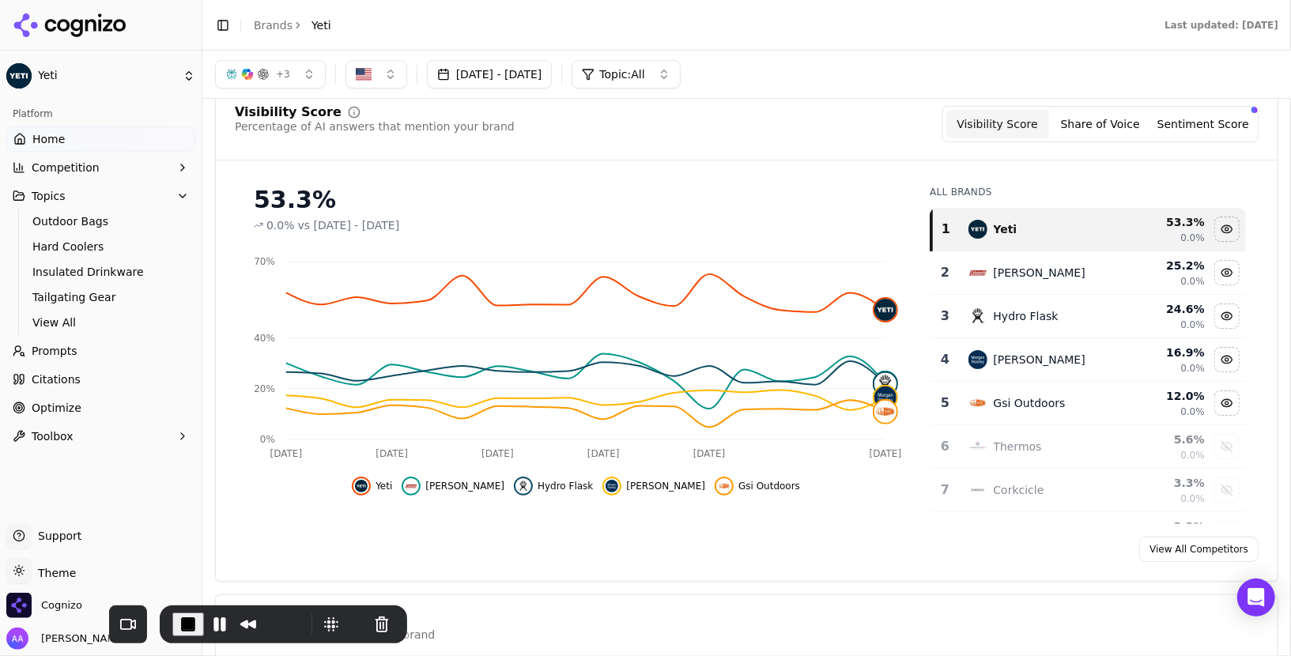
scroll to position [100, 0]
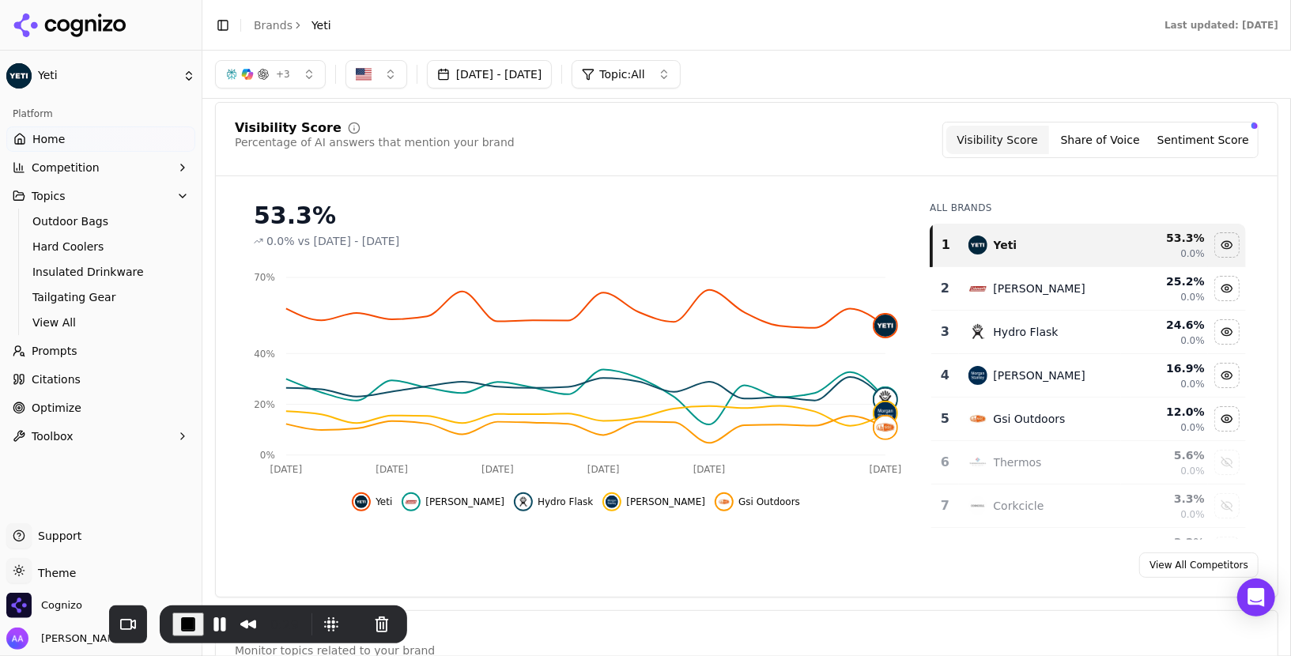
click at [1210, 140] on button "Sentiment Score" at bounding box center [1203, 140] width 103 height 28
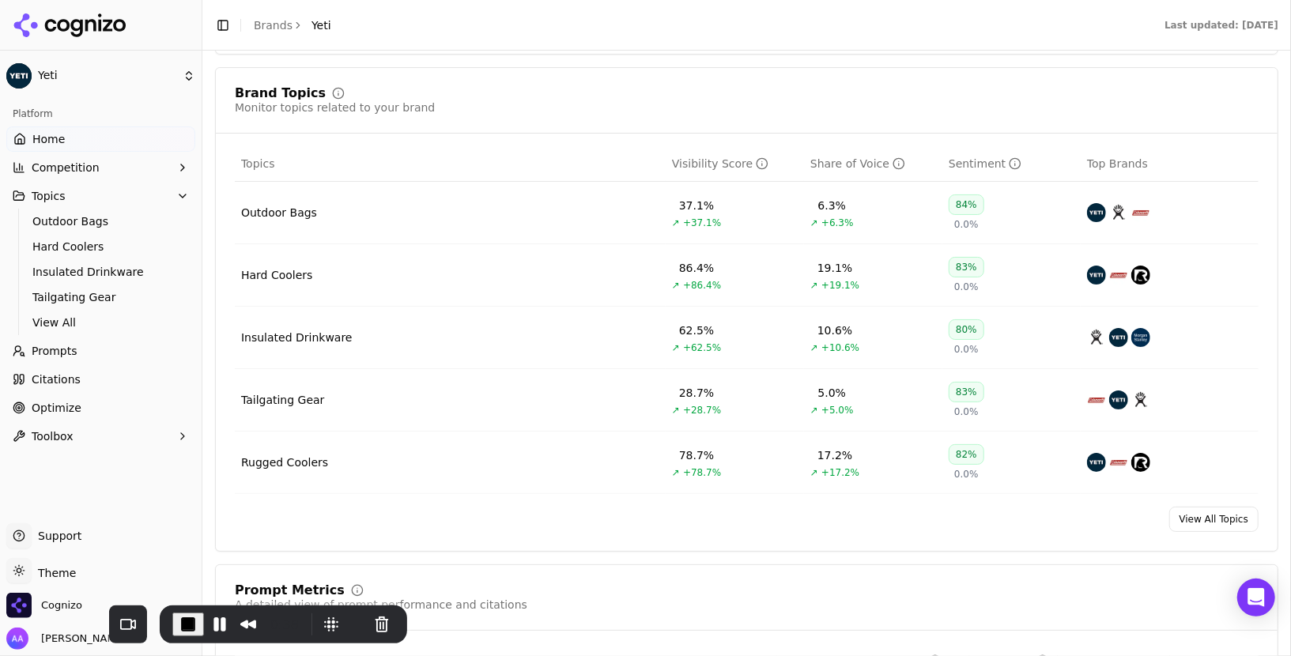
scroll to position [647, 0]
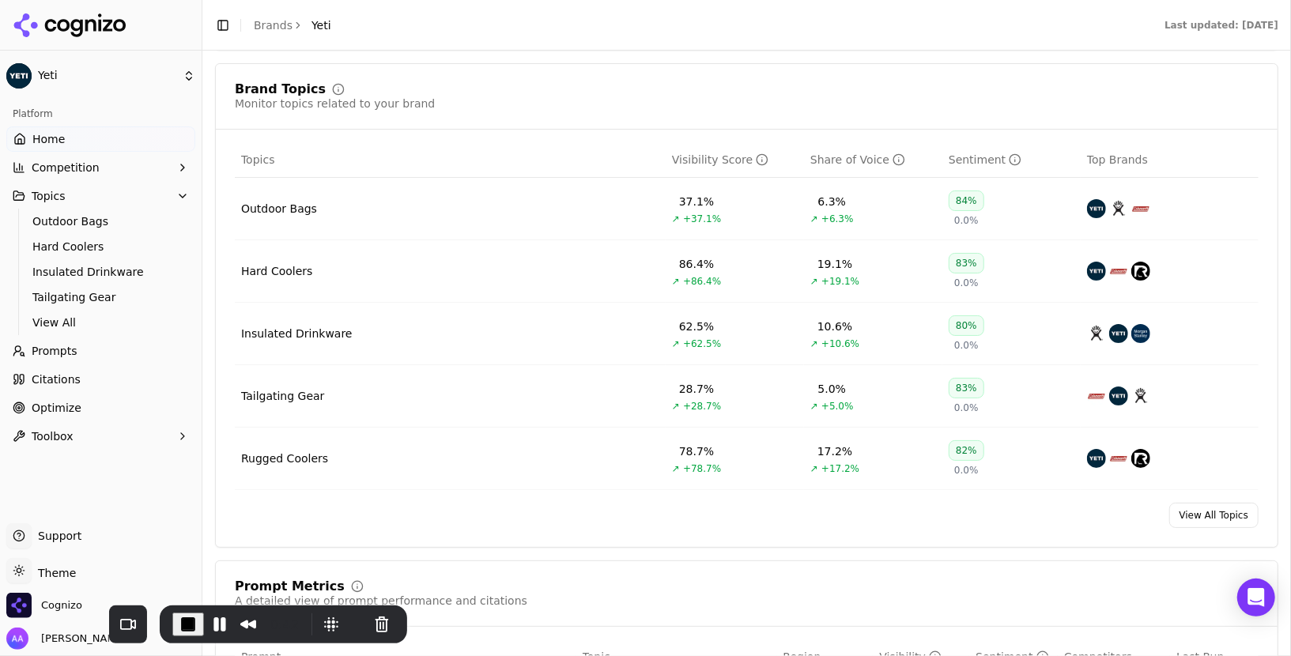
click at [319, 335] on div "Insulated Drinkware" at bounding box center [297, 334] width 112 height 16
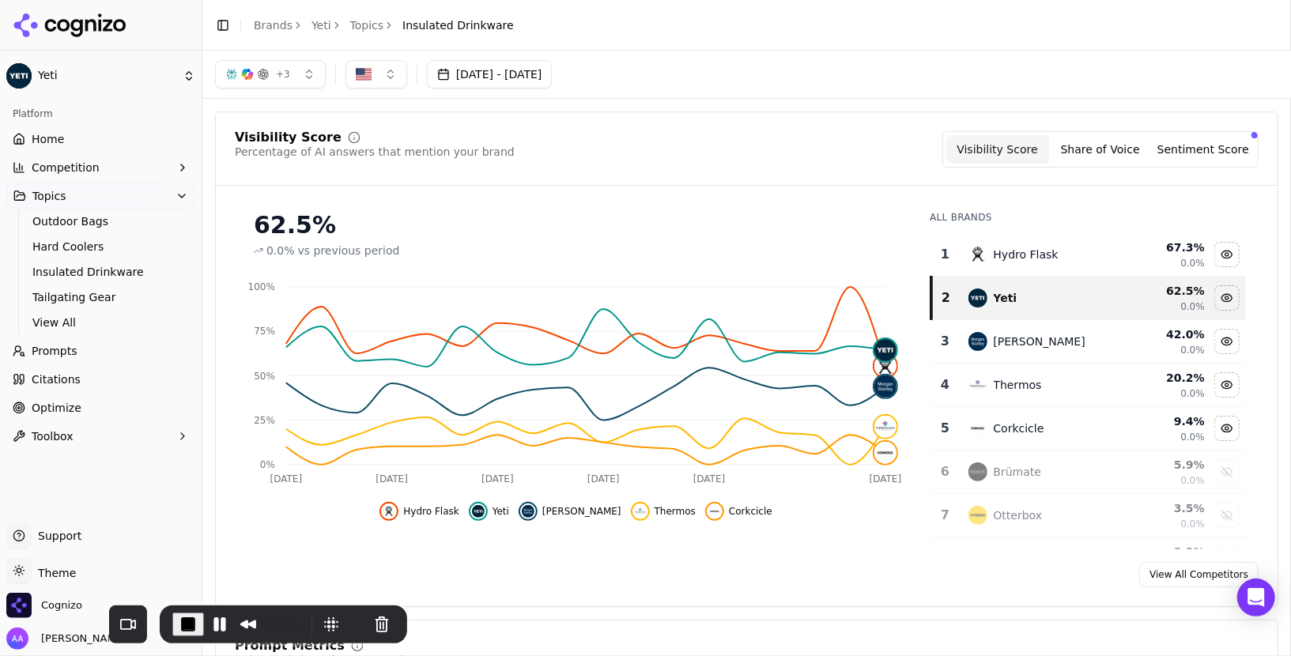
click at [1186, 142] on button "Sentiment Score" at bounding box center [1203, 149] width 103 height 28
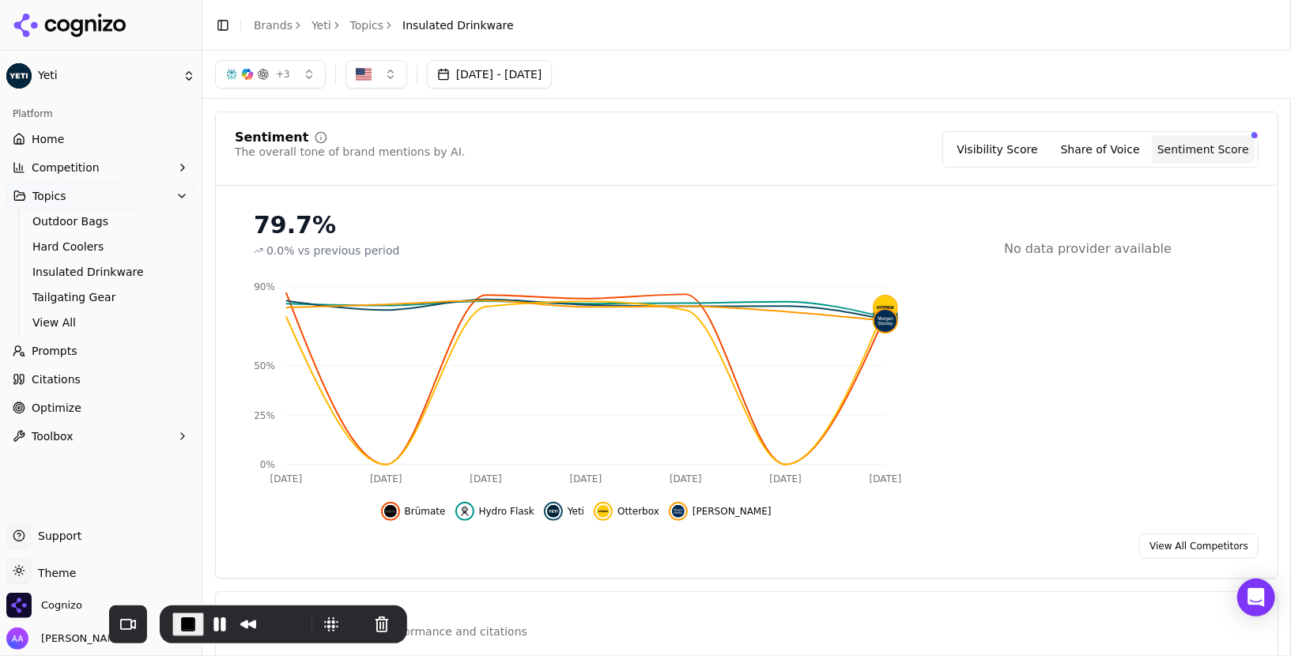
click at [372, 26] on link "Topics" at bounding box center [367, 25] width 34 height 16
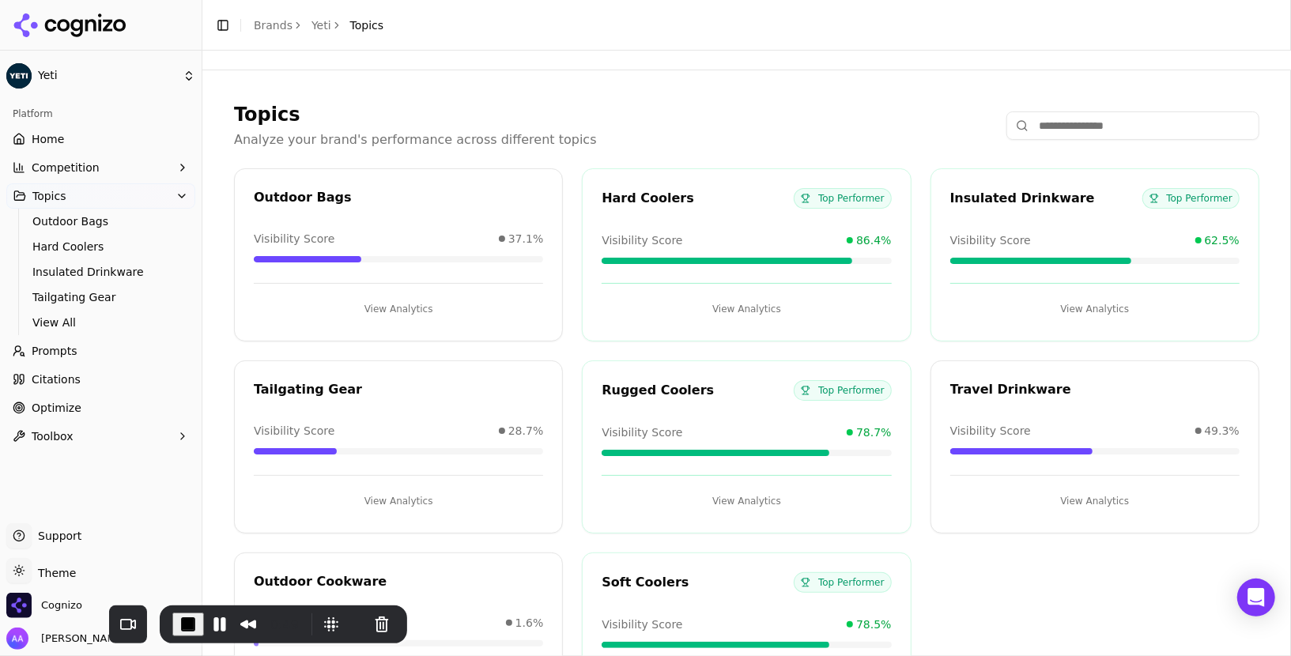
click at [172, 613] on button "End Recording" at bounding box center [188, 625] width 32 height 24
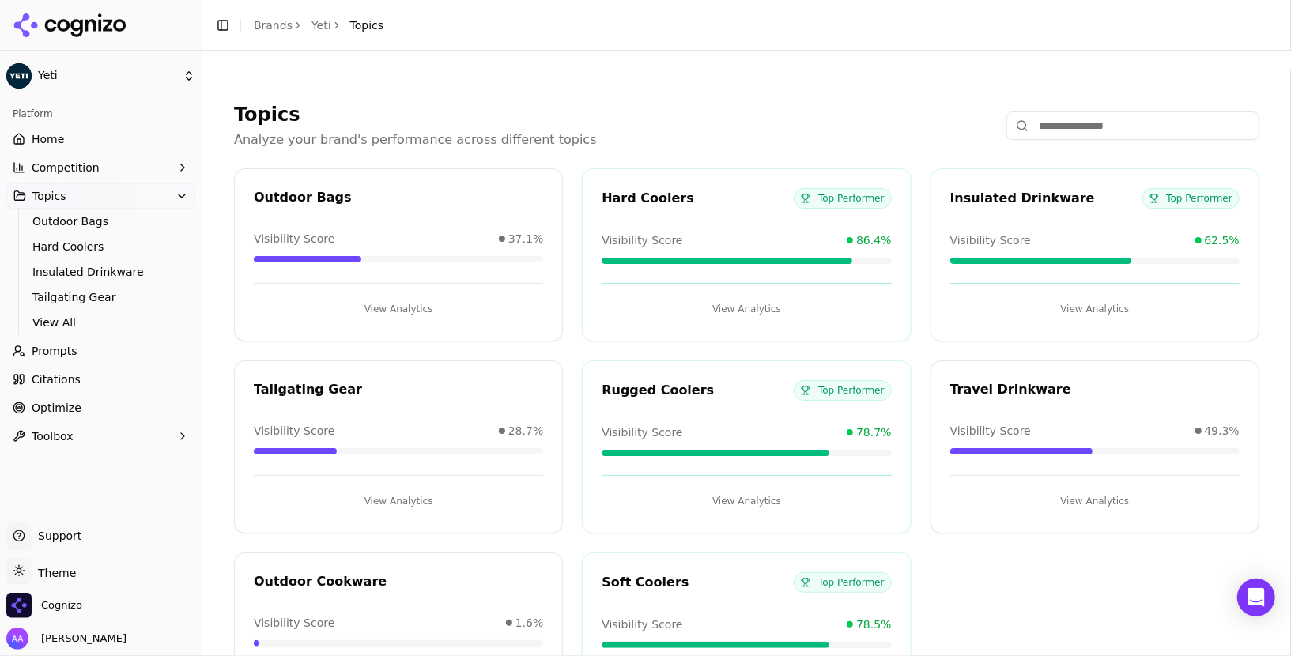
click at [67, 132] on link "Home" at bounding box center [100, 139] width 189 height 25
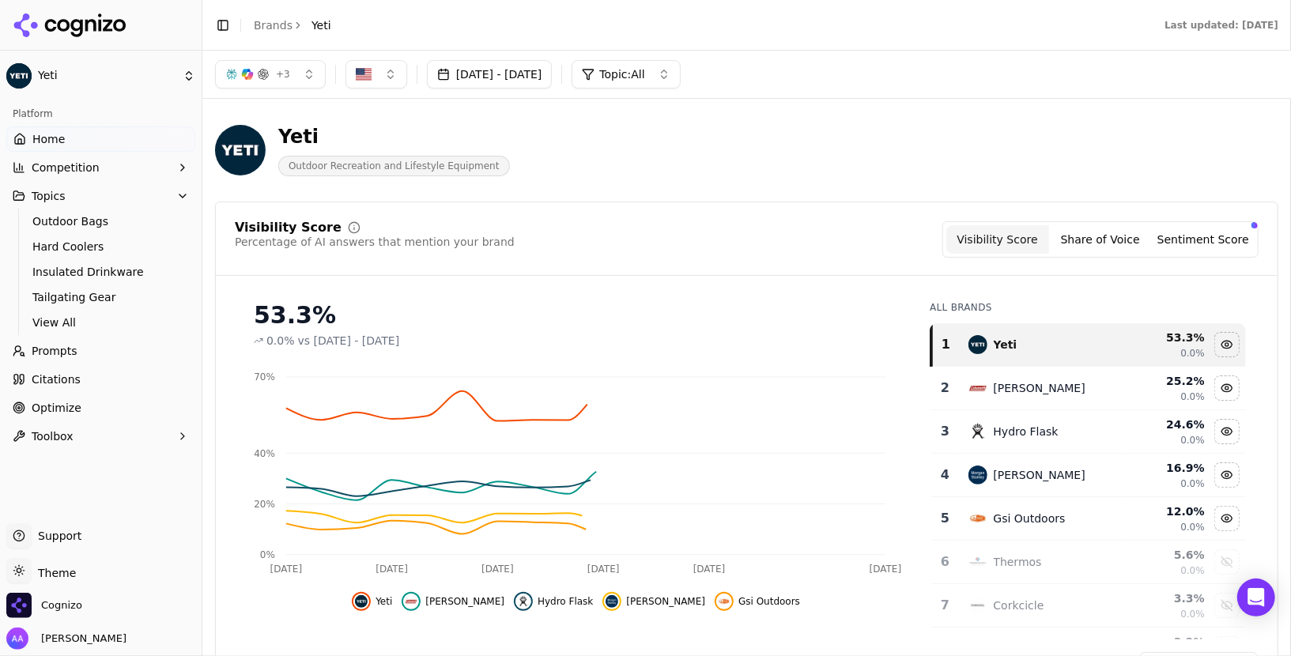
click at [1231, 234] on button "Sentiment Score" at bounding box center [1203, 239] width 103 height 28
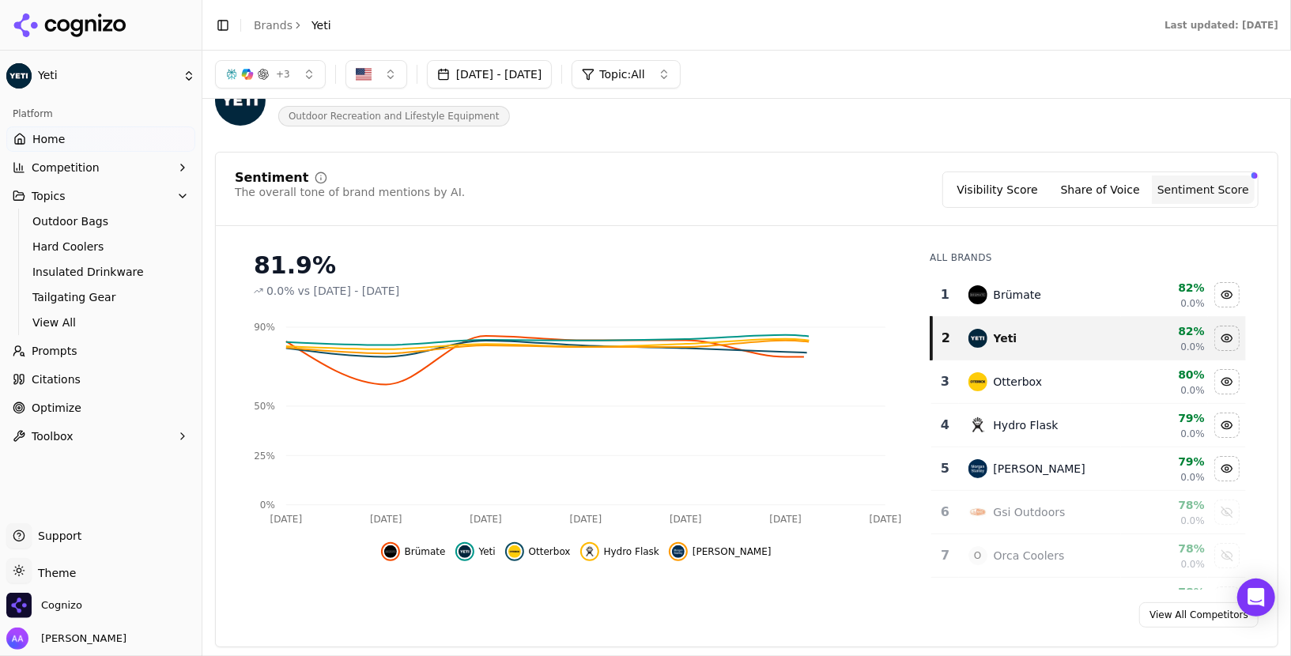
scroll to position [56, 0]
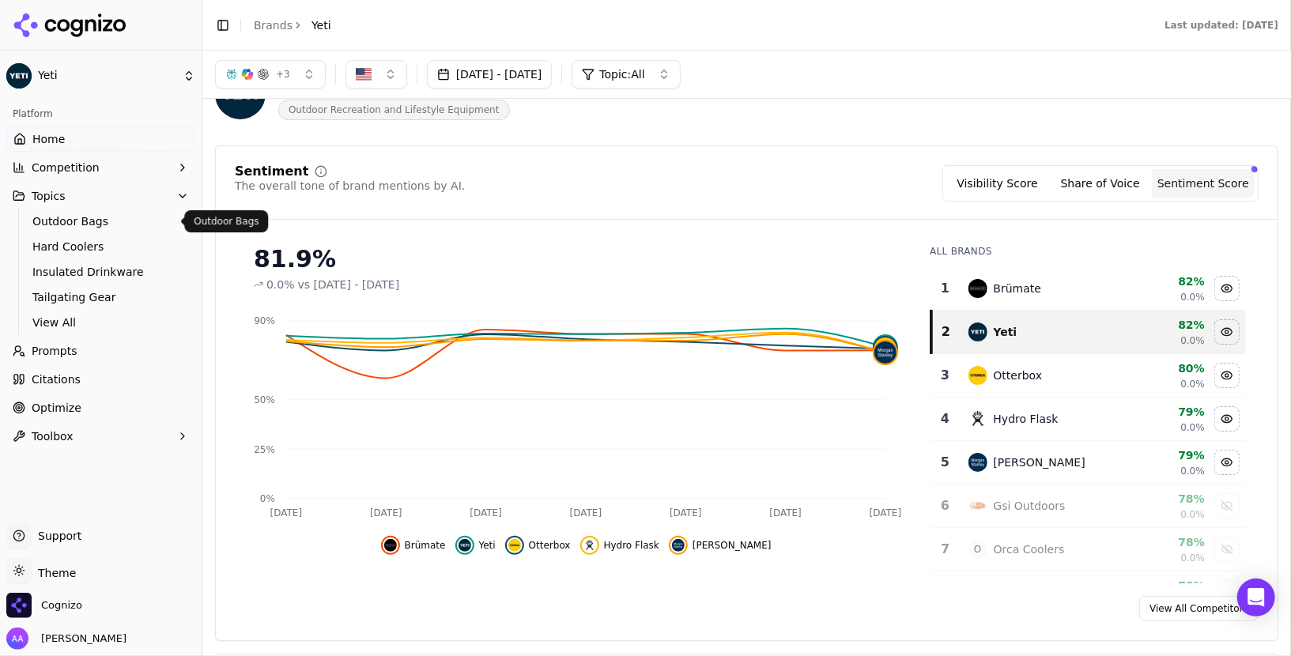
click at [107, 222] on span "Outdoor Bags" at bounding box center [101, 222] width 138 height 16
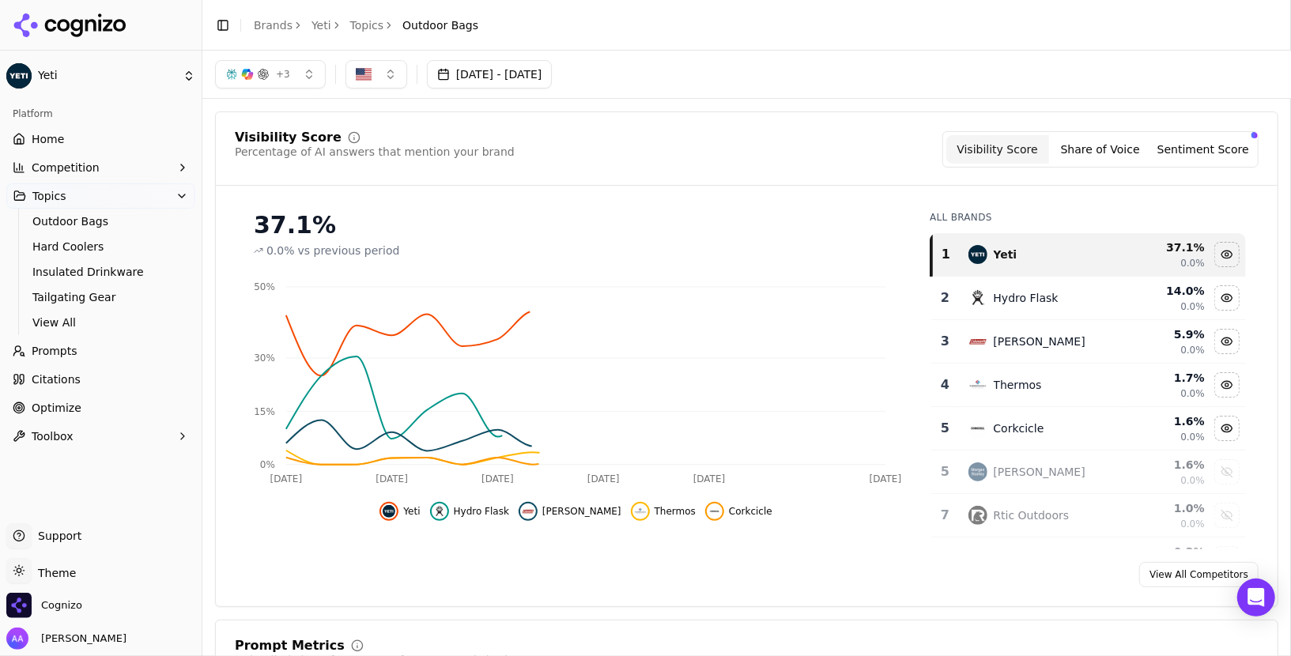
click at [1220, 149] on button "Sentiment Score" at bounding box center [1203, 149] width 103 height 28
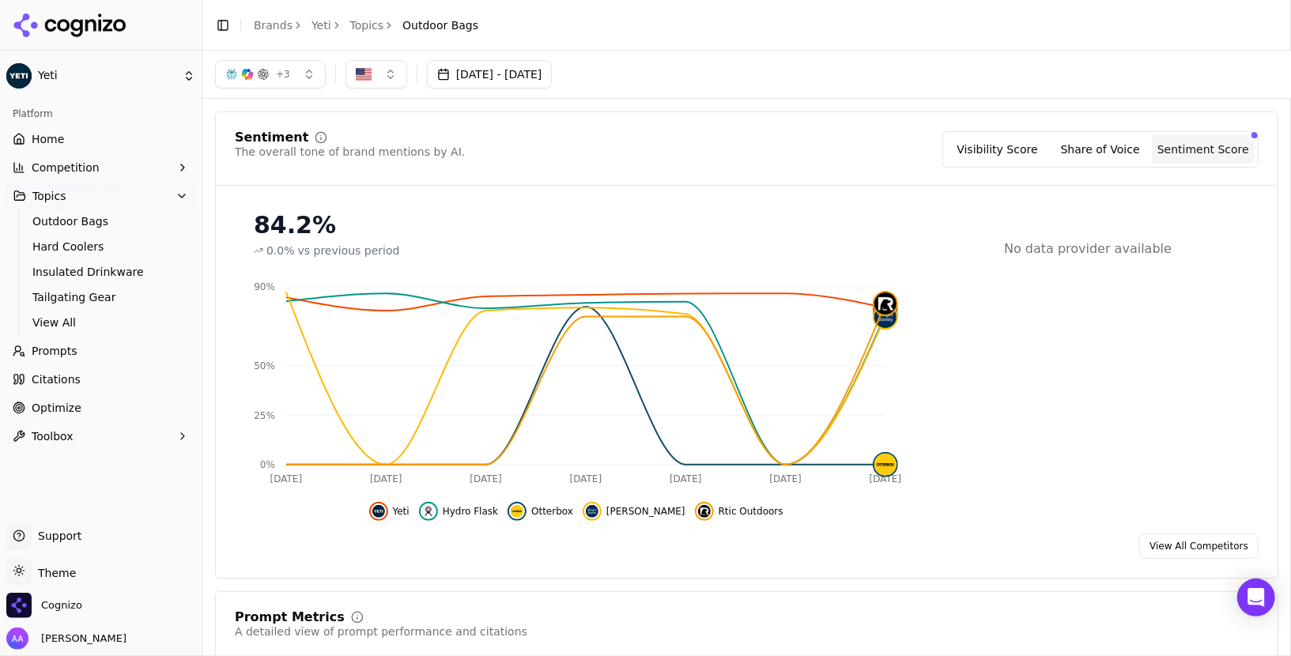
click at [886, 112] on div "Sentiment The overall tone of brand mentions by AI. Visibility Score Share of V…" at bounding box center [747, 345] width 1064 height 467
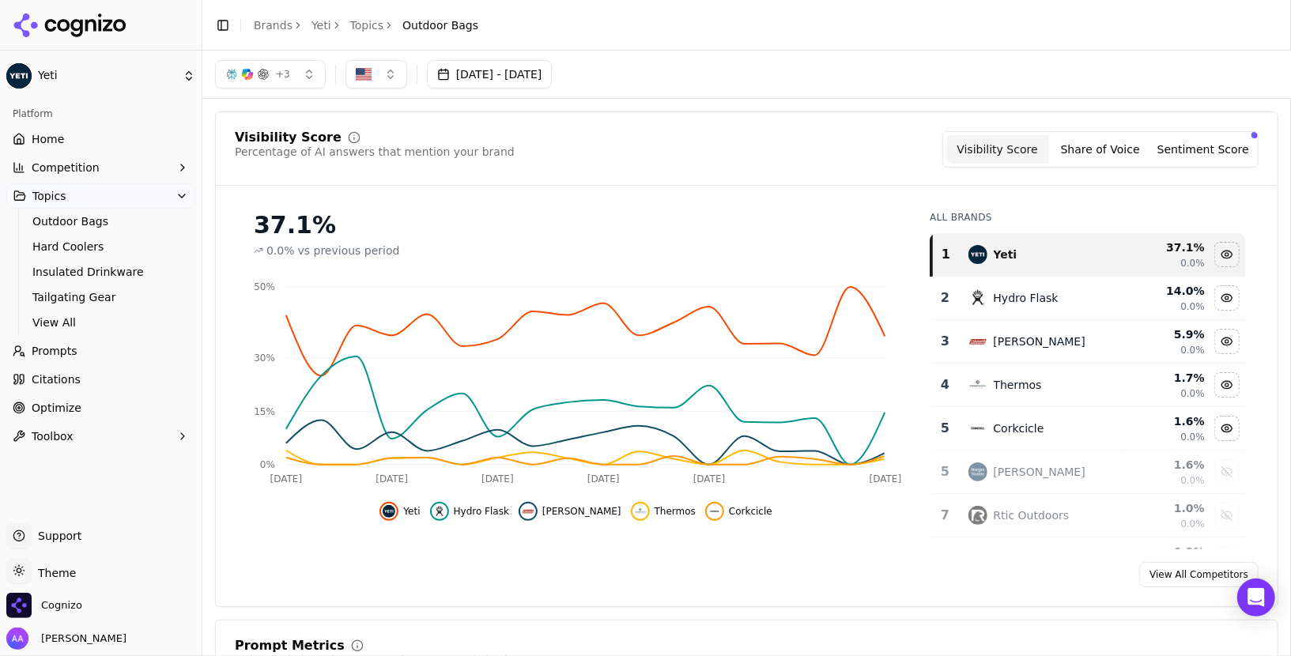
click at [1230, 145] on button "Sentiment Score" at bounding box center [1203, 149] width 103 height 28
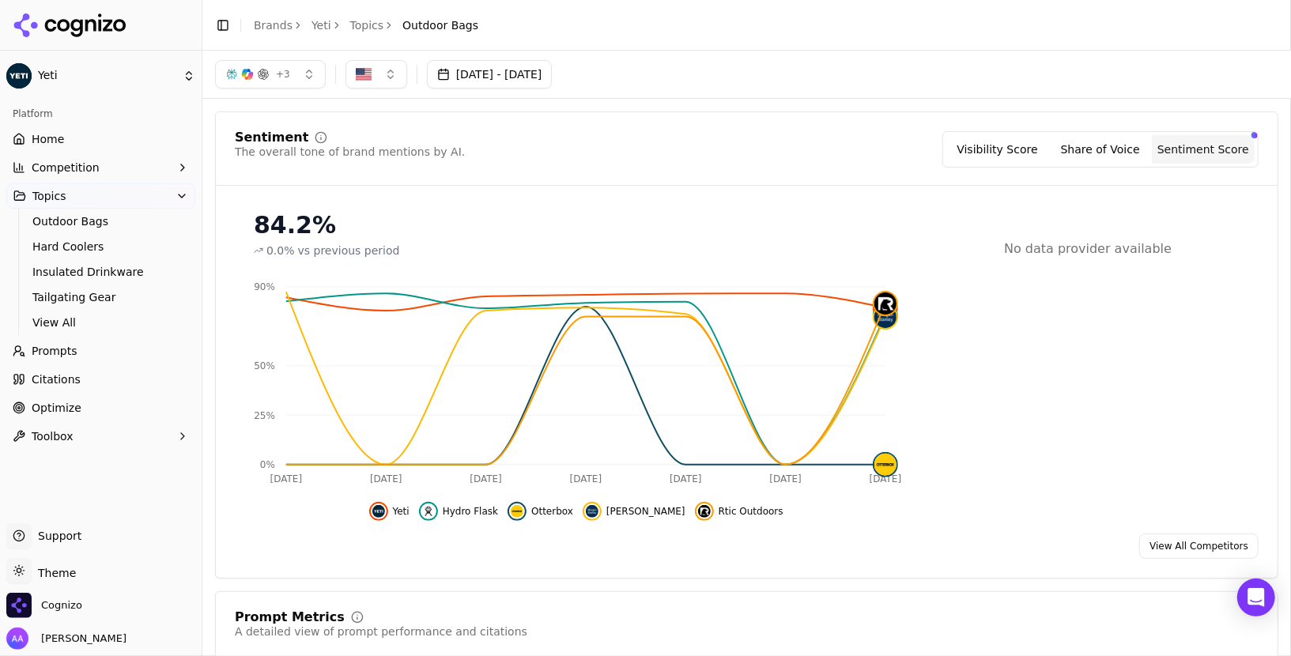
click at [113, 134] on link "Home" at bounding box center [100, 139] width 189 height 25
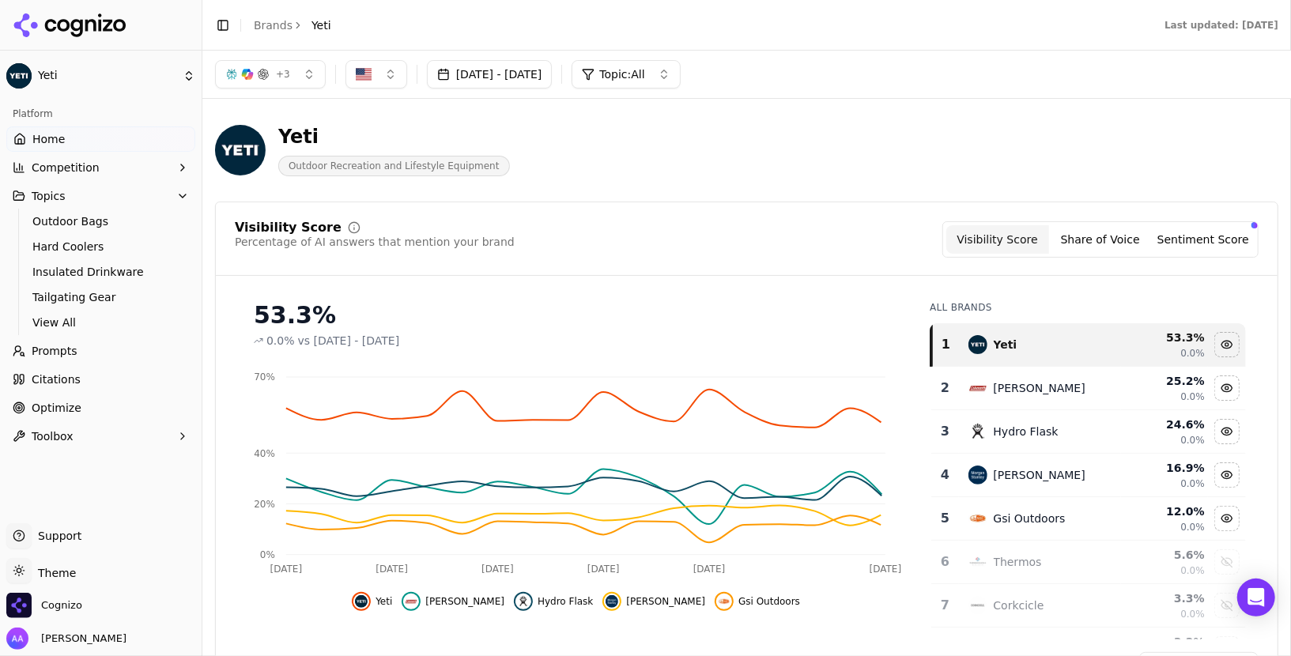
click at [1160, 245] on button "Sentiment Score" at bounding box center [1203, 239] width 103 height 28
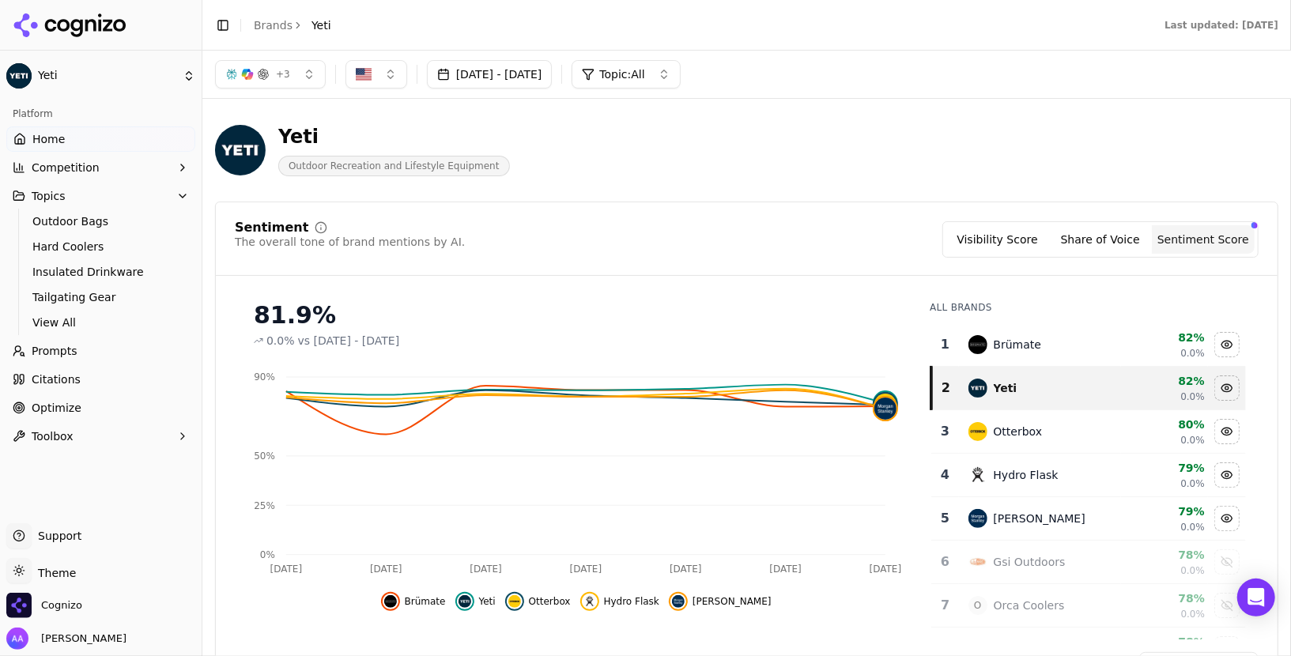
click at [60, 16] on icon at bounding box center [70, 25] width 115 height 24
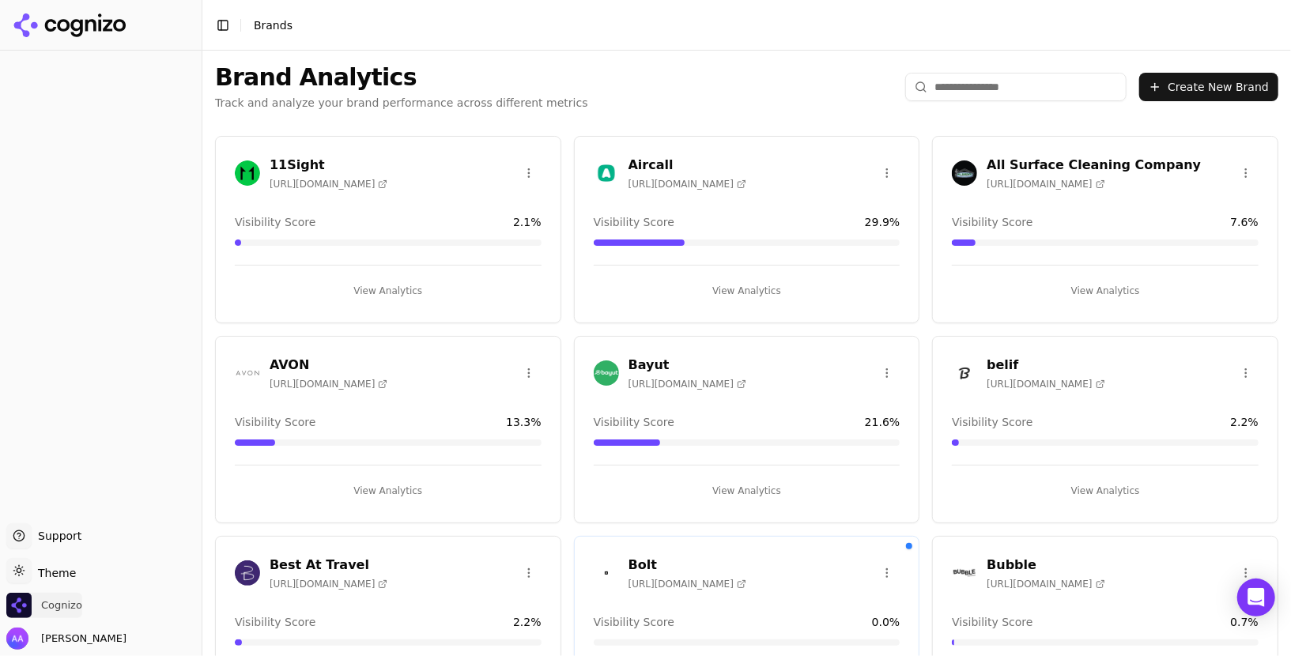
click at [50, 606] on span "Cognizo" at bounding box center [61, 606] width 41 height 14
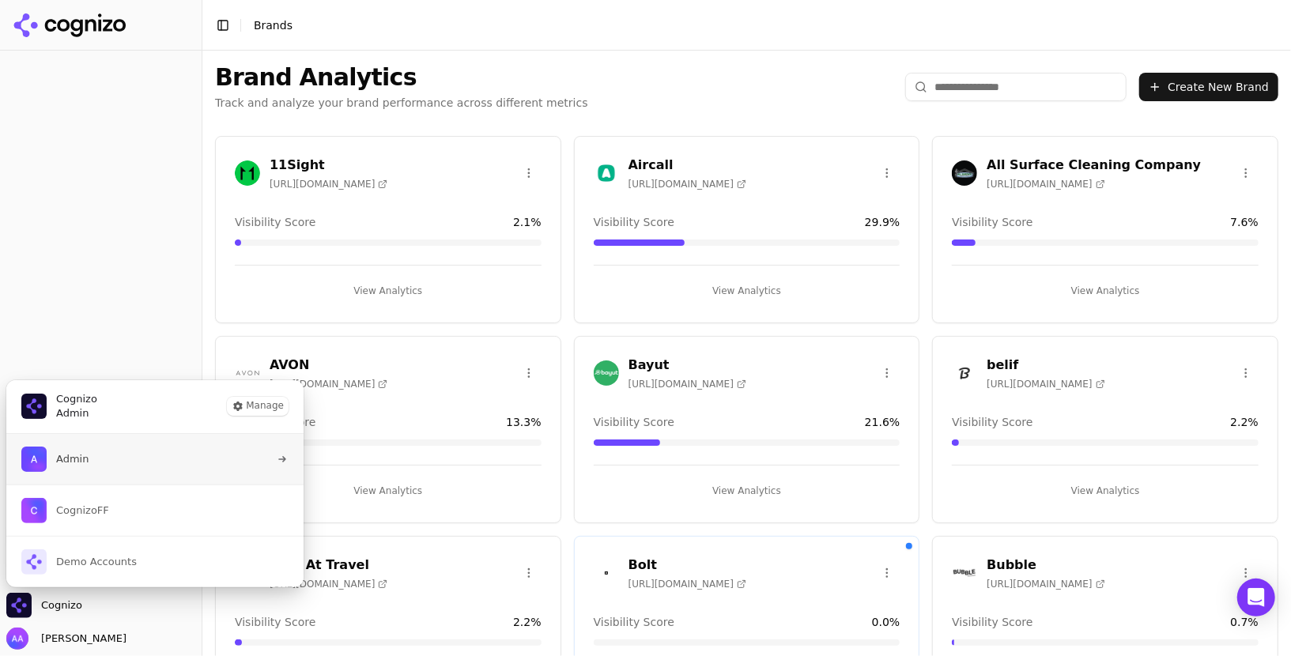
click at [115, 463] on button "Admin" at bounding box center [155, 459] width 299 height 51
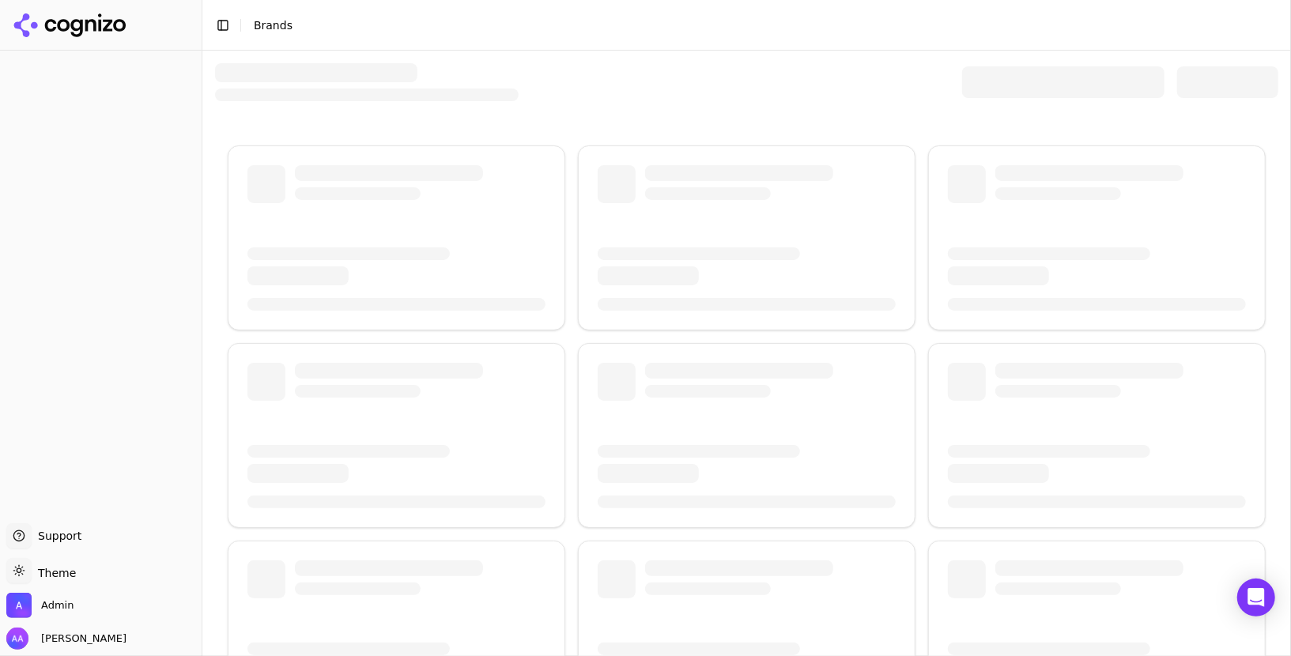
click at [967, 77] on div at bounding box center [1063, 82] width 202 height 32
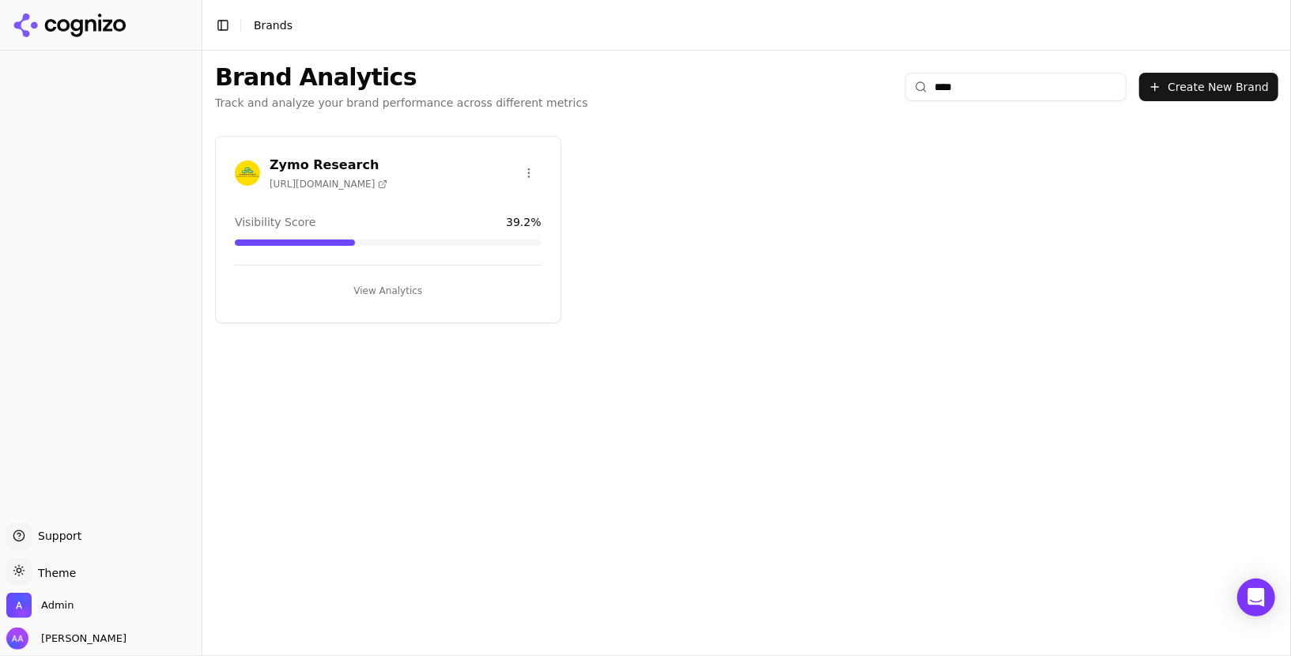
type input "****"
click at [246, 175] on img at bounding box center [247, 173] width 25 height 25
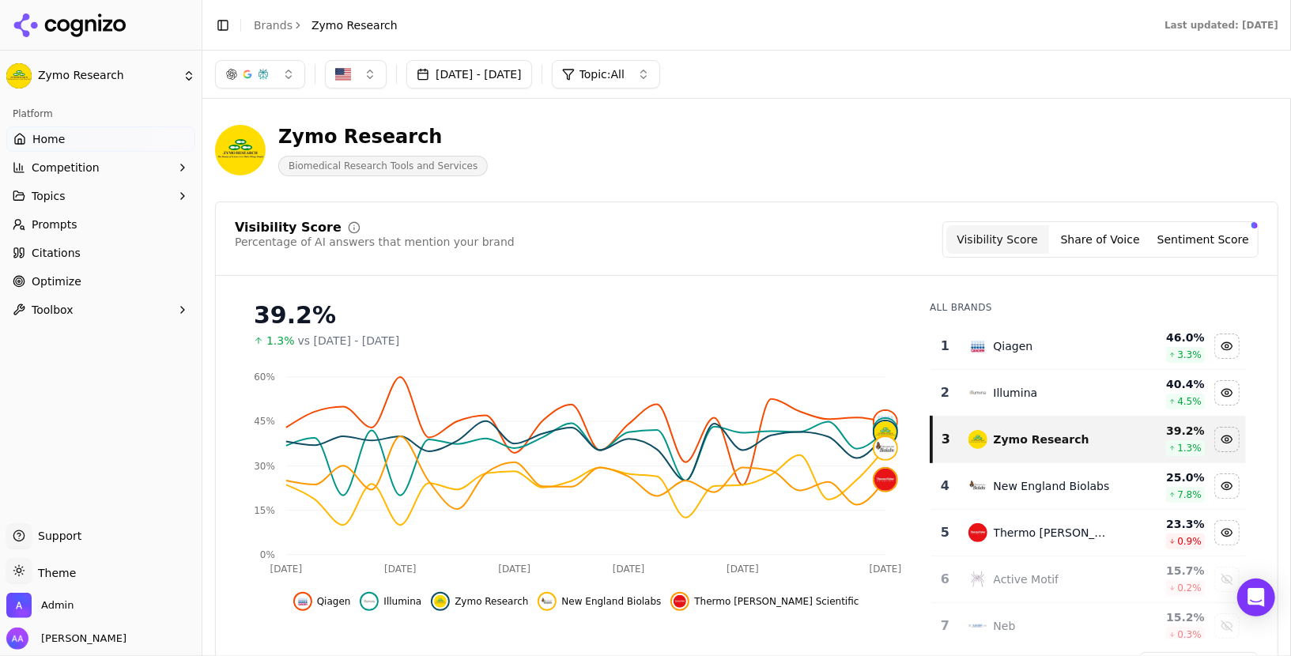
click at [270, 28] on link "Brands" at bounding box center [273, 25] width 39 height 13
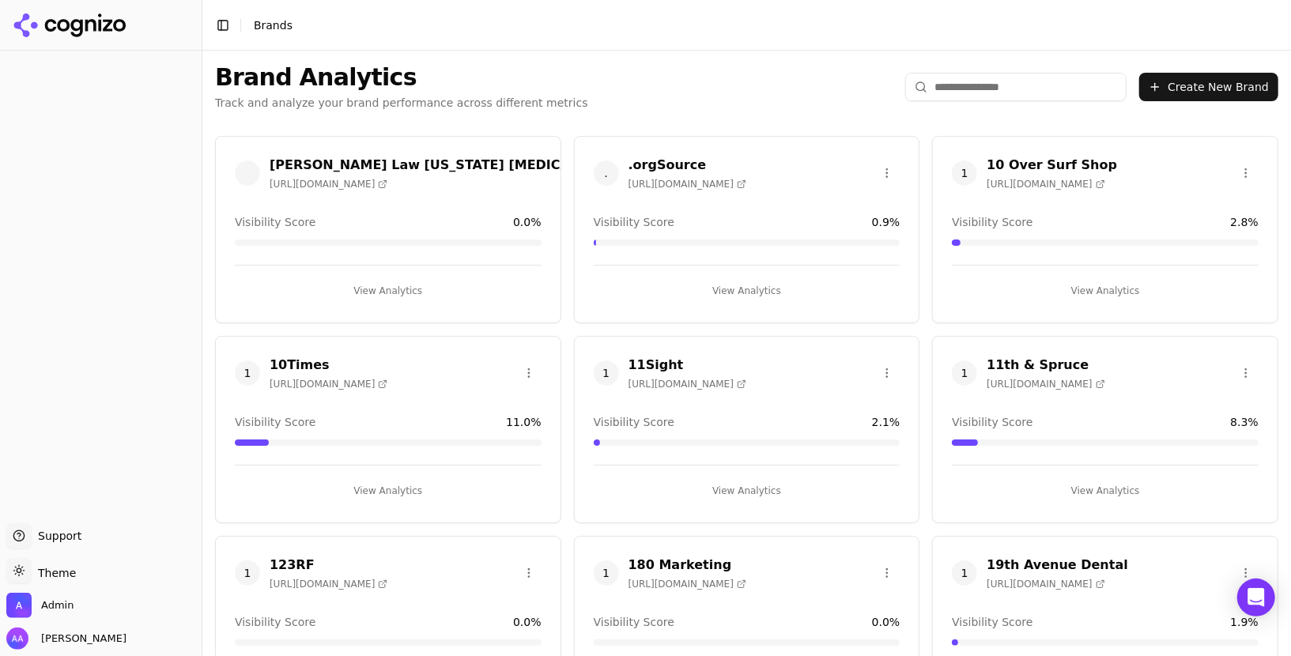
click at [1012, 84] on input "search" at bounding box center [1015, 87] width 221 height 28
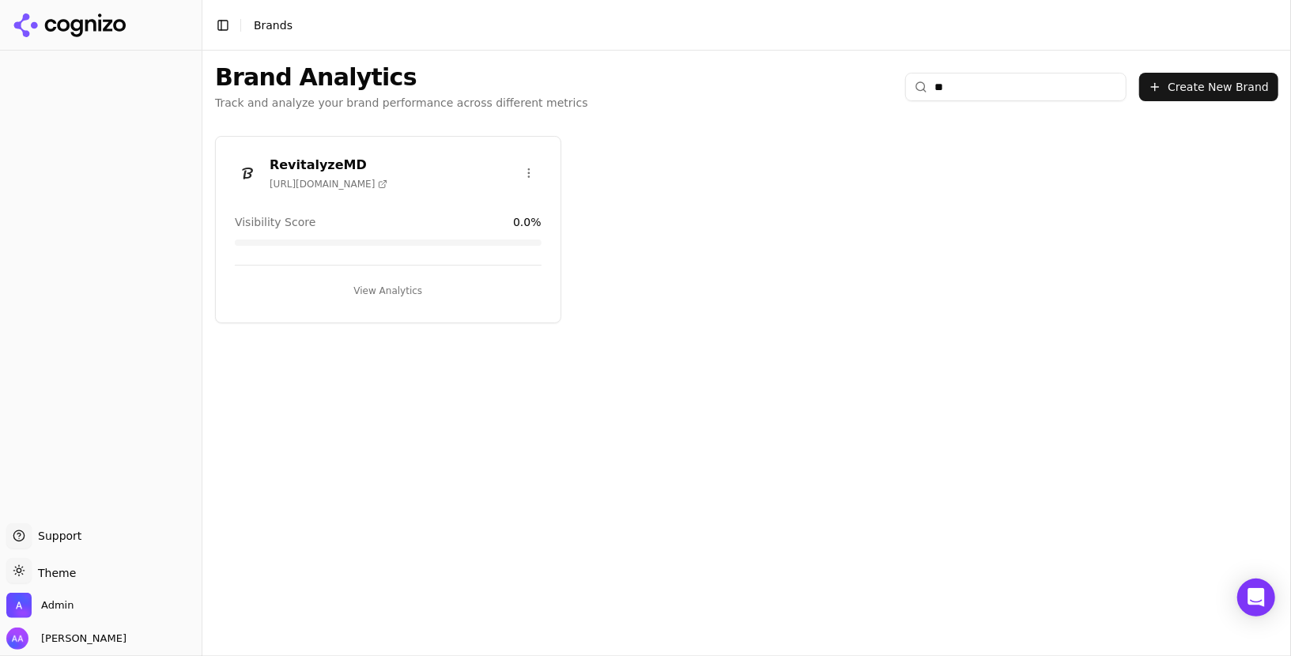
type input "*"
type input "***"
click at [239, 171] on img at bounding box center [247, 173] width 25 height 25
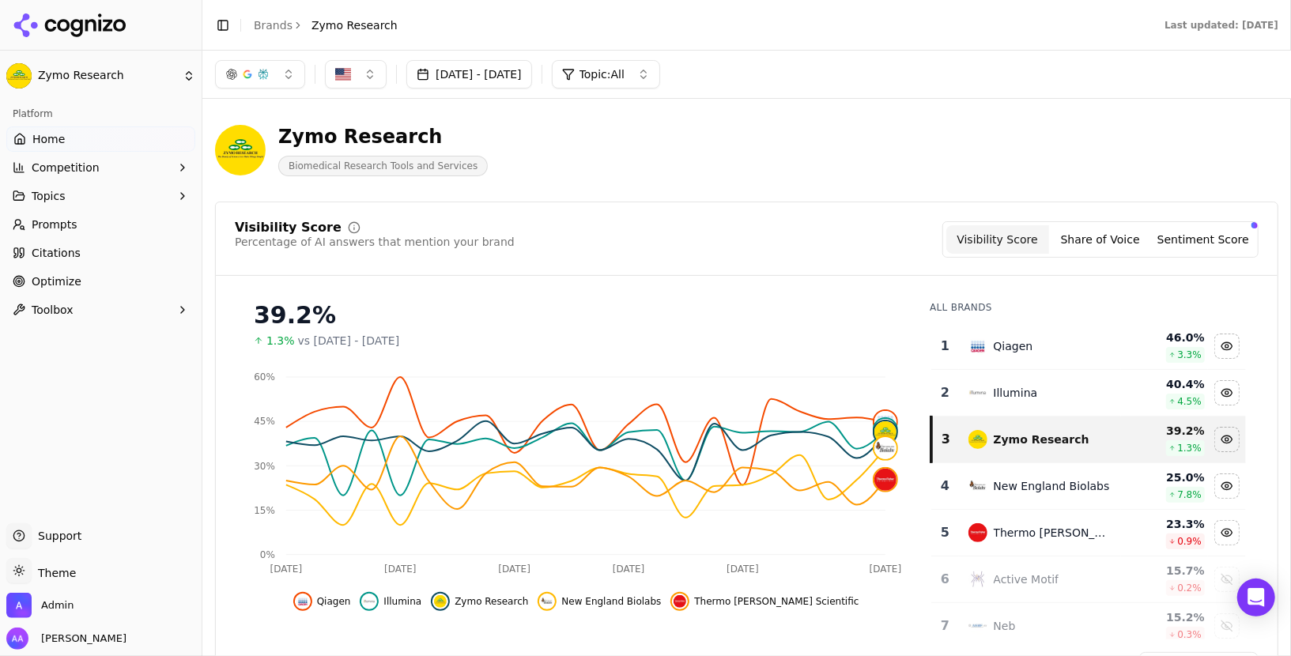
click at [273, 14] on div "Toggle Sidebar Brands Zymo Research" at bounding box center [306, 25] width 208 height 22
click at [270, 25] on link "Brands" at bounding box center [273, 25] width 39 height 13
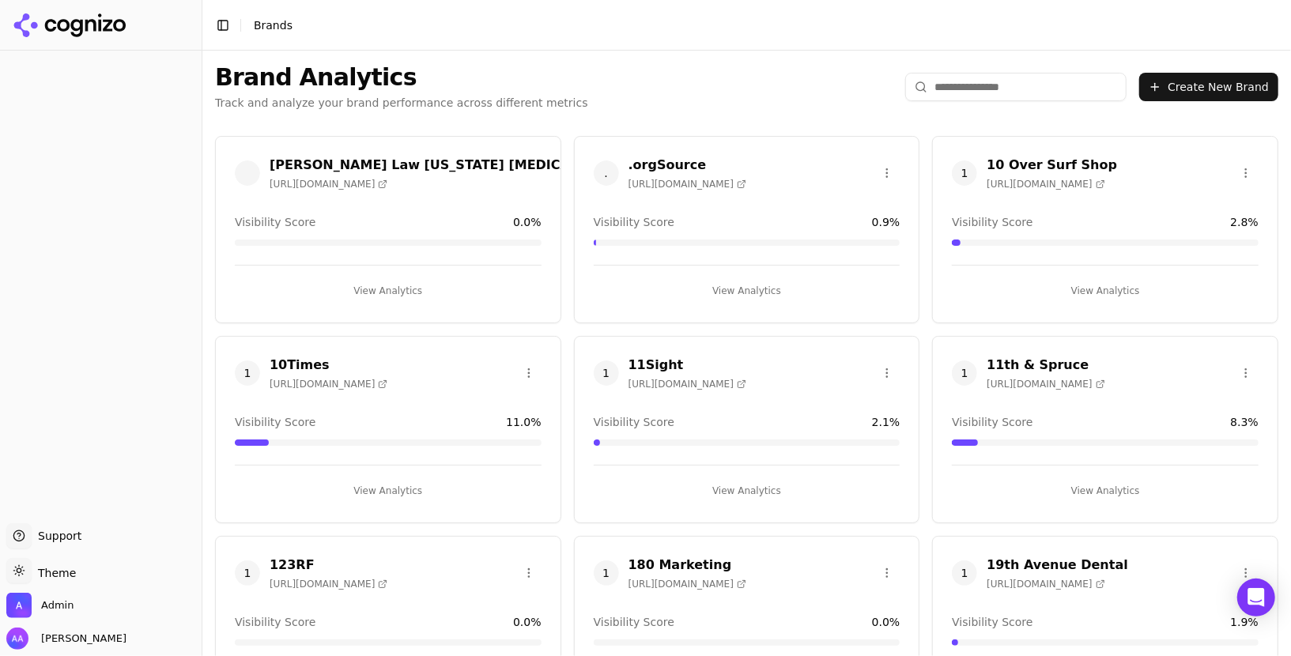
click at [1019, 88] on html "Support Support Toggle theme Theme Admin Alp Aysan Toggle Sidebar Brands Brand …" at bounding box center [645, 328] width 1291 height 656
click at [1000, 92] on input "search" at bounding box center [1015, 87] width 221 height 28
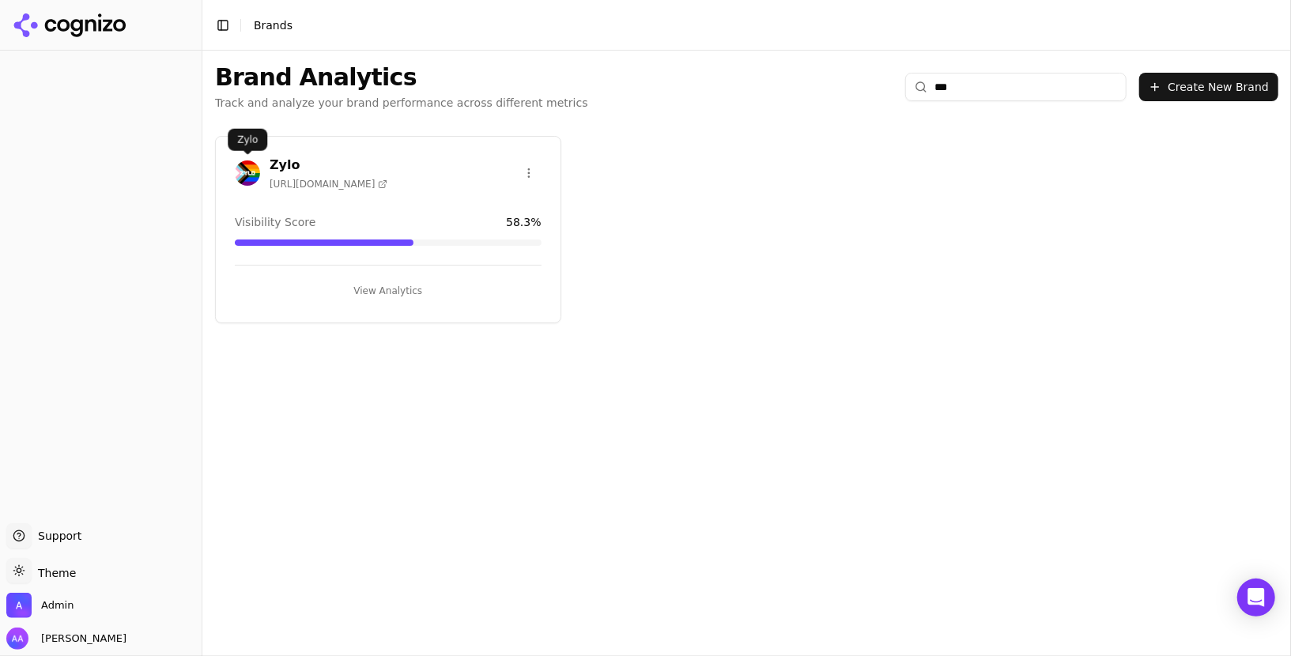
type input "***"
click at [246, 161] on img at bounding box center [247, 173] width 25 height 25
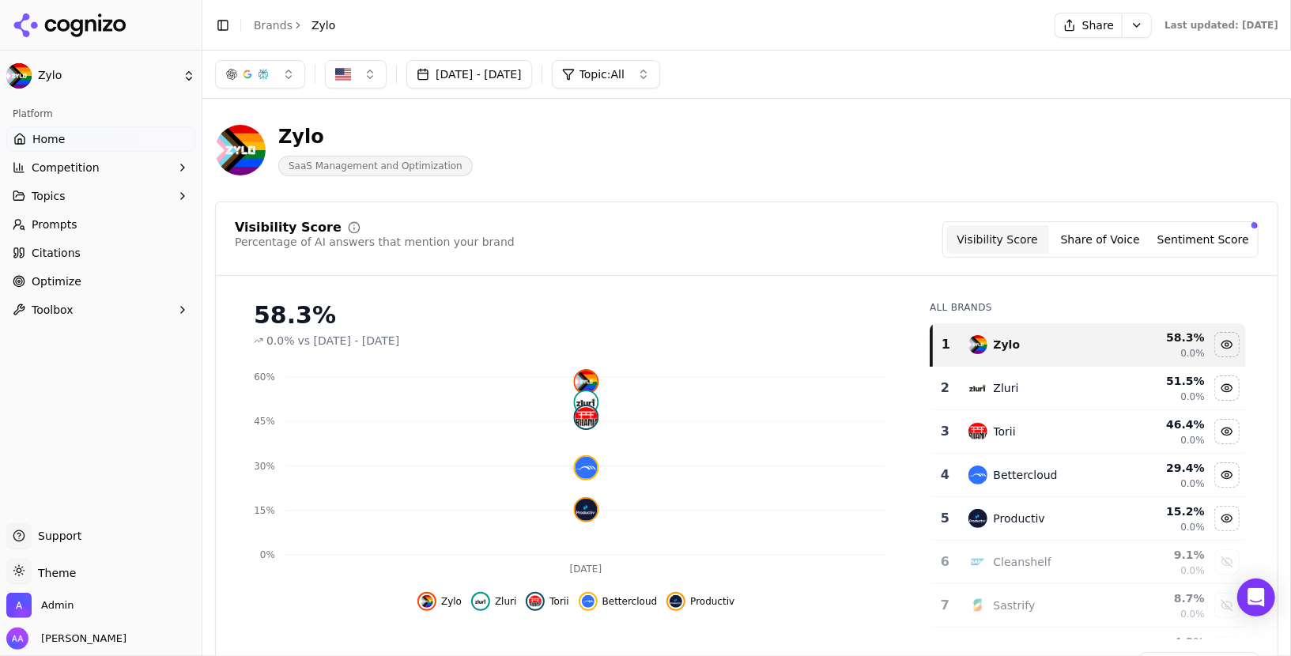
click at [1055, 21] on button "Share" at bounding box center [1088, 25] width 67 height 25
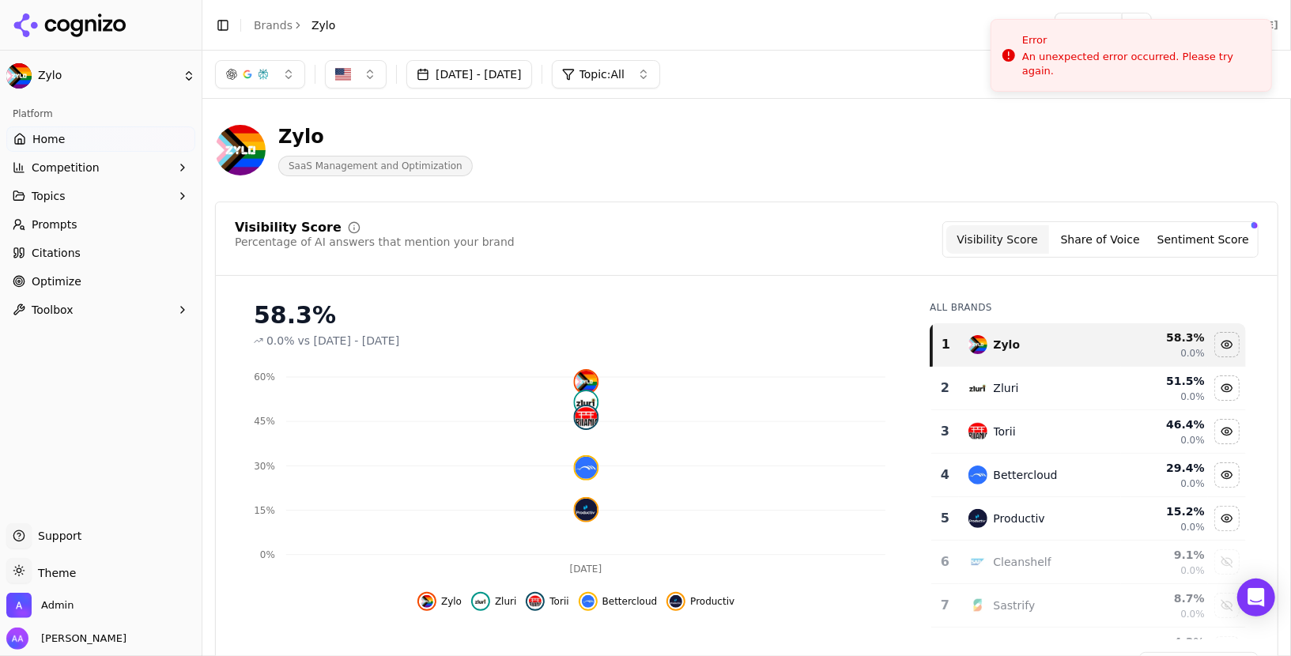
click at [713, 175] on div "Zylo SaaS Management and Optimization" at bounding box center [569, 150] width 709 height 52
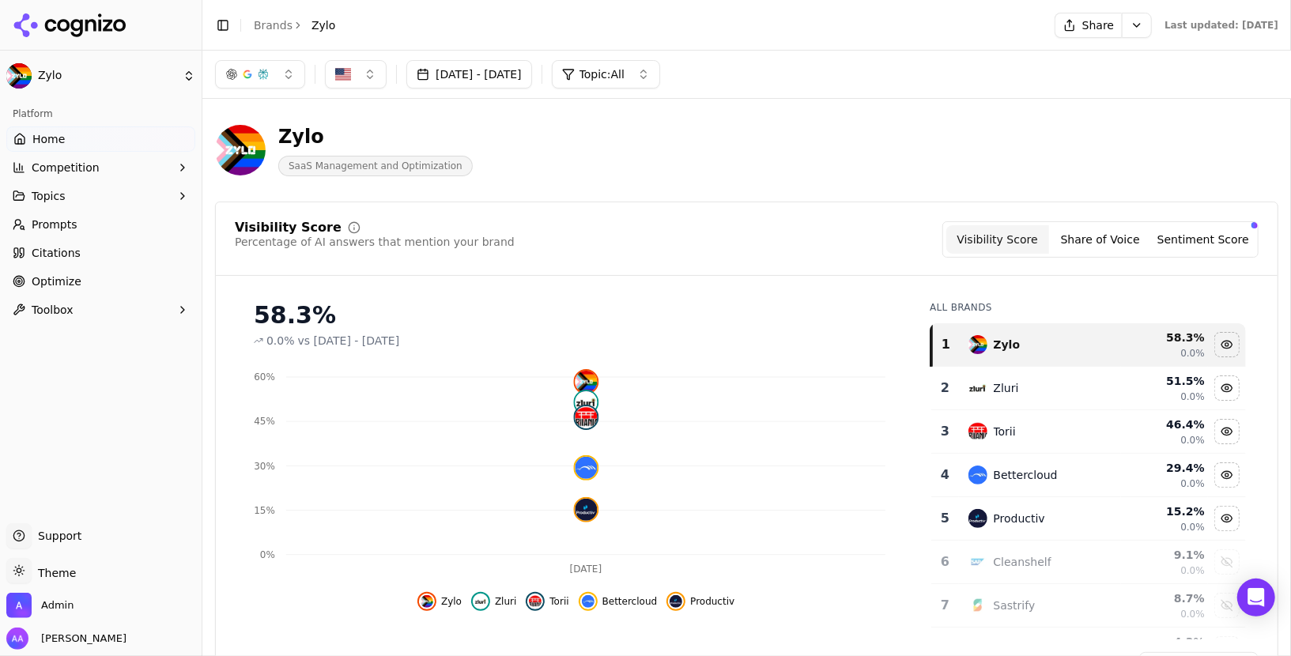
click at [708, 133] on div "Zylo SaaS Management and Optimization" at bounding box center [569, 150] width 709 height 52
click at [635, 161] on div "Zylo SaaS Management and Optimization" at bounding box center [569, 150] width 709 height 52
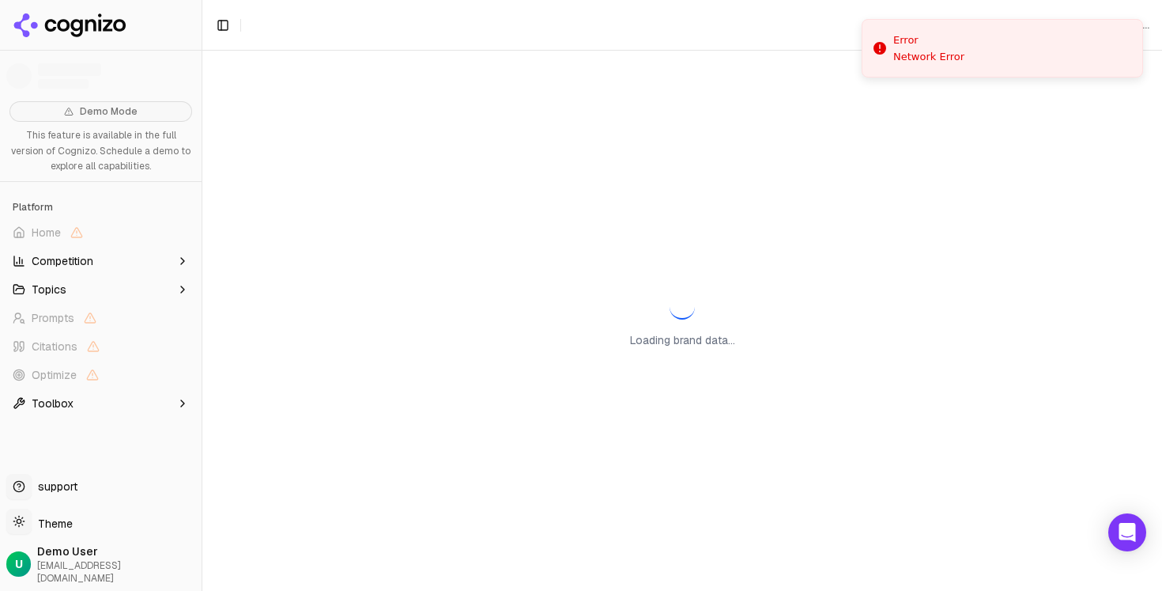
click at [445, 59] on div "Loading brand data..." at bounding box center [682, 321] width 960 height 540
